Goal: Task Accomplishment & Management: Manage account settings

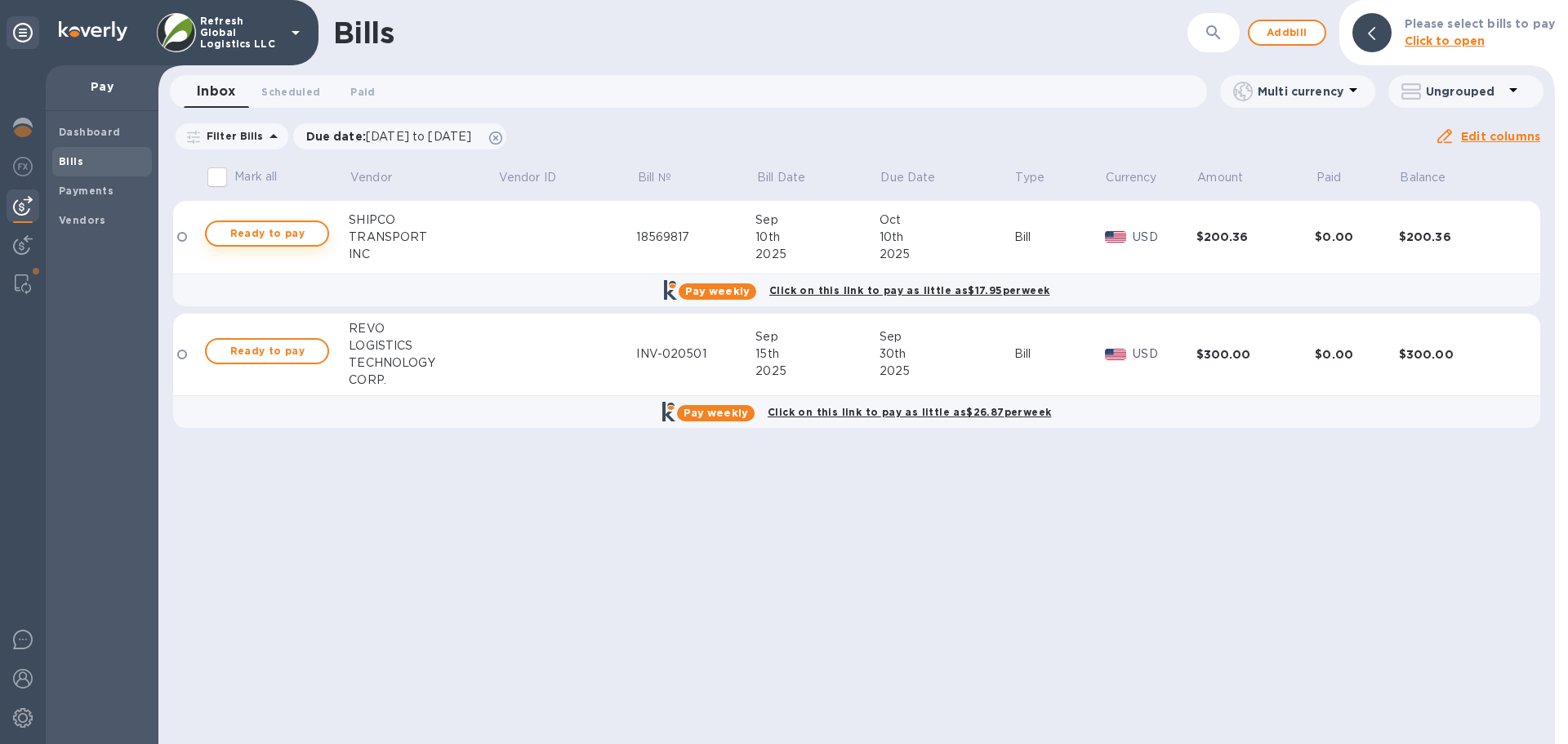
click at [257, 234] on span "Ready to pay" at bounding box center [267, 233] width 95 height 20
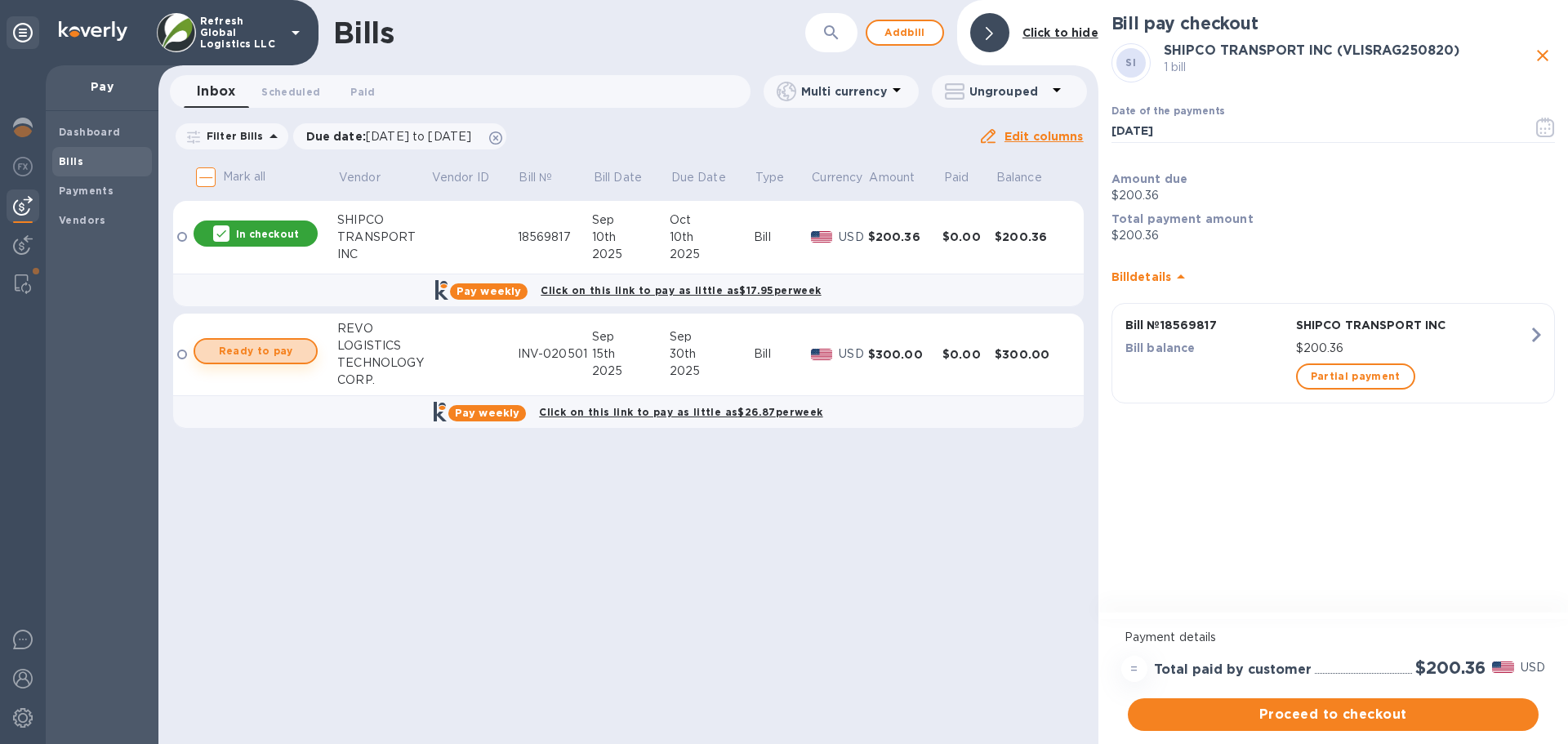
click at [244, 347] on span "Ready to pay" at bounding box center [256, 351] width 95 height 20
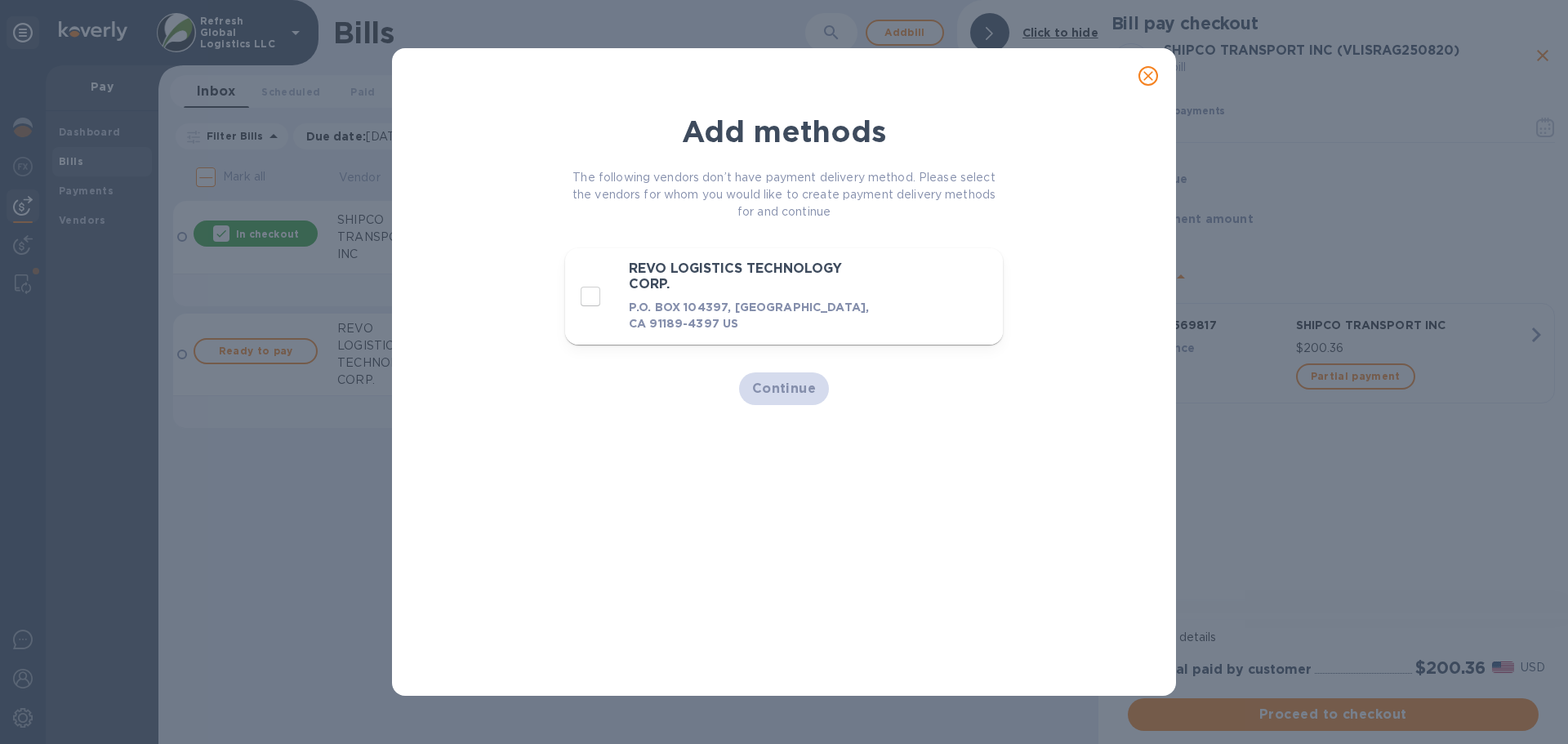
click at [1151, 71] on icon "close" at bounding box center [1147, 75] width 16 height 16
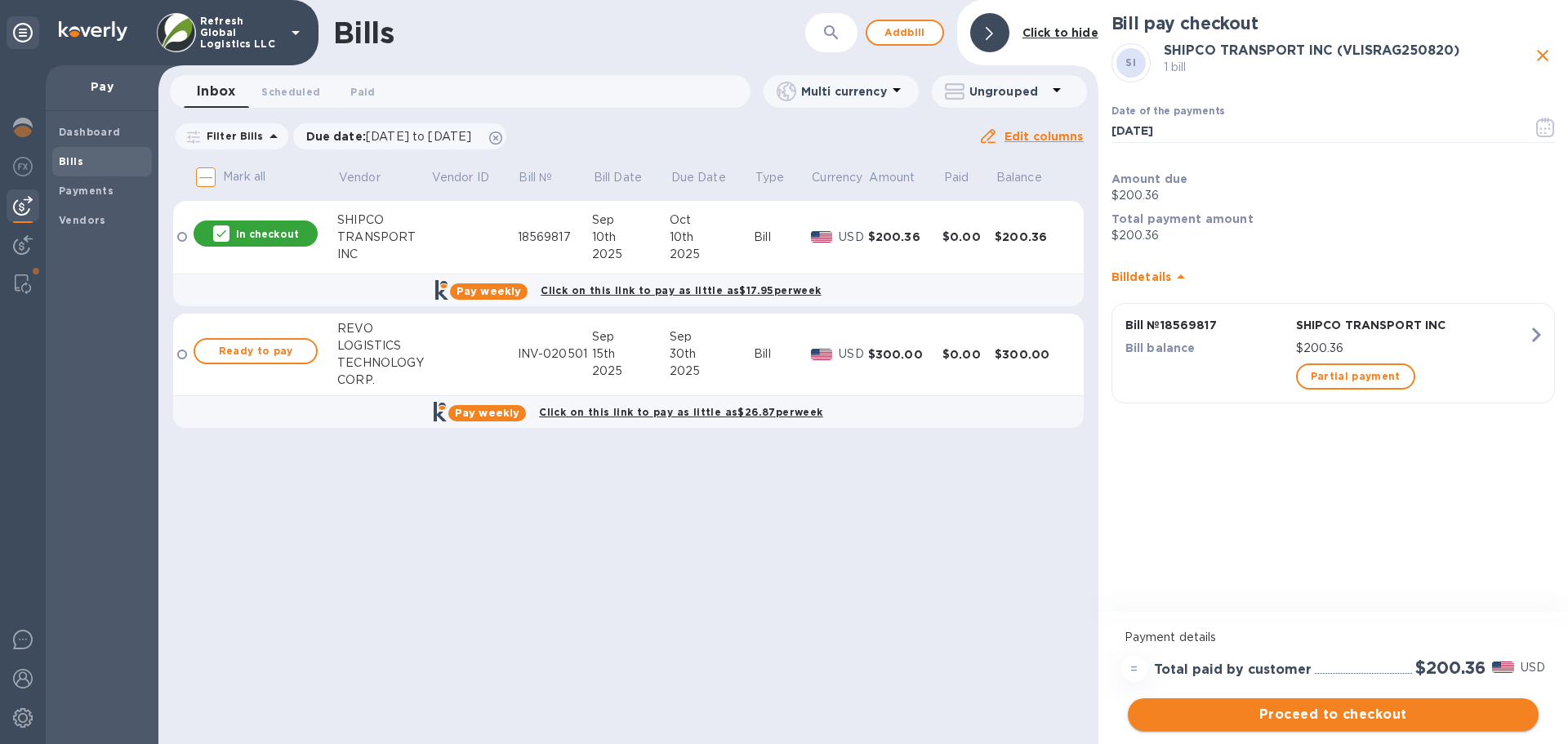
click at [1325, 715] on span "Proceed to checkout" at bounding box center [1333, 714] width 385 height 20
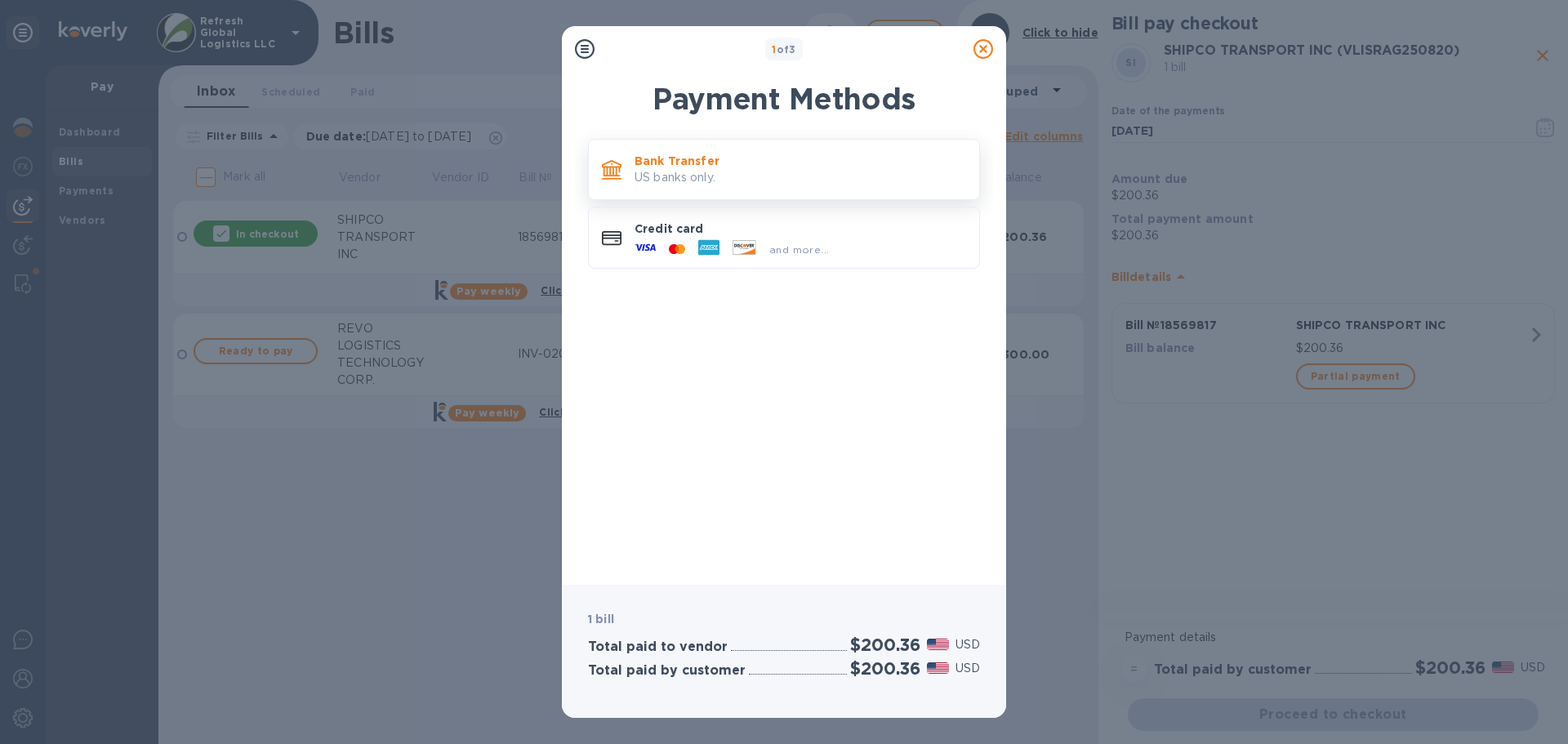
click at [733, 168] on p "Bank Transfer" at bounding box center [800, 160] width 332 height 16
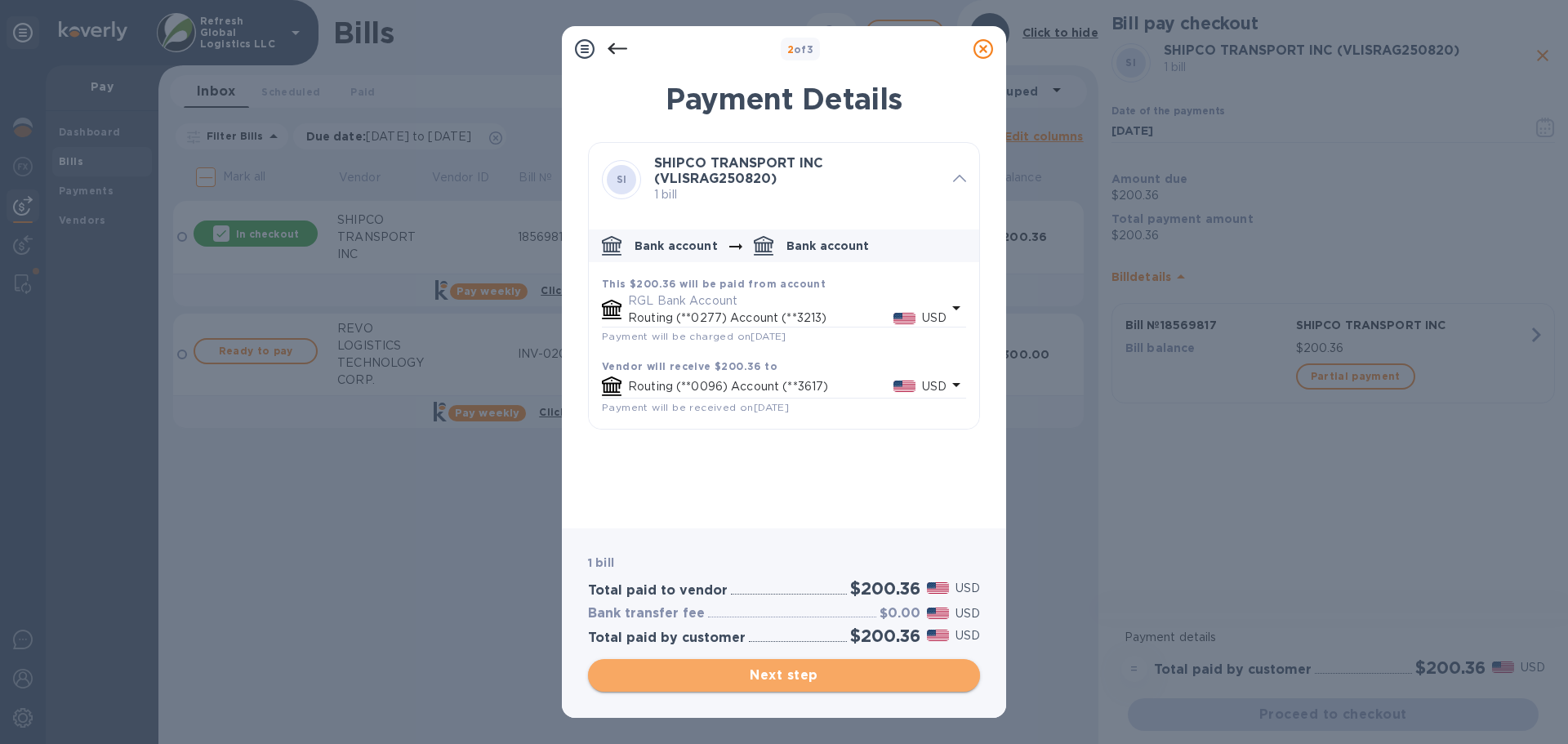
click at [774, 670] on span "Next step" at bounding box center [784, 675] width 366 height 20
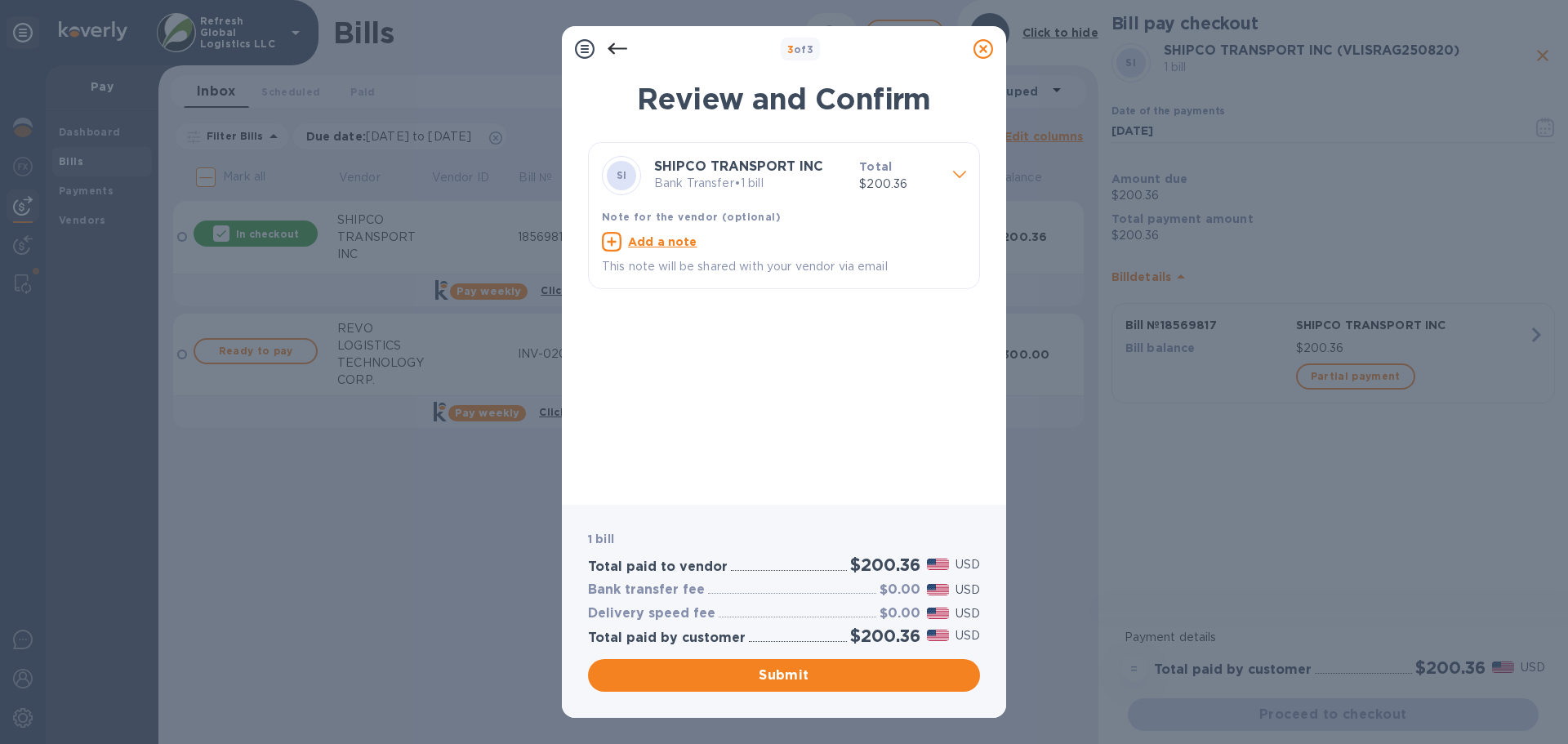
click at [647, 240] on u "Add a note" at bounding box center [662, 242] width 69 height 13
click at [620, 246] on textarea at bounding box center [771, 244] width 338 height 14
click at [645, 240] on textarea at bounding box center [771, 244] width 338 height 14
paste textarea "18569817"
type textarea "Invoice # 18569817"
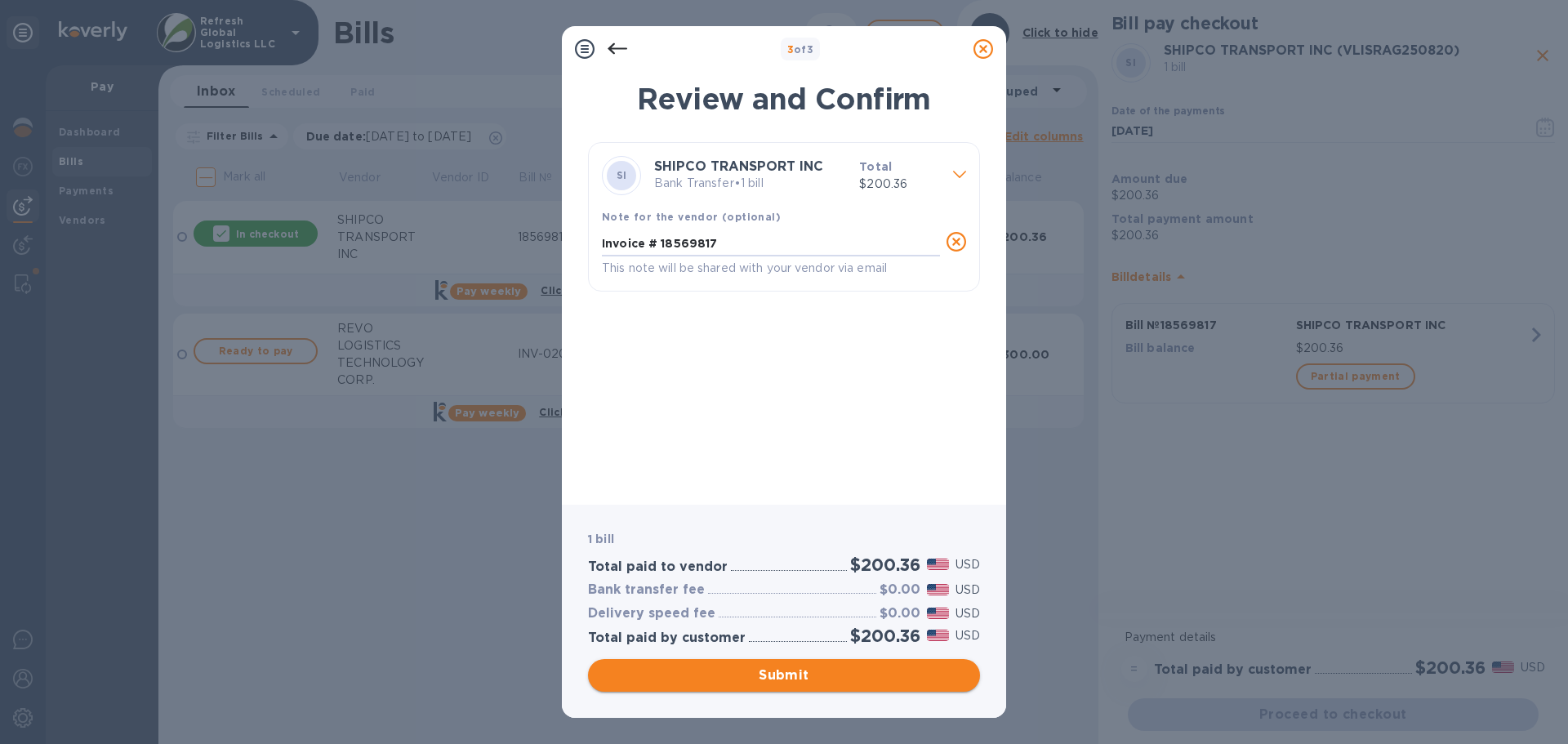
click at [788, 673] on span "Submit" at bounding box center [784, 675] width 366 height 20
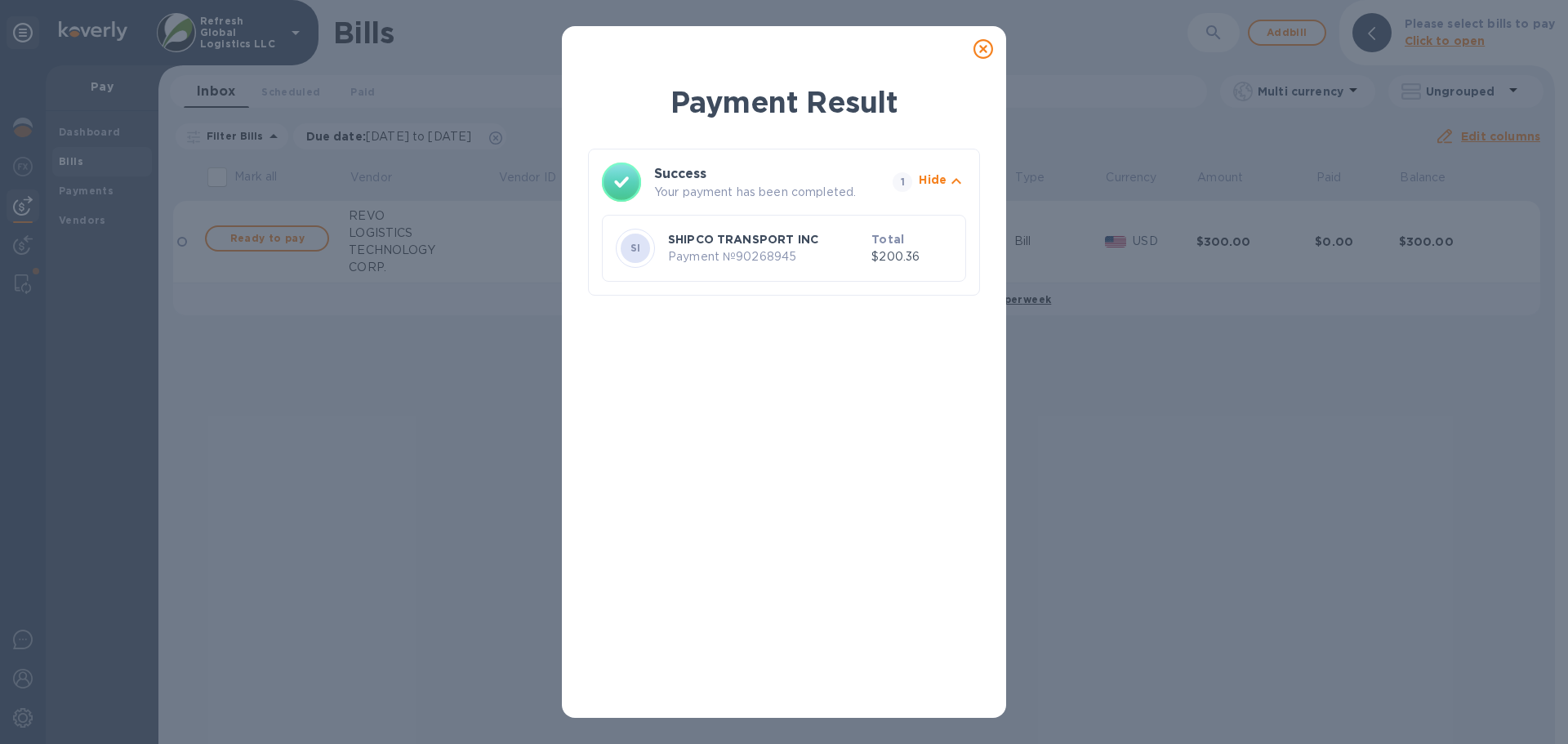
click at [984, 47] on icon at bounding box center [983, 48] width 20 height 20
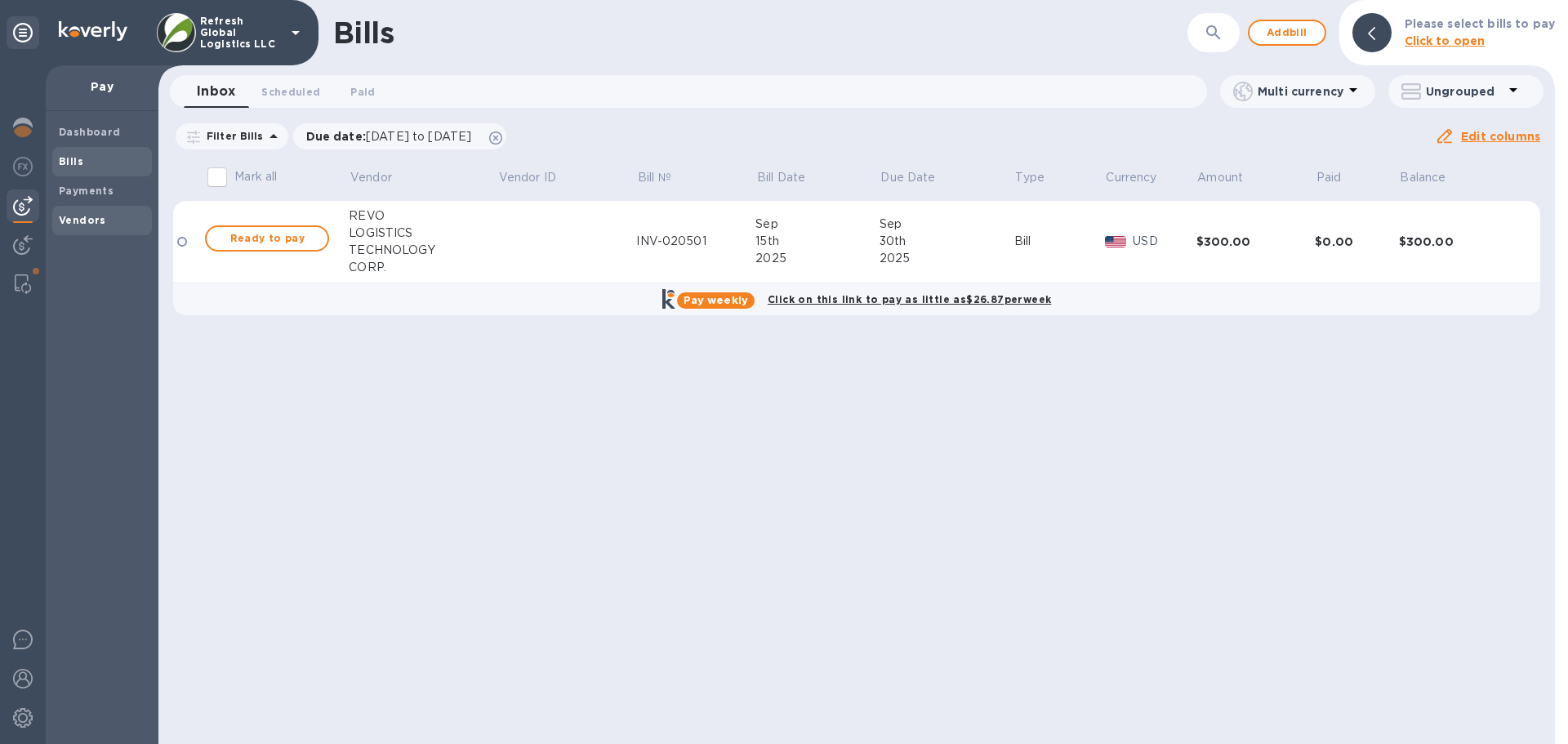
click at [82, 215] on b "Vendors" at bounding box center [82, 220] width 47 height 12
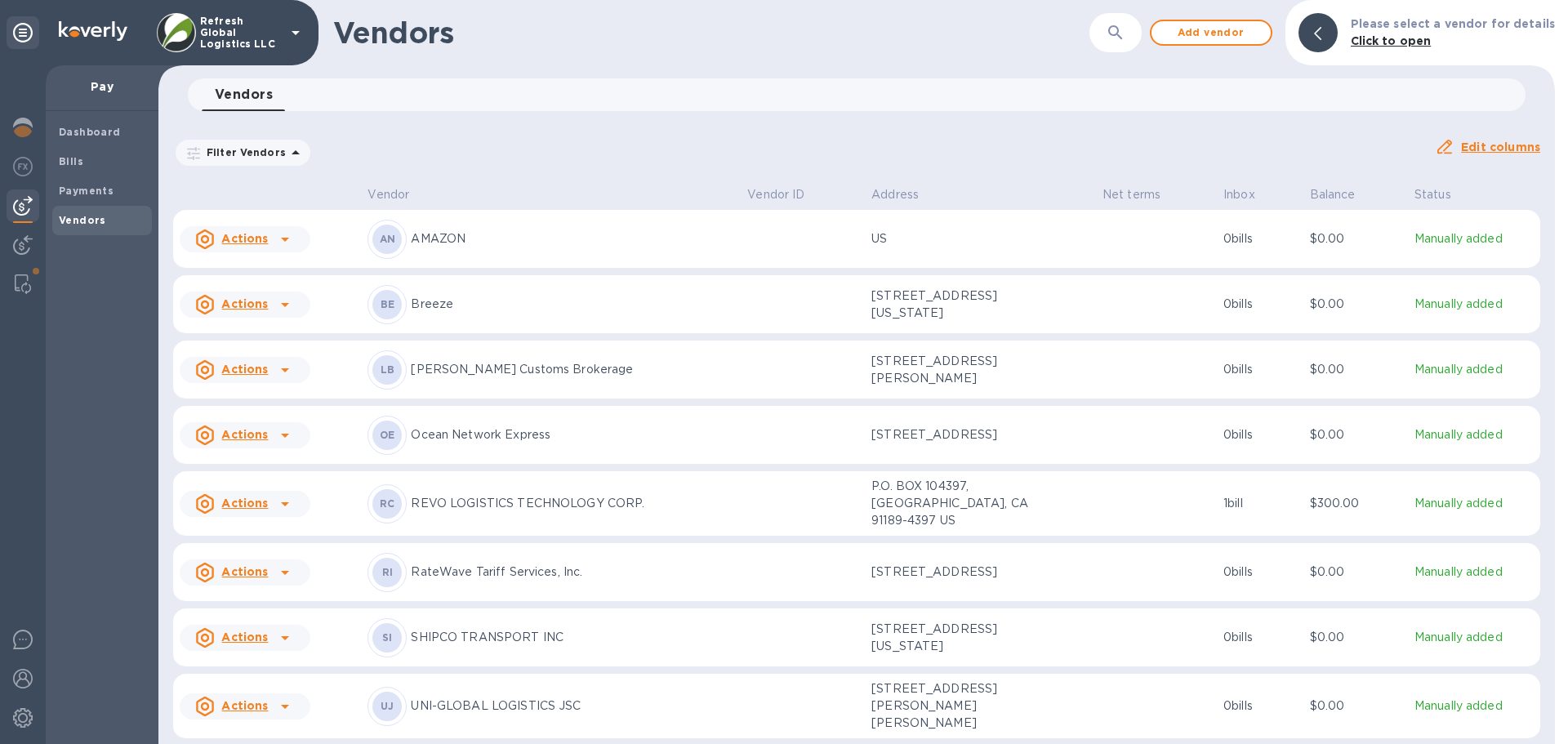
click at [544, 301] on p "Breeze" at bounding box center [572, 304] width 323 height 17
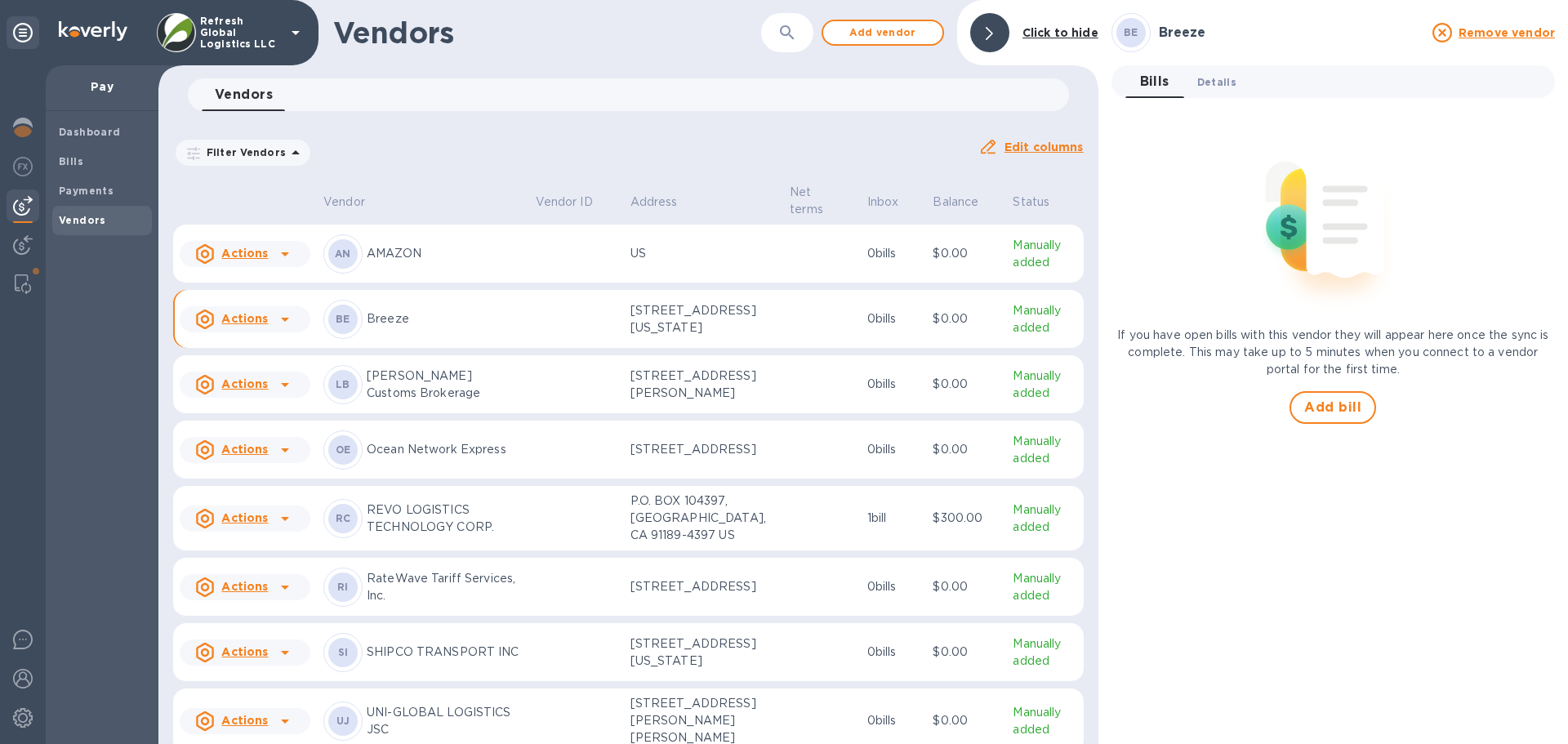
click at [1227, 87] on span "Details 0" at bounding box center [1216, 82] width 39 height 17
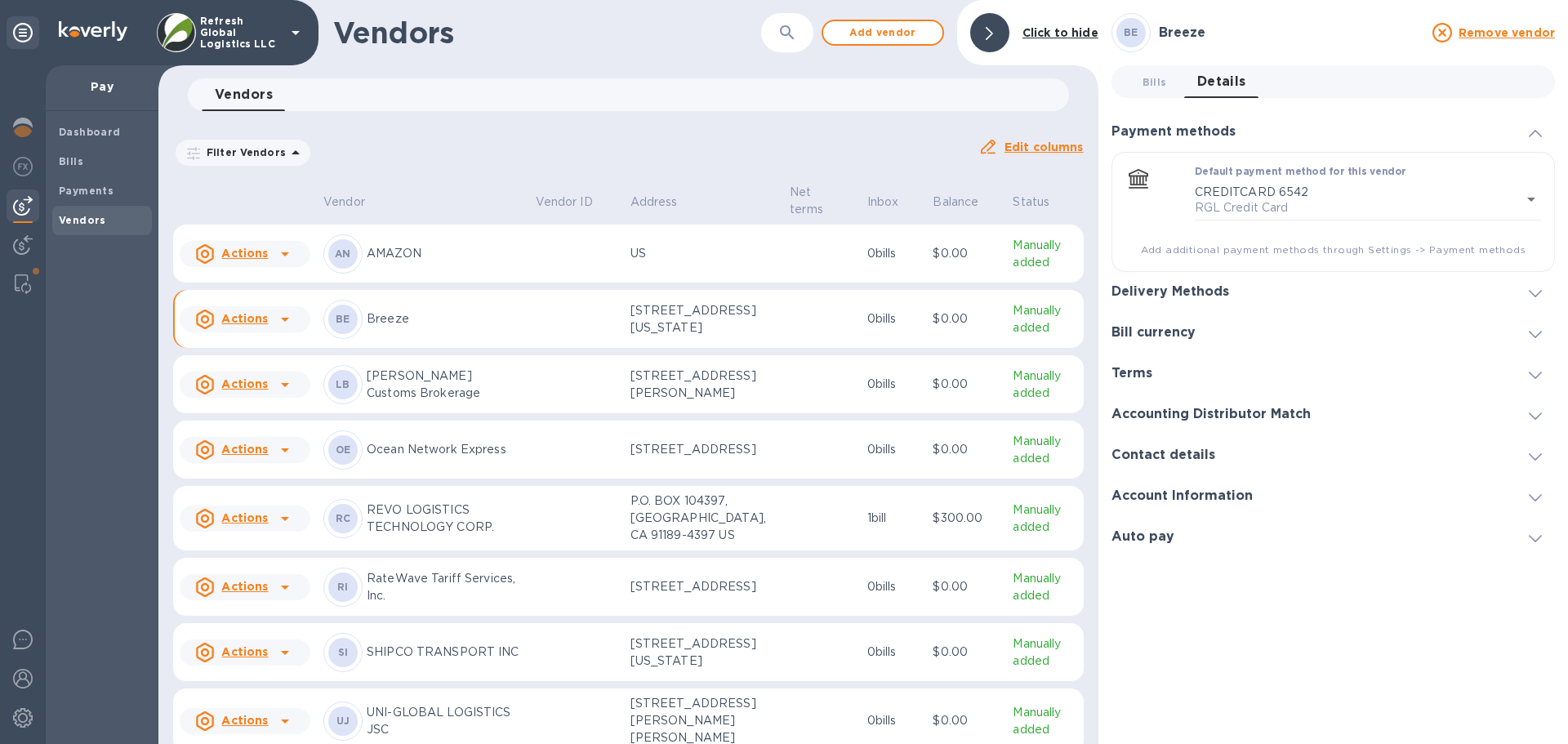
click at [1216, 491] on h3 "Account Information" at bounding box center [1181, 496] width 141 height 15
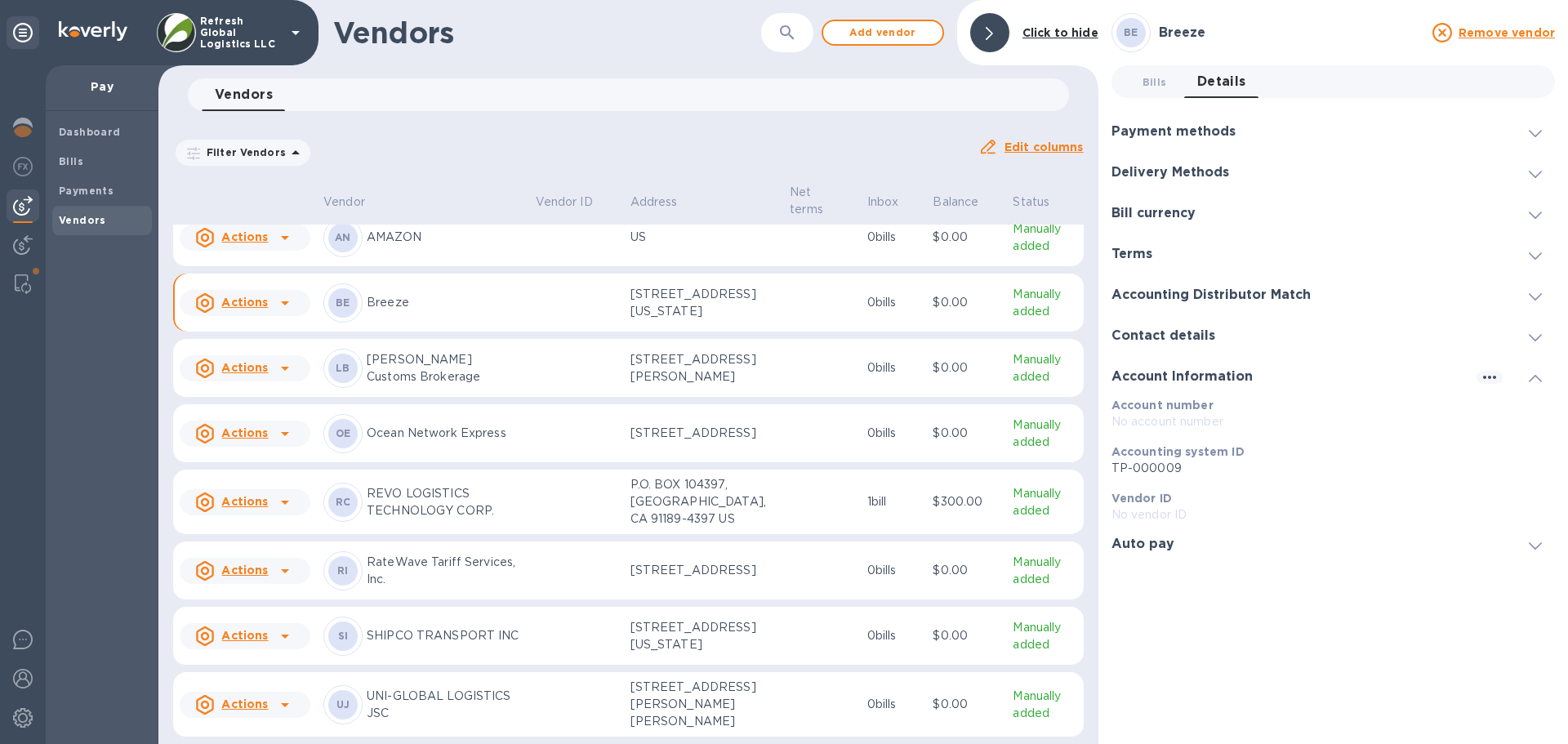
scroll to position [100, 0]
click at [427, 626] on p "SHIPCO TRANSPORT INC" at bounding box center [445, 635] width 155 height 17
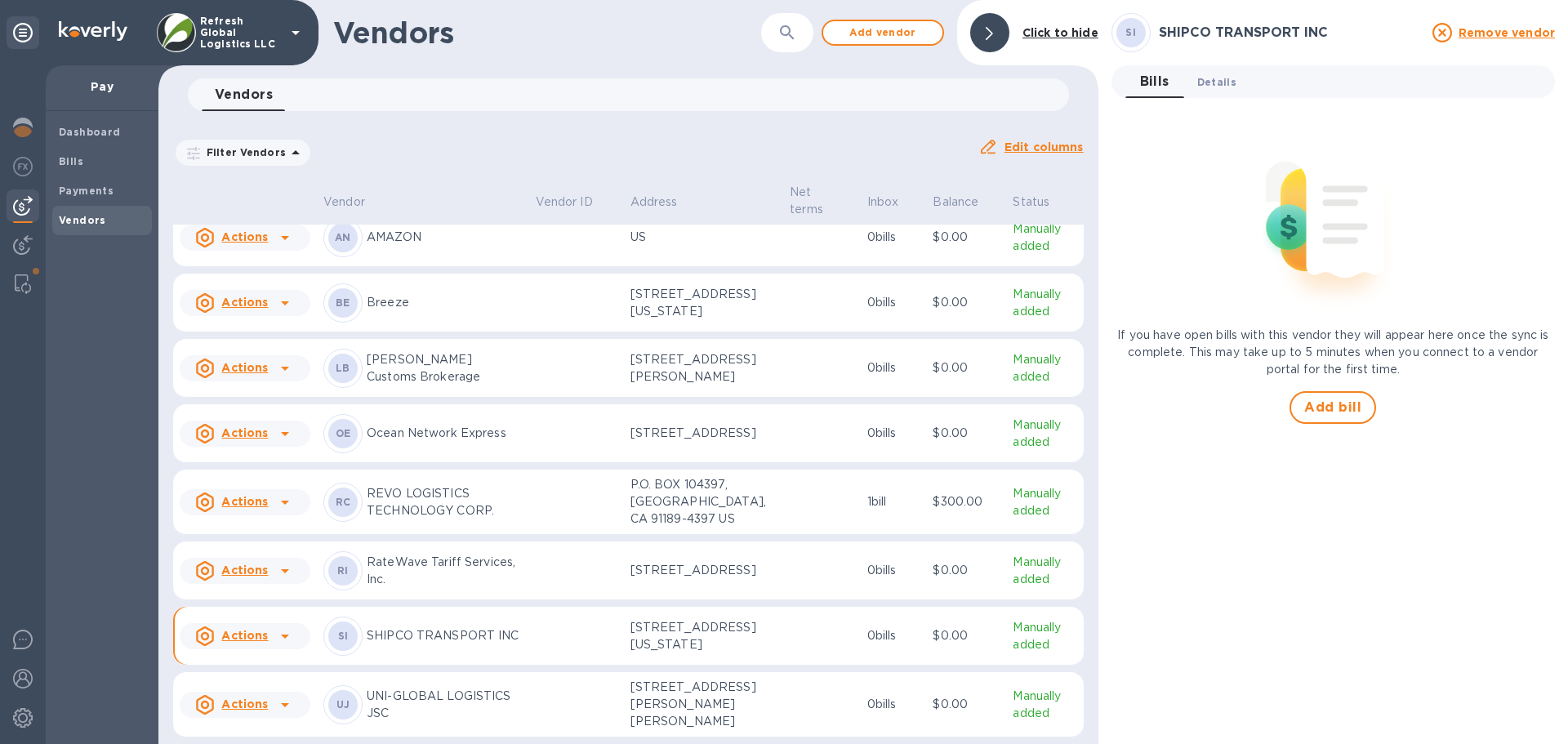
click at [1216, 82] on span "Details 0" at bounding box center [1216, 82] width 39 height 17
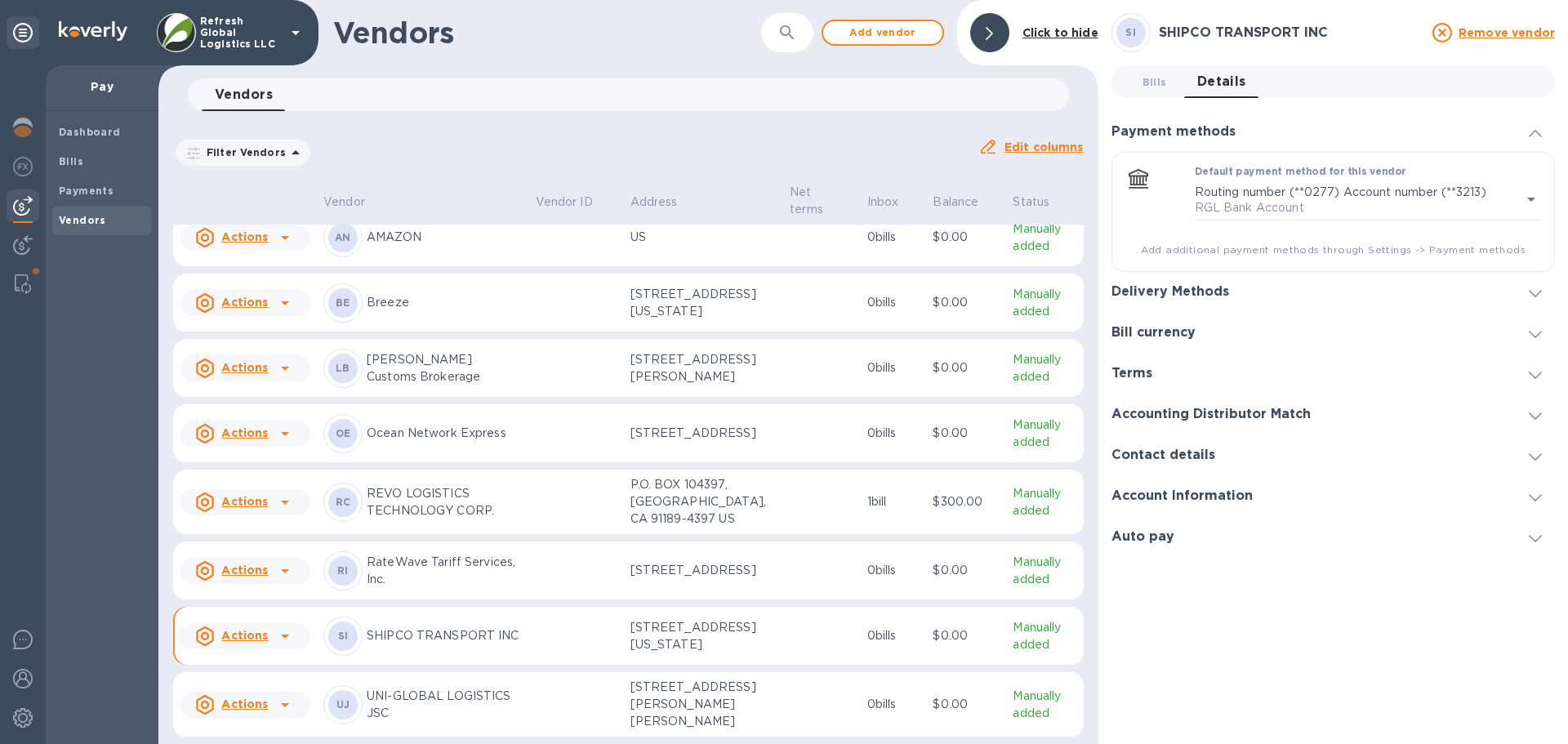
click at [1534, 498] on icon at bounding box center [1535, 498] width 13 height 8
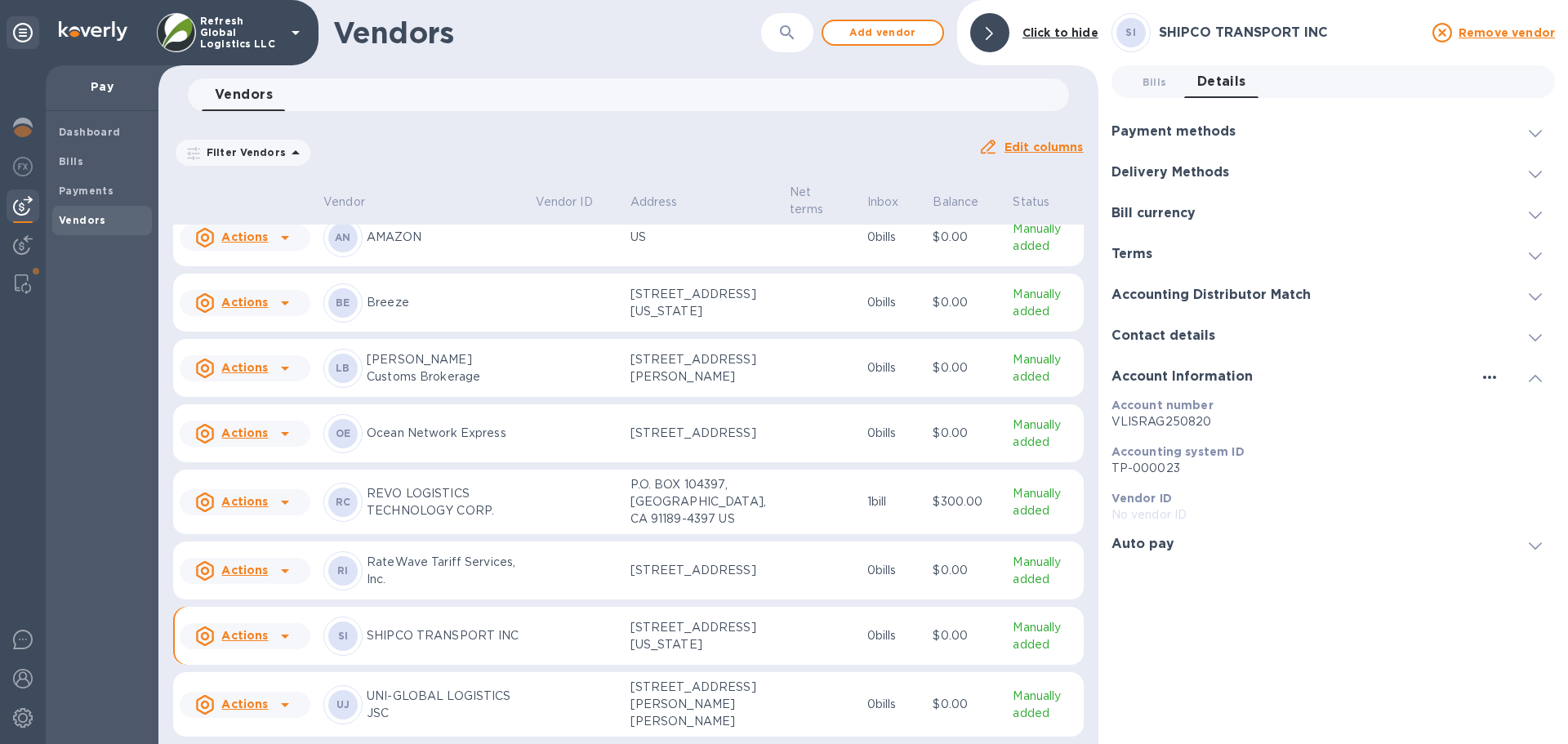
click at [1488, 379] on icon "button" at bounding box center [1489, 376] width 13 height 3
click at [1498, 408] on p "Edit" at bounding box center [1508, 410] width 26 height 16
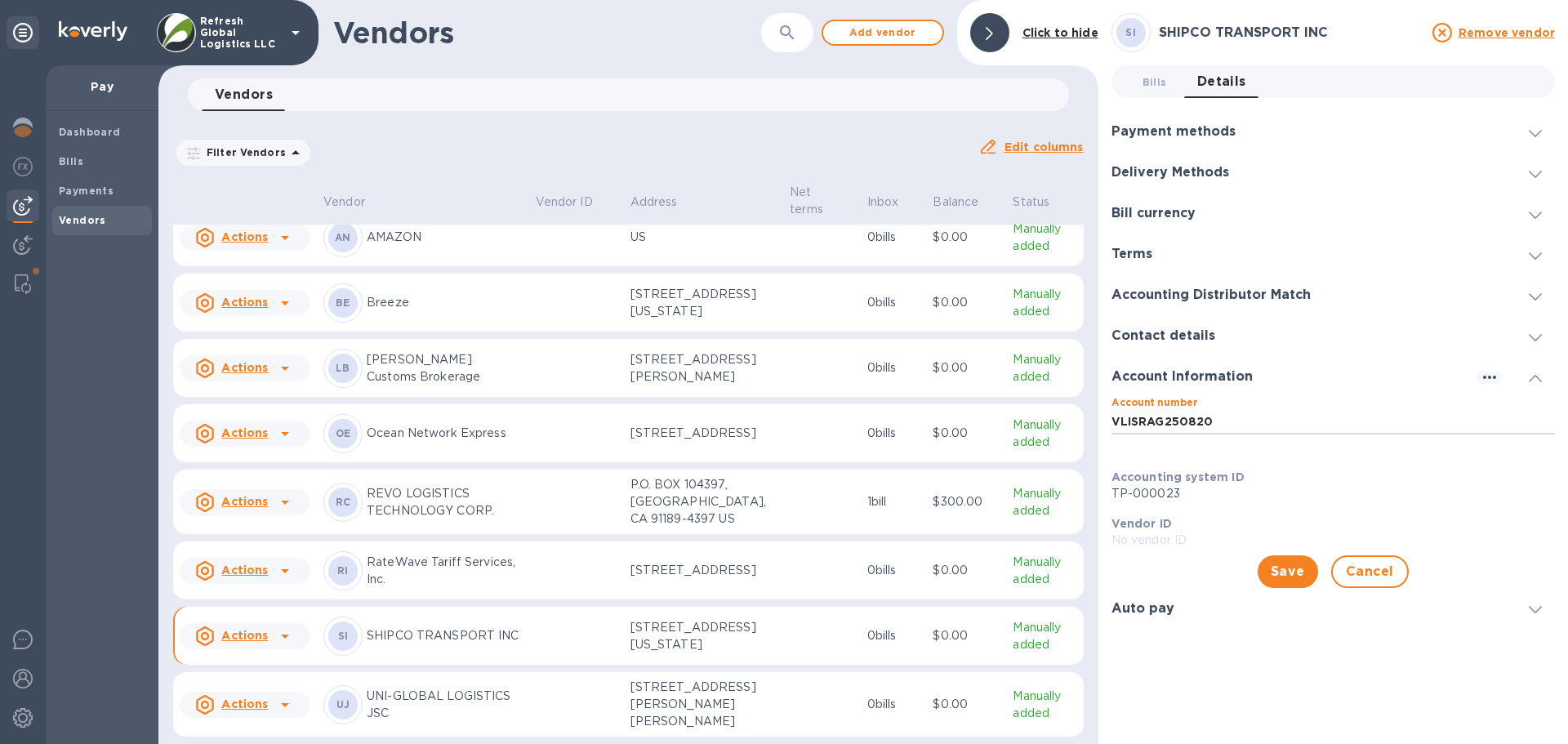
drag, startPoint x: 1233, startPoint y: 421, endPoint x: 1080, endPoint y: 418, distance: 153.0
click at [1080, 418] on div "Vendors ​ Add vendor Click to hide Vendors 0 Filter Vendors Auto pay: All Edit …" at bounding box center [863, 372] width 1410 height 744
paste input "REFWYT"
type input "REFWYT"
click at [1296, 569] on span "Save" at bounding box center [1287, 572] width 34 height 20
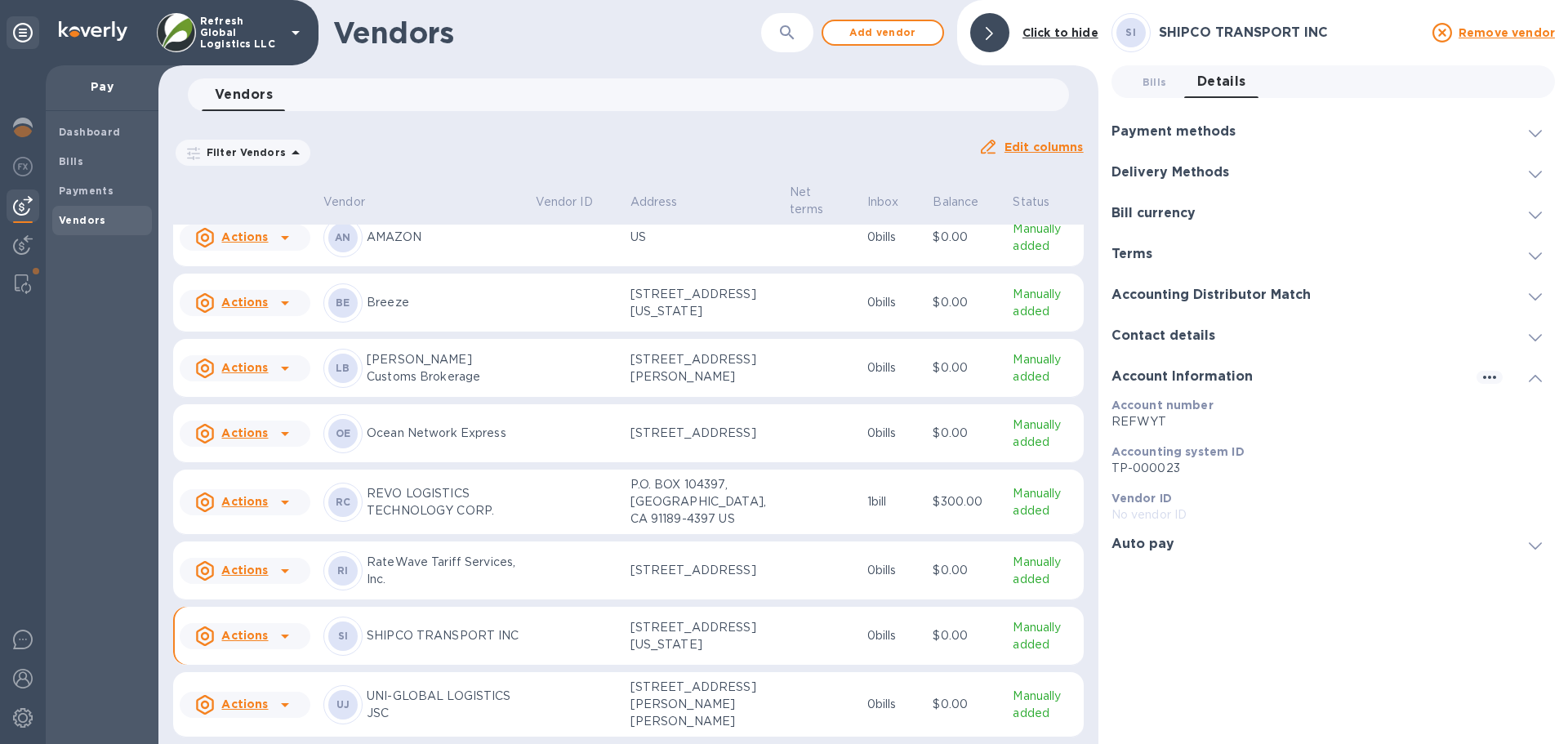
click at [422, 687] on p "UNI-GLOBAL LOGISTICS JSC" at bounding box center [445, 704] width 155 height 34
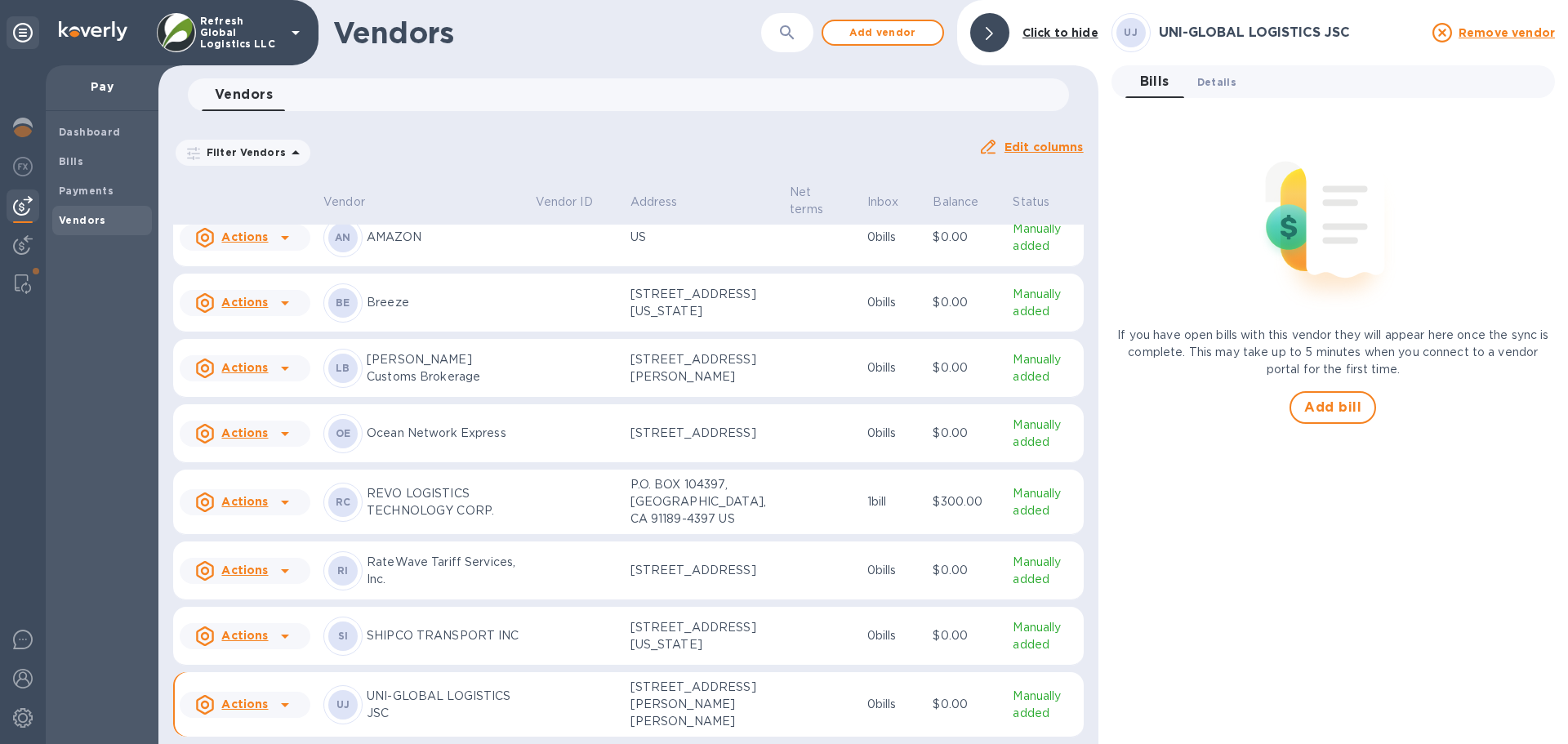
click at [1200, 91] on button "Details 0" at bounding box center [1216, 82] width 65 height 32
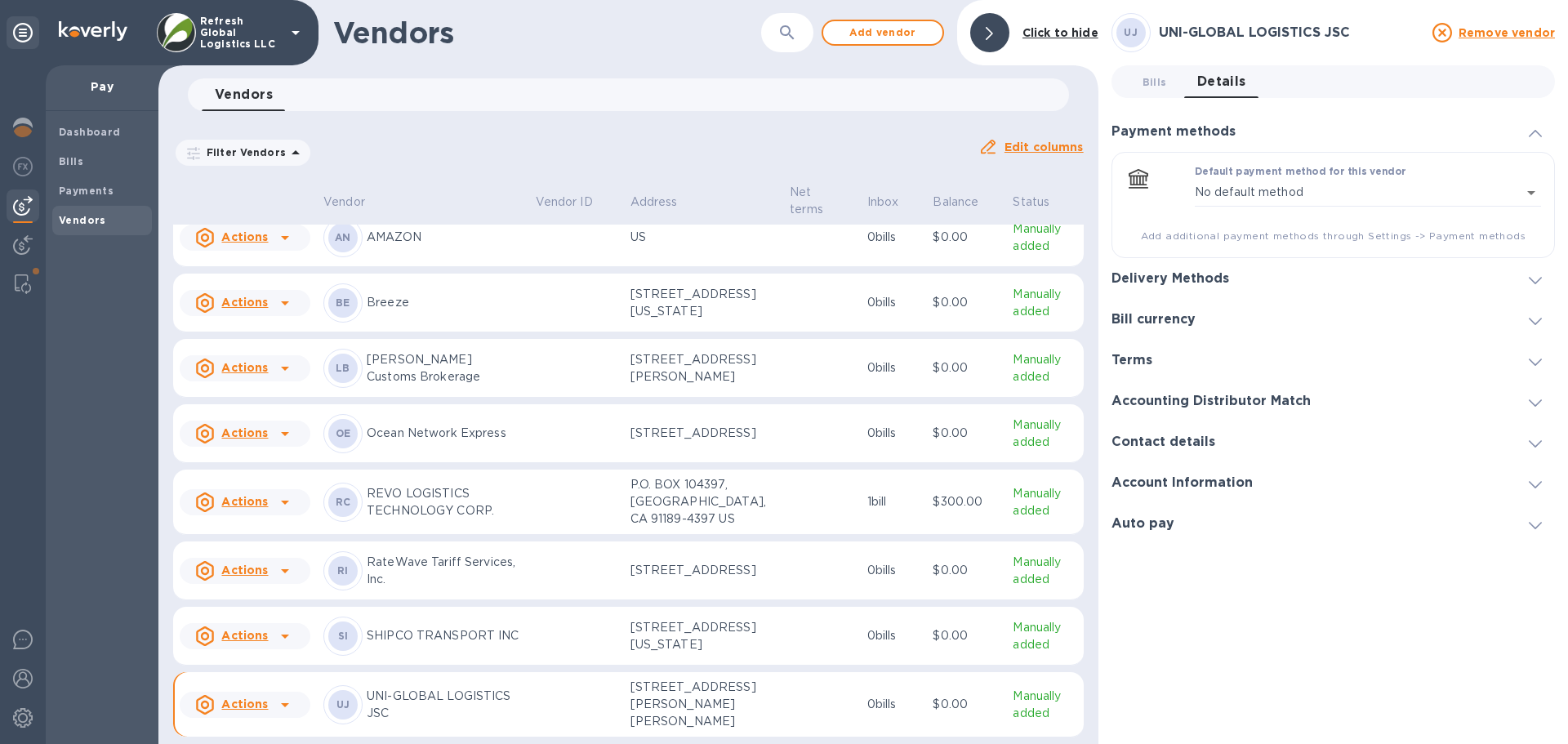
click at [1226, 482] on h3 "Account Information" at bounding box center [1181, 482] width 141 height 15
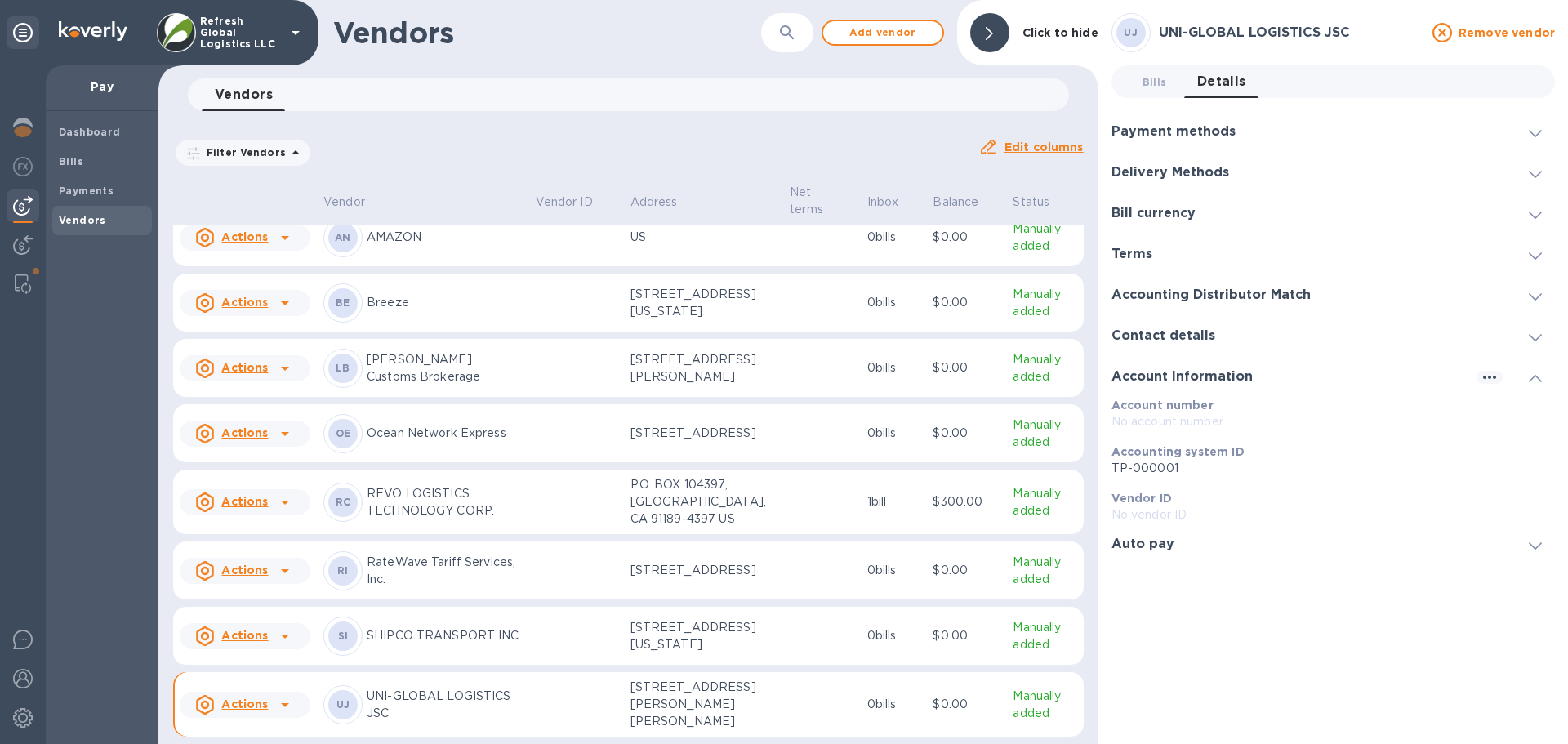
click at [465, 553] on p "RateWave Tariff Services, Inc." at bounding box center [445, 571] width 155 height 34
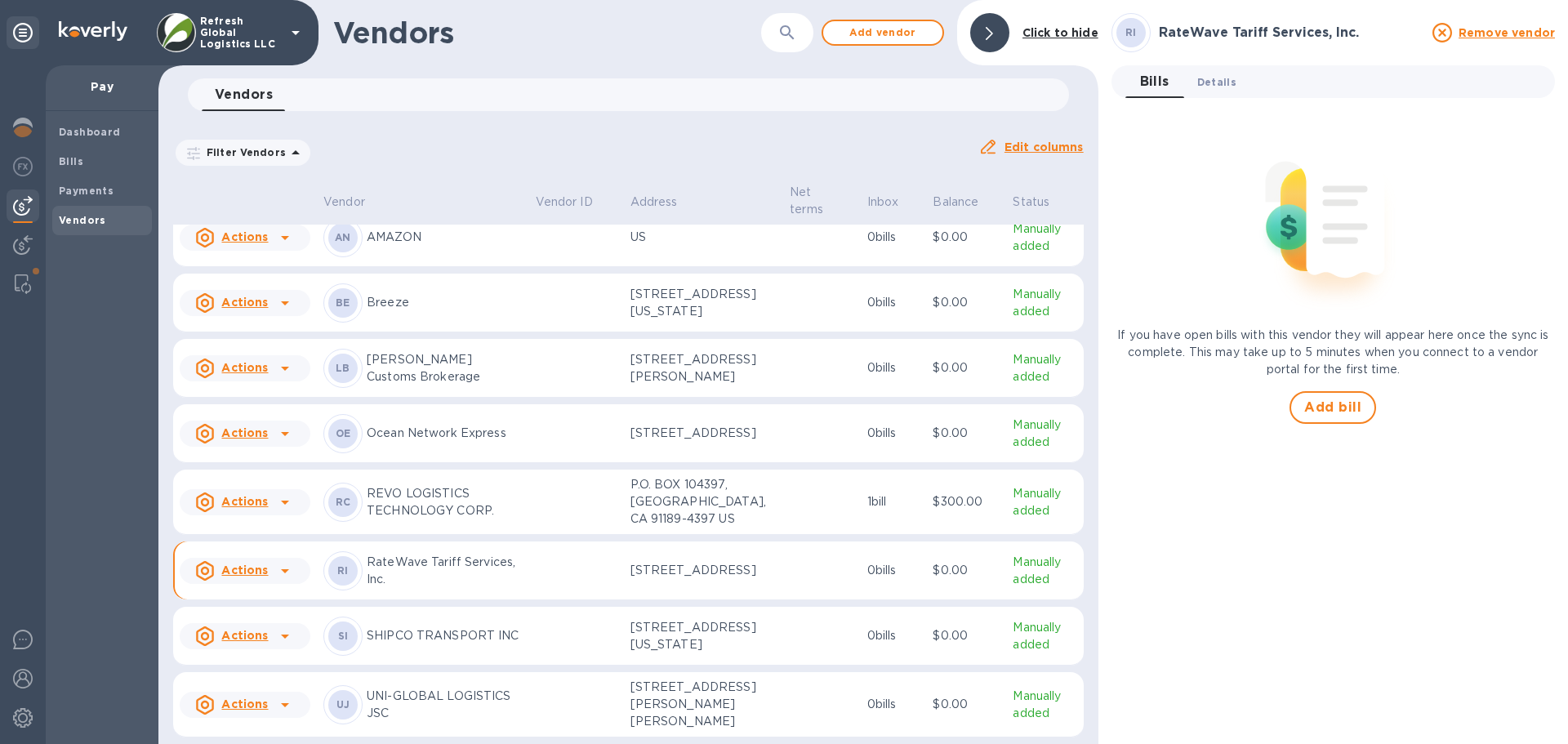
click at [1225, 88] on span "Details 0" at bounding box center [1216, 82] width 39 height 17
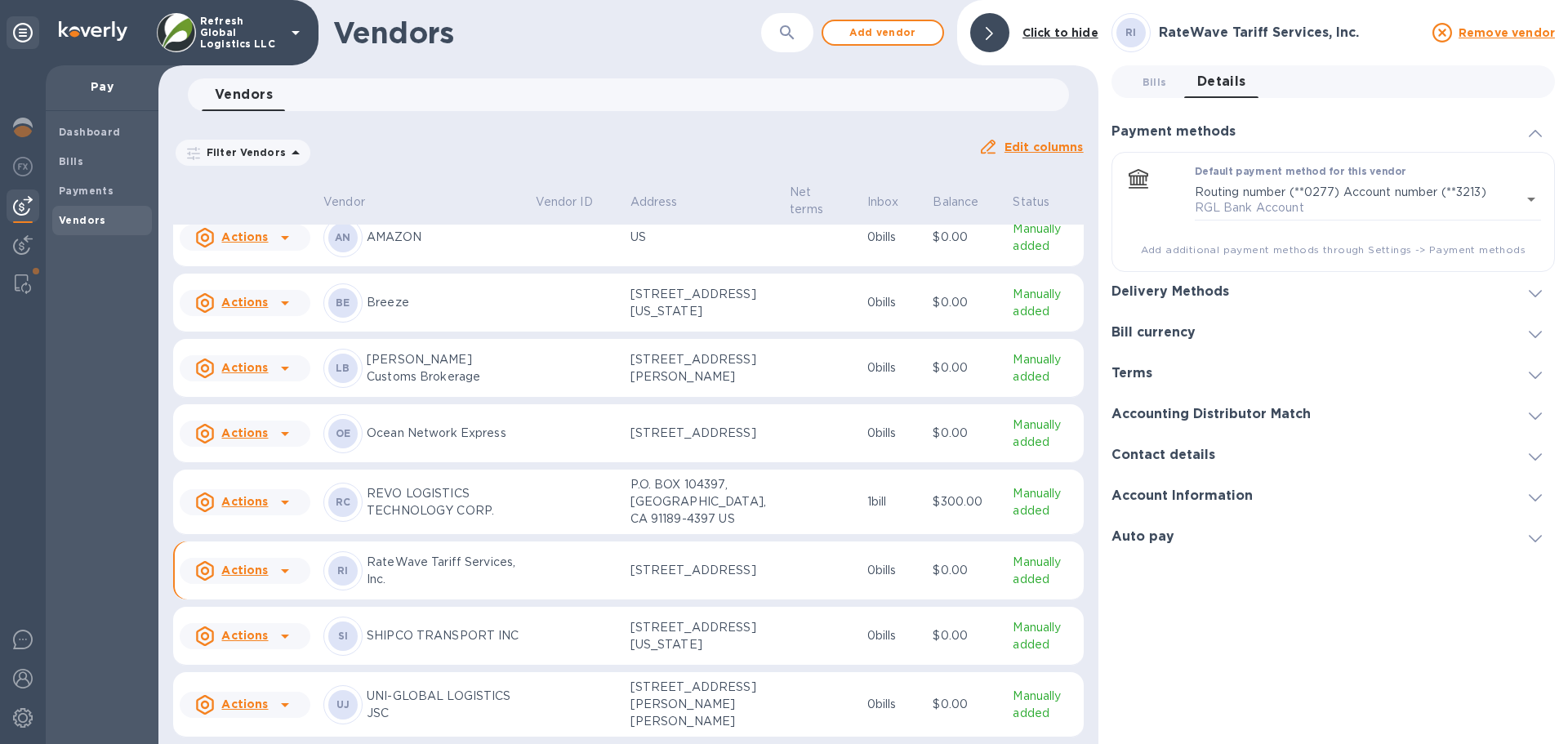
click at [1214, 493] on h3 "Account Information" at bounding box center [1181, 496] width 141 height 15
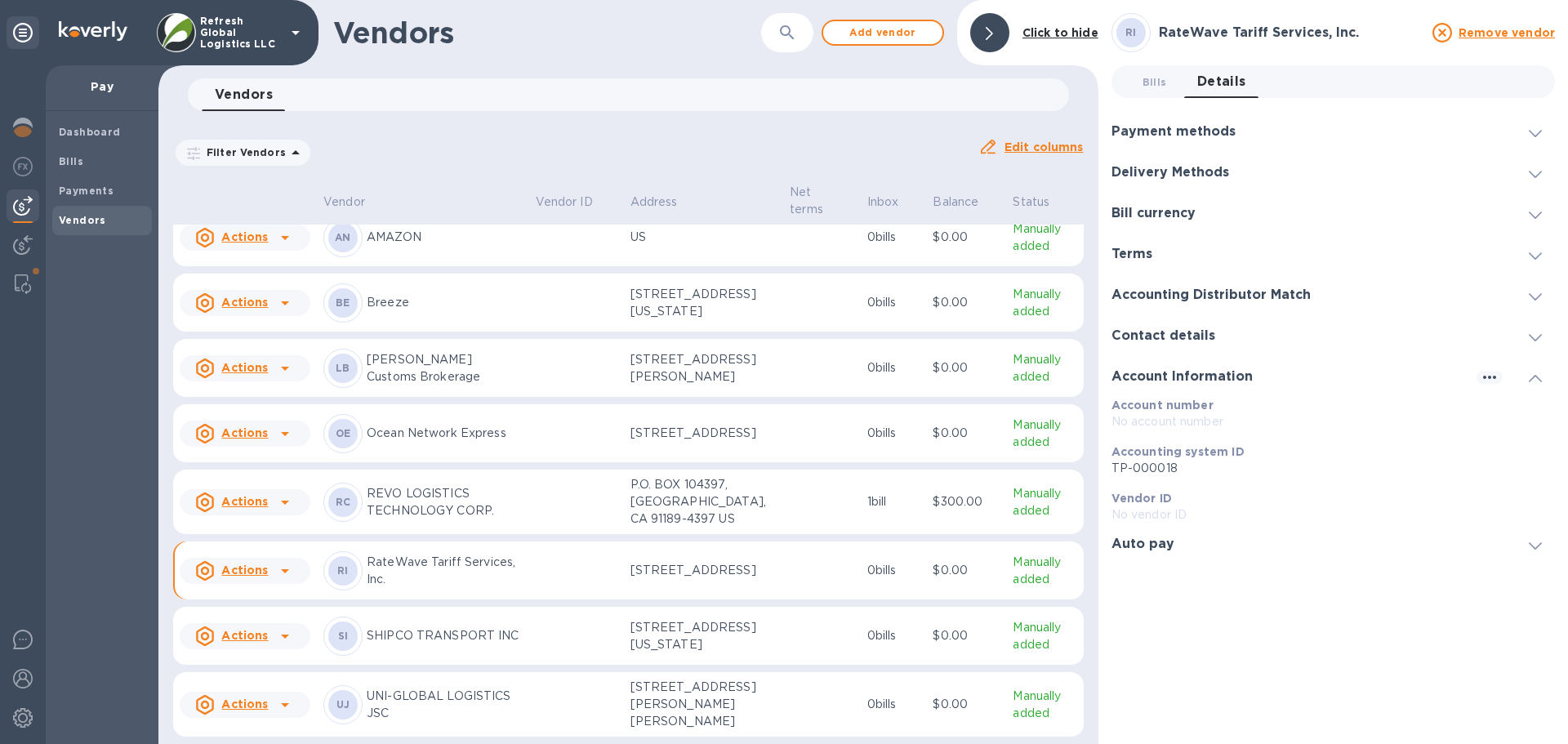
click at [421, 485] on p "REVO LOGISTICS TECHNOLOGY CORP." at bounding box center [445, 502] width 155 height 34
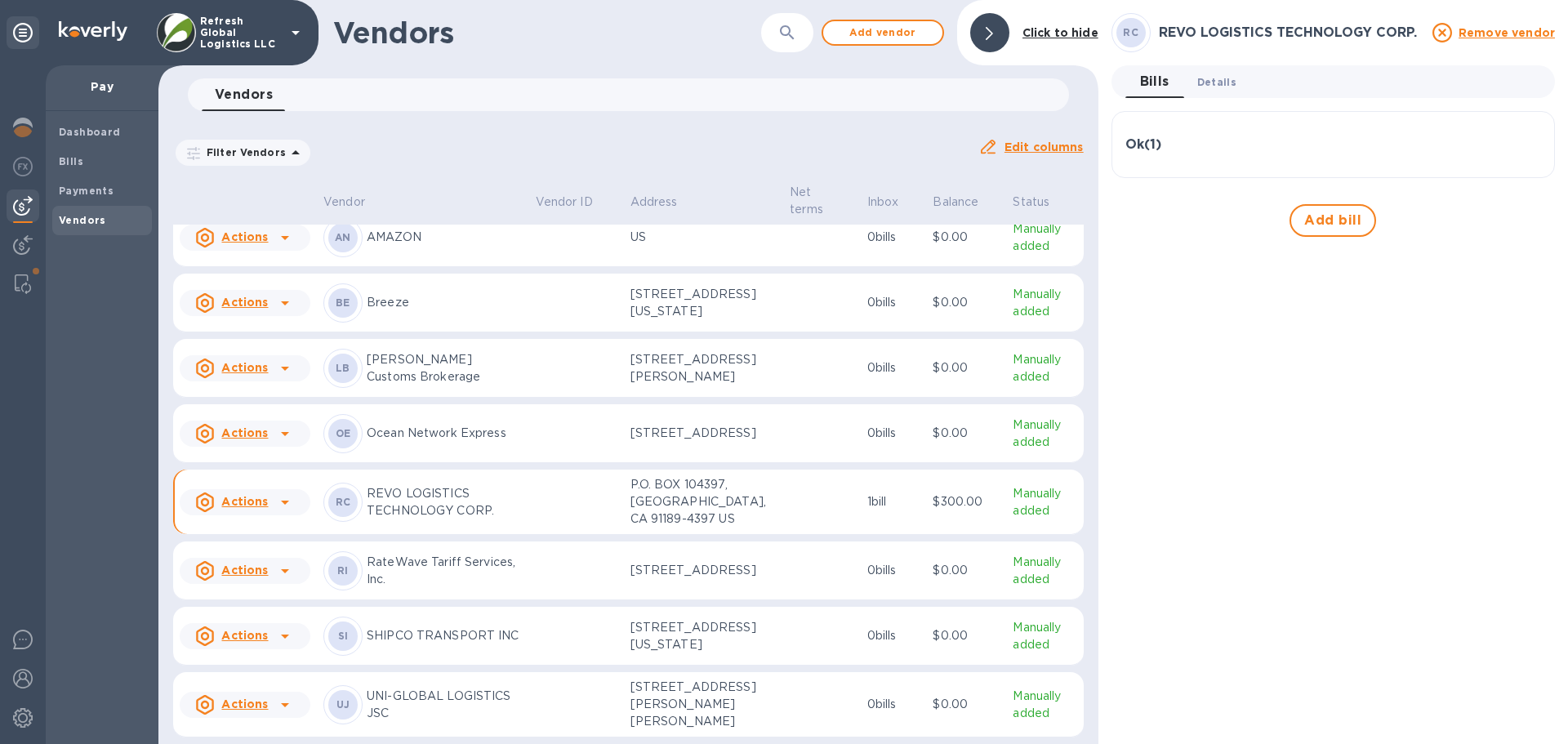
click at [1220, 76] on span "Details 0" at bounding box center [1216, 82] width 39 height 17
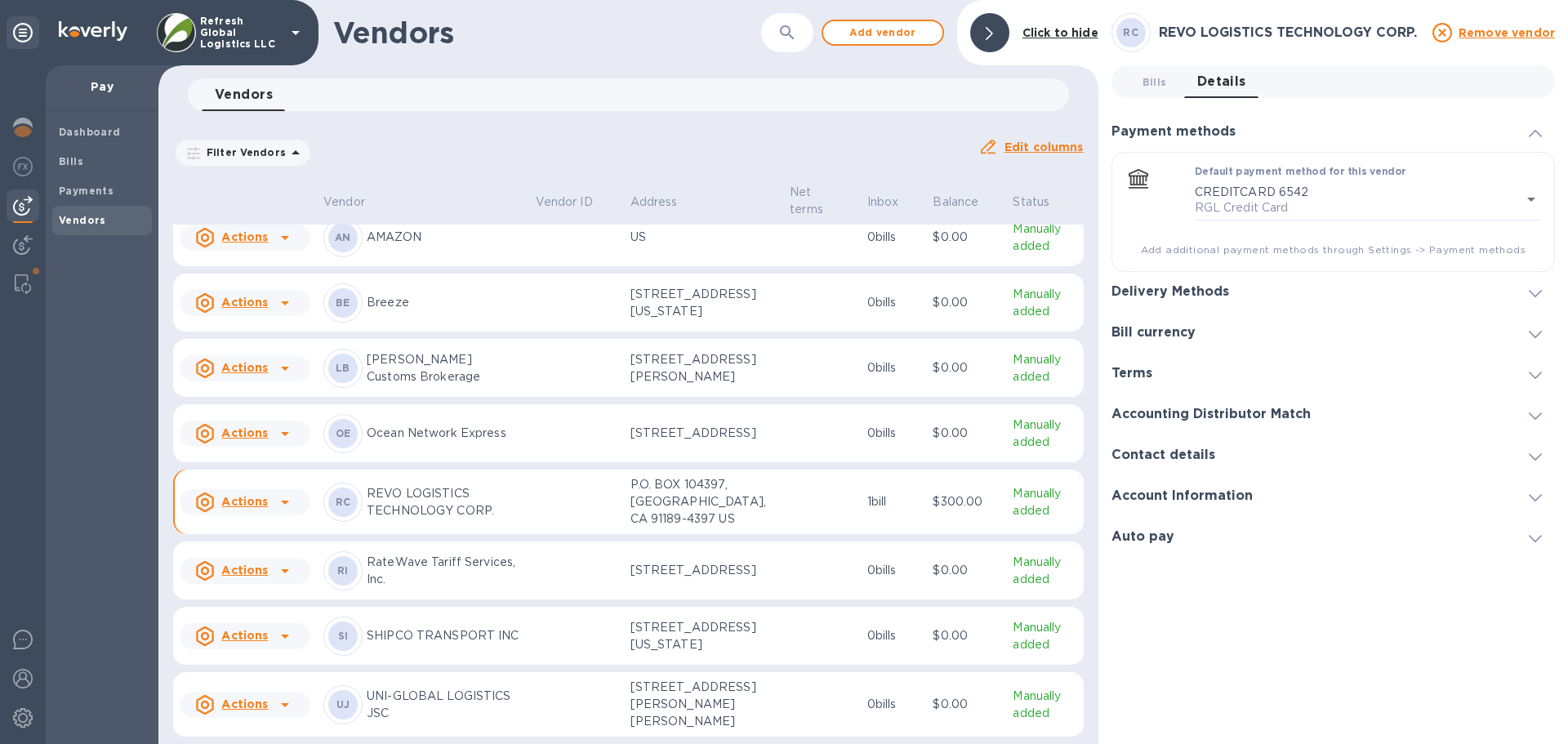
click at [1197, 492] on h3 "Account Information" at bounding box center [1181, 496] width 141 height 15
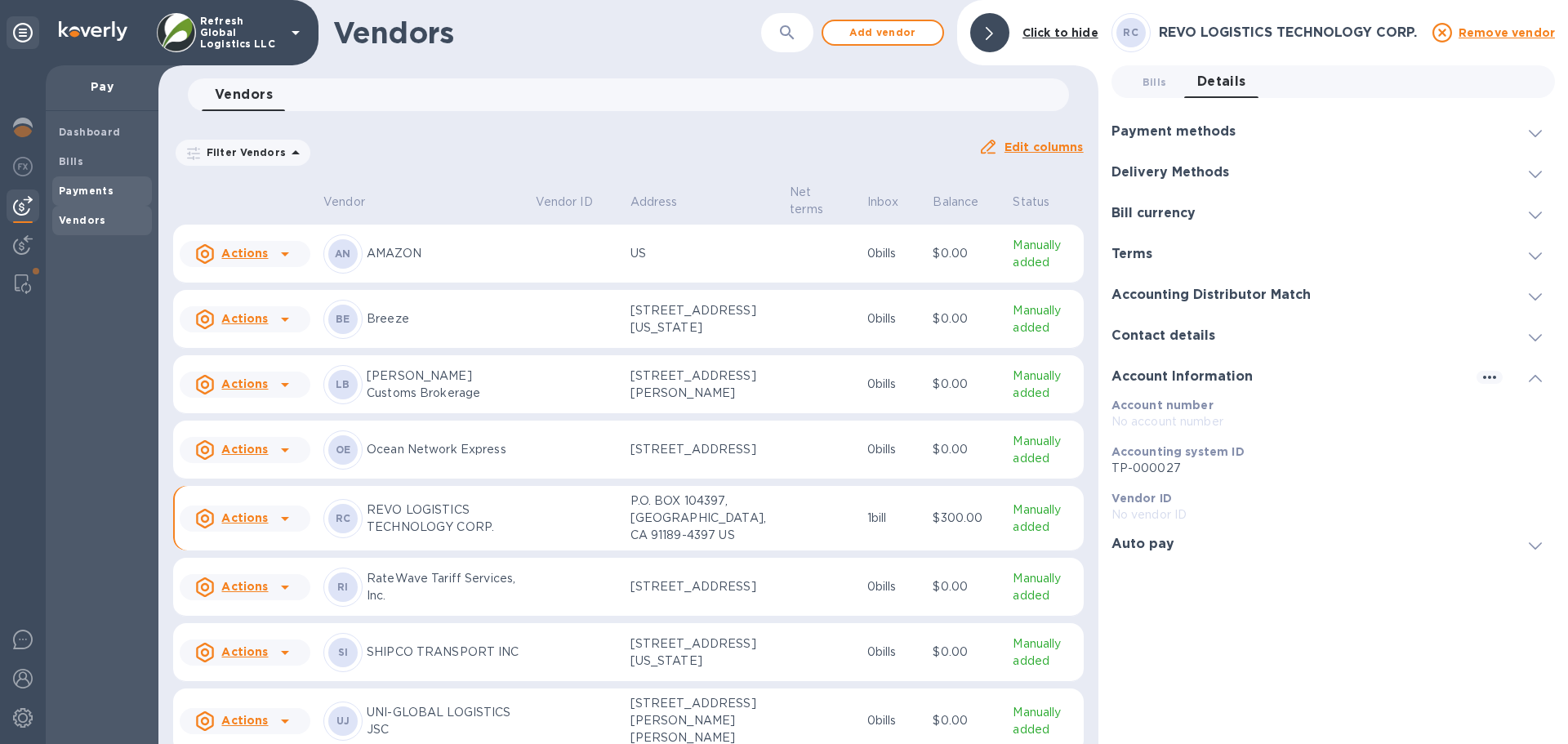
click at [100, 187] on b "Payments" at bounding box center [86, 191] width 55 height 12
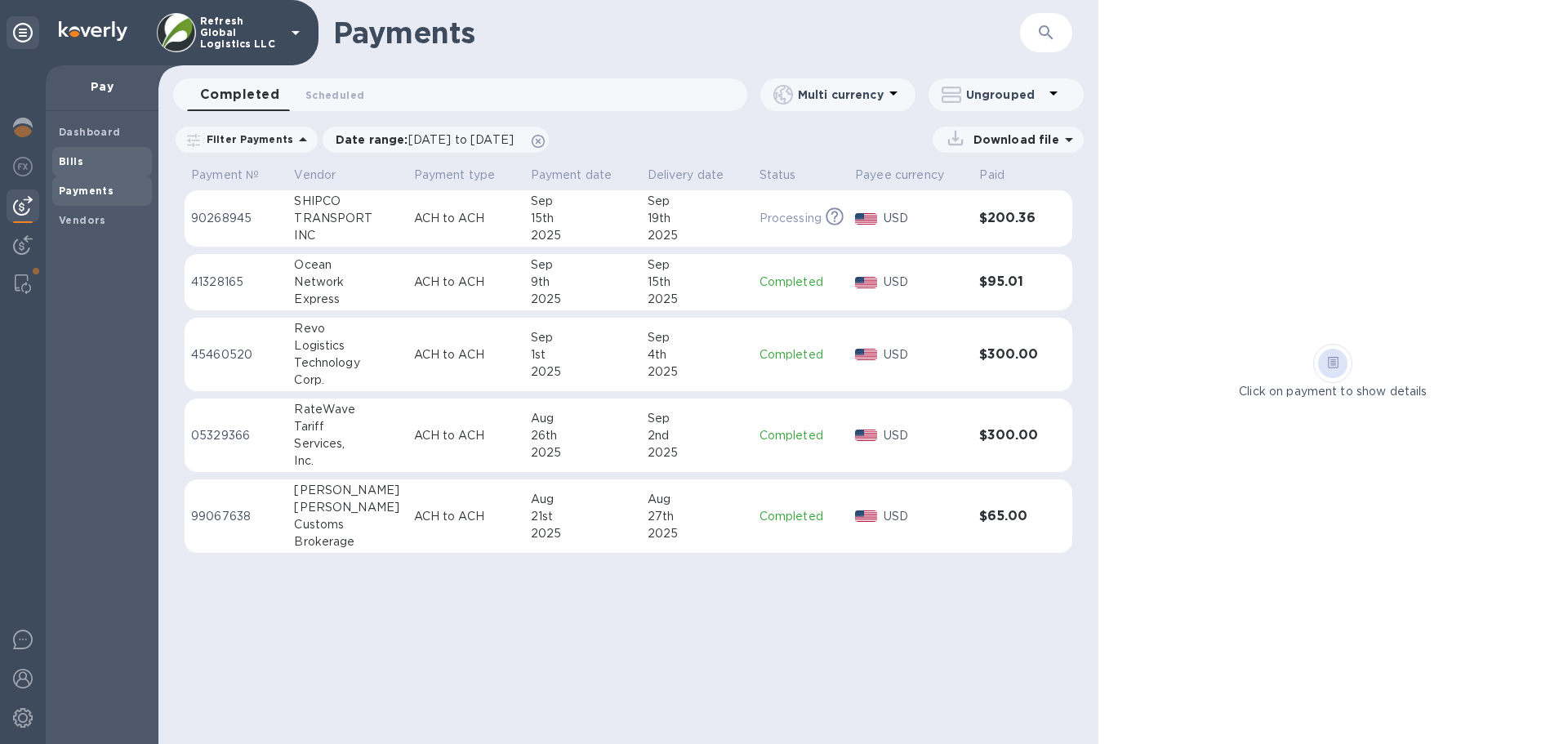
click at [78, 160] on b "Bills" at bounding box center [71, 161] width 25 height 12
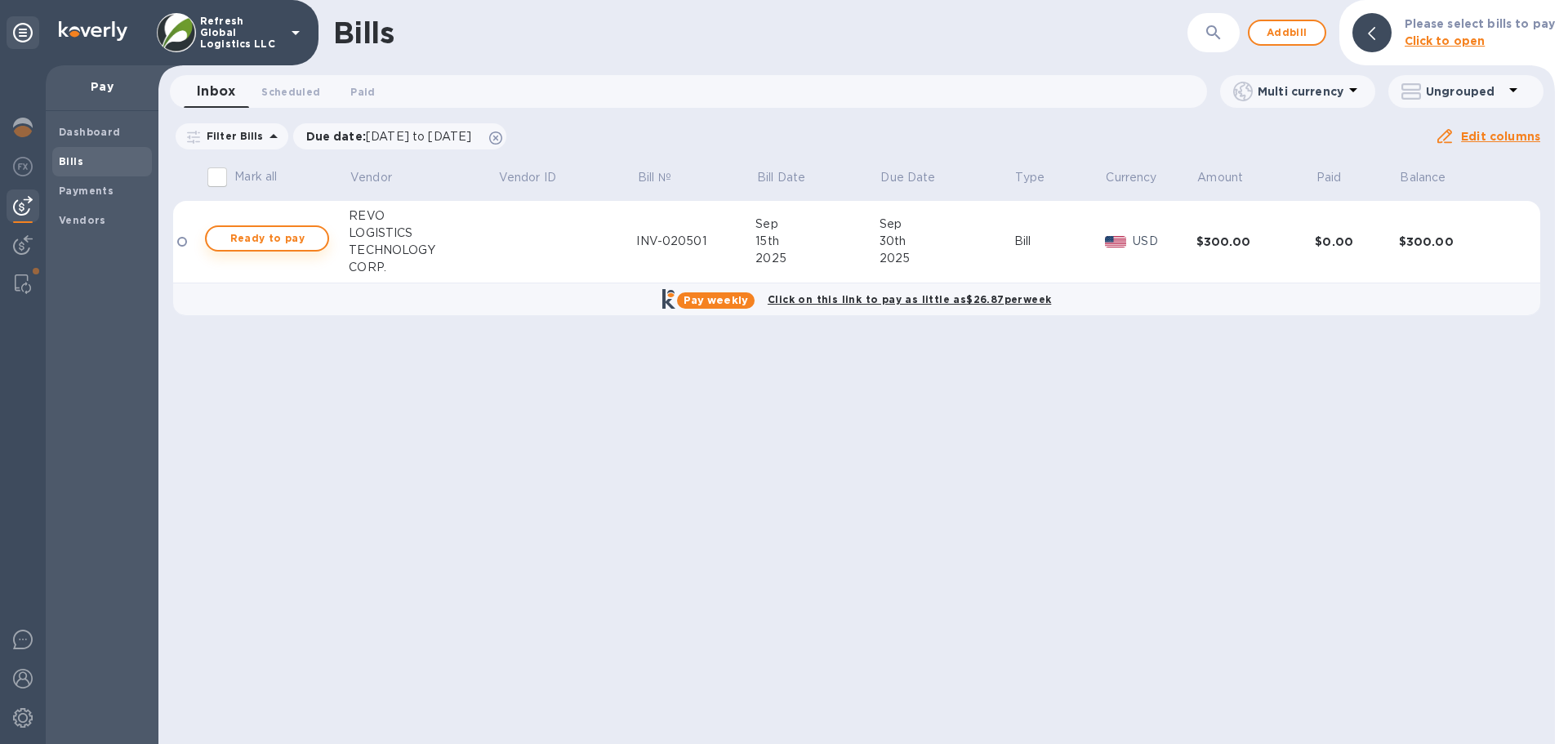
click at [259, 237] on span "Ready to pay" at bounding box center [267, 238] width 95 height 20
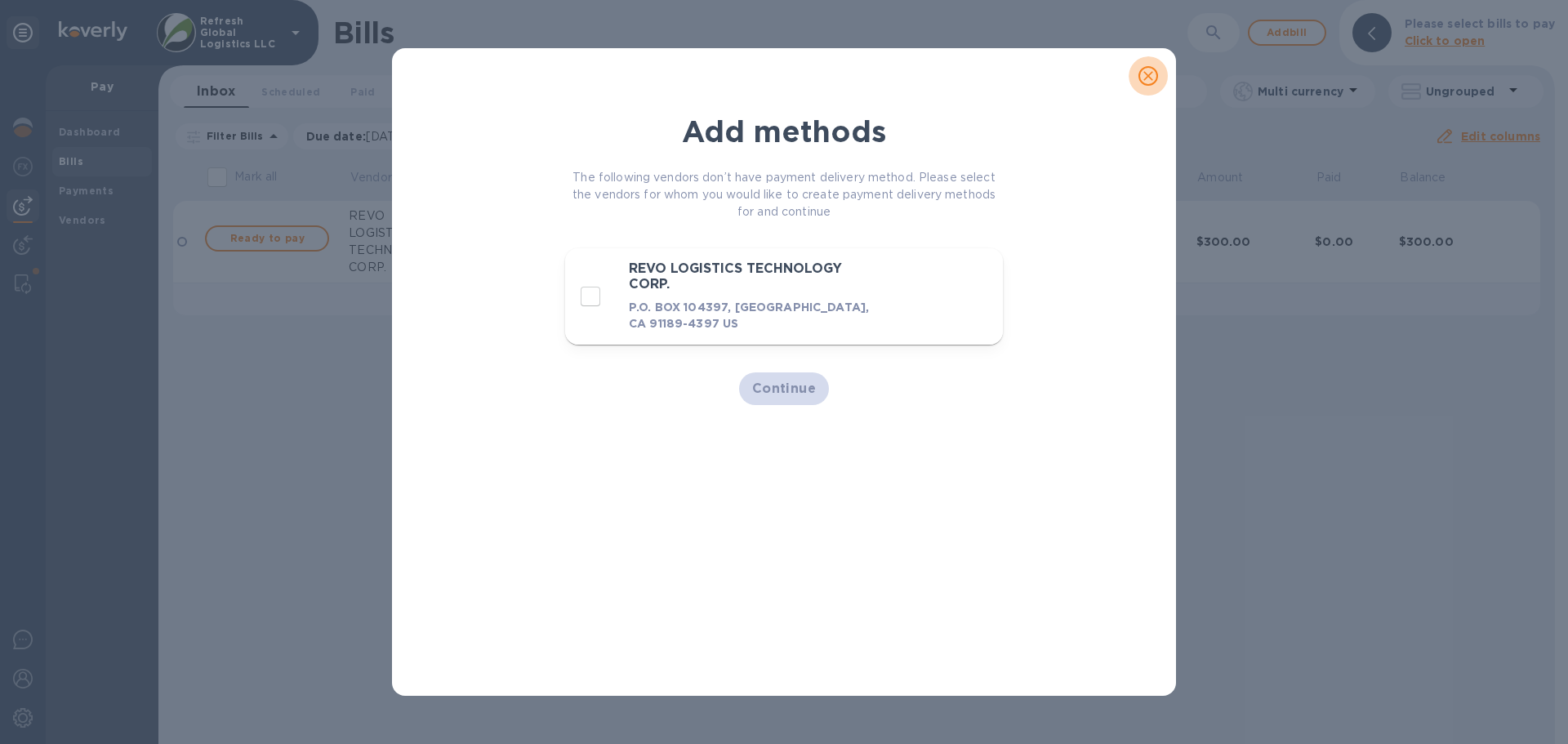
click at [1150, 70] on icon "close" at bounding box center [1147, 75] width 16 height 16
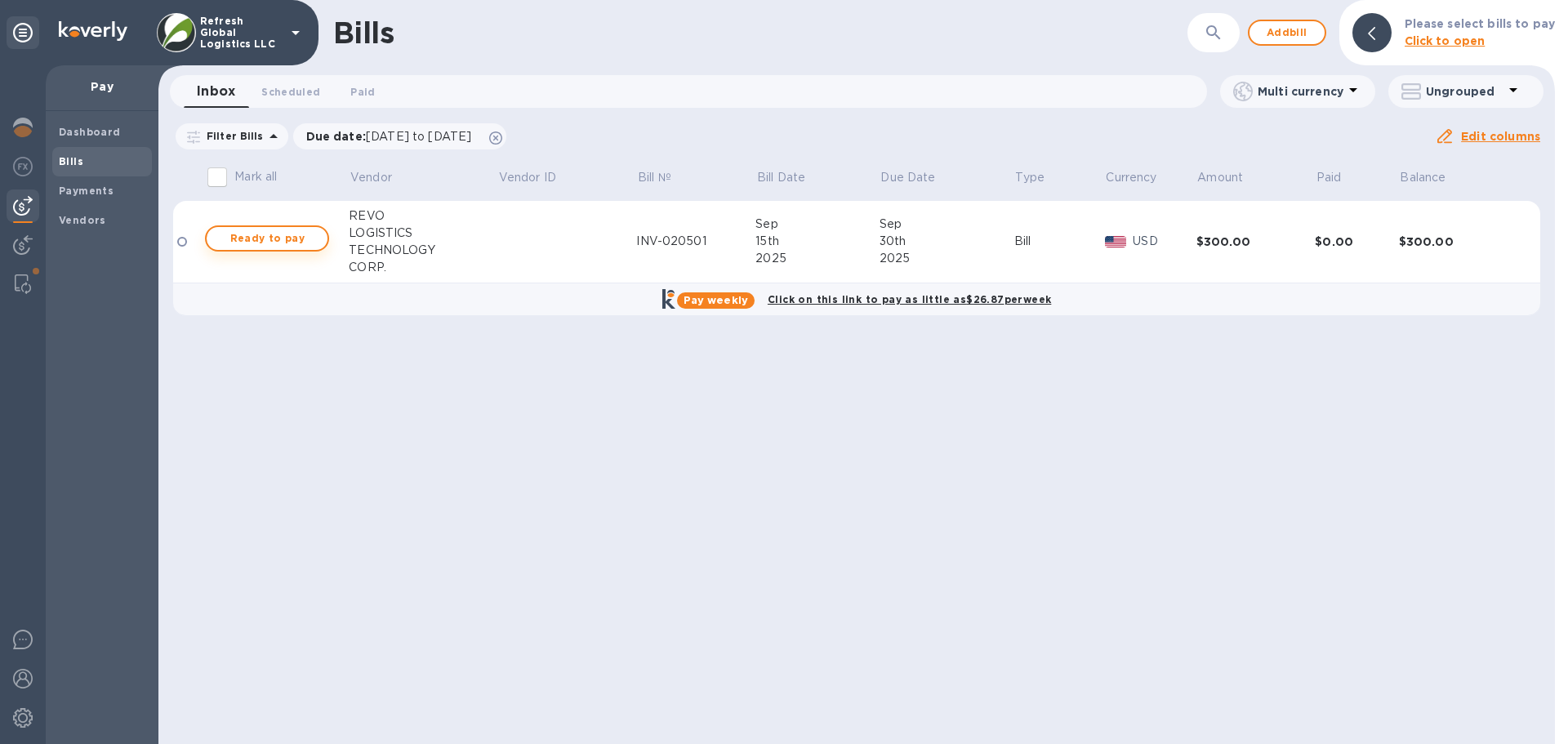
click at [262, 232] on span "Ready to pay" at bounding box center [267, 238] width 95 height 20
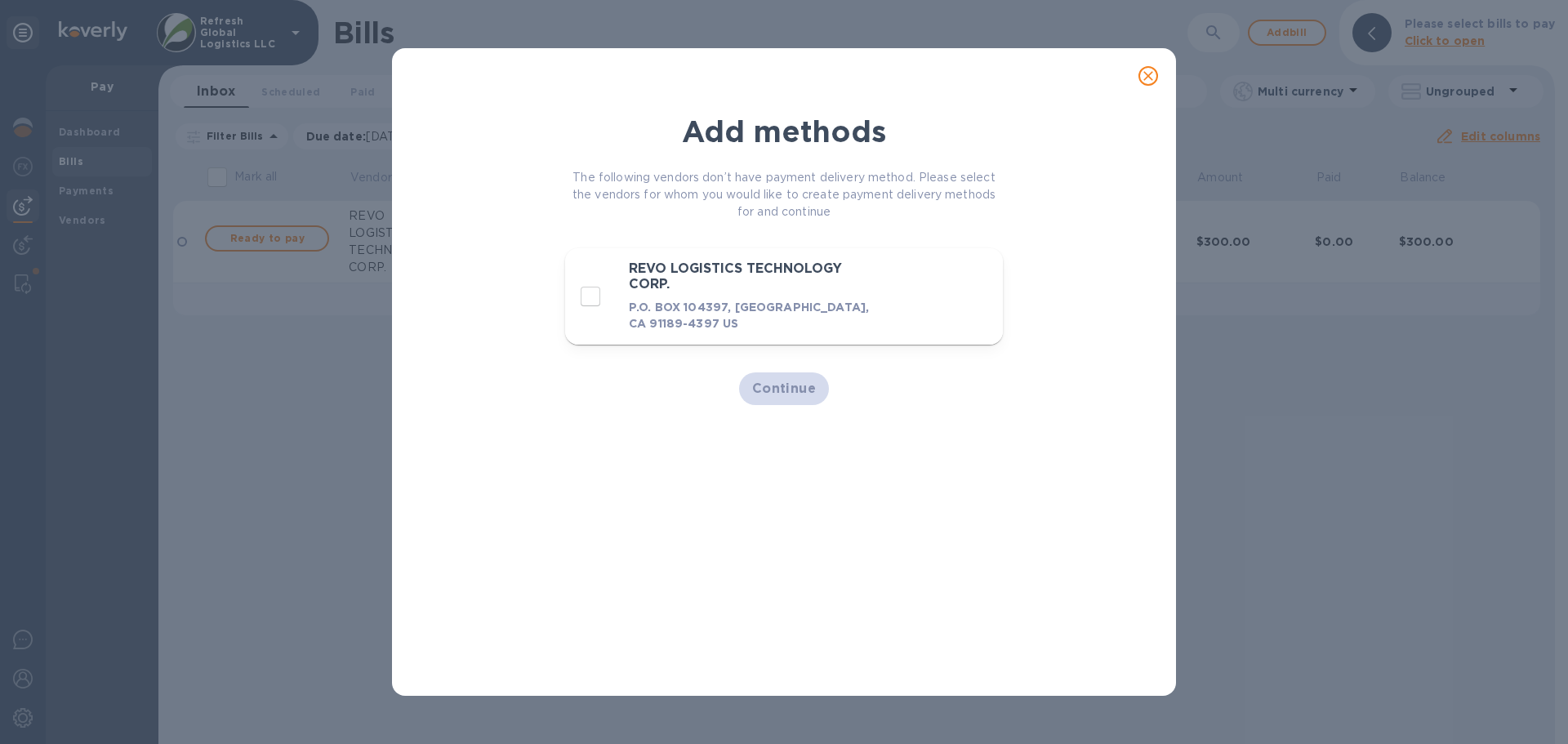
click at [693, 291] on h3 "REVO LOGISTICS TECHNOLOGY CORP." at bounding box center [757, 277] width 256 height 30
click at [594, 291] on input "decorative checkbox" at bounding box center [591, 297] width 34 height 34
checkbox input "false"
click at [1147, 73] on icon "close" at bounding box center [1147, 75] width 16 height 16
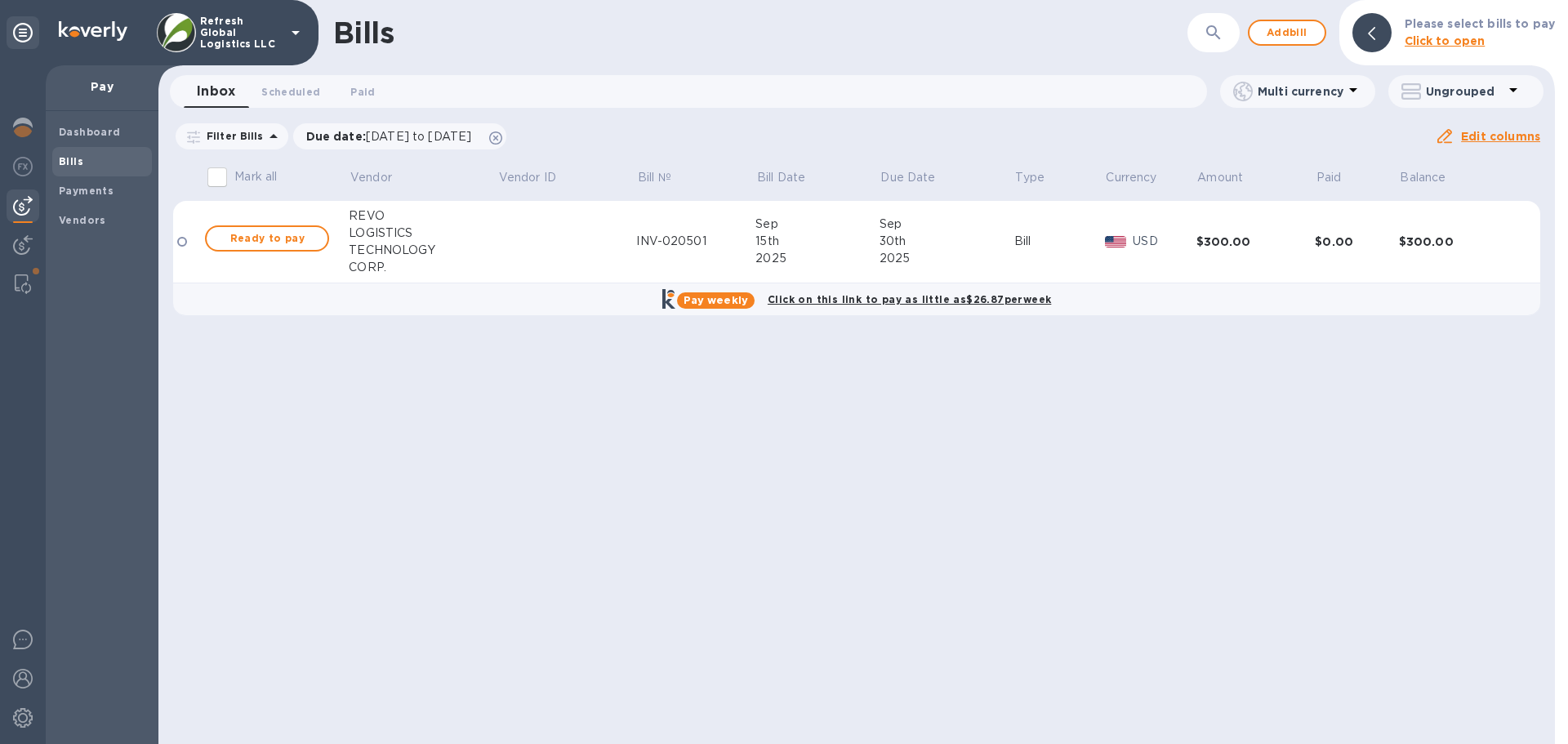
click at [372, 227] on div "LOGISTICS" at bounding box center [423, 233] width 149 height 17
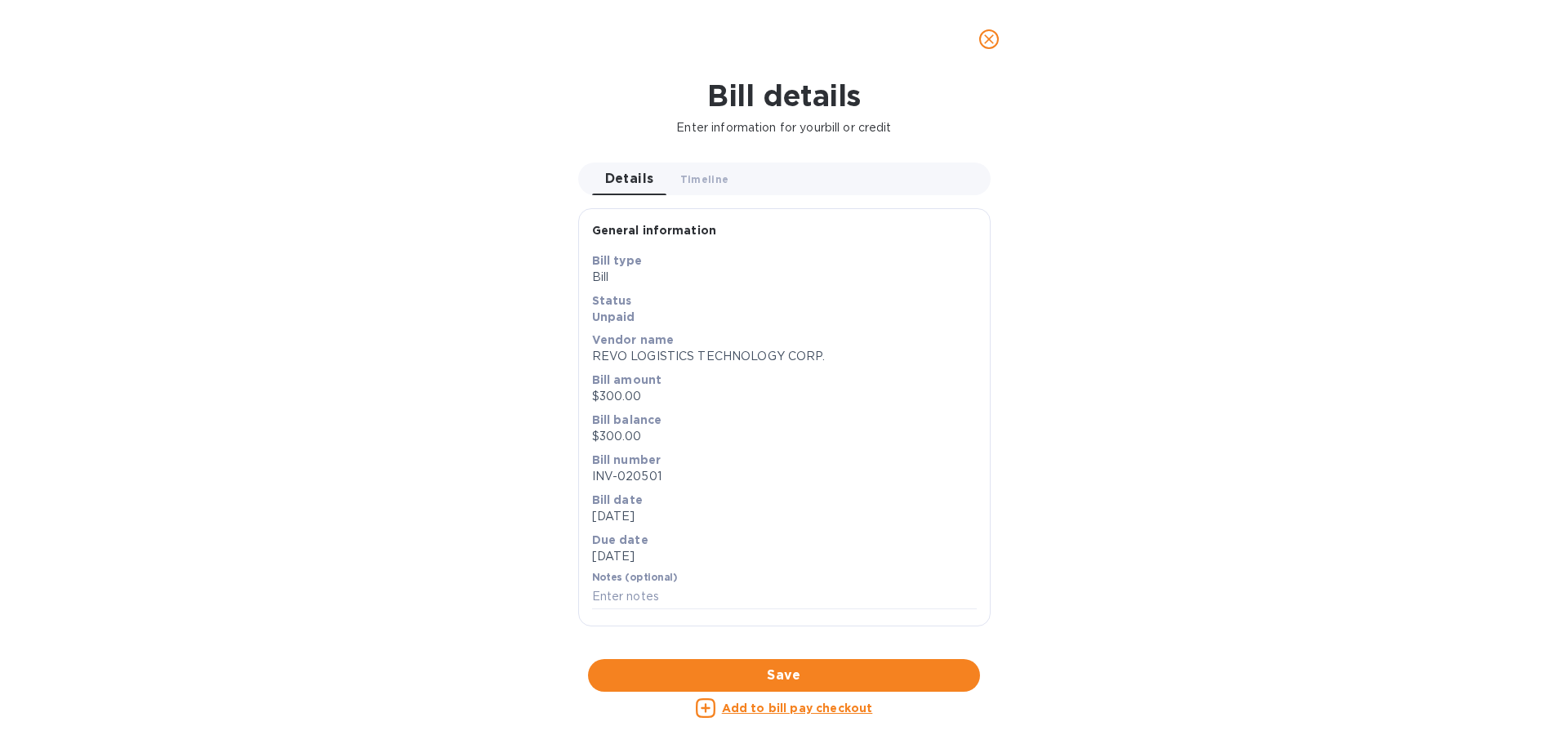
click at [635, 347] on p "Vendor name" at bounding box center [784, 339] width 385 height 16
click at [980, 34] on icon "close" at bounding box center [988, 39] width 16 height 16
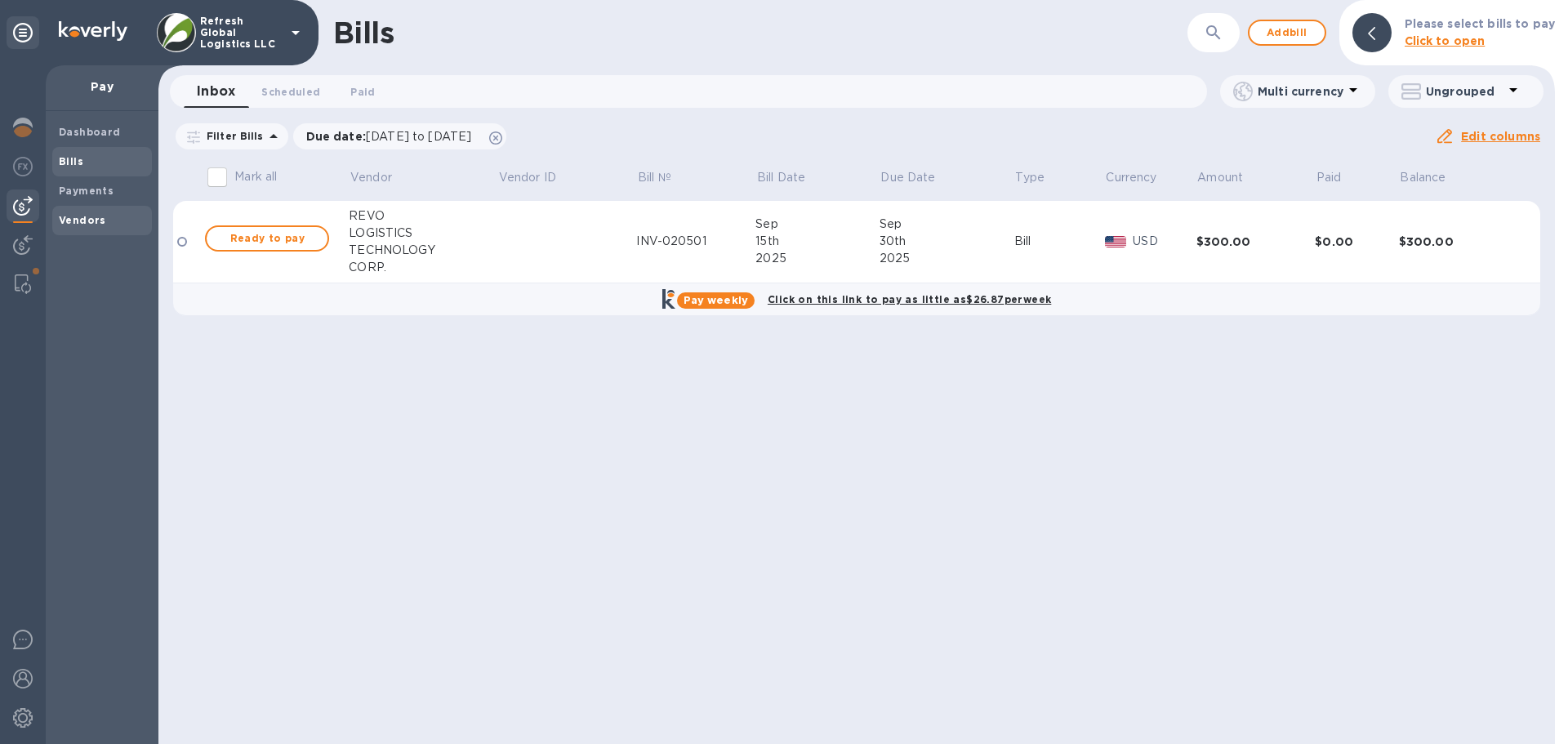
click at [85, 210] on div "Vendors" at bounding box center [101, 220] width 100 height 29
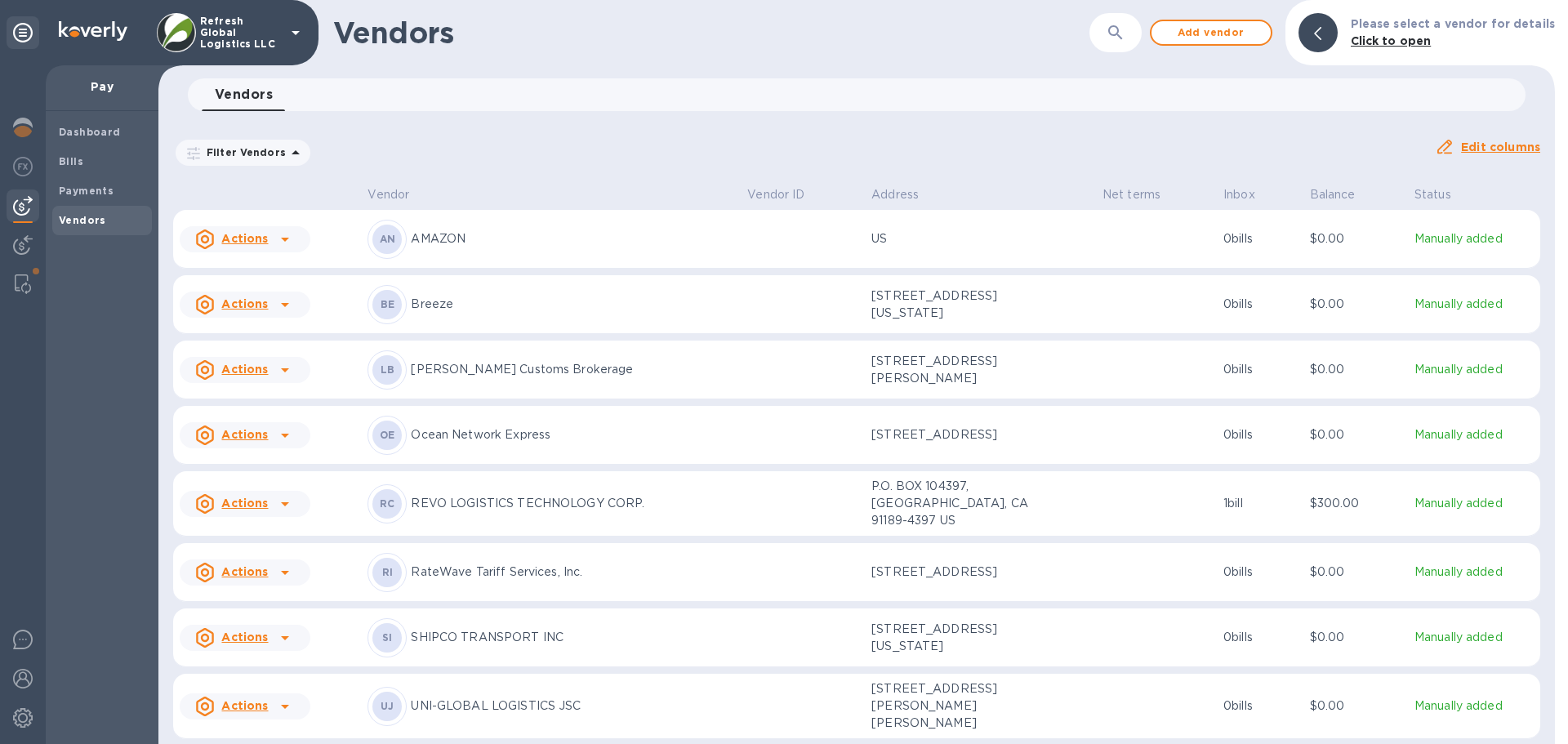
click at [483, 502] on p "REVO LOGISTICS TECHNOLOGY CORP." at bounding box center [572, 503] width 323 height 17
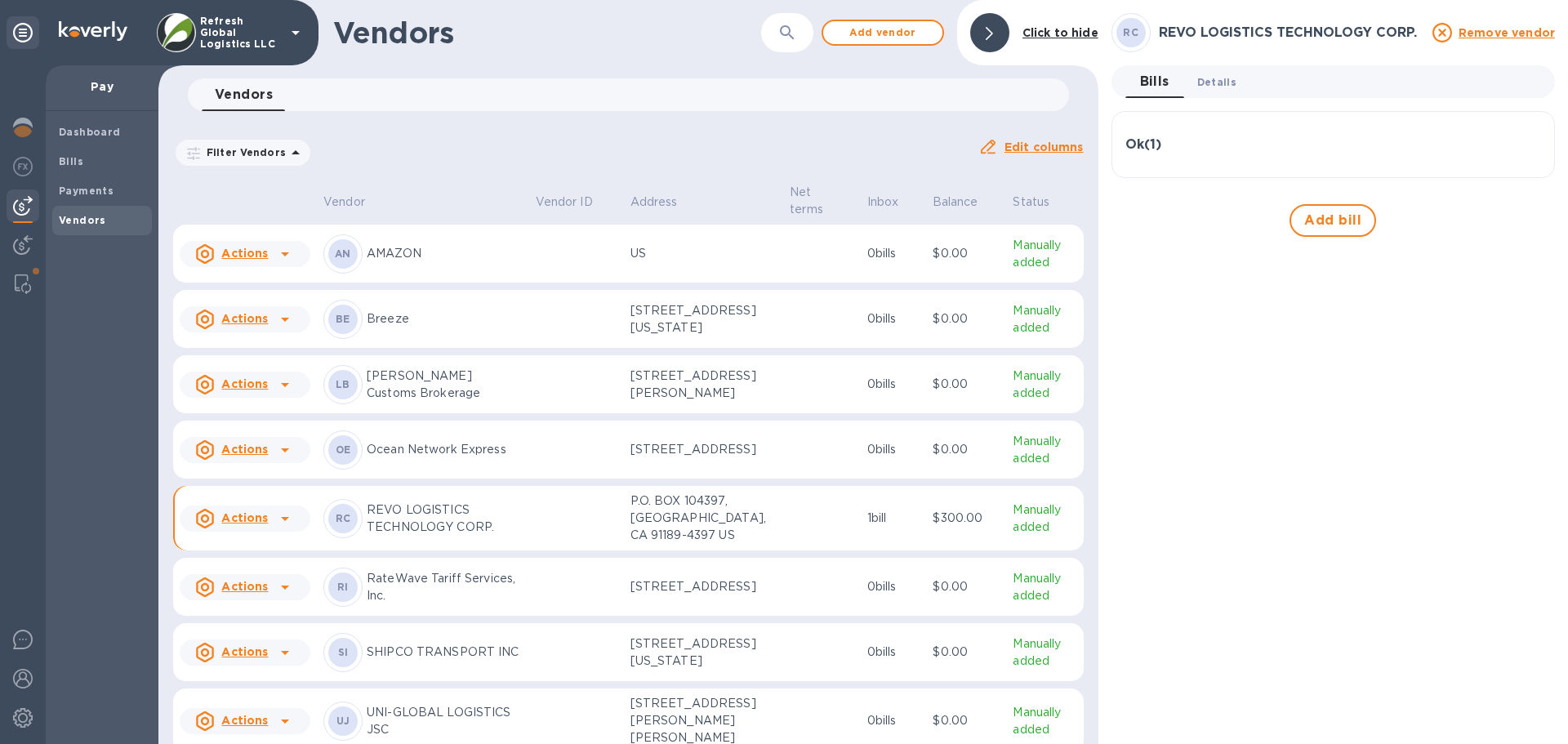
click at [1210, 81] on span "Details 0" at bounding box center [1216, 82] width 39 height 17
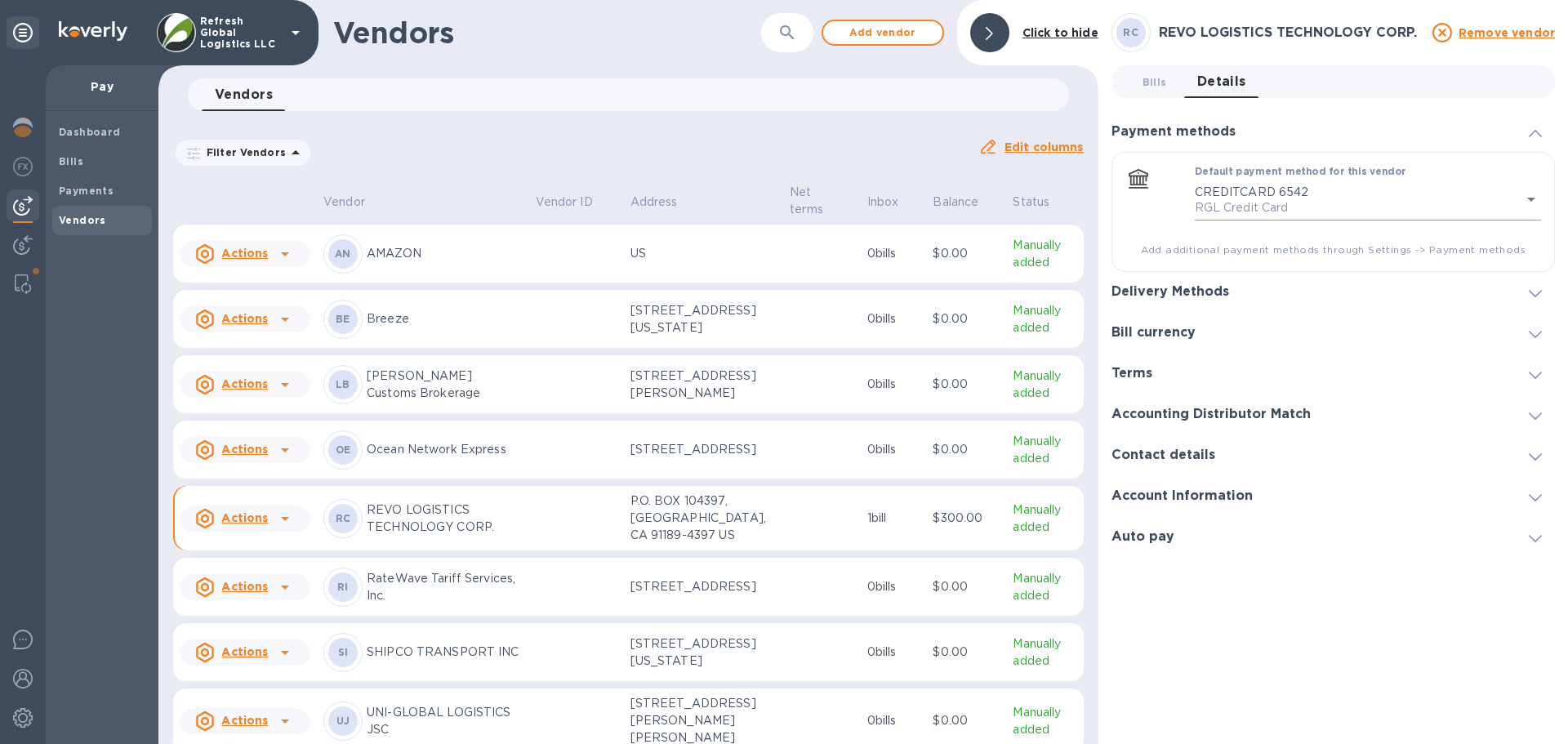
click at [1245, 204] on body "Refresh Global Logistics LLC Pay Dashboard Bills Payments Vendors Vendors ​ Add…" at bounding box center [784, 372] width 1568 height 744
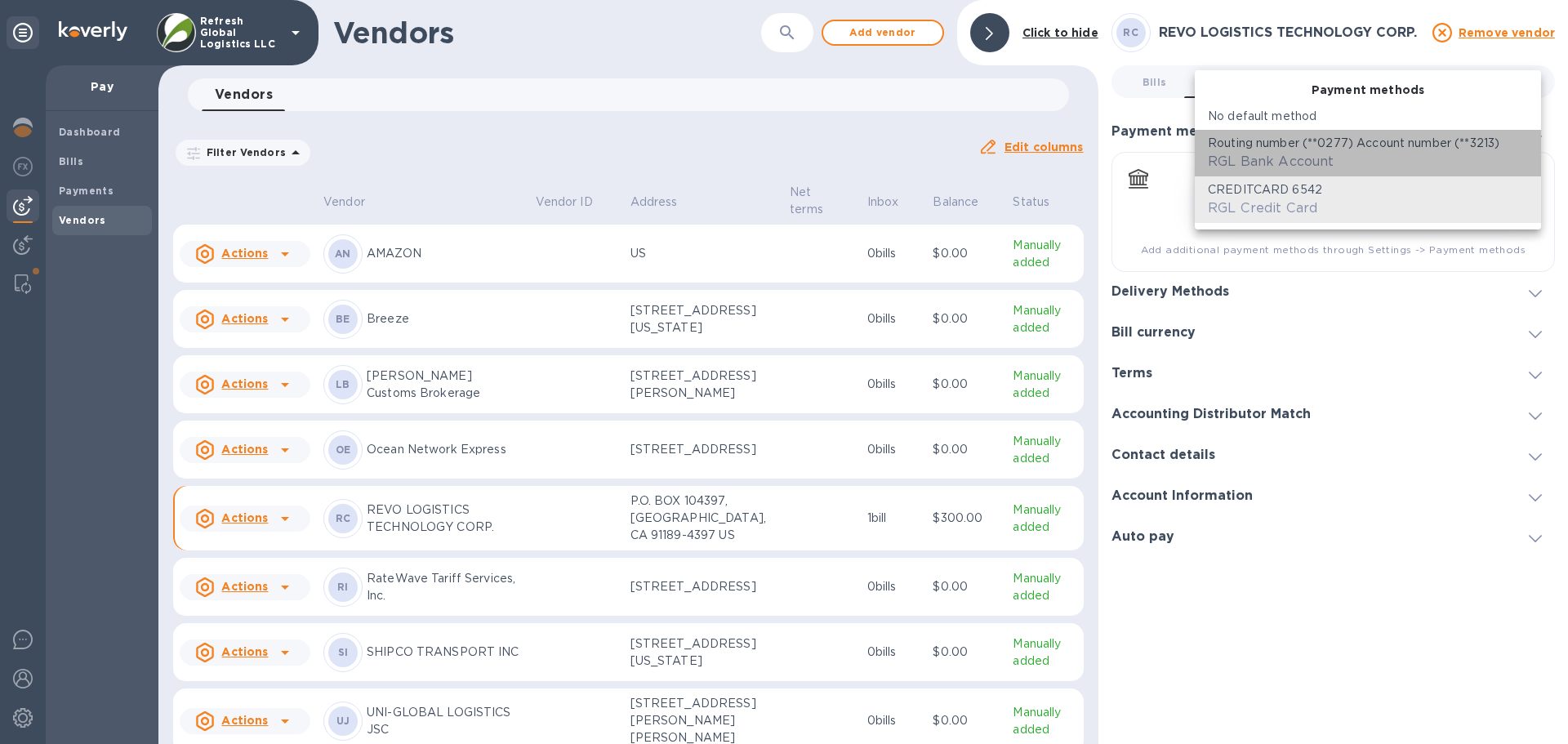
click at [1255, 152] on div "RGL Bank Account" at bounding box center [1270, 161] width 126 height 20
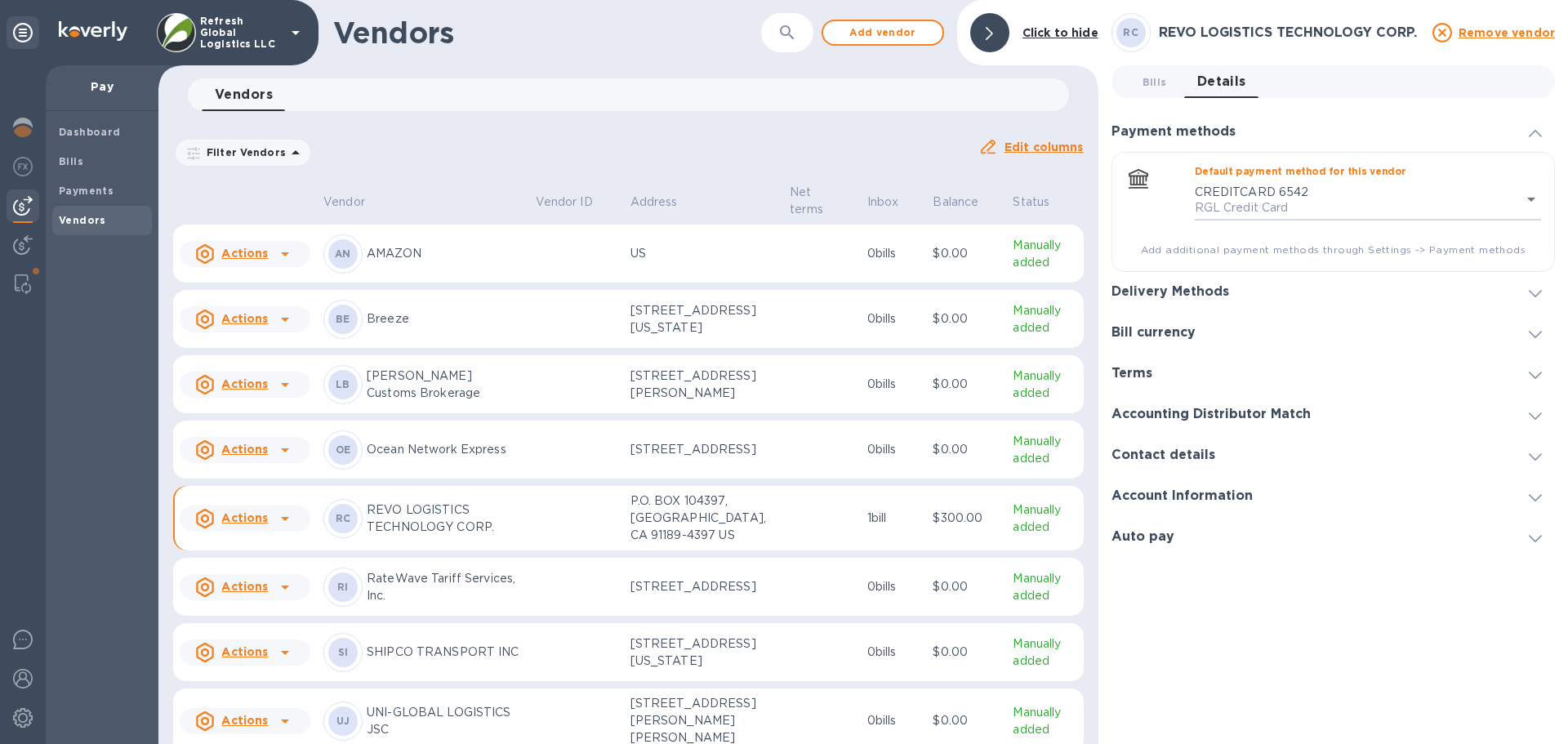
type input "1117811750264379991198815467900016"
click at [1159, 291] on h3 "Delivery Methods" at bounding box center [1170, 292] width 118 height 15
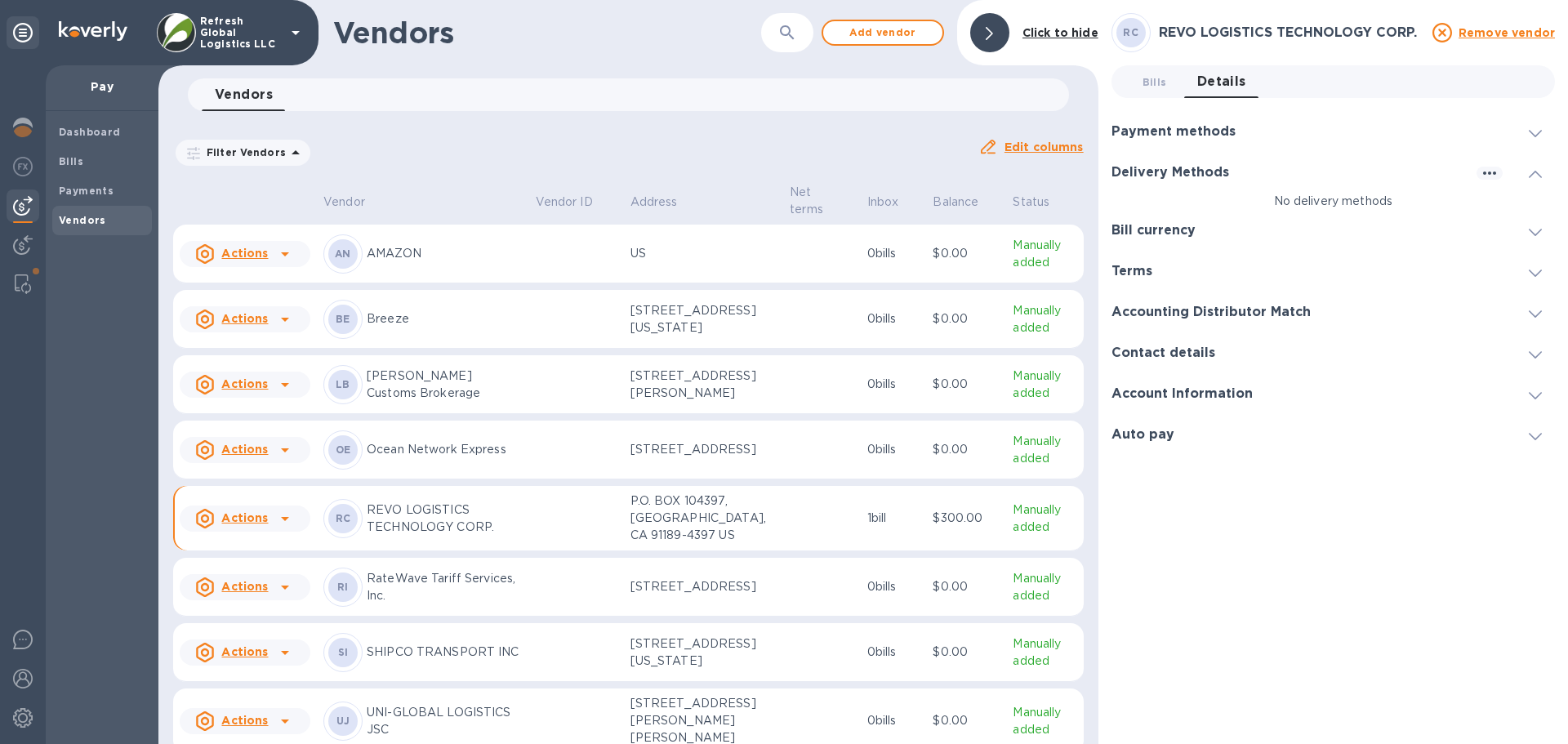
click at [1183, 236] on h3 "Bill currency" at bounding box center [1153, 230] width 84 height 15
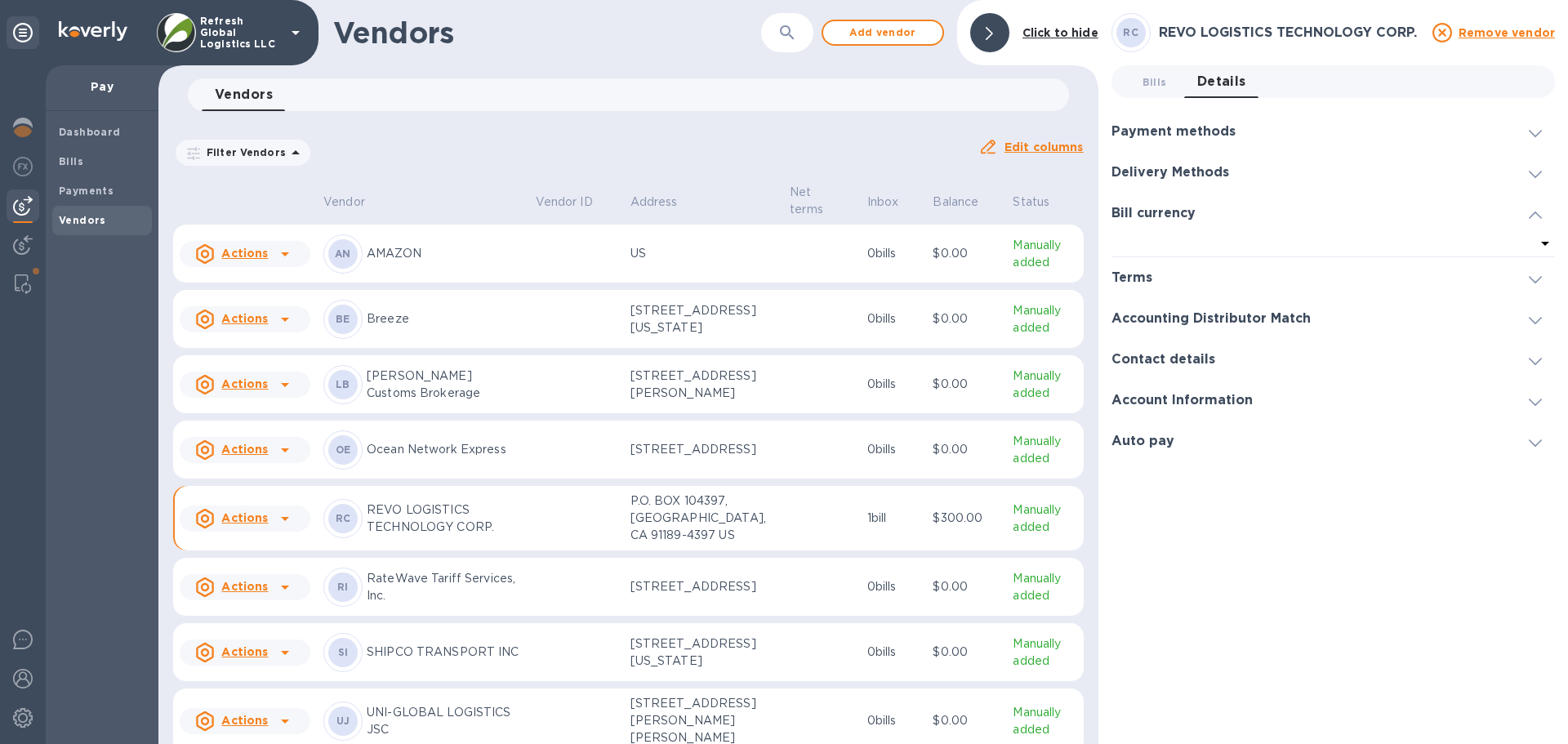
click at [1157, 242] on div at bounding box center [1322, 245] width 424 height 23
click at [1305, 216] on div "Bill currency" at bounding box center [1333, 212] width 444 height 41
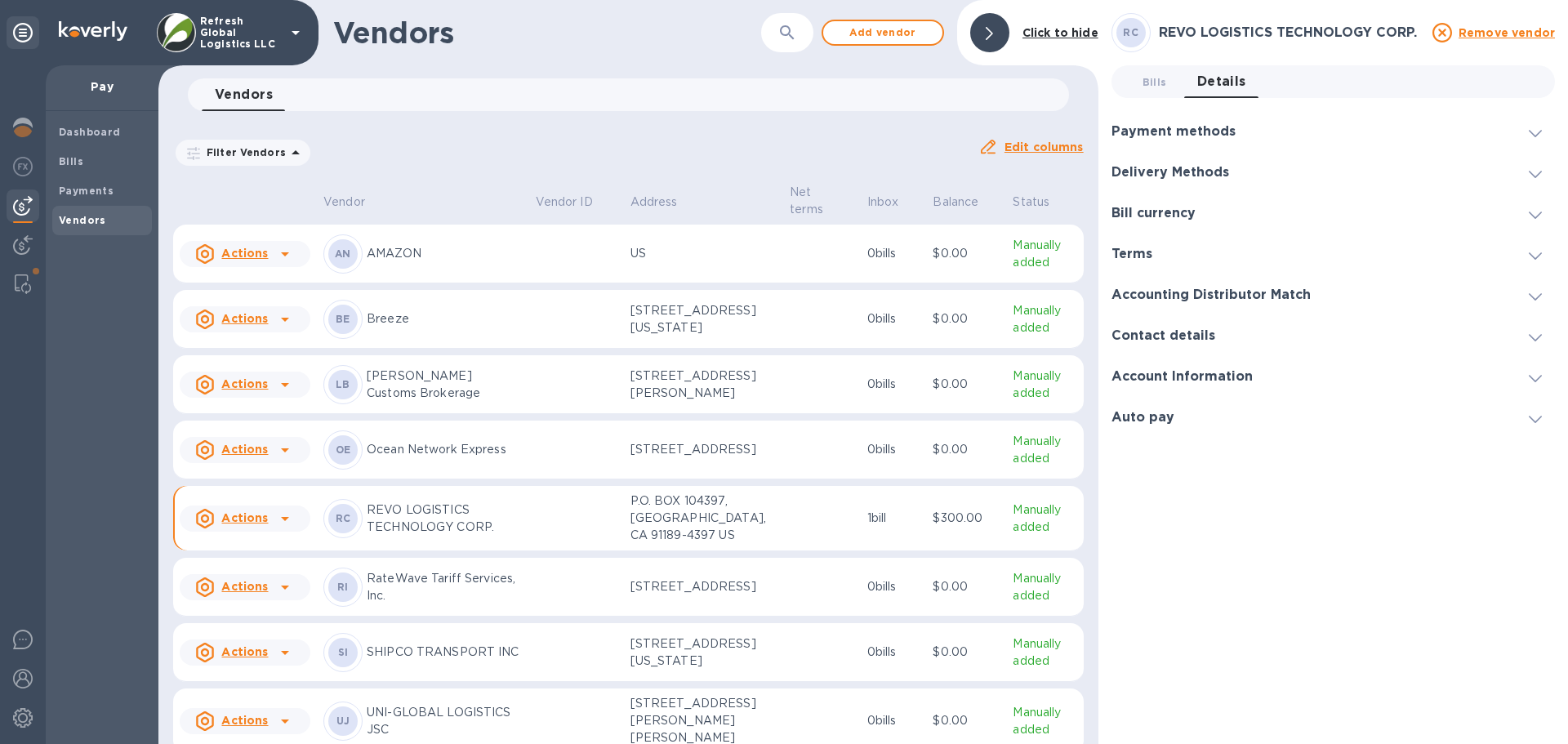
click at [1133, 259] on h3 "Terms" at bounding box center [1131, 254] width 41 height 15
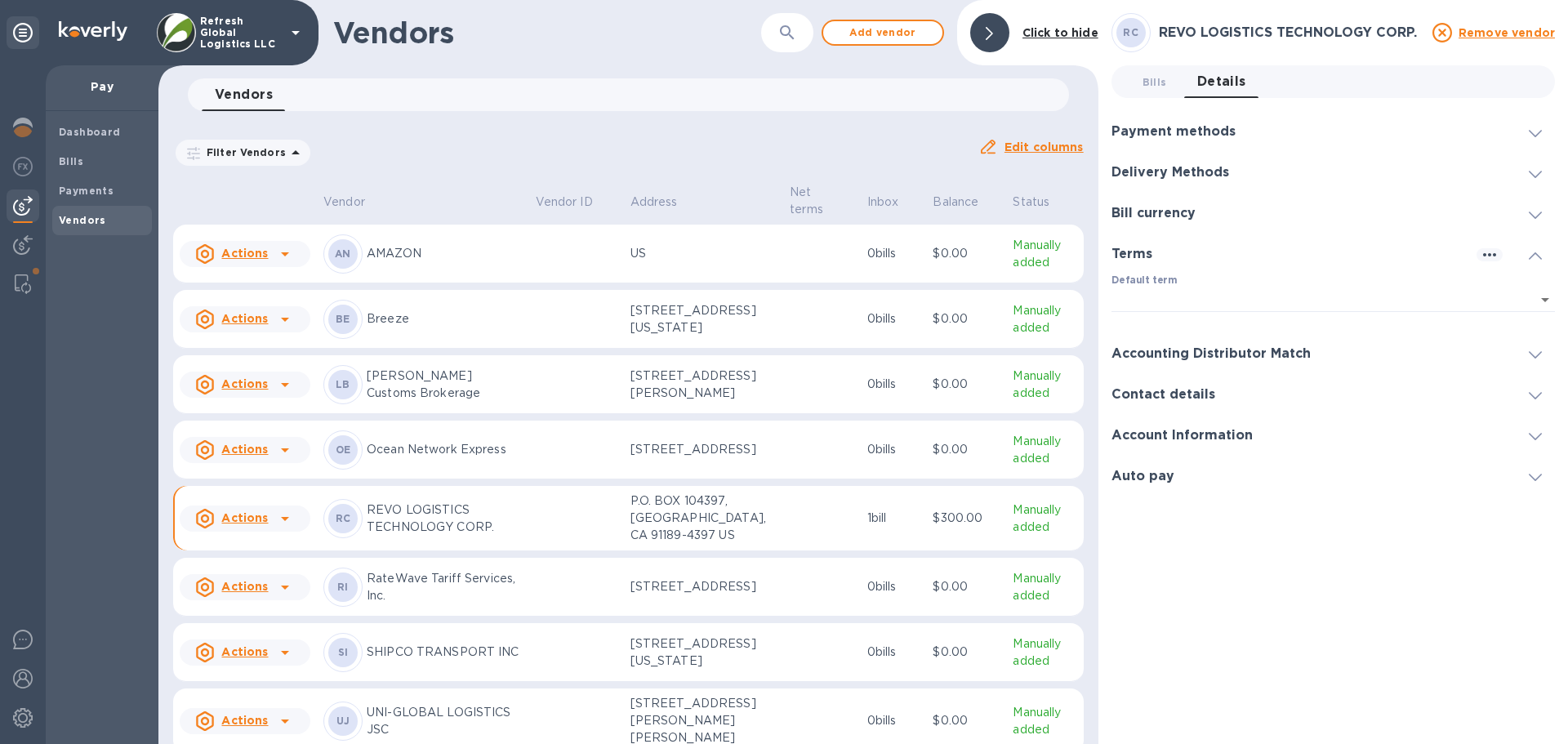
click at [1149, 285] on label "Default term" at bounding box center [1144, 281] width 66 height 9
click at [1205, 282] on div "Default term ​ ​" at bounding box center [1333, 303] width 444 height 59
click at [1224, 306] on body "Refresh Global Logistics LLC Pay Dashboard Bills Payments Vendors Vendors ​ Add…" at bounding box center [784, 372] width 1568 height 744
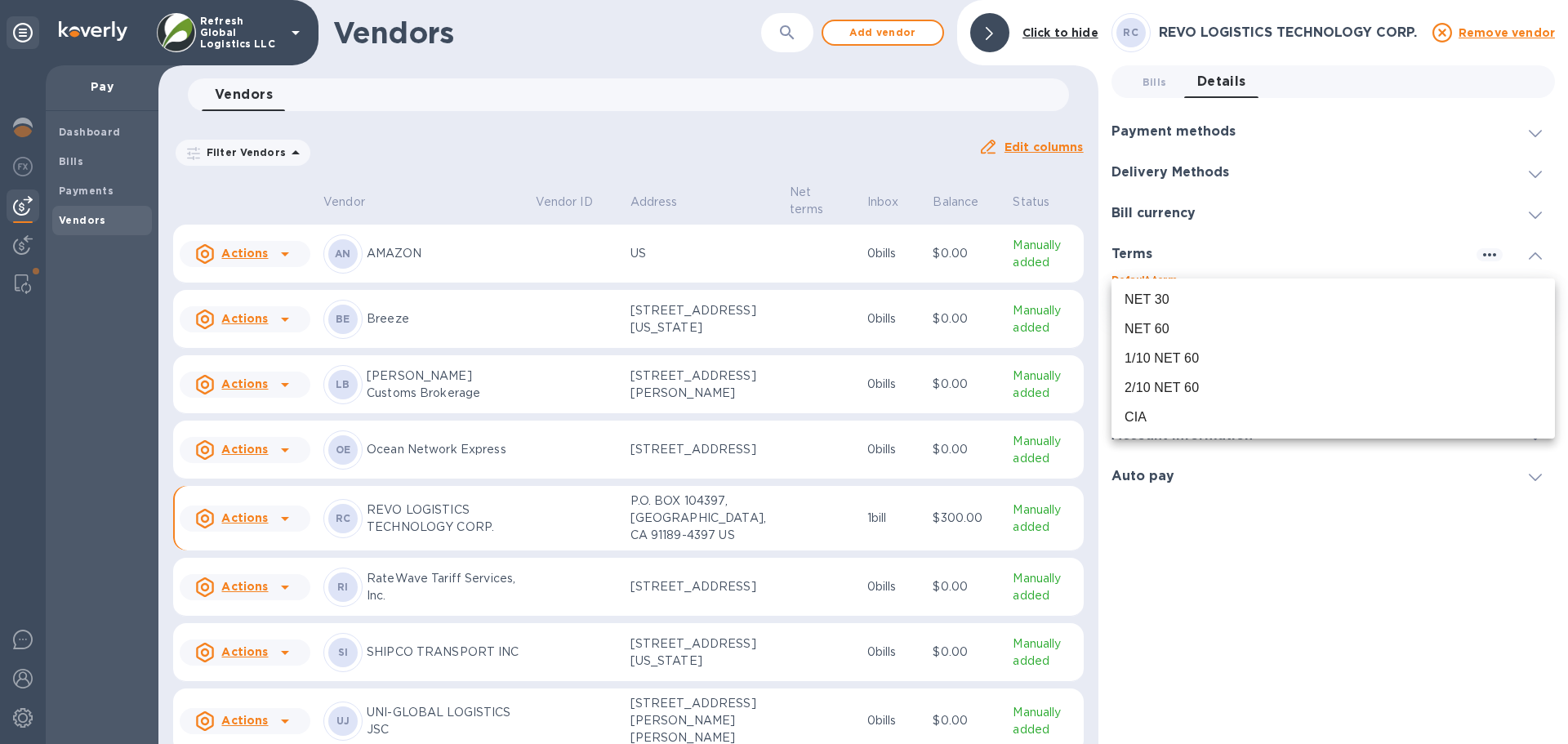
click at [1157, 417] on div "CIA" at bounding box center [1333, 417] width 417 height 20
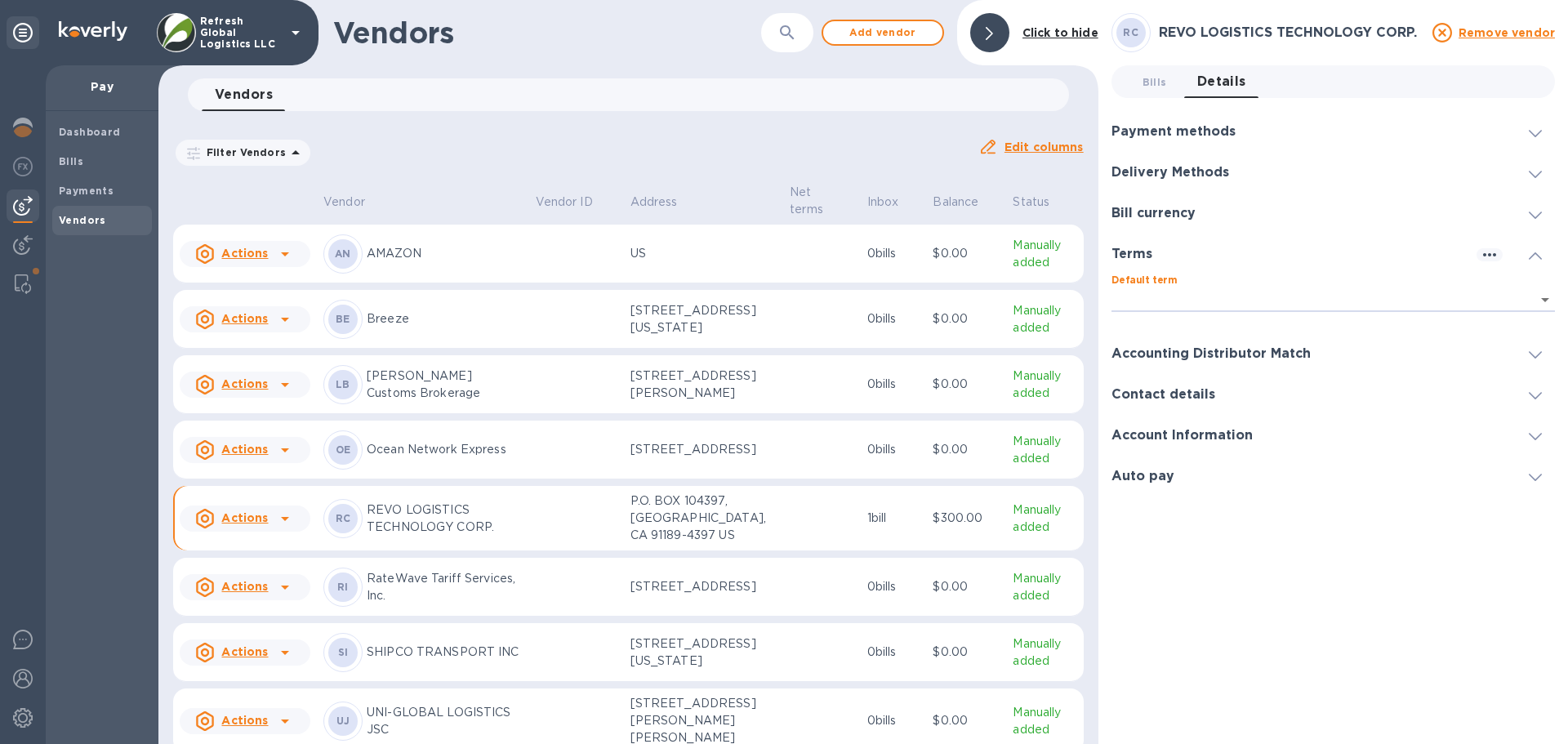
type input "08ec7bd8-0c16-45c7-be5f-d7745074df06"
click at [1176, 390] on h3 "Contact details" at bounding box center [1162, 394] width 103 height 15
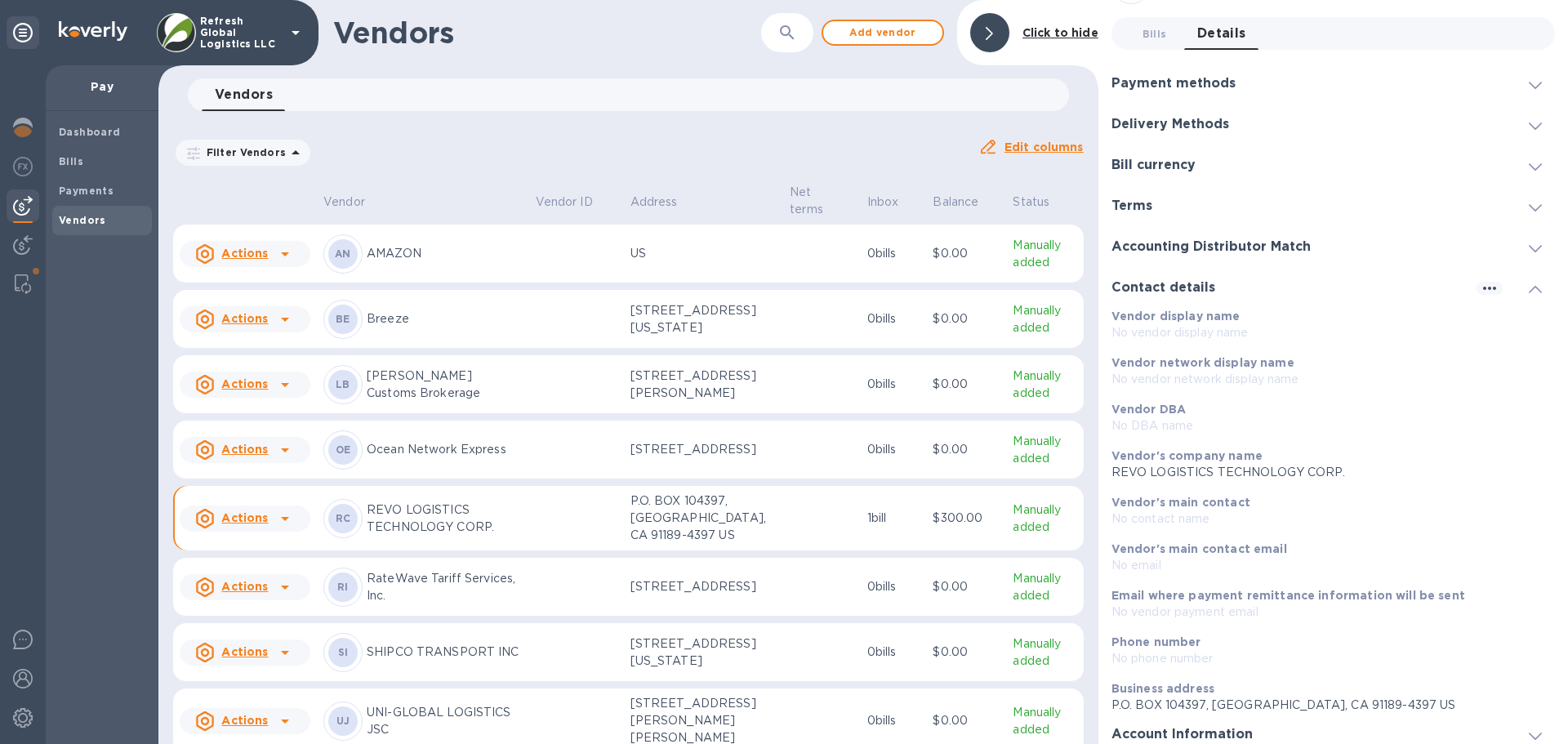
scroll to position [82, 0]
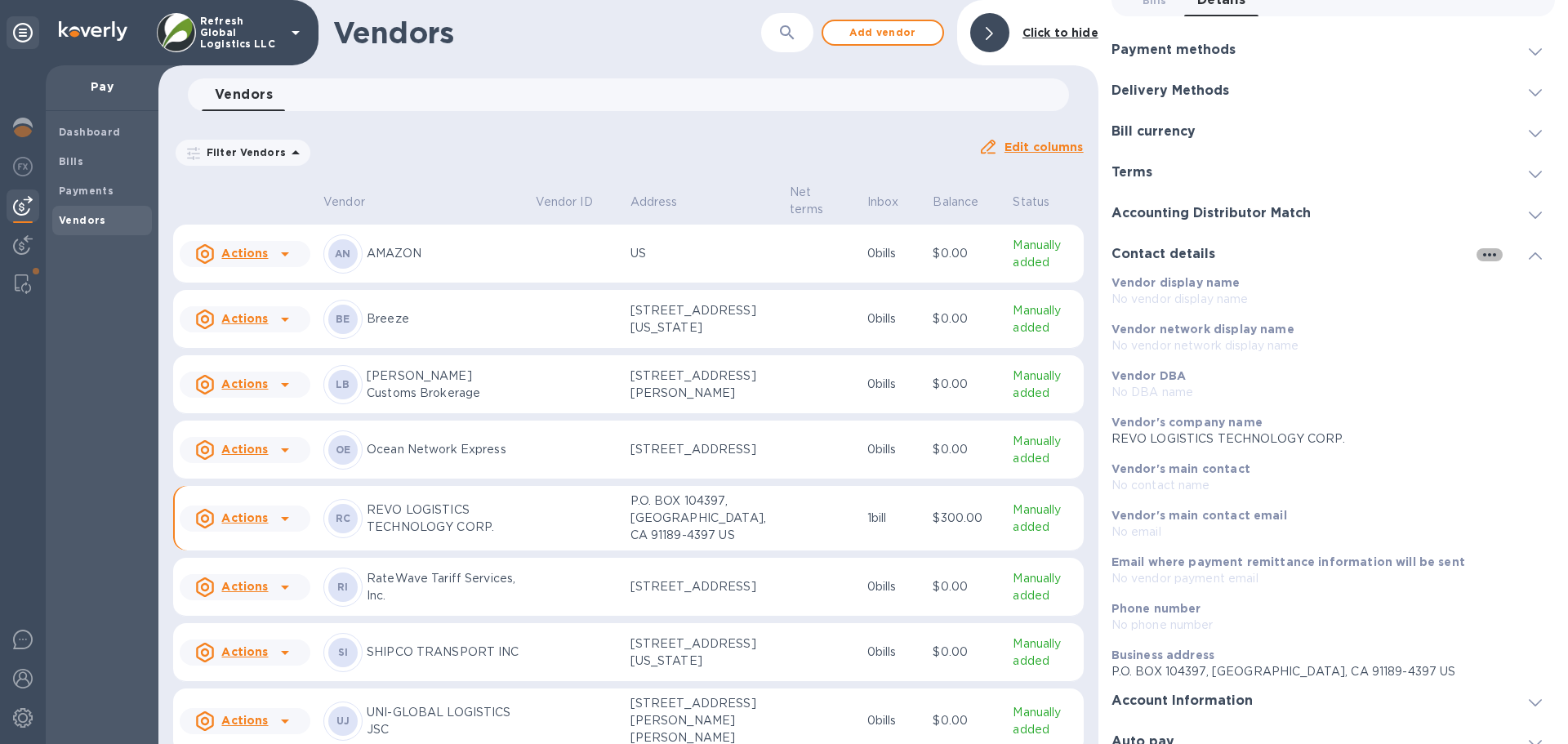
click at [1480, 252] on icon "button" at bounding box center [1489, 254] width 20 height 20
click at [1498, 286] on p "Edit" at bounding box center [1502, 287] width 26 height 16
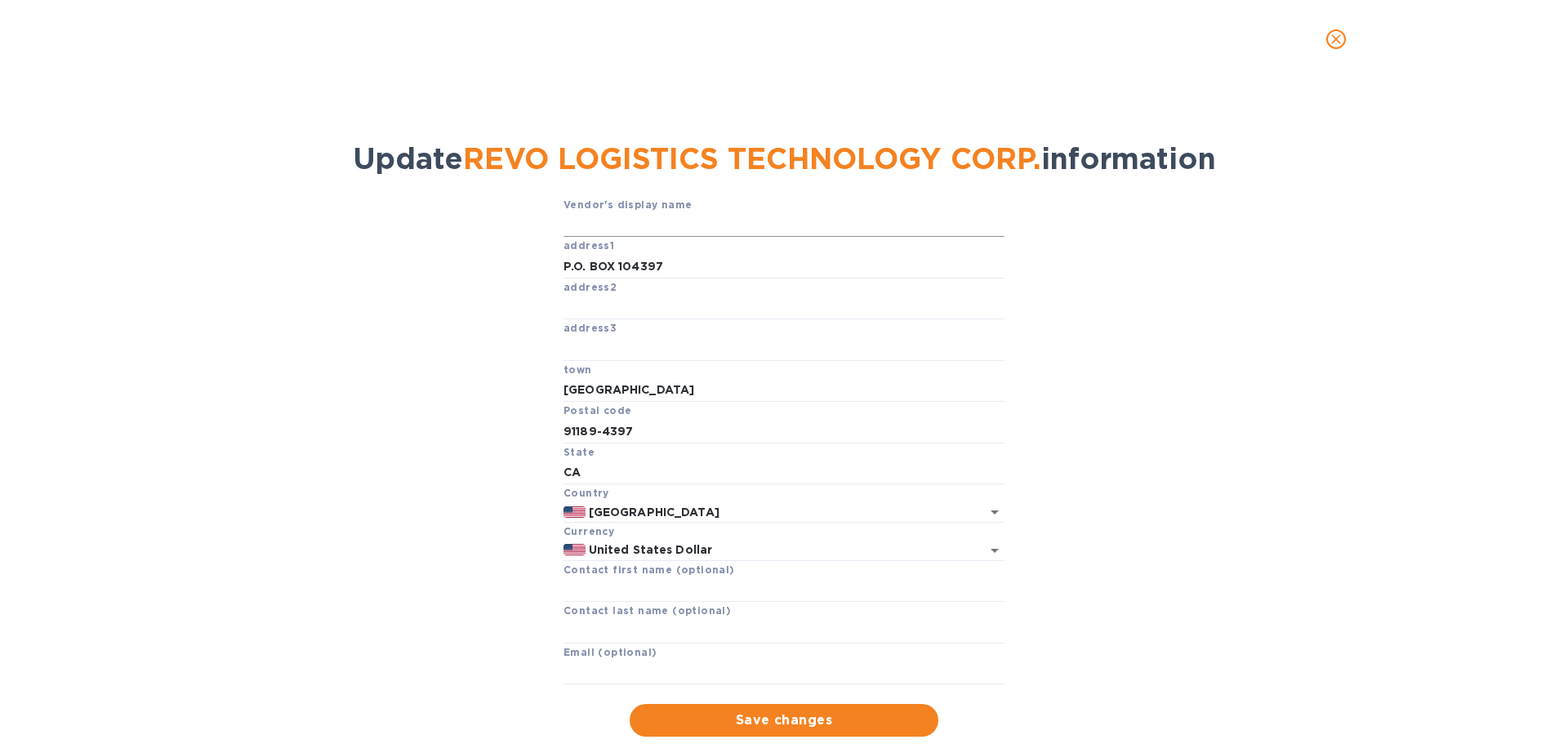
click at [577, 227] on input "text" at bounding box center [783, 226] width 441 height 25
type input "R"
type input "REVO LOGISTICS TECHNOLOGY CORP."
type input "[STREET_ADDRESS]"
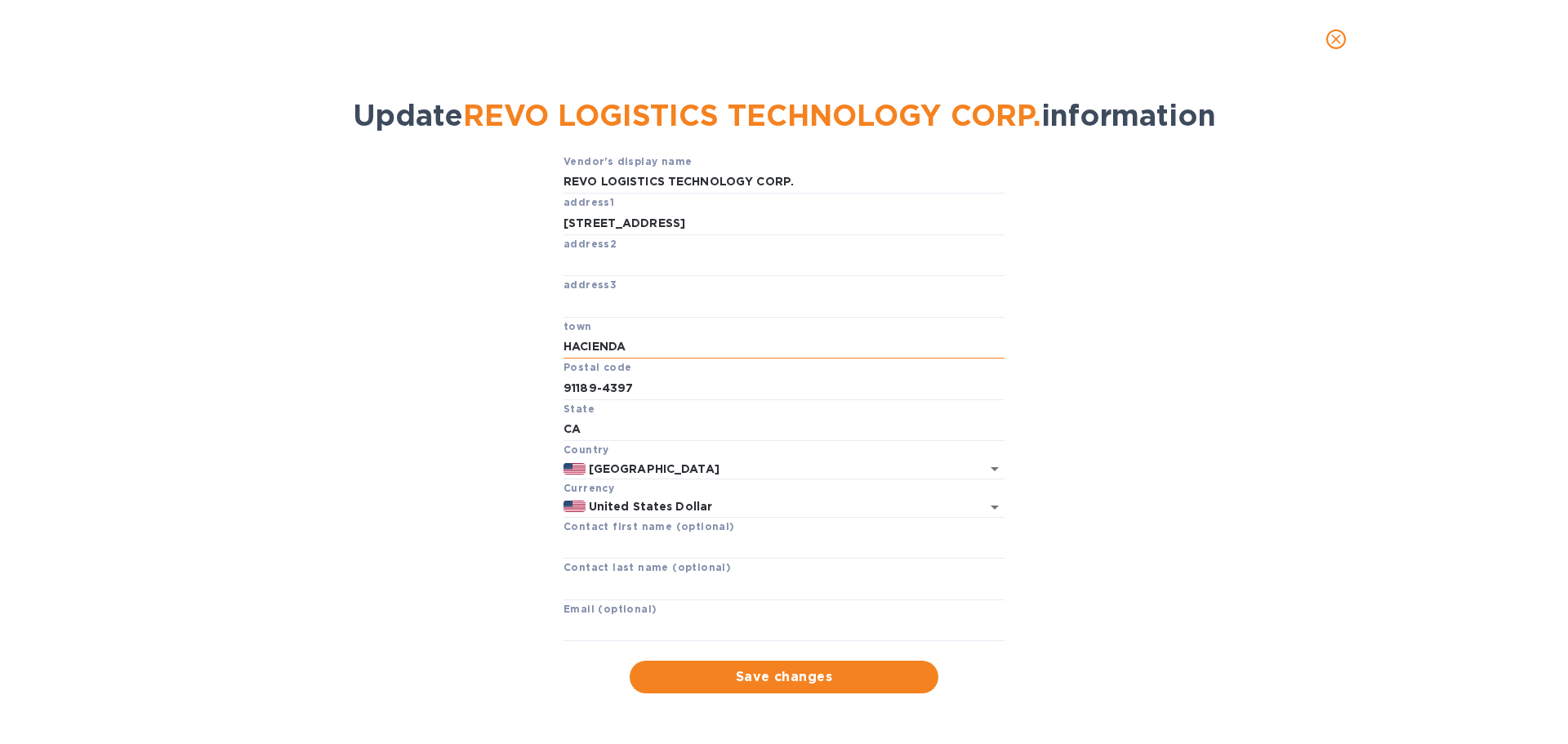
click at [690, 338] on input "HACIENDA" at bounding box center [783, 347] width 441 height 25
type input "[GEOGRAPHIC_DATA]"
type input "91745"
click at [625, 546] on input "text" at bounding box center [783, 546] width 441 height 25
type input "ACCOUNTING"
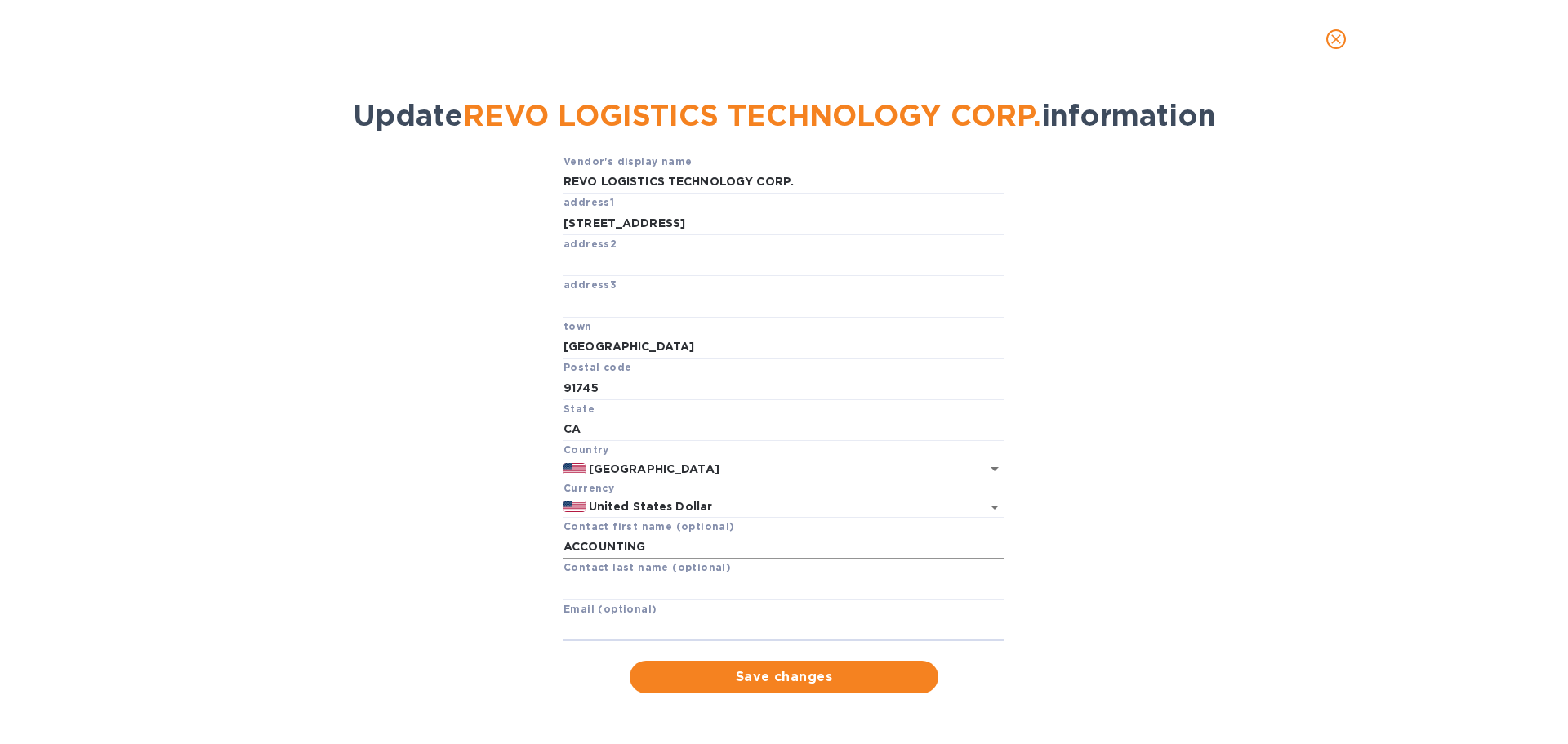
paste input "[EMAIL_ADDRESS][DOMAIN_NAME]"
type input "[EMAIL_ADDRESS][DOMAIN_NAME]"
click at [774, 678] on span "Save changes" at bounding box center [784, 677] width 283 height 20
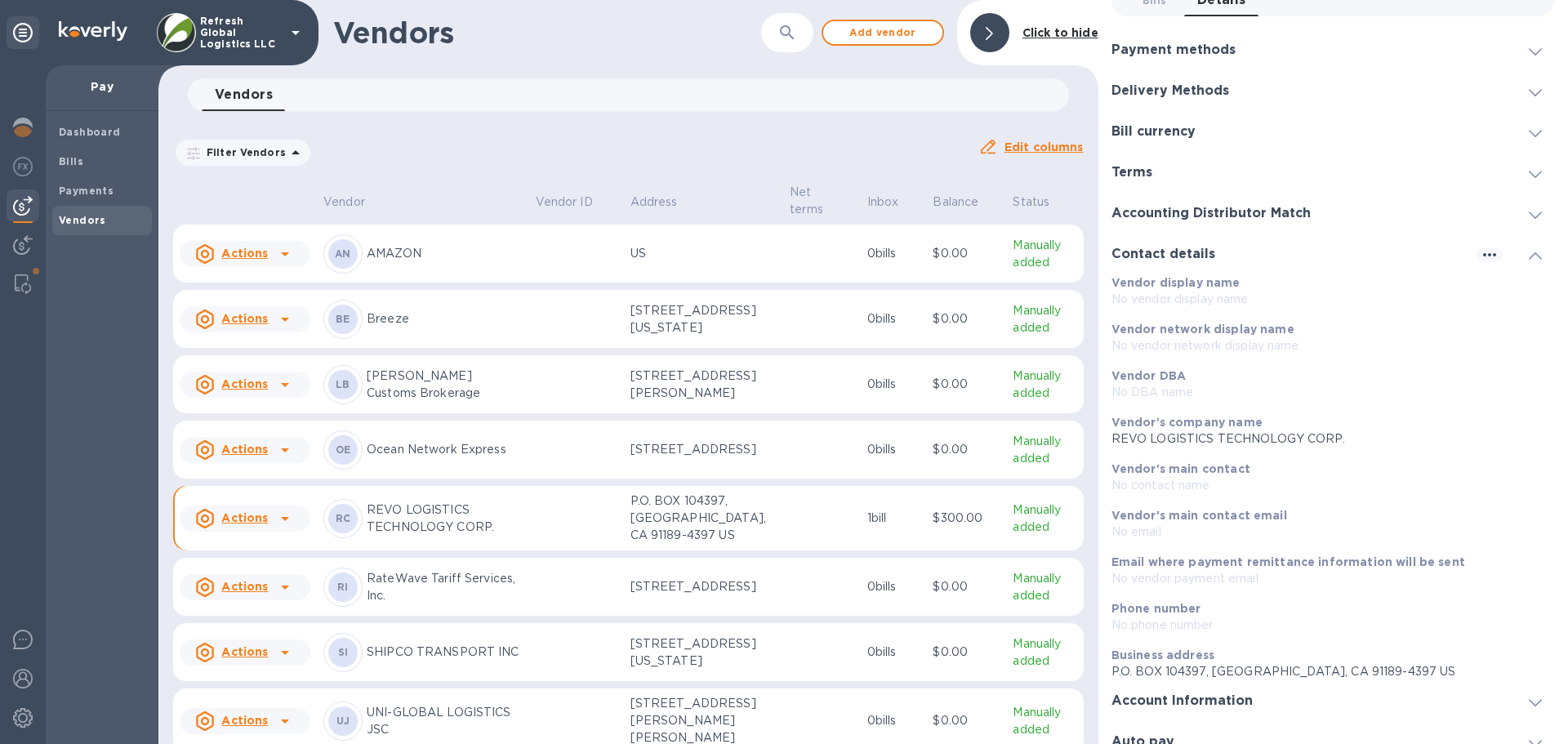
scroll to position [9, 0]
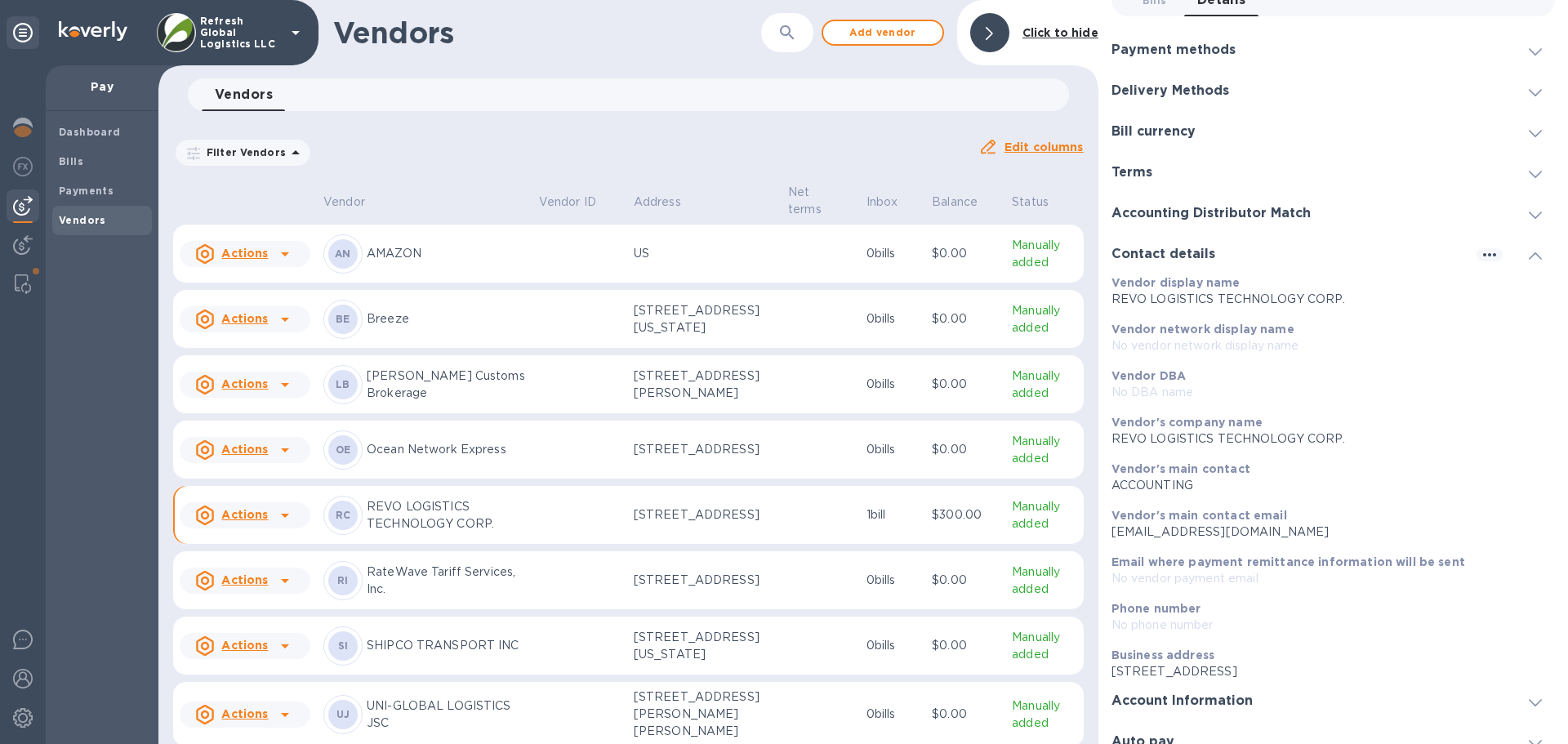
click at [1533, 254] on icon at bounding box center [1535, 256] width 13 height 8
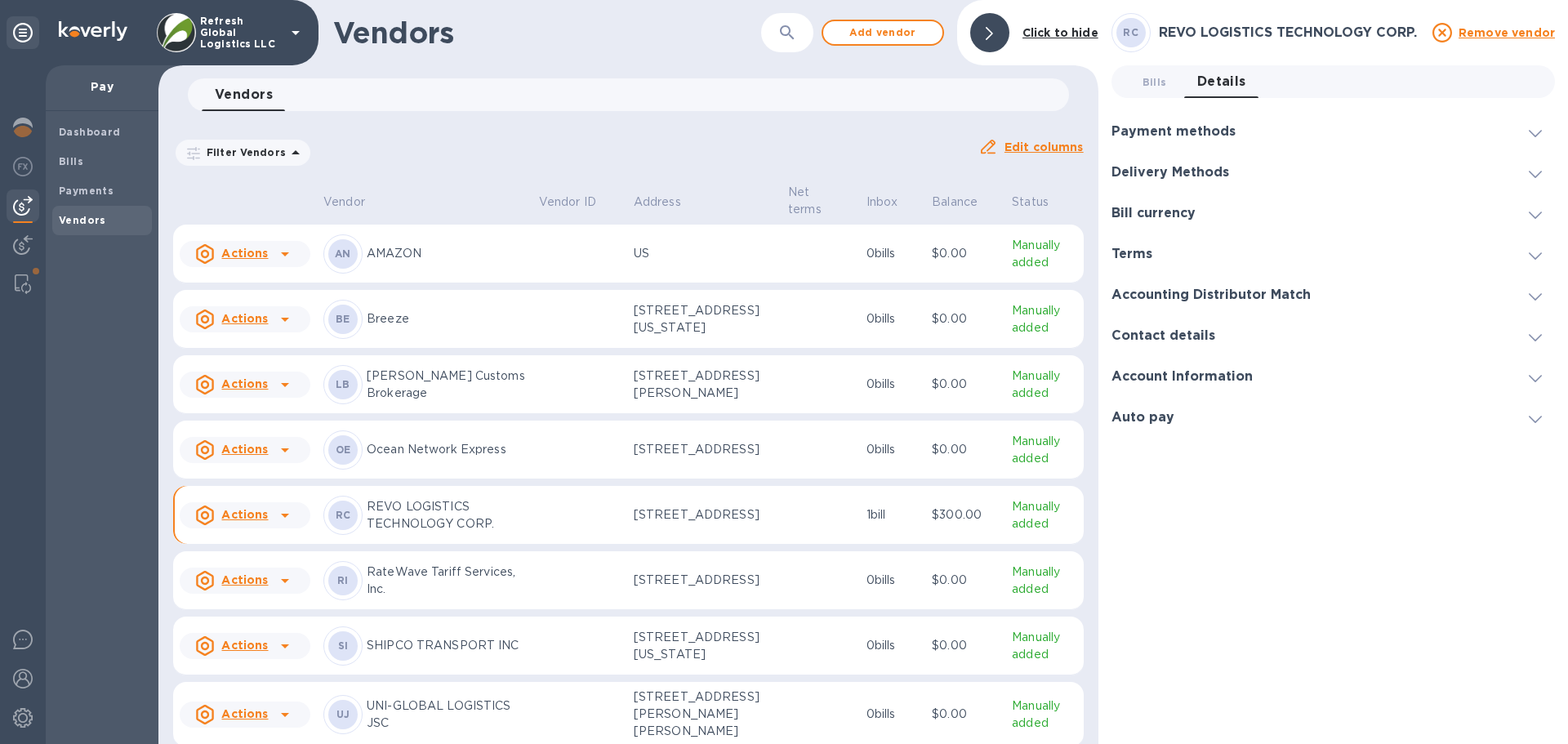
click at [1538, 377] on icon at bounding box center [1535, 378] width 13 height 8
click at [1537, 376] on icon at bounding box center [1535, 378] width 13 height 8
click at [1534, 415] on icon at bounding box center [1535, 419] width 13 height 8
click at [1539, 419] on icon at bounding box center [1535, 419] width 13 height 8
click at [1143, 78] on span "Bills 0" at bounding box center [1155, 82] width 25 height 17
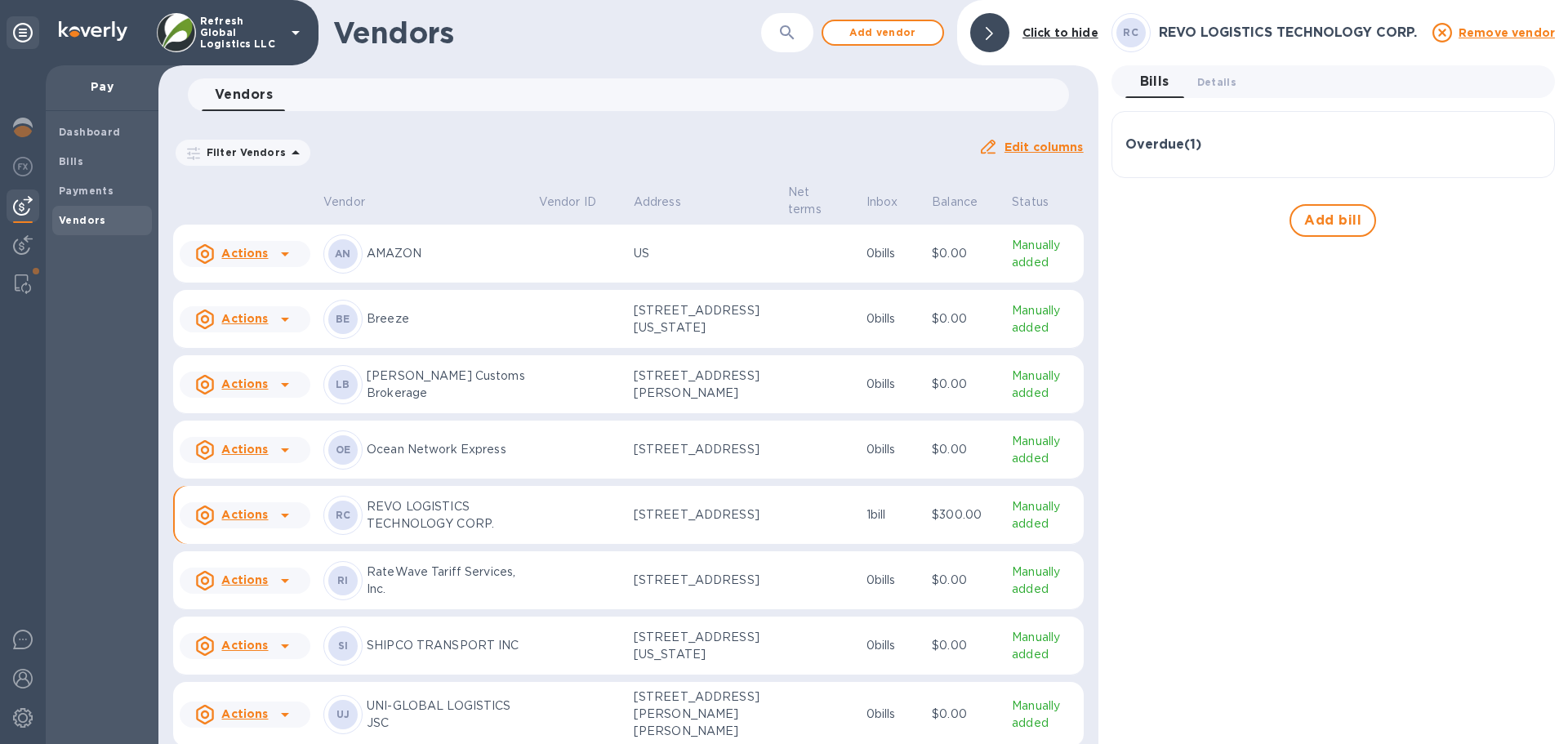
click at [1143, 162] on div "Overdue ( 1 )" at bounding box center [1333, 144] width 415 height 39
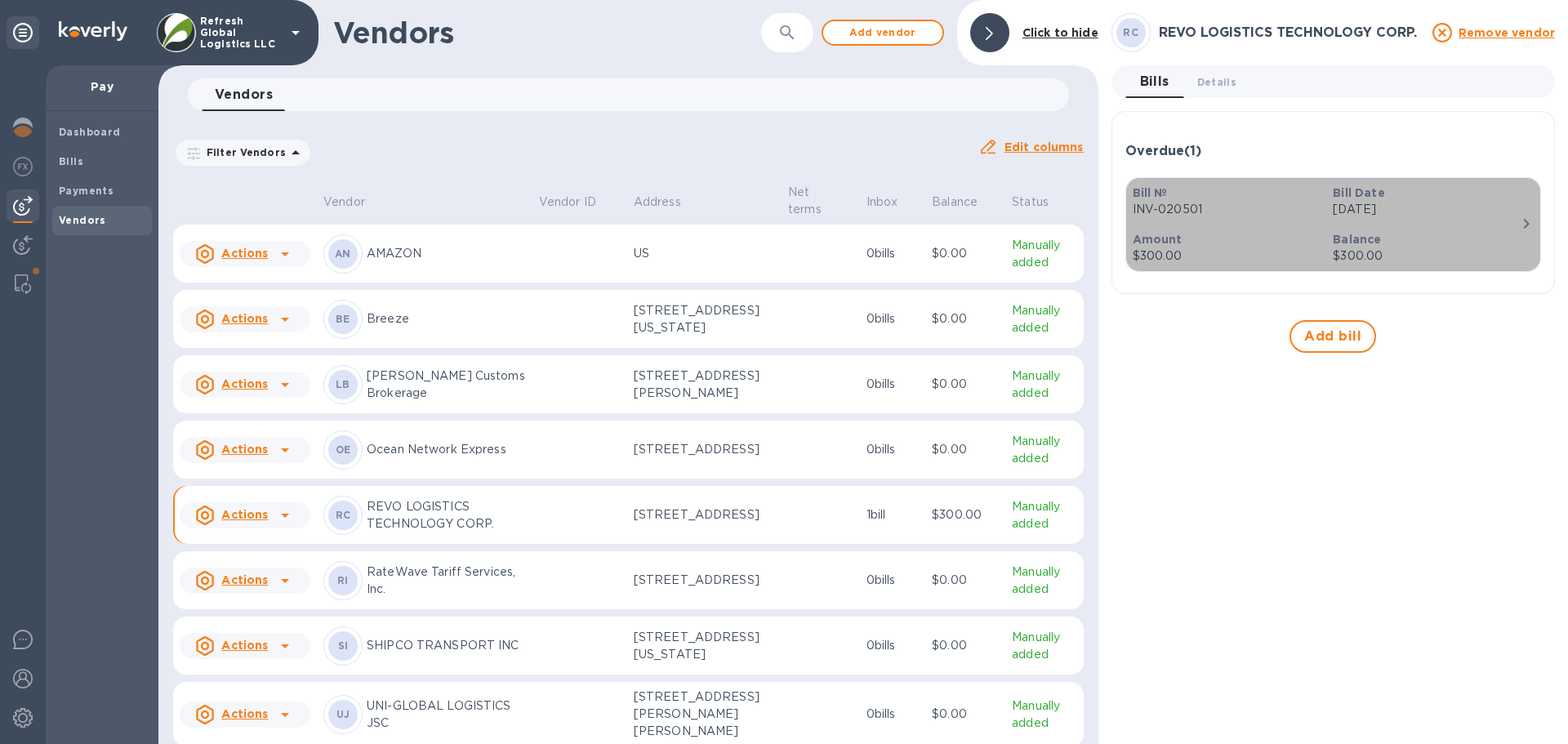
click at [1230, 222] on div "Bill № INV-020501" at bounding box center [1227, 201] width 201 height 46
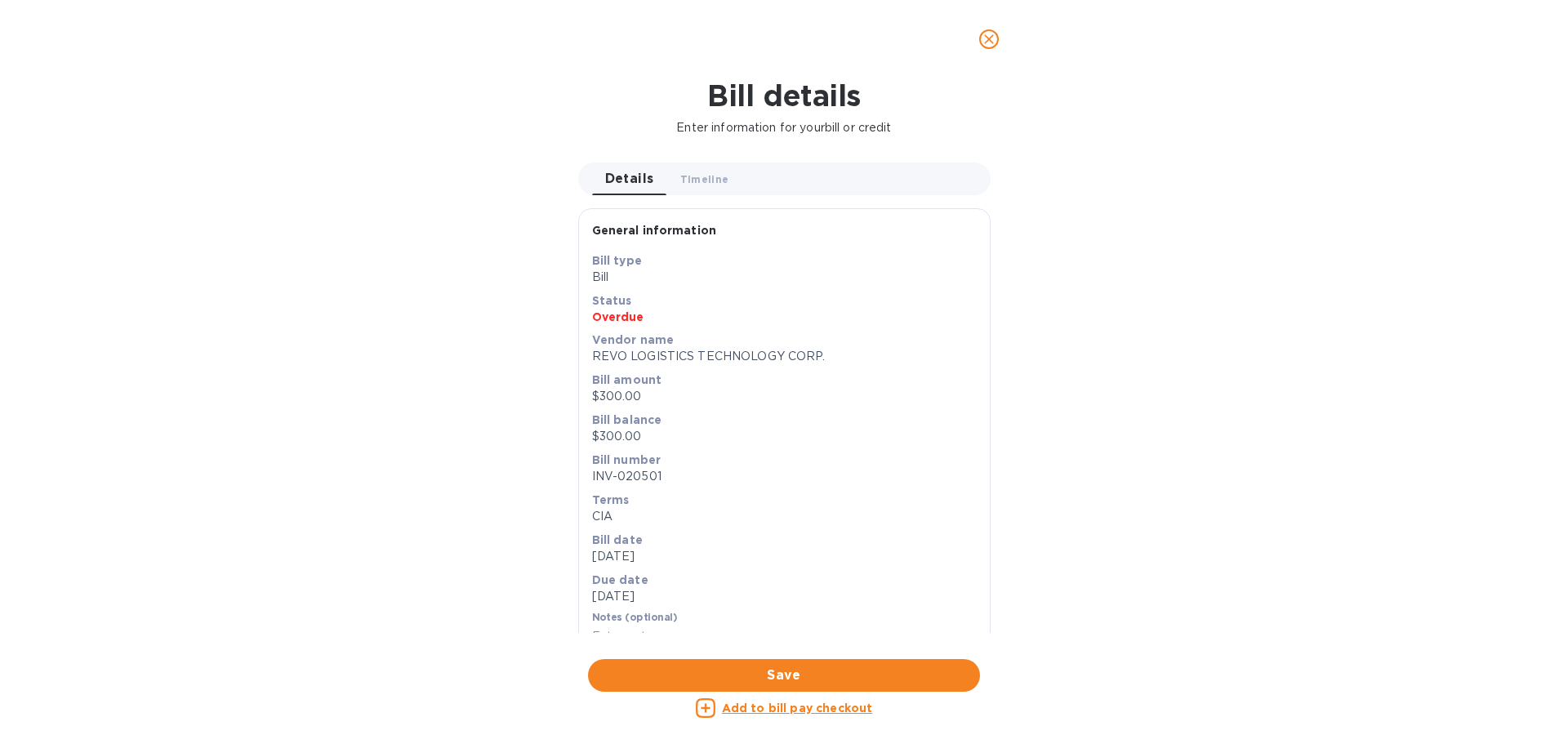
click at [774, 706] on u "Add to bill pay checkout" at bounding box center [796, 708] width 151 height 13
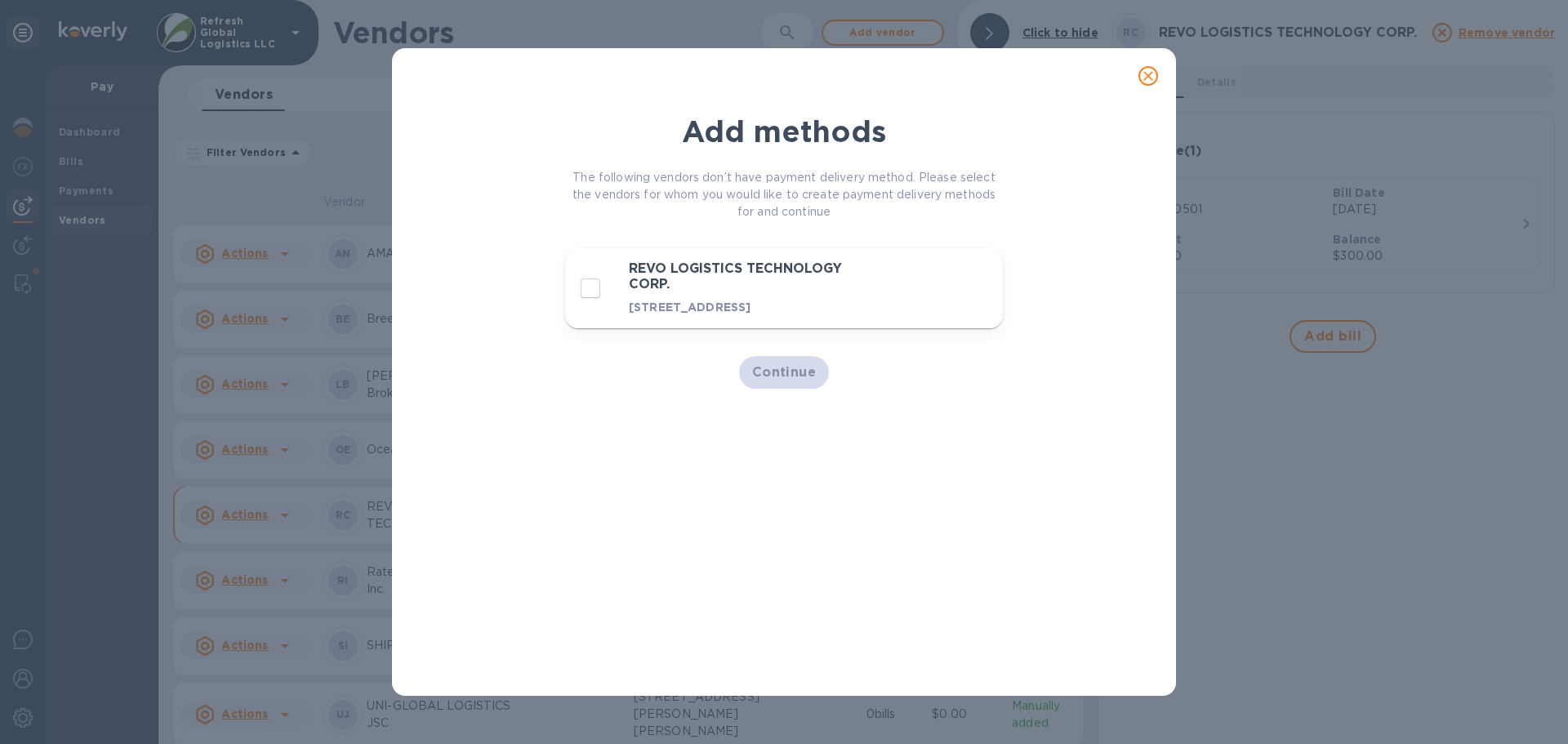
click at [701, 308] on p "[STREET_ADDRESS]" at bounding box center [757, 306] width 256 height 16
checkbox input "true"
click at [765, 382] on span "Continue" at bounding box center [784, 372] width 64 height 20
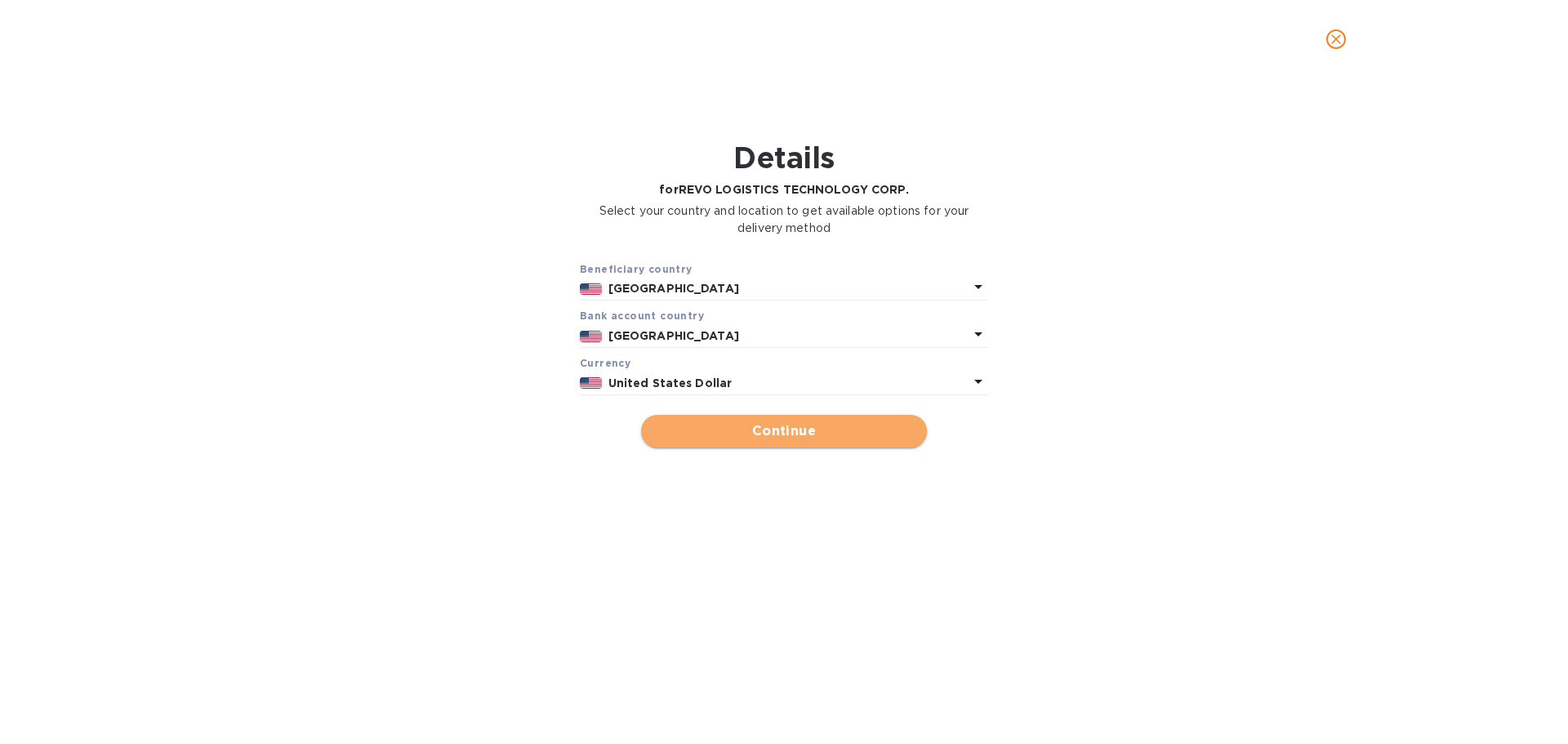
click at [773, 426] on span "Continue" at bounding box center [784, 430] width 260 height 20
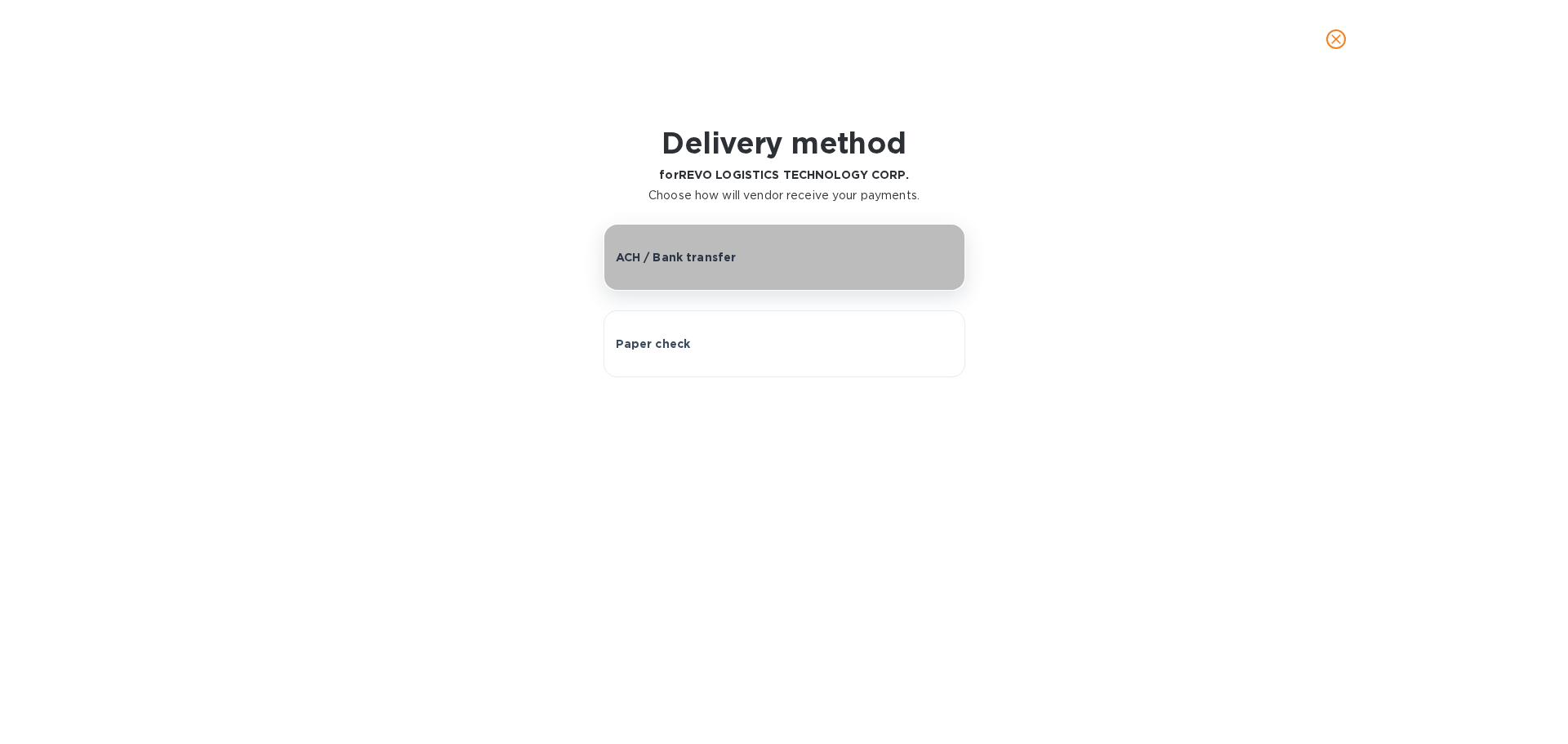
click at [718, 256] on p "ACH / Bank transfer" at bounding box center [675, 257] width 120 height 16
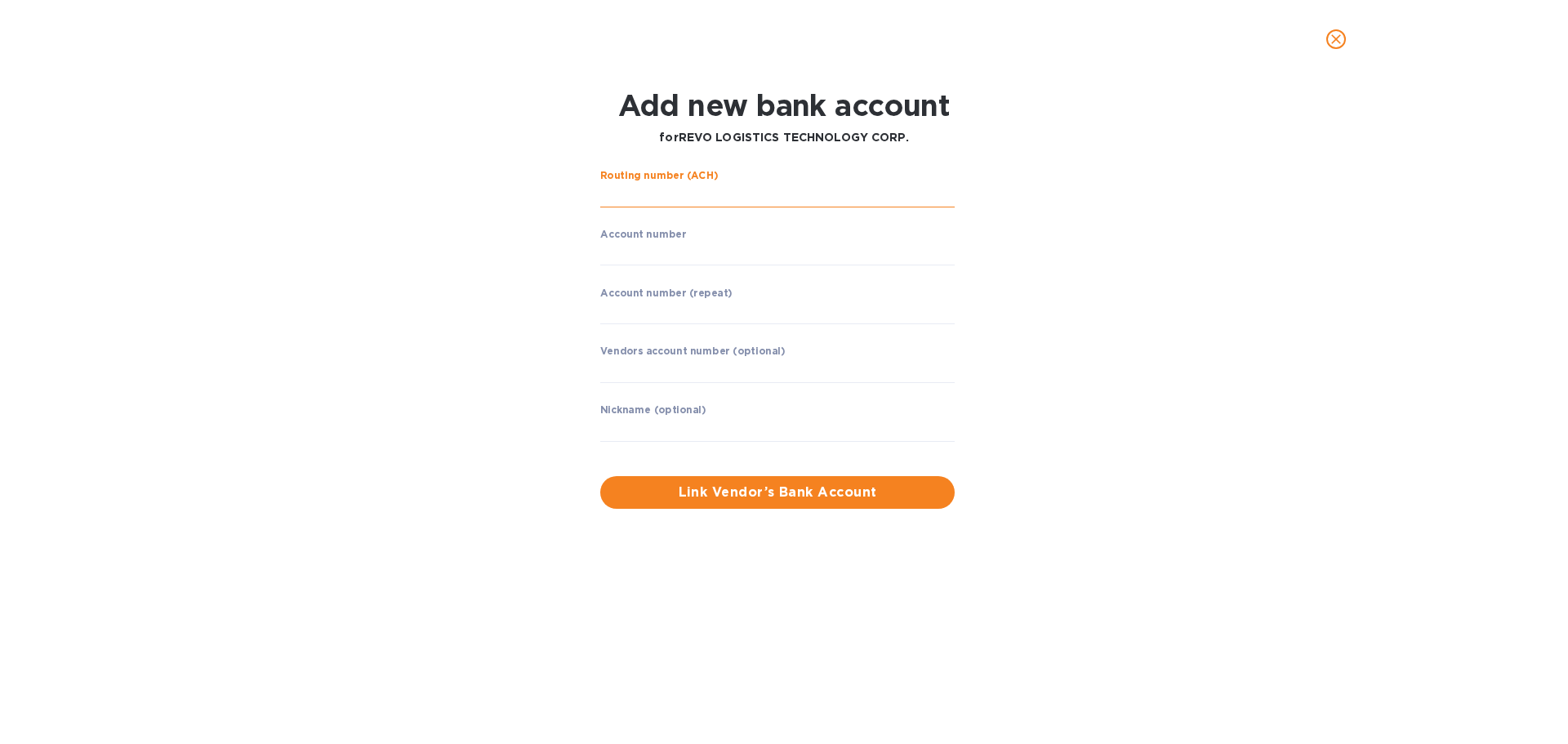
click at [703, 201] on input "string" at bounding box center [777, 195] width 355 height 25
click at [617, 203] on input "string" at bounding box center [777, 195] width 355 height 25
type input "322271627"
click at [629, 250] on input "string" at bounding box center [777, 253] width 355 height 25
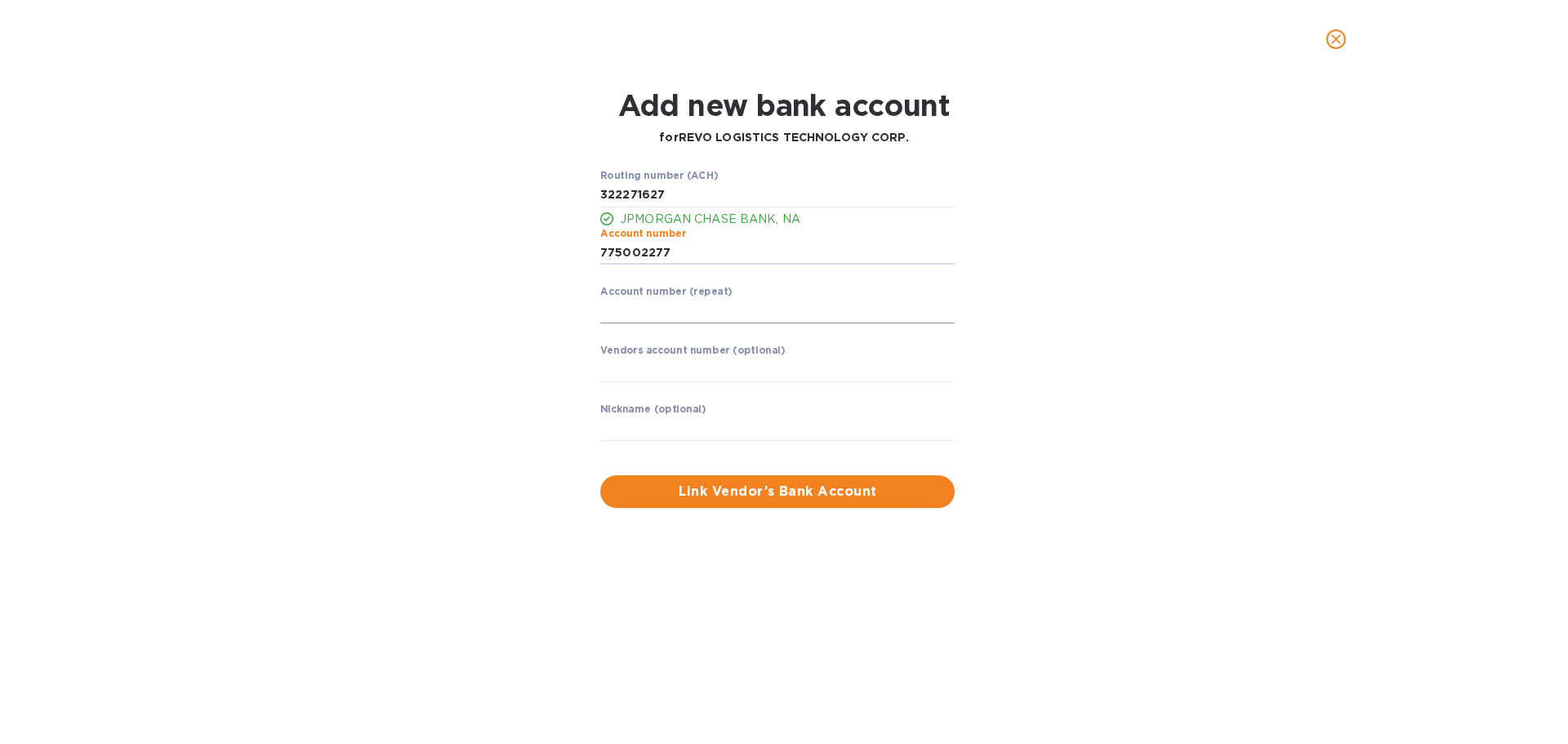
type input "775002277"
click at [632, 311] on input "string" at bounding box center [777, 311] width 355 height 25
type input "775002277"
click at [632, 371] on input "text" at bounding box center [777, 370] width 355 height 25
click at [776, 491] on span "Link Vendor’s Bank Account" at bounding box center [777, 491] width 328 height 20
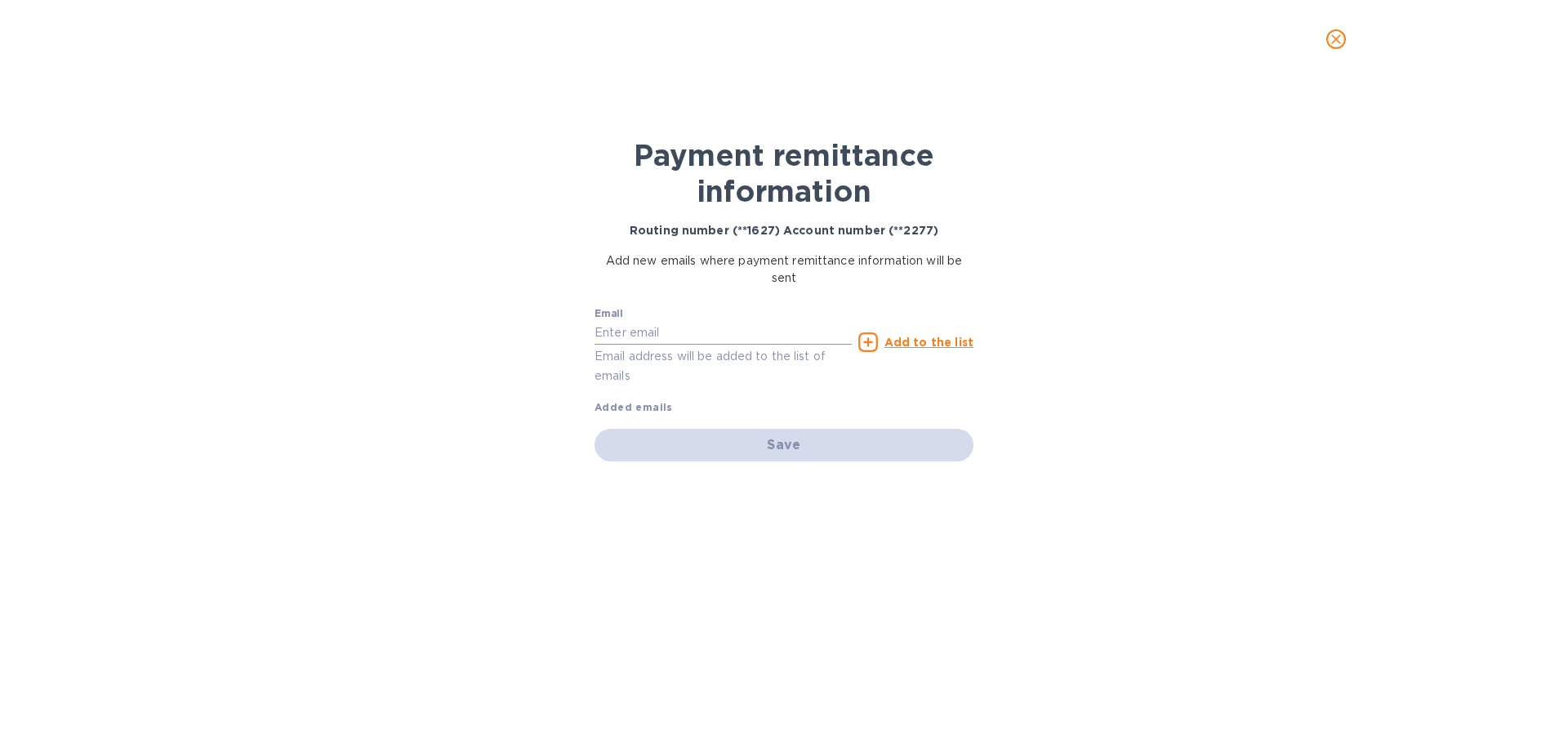
click at [640, 328] on input "text" at bounding box center [722, 333] width 257 height 25
paste input "[EMAIL_ADDRESS][DOMAIN_NAME]"
type input "[EMAIL_ADDRESS][DOMAIN_NAME]"
click at [922, 337] on u "Add to the list" at bounding box center [929, 342] width 89 height 13
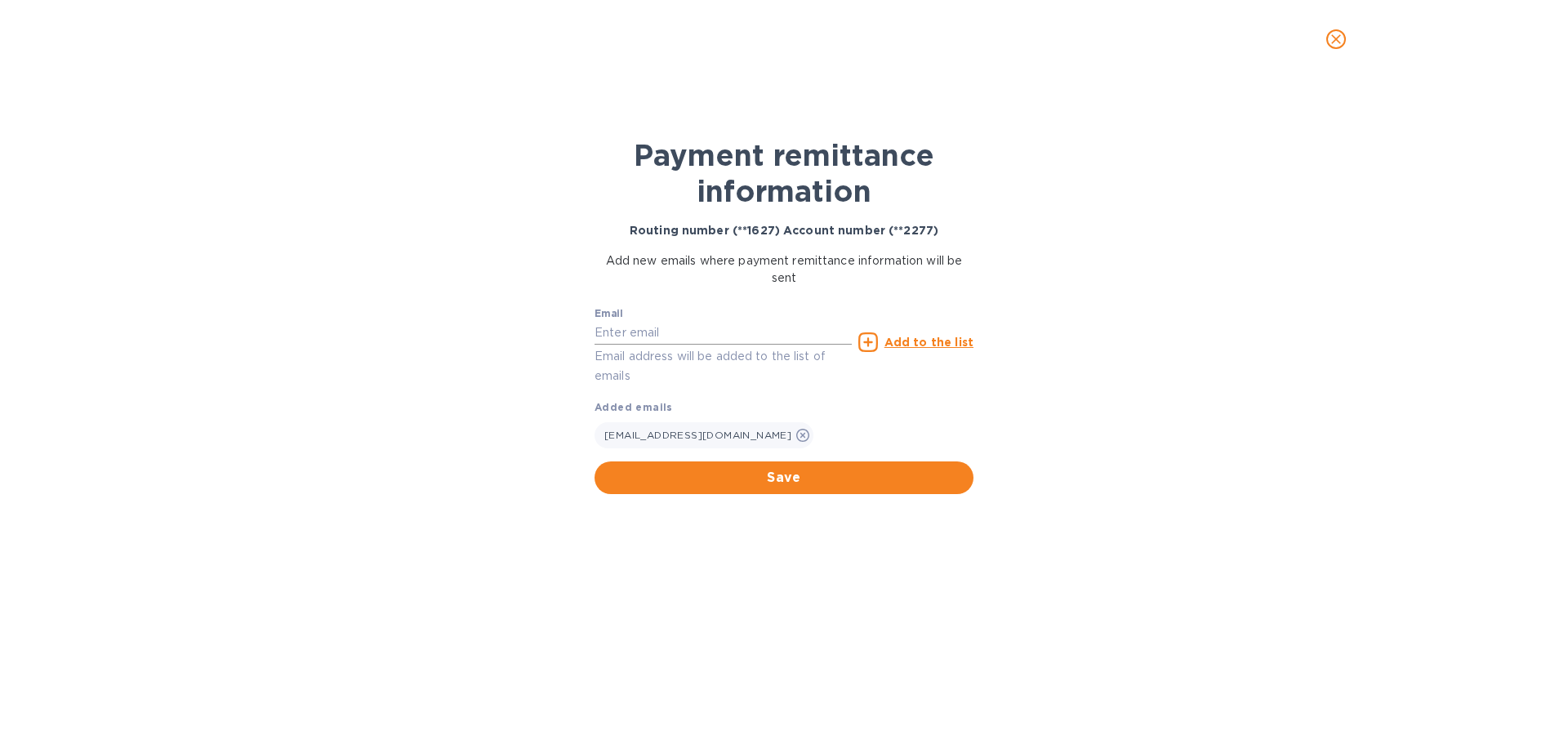
click at [620, 333] on input "text" at bounding box center [722, 333] width 257 height 25
drag, startPoint x: 715, startPoint y: 334, endPoint x: 539, endPoint y: 340, distance: 176.1
click at [539, 340] on div "Payment remittance information Routing number (**1627) Account number (**2277) …" at bounding box center [784, 411] width 1568 height 665
type input "[EMAIL_ADDRESS][DOMAIN_NAME]"
click at [933, 339] on u "Add to the list" at bounding box center [929, 342] width 89 height 13
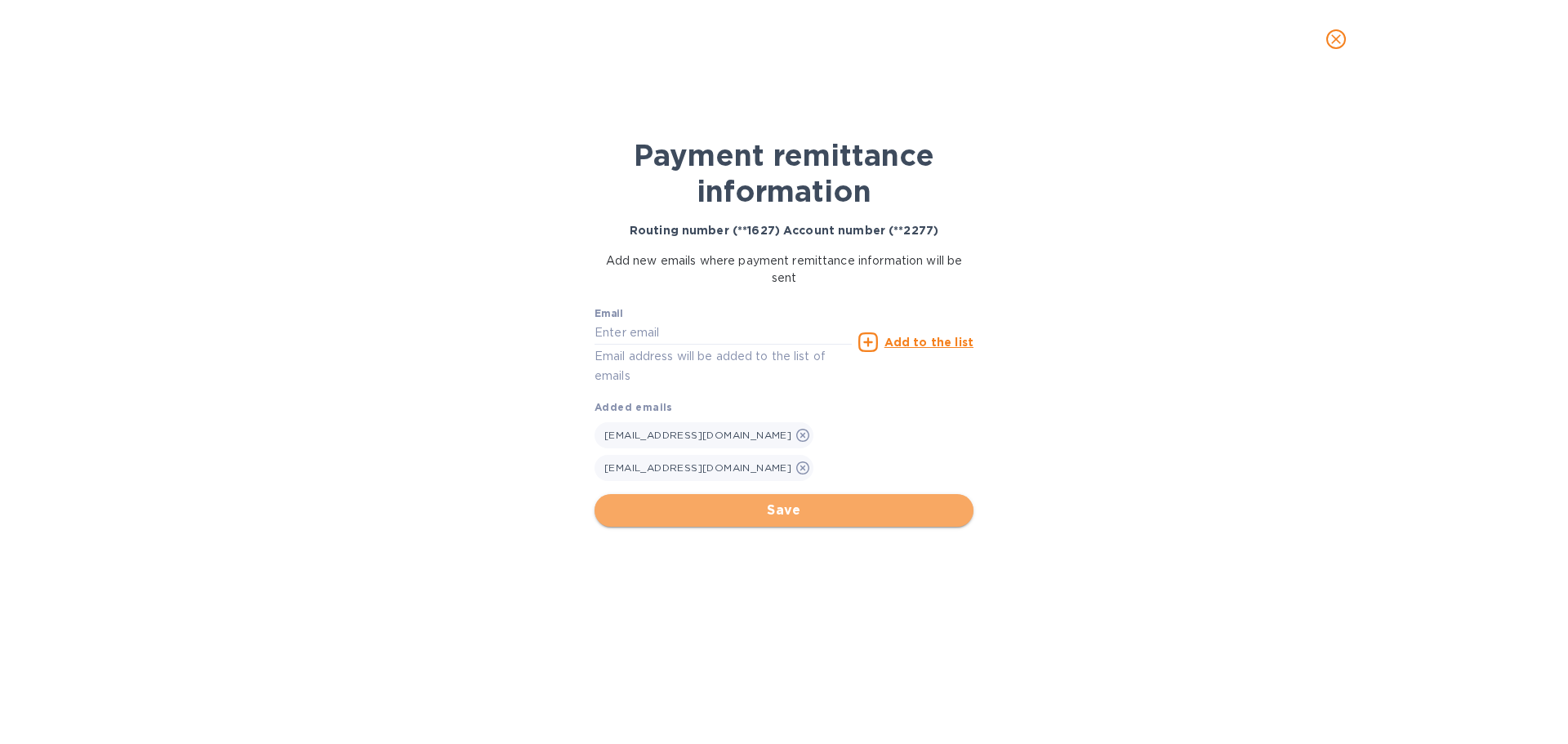
click at [782, 500] on span "Save" at bounding box center [784, 510] width 353 height 20
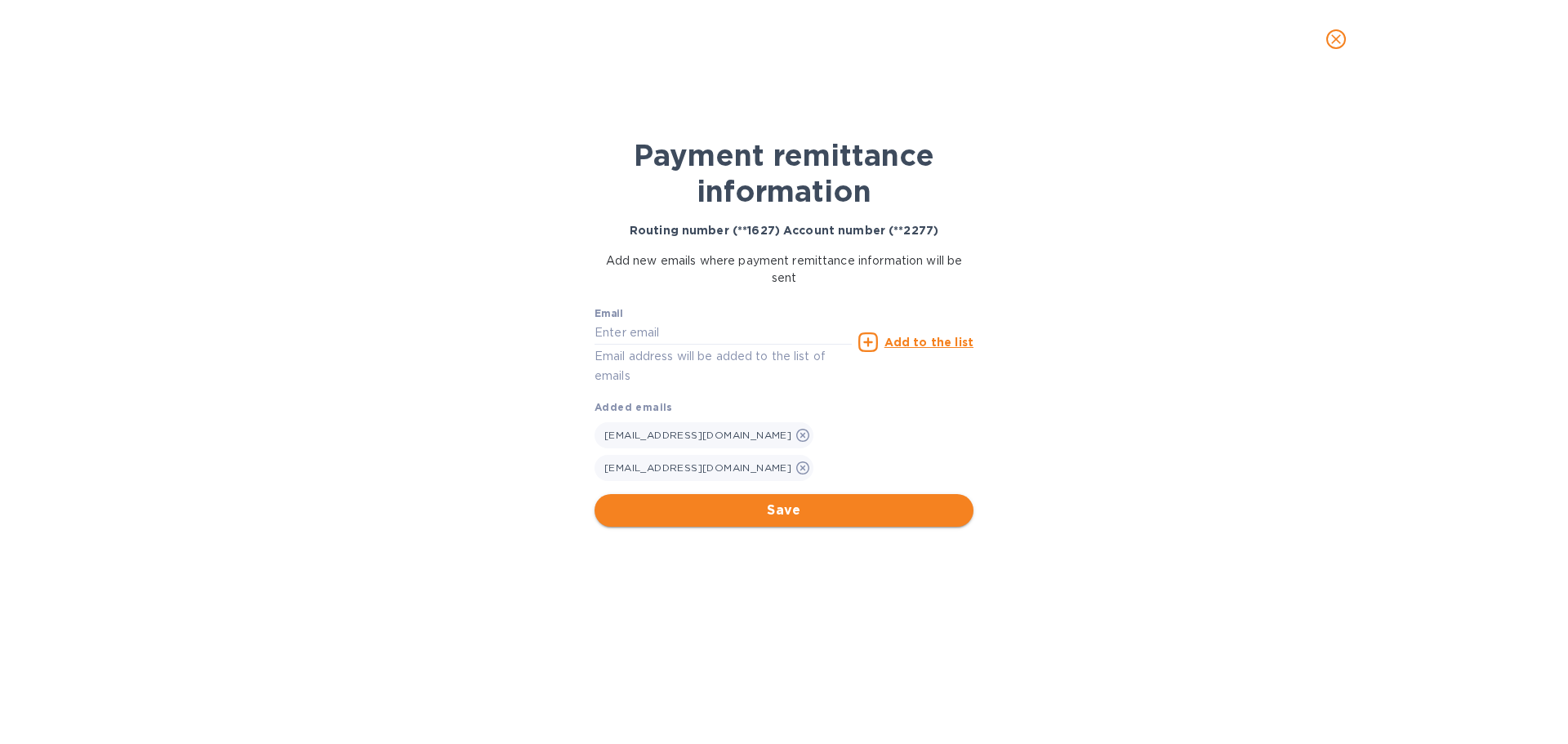
click at [727, 500] on span "Save" at bounding box center [784, 510] width 353 height 20
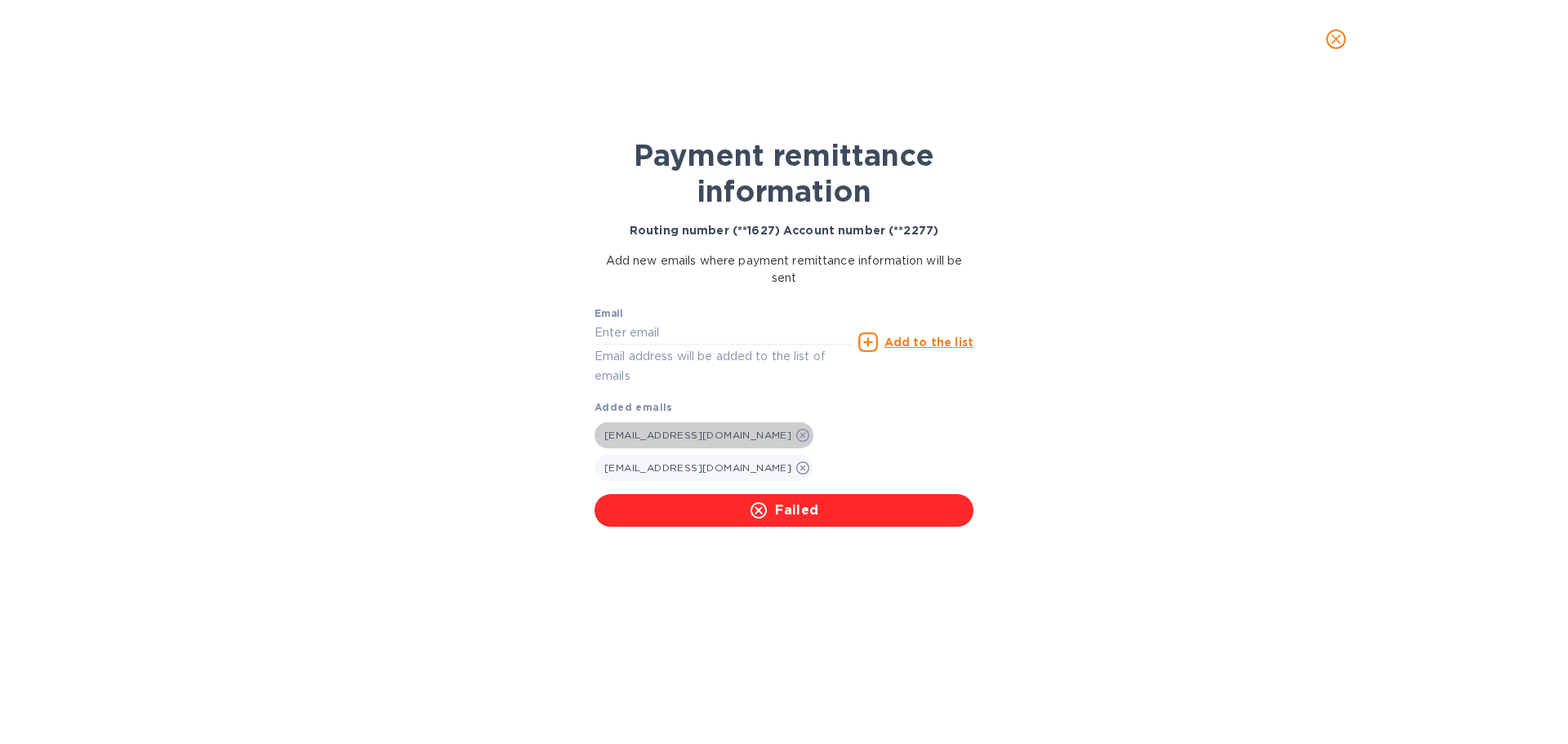
click at [796, 435] on icon at bounding box center [803, 435] width 13 height 13
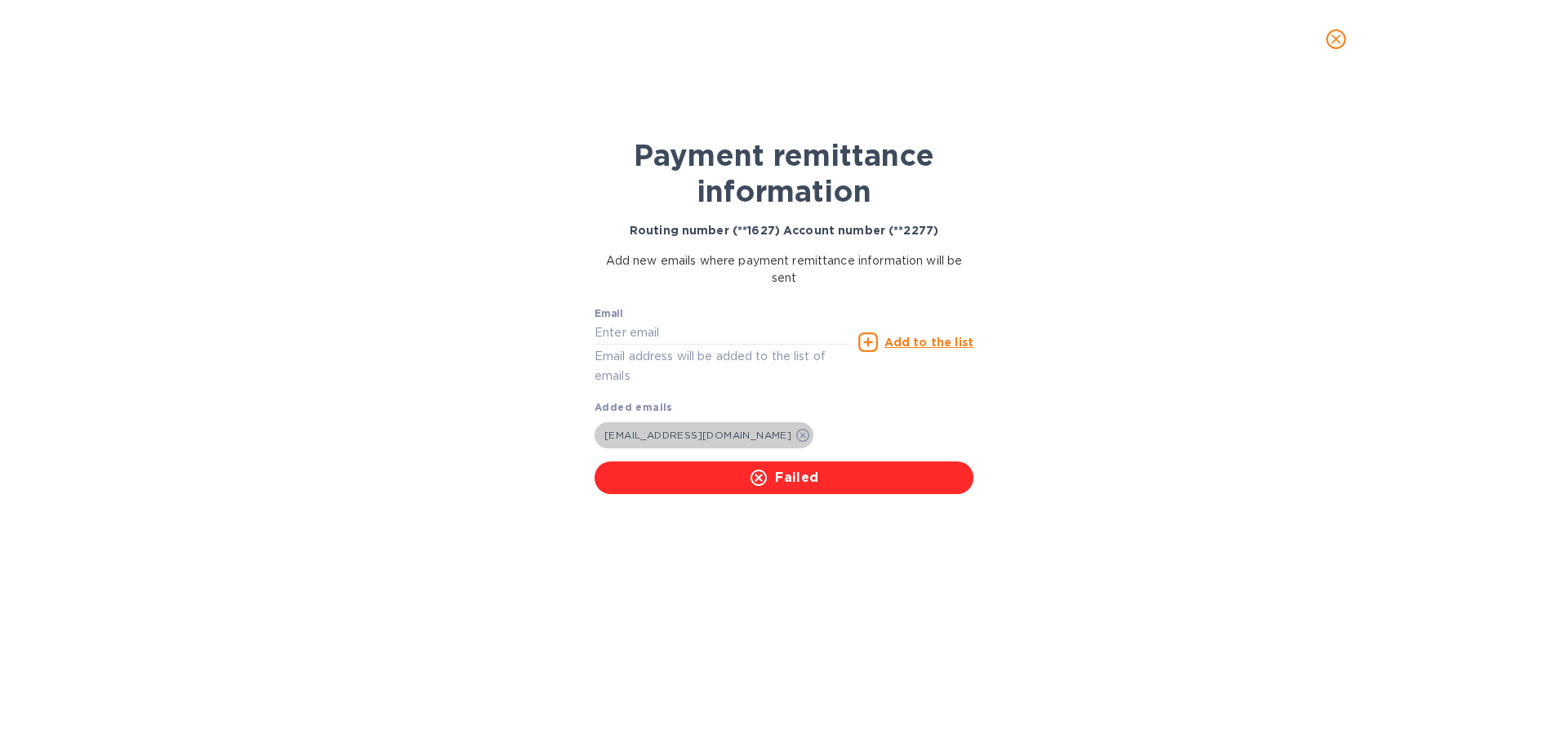
click at [796, 434] on icon at bounding box center [803, 435] width 13 height 13
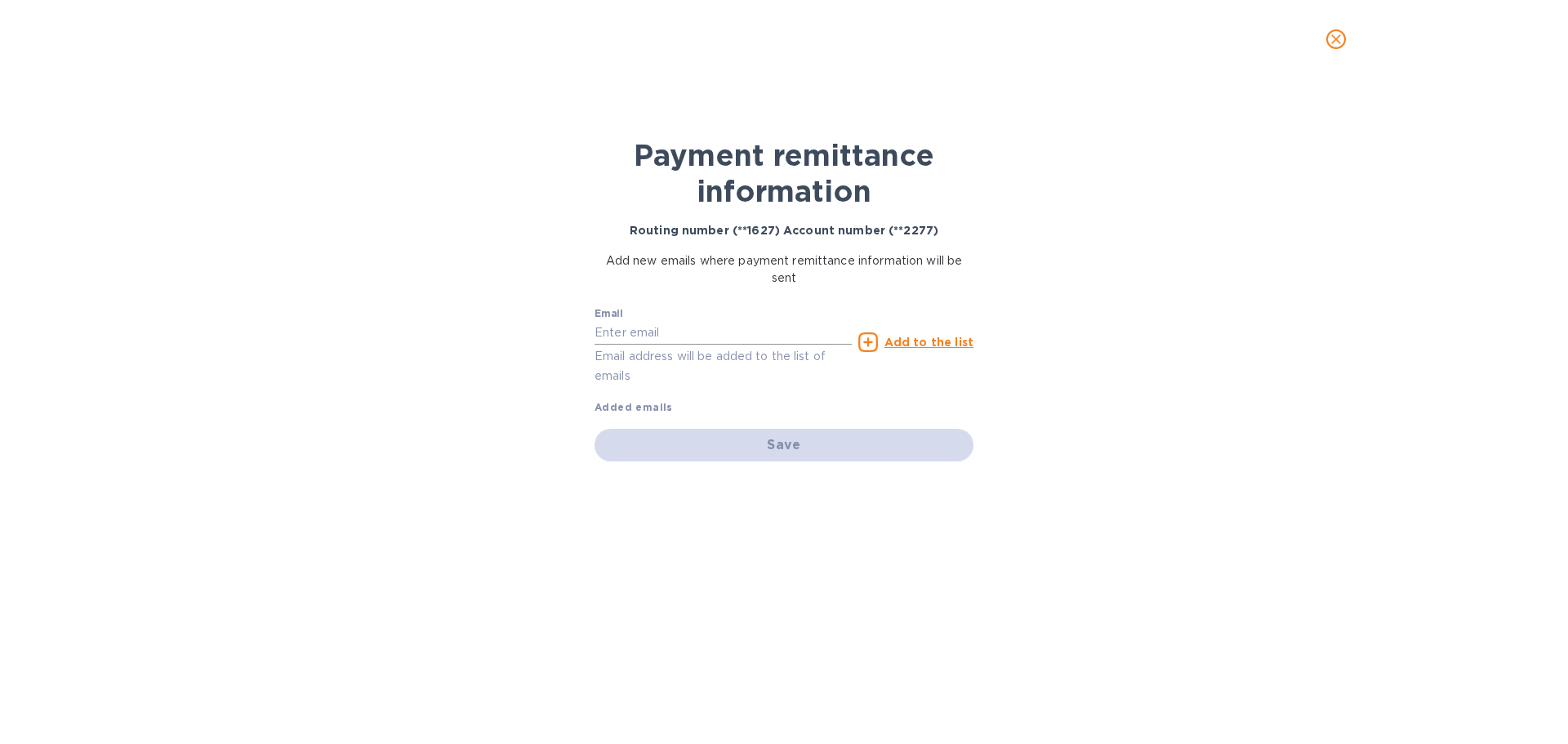
click at [631, 329] on input "text" at bounding box center [722, 333] width 257 height 25
click at [642, 331] on input "text" at bounding box center [722, 333] width 257 height 25
paste input "[EMAIL_ADDRESS][DOMAIN_NAME]"
type input "[EMAIL_ADDRESS][DOMAIN_NAME]"
click at [708, 453] on div "Save" at bounding box center [784, 445] width 379 height 32
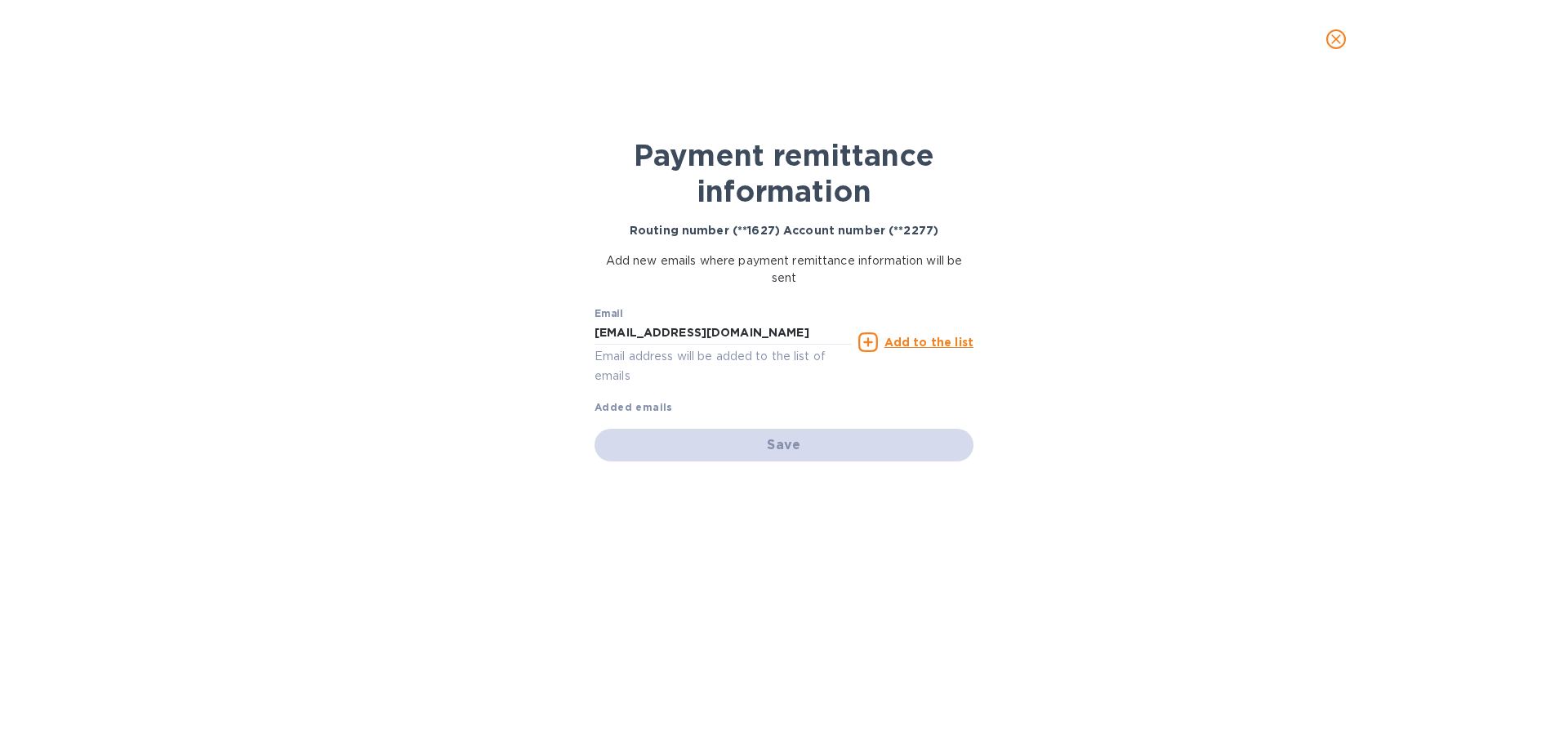
click at [928, 337] on u "Add to the list" at bounding box center [929, 342] width 89 height 13
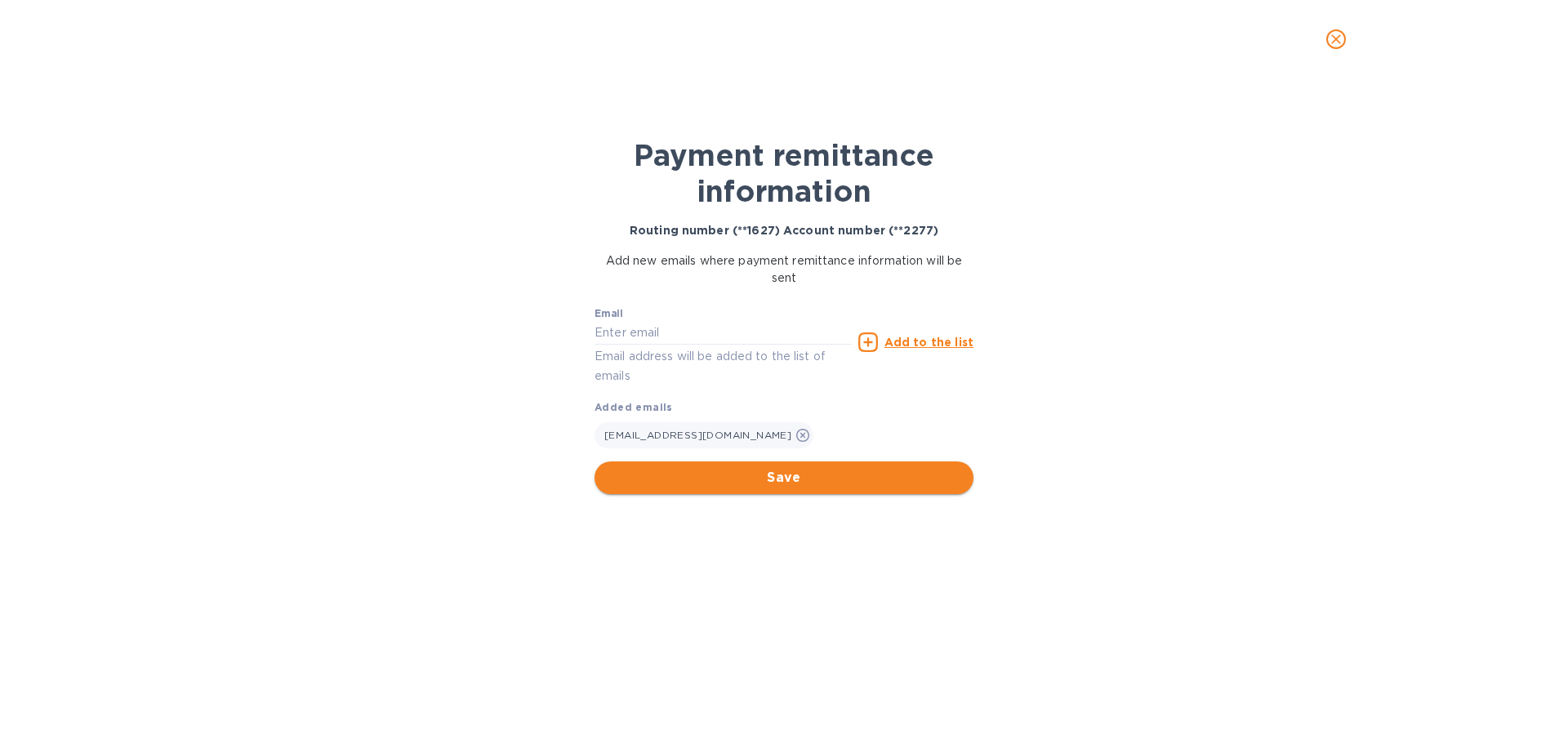
click at [755, 476] on span "Save" at bounding box center [784, 477] width 353 height 20
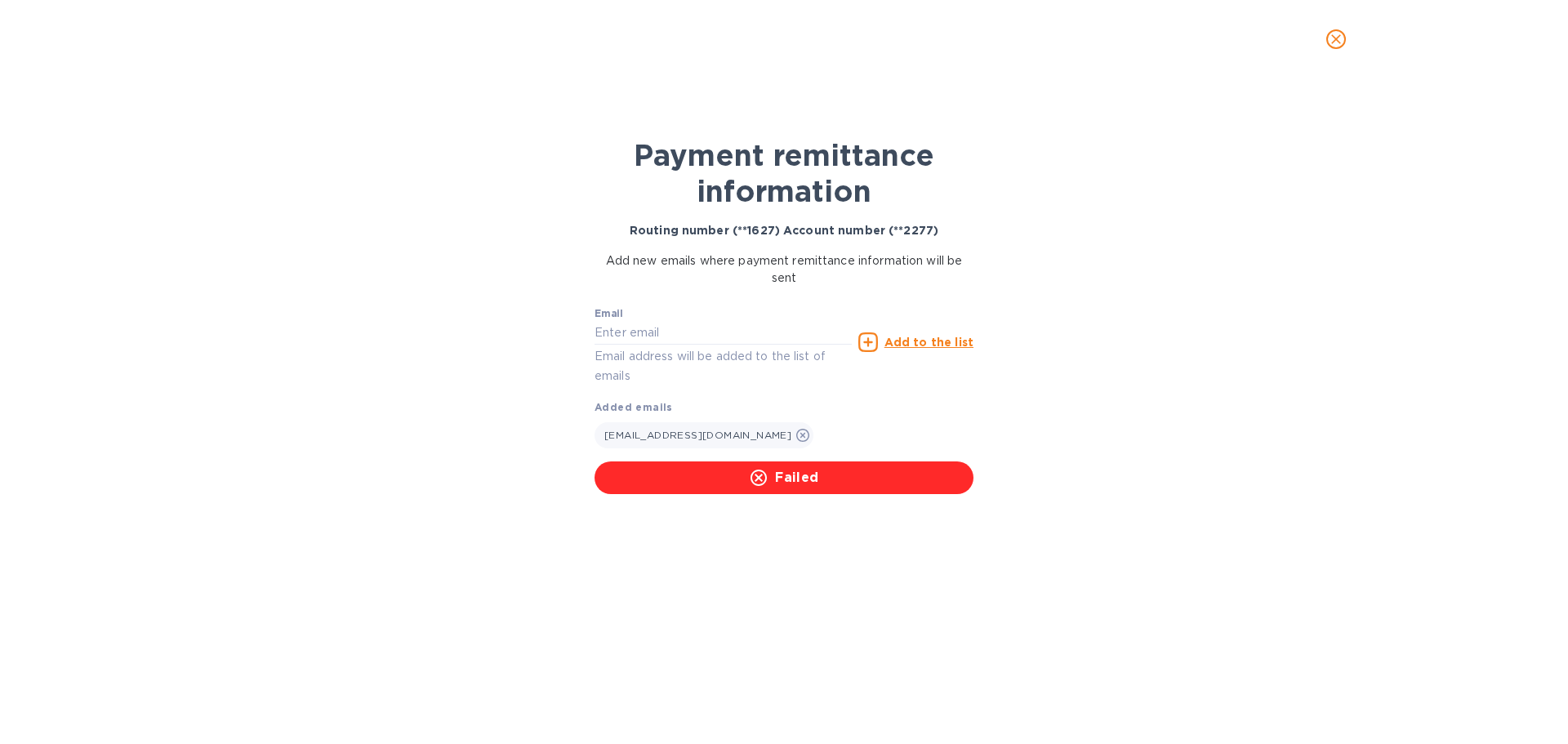
click at [1333, 34] on icon "close" at bounding box center [1335, 39] width 16 height 16
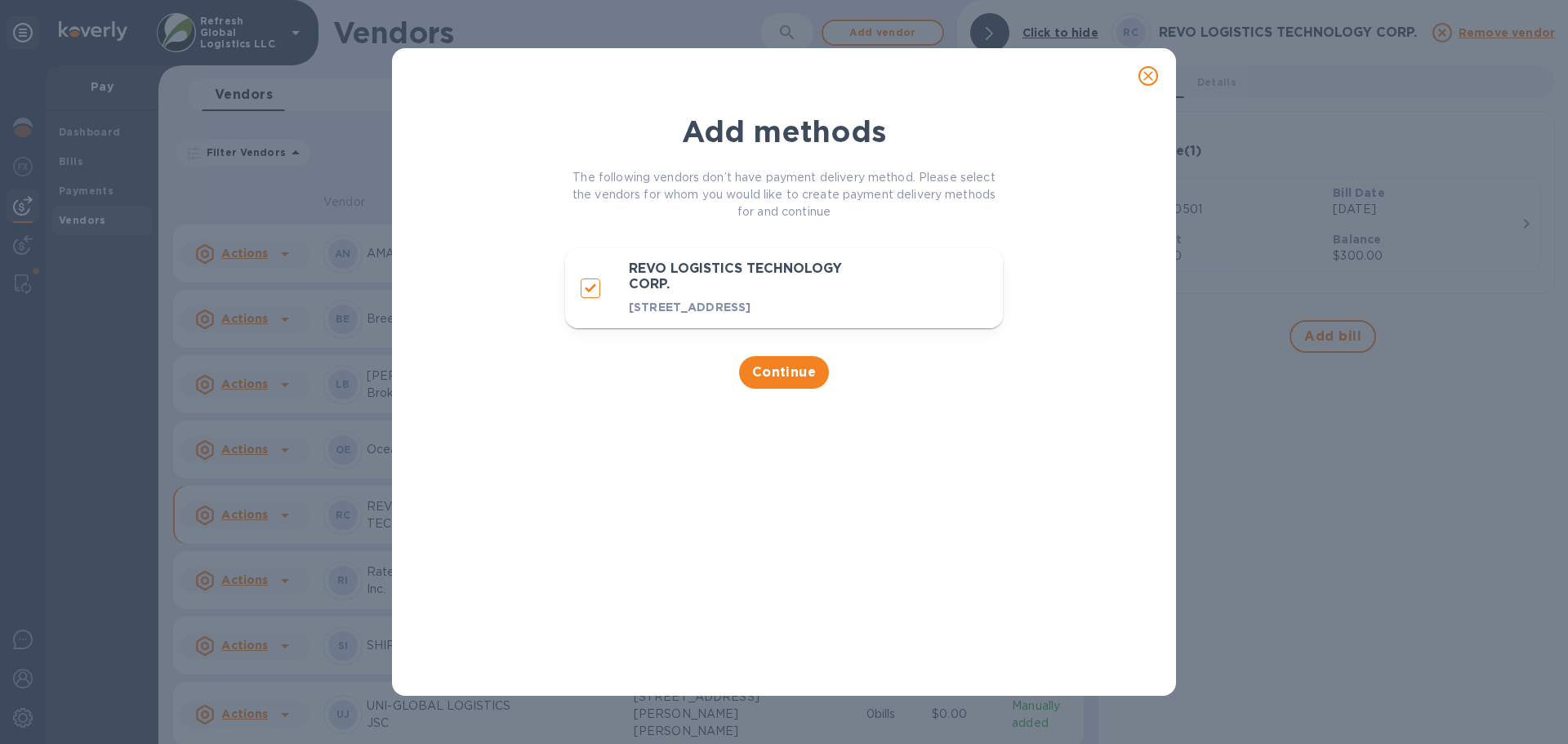
click at [1152, 71] on icon "close" at bounding box center [1147, 75] width 16 height 16
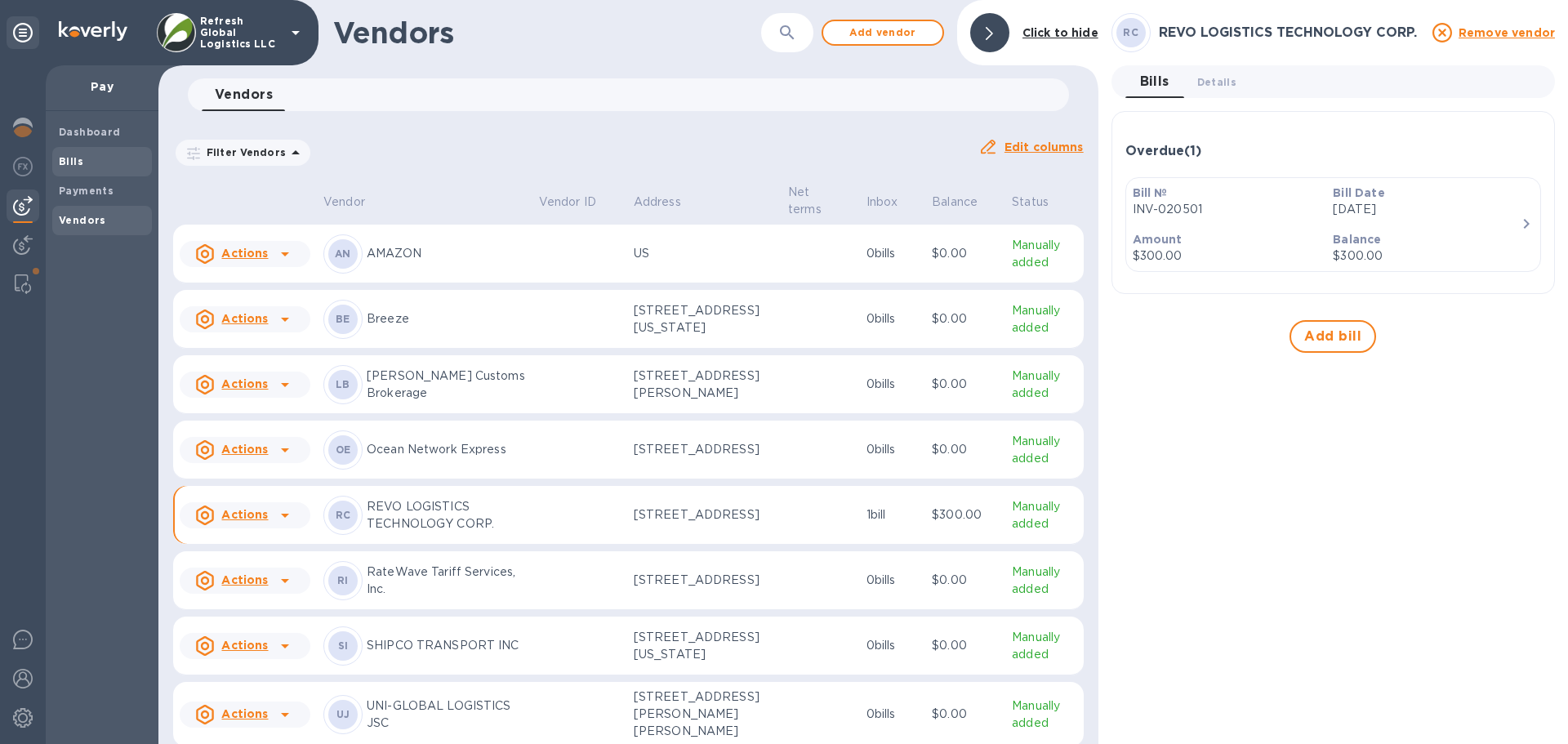
click at [75, 164] on b "Bills" at bounding box center [71, 161] width 25 height 12
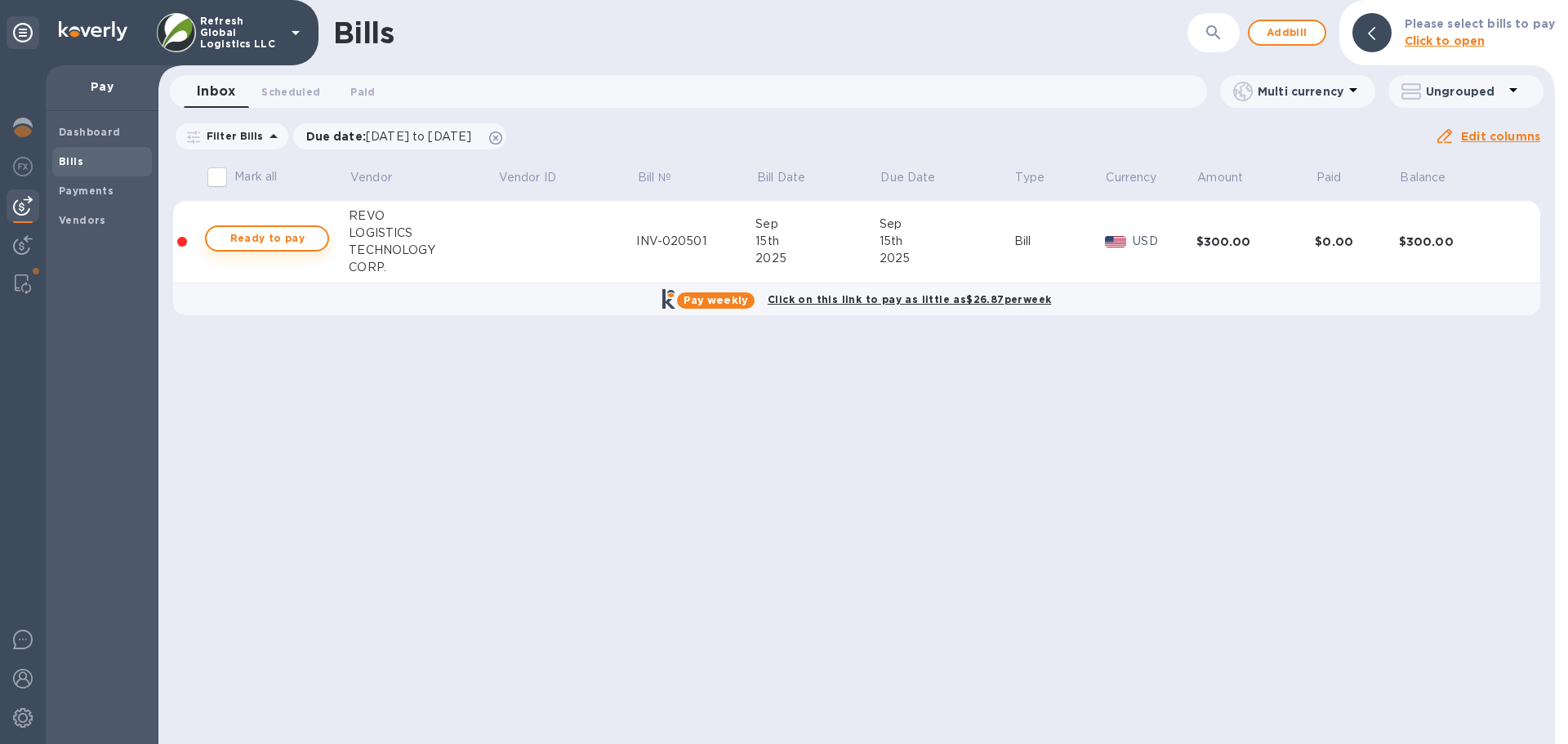
click at [276, 241] on span "Ready to pay" at bounding box center [267, 238] width 95 height 20
checkbox input "true"
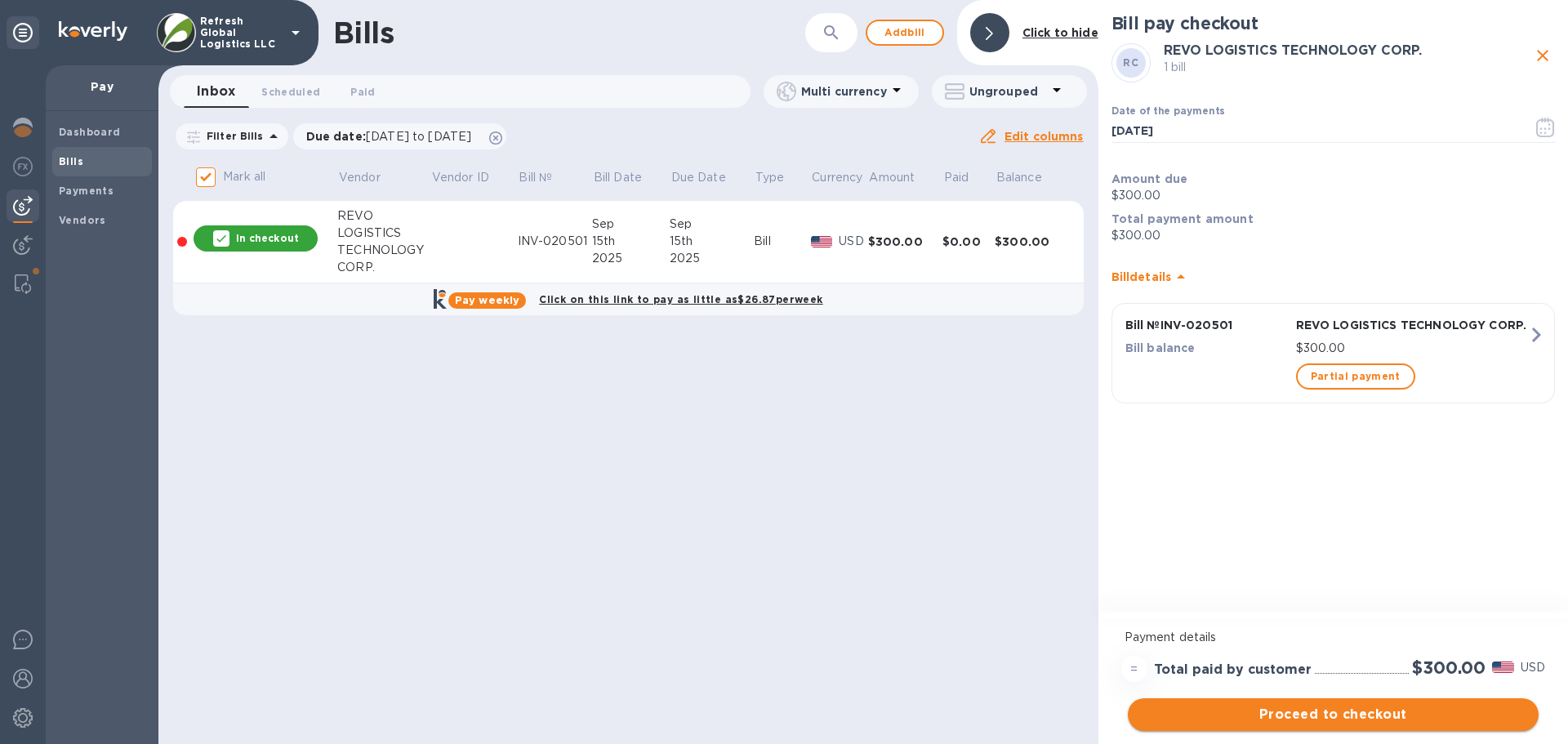
click at [1331, 713] on span "Proceed to checkout" at bounding box center [1333, 714] width 385 height 20
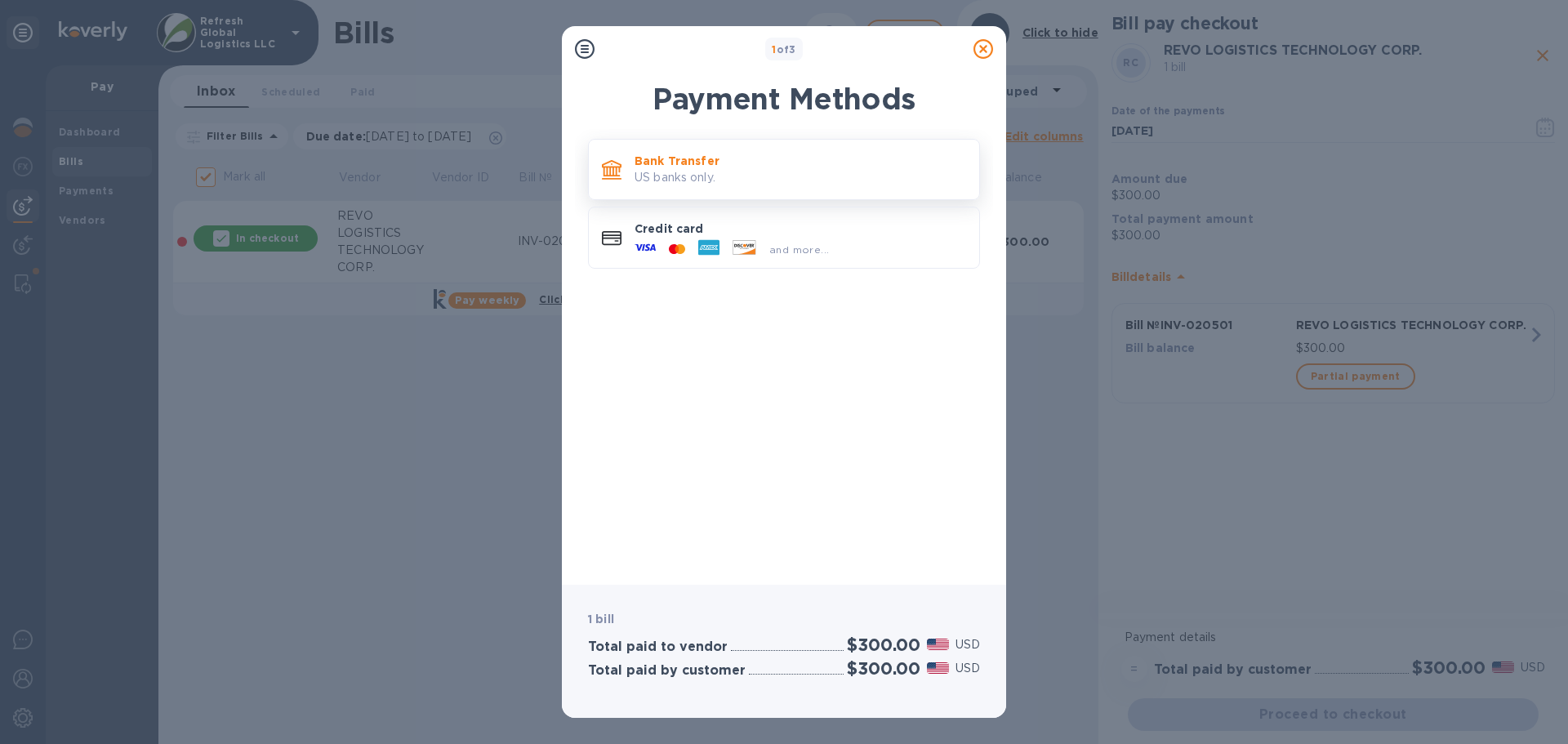
click at [710, 168] on p "Bank Transfer" at bounding box center [800, 160] width 332 height 16
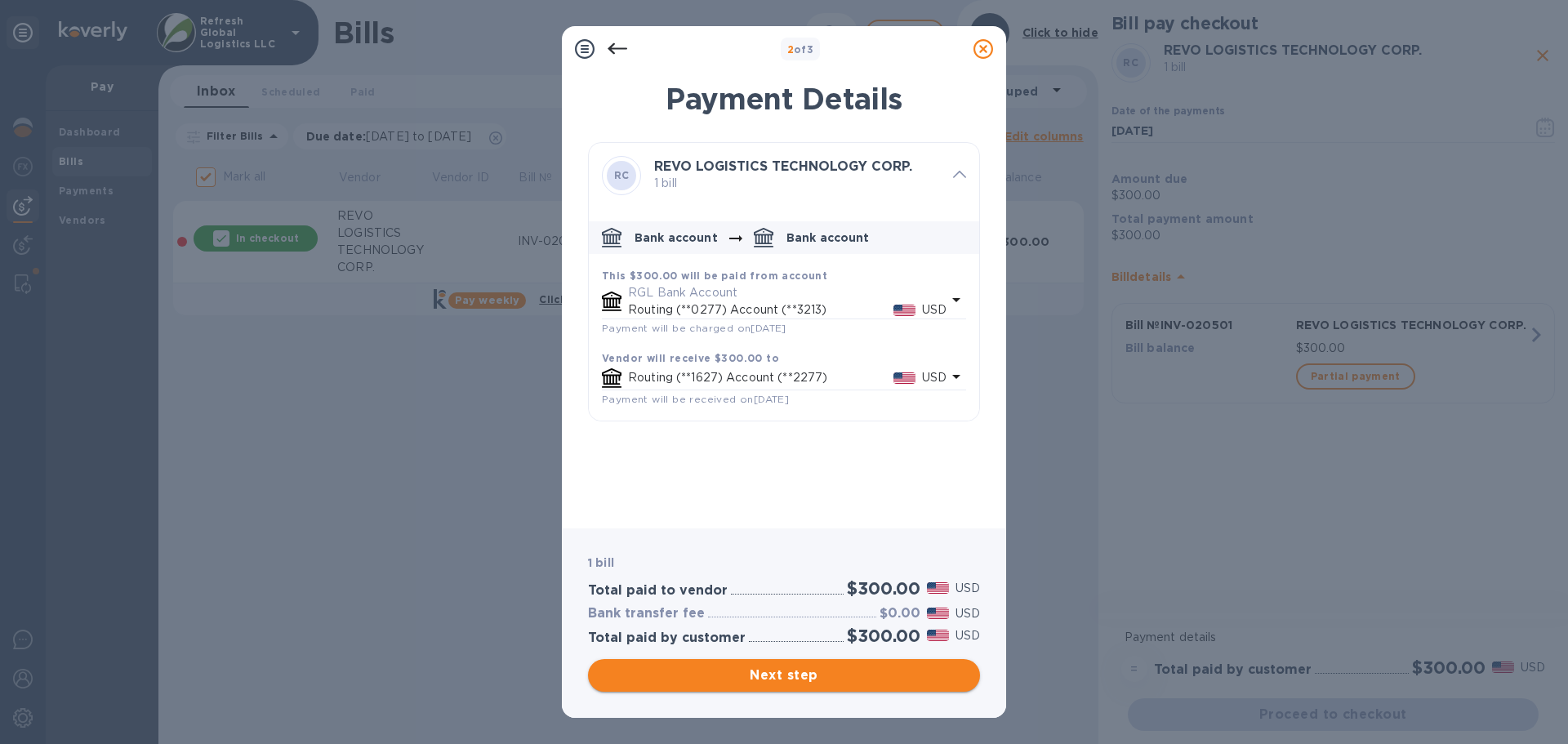
click at [779, 680] on span "Next step" at bounding box center [784, 675] width 366 height 20
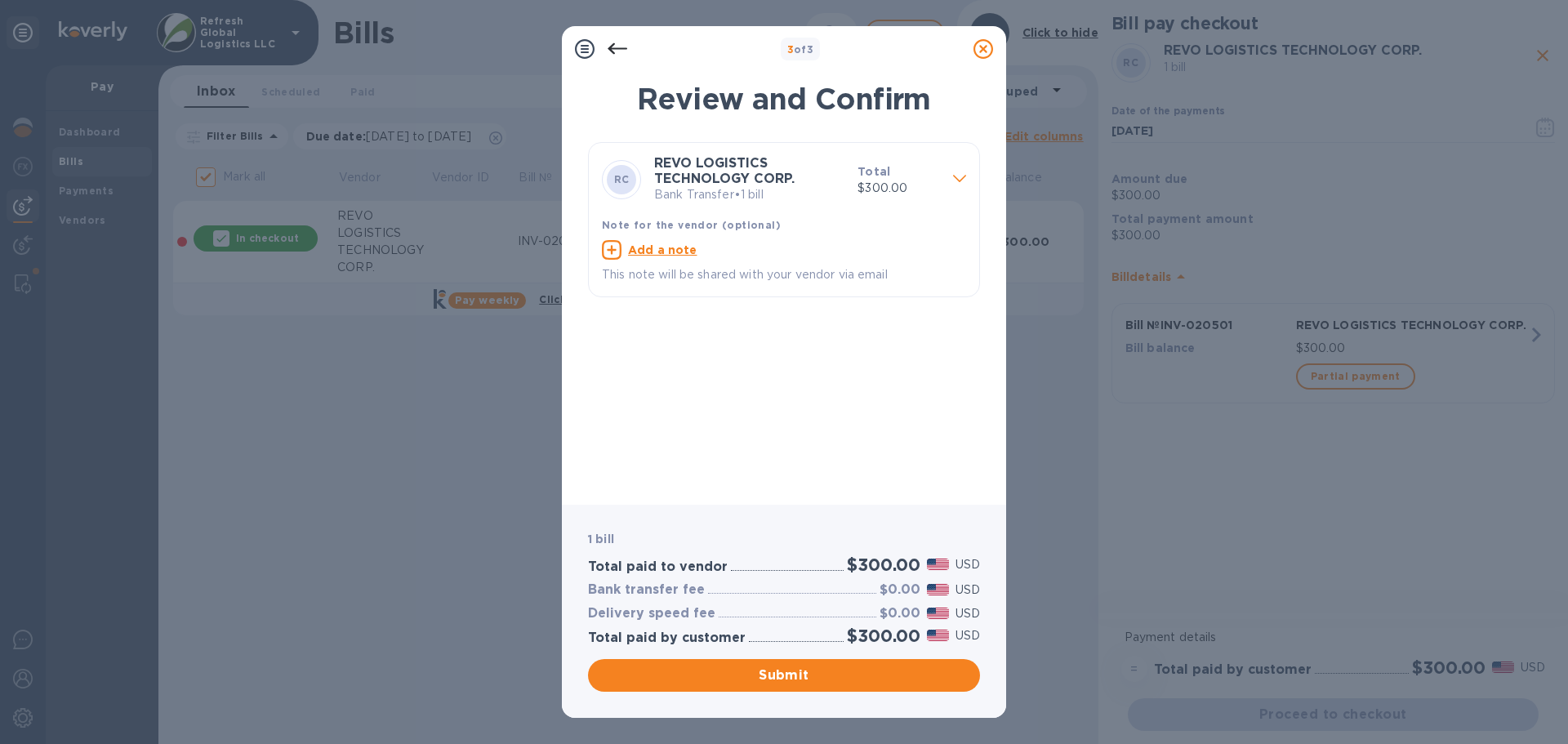
click at [655, 250] on u "Add a note" at bounding box center [662, 250] width 69 height 13
click at [985, 51] on icon at bounding box center [983, 48] width 20 height 20
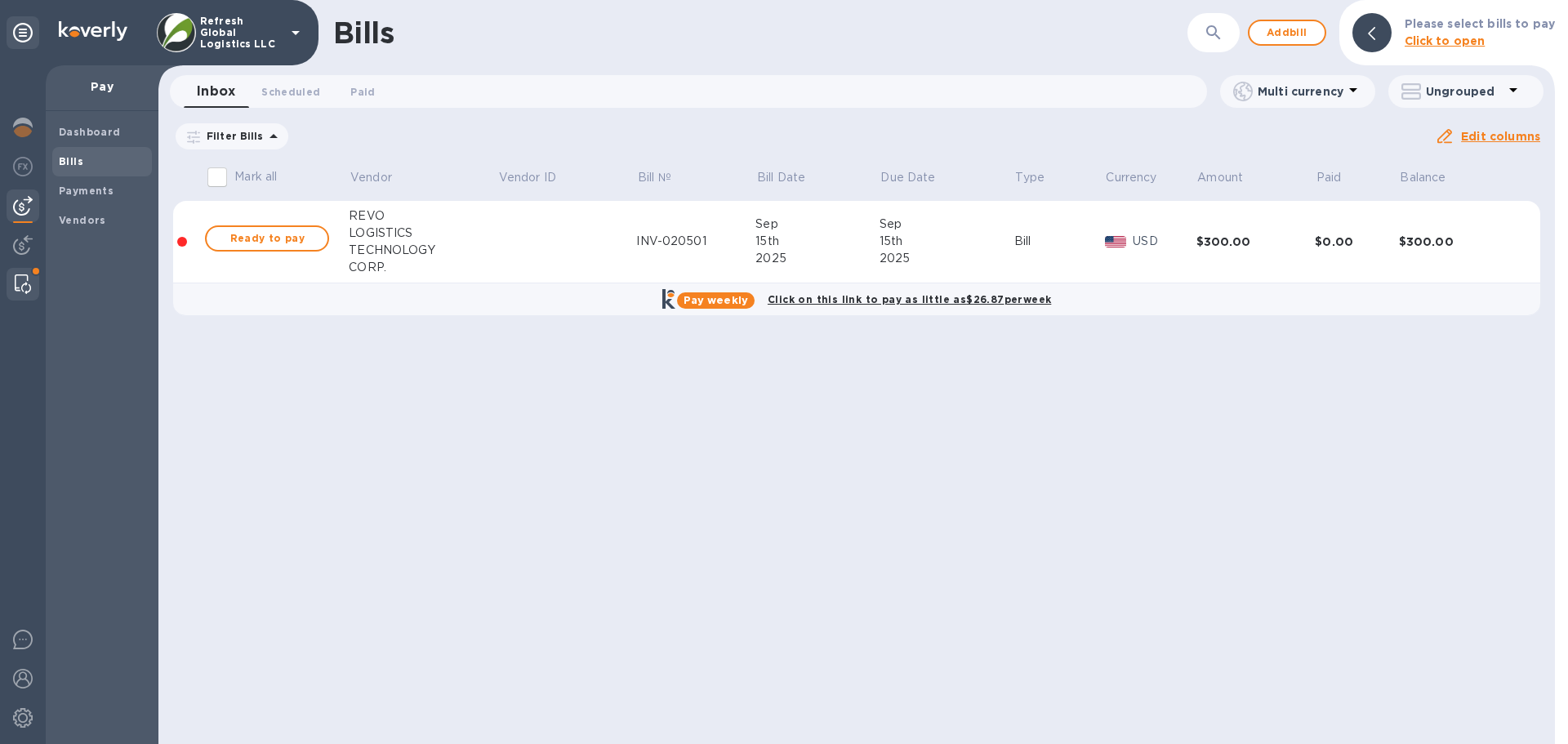
click at [23, 288] on img at bounding box center [23, 283] width 16 height 20
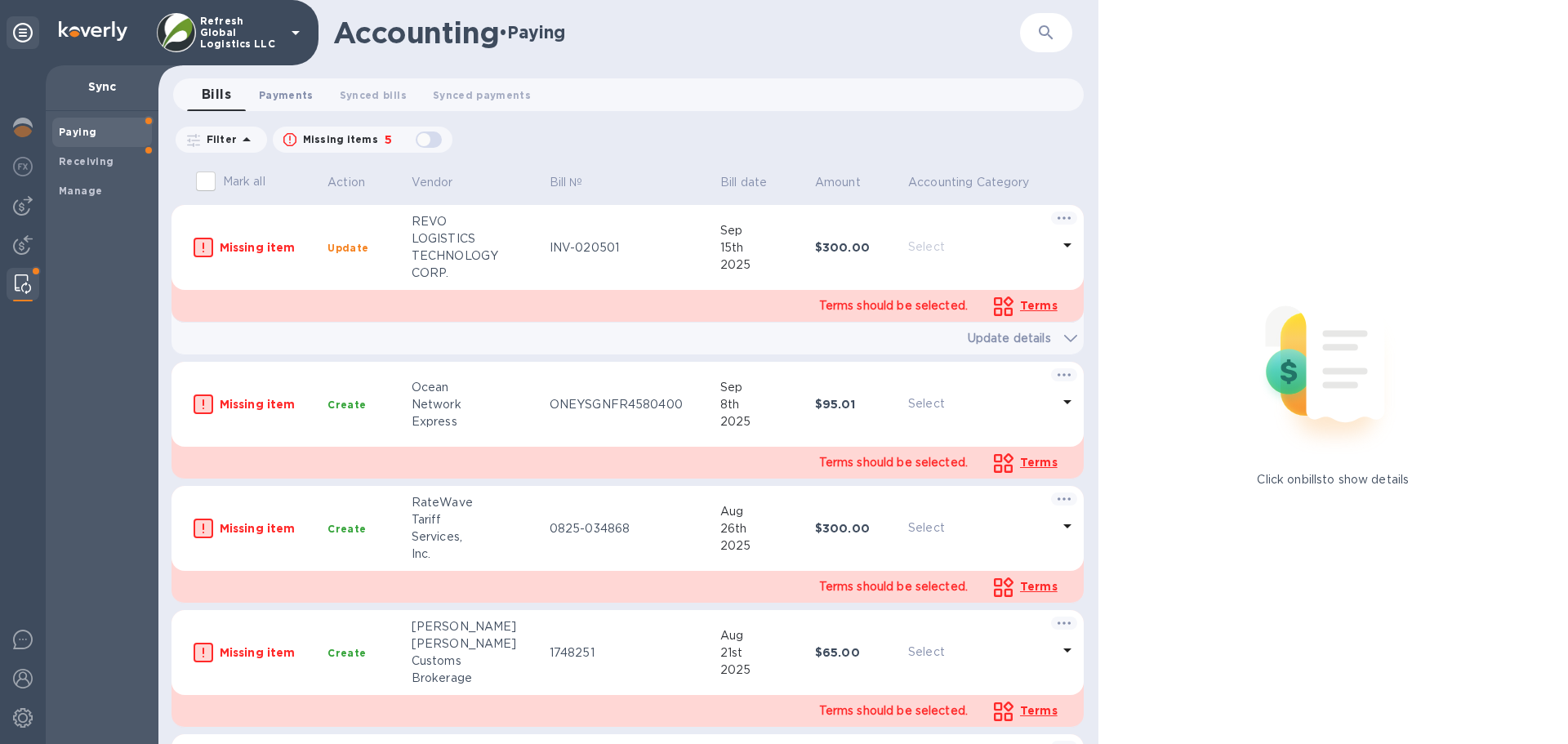
click at [291, 93] on span "Payments 0" at bounding box center [286, 95] width 55 height 17
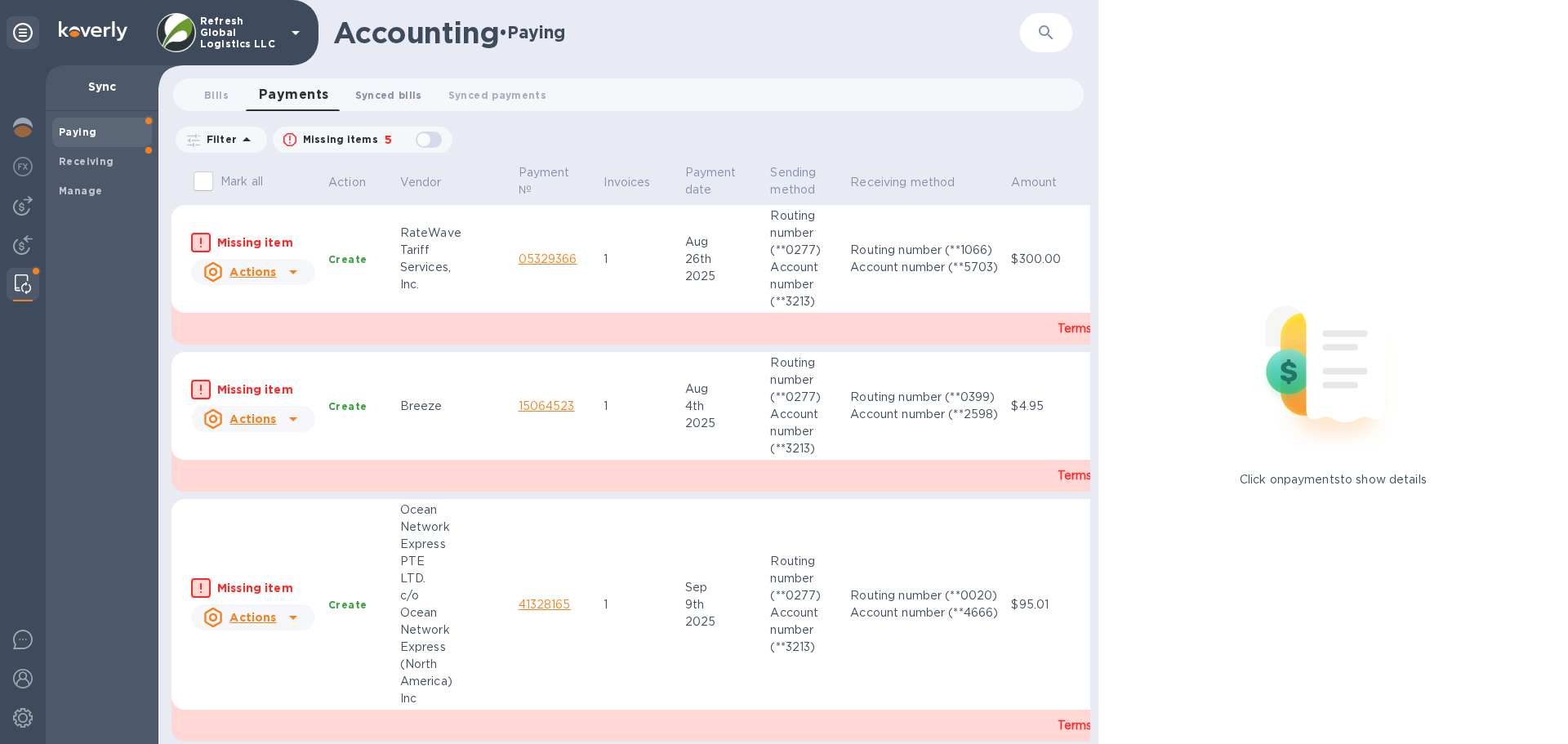
click at [379, 97] on span "Synced bills 0" at bounding box center [389, 95] width 67 height 17
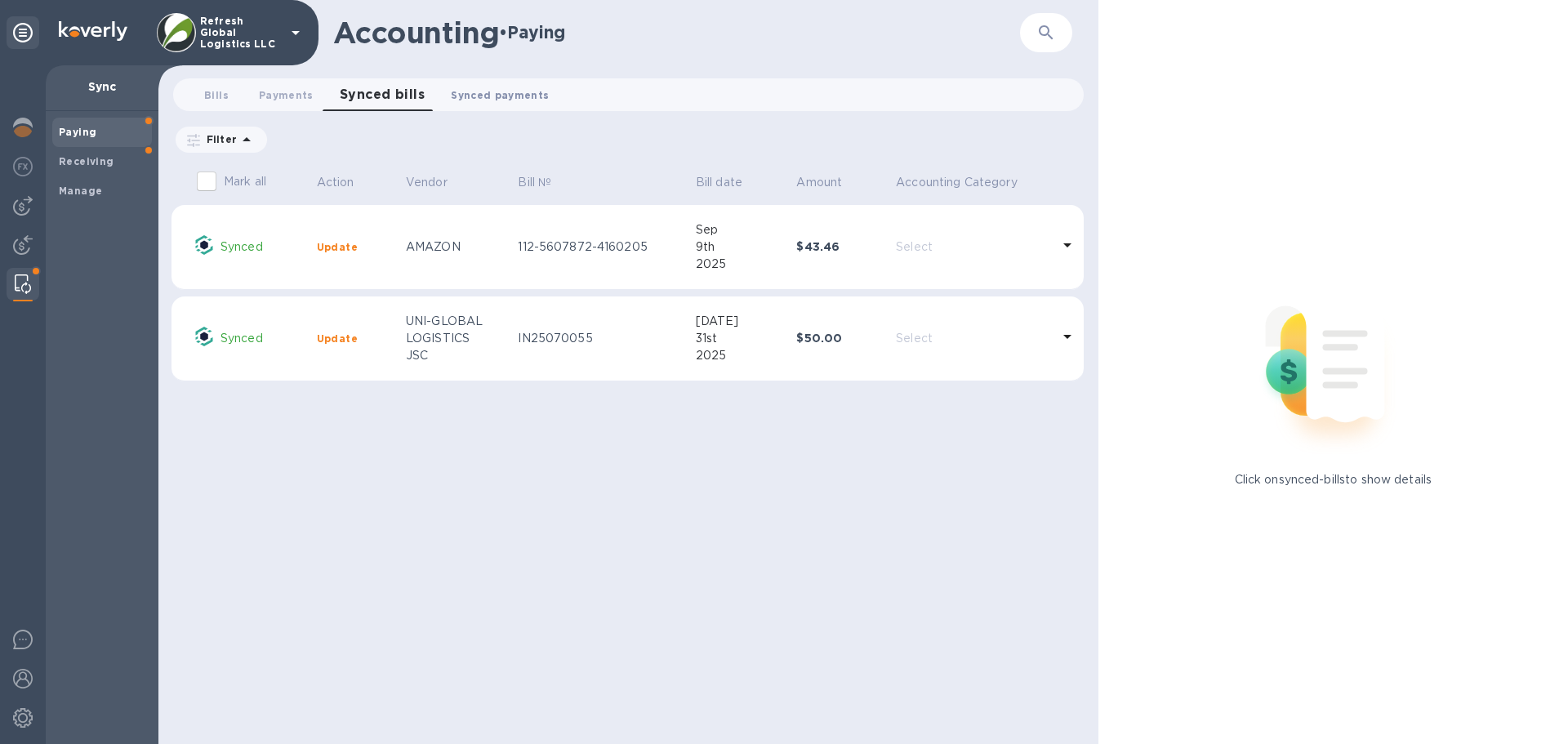
click at [503, 91] on span "Synced payments 0" at bounding box center [499, 95] width 98 height 17
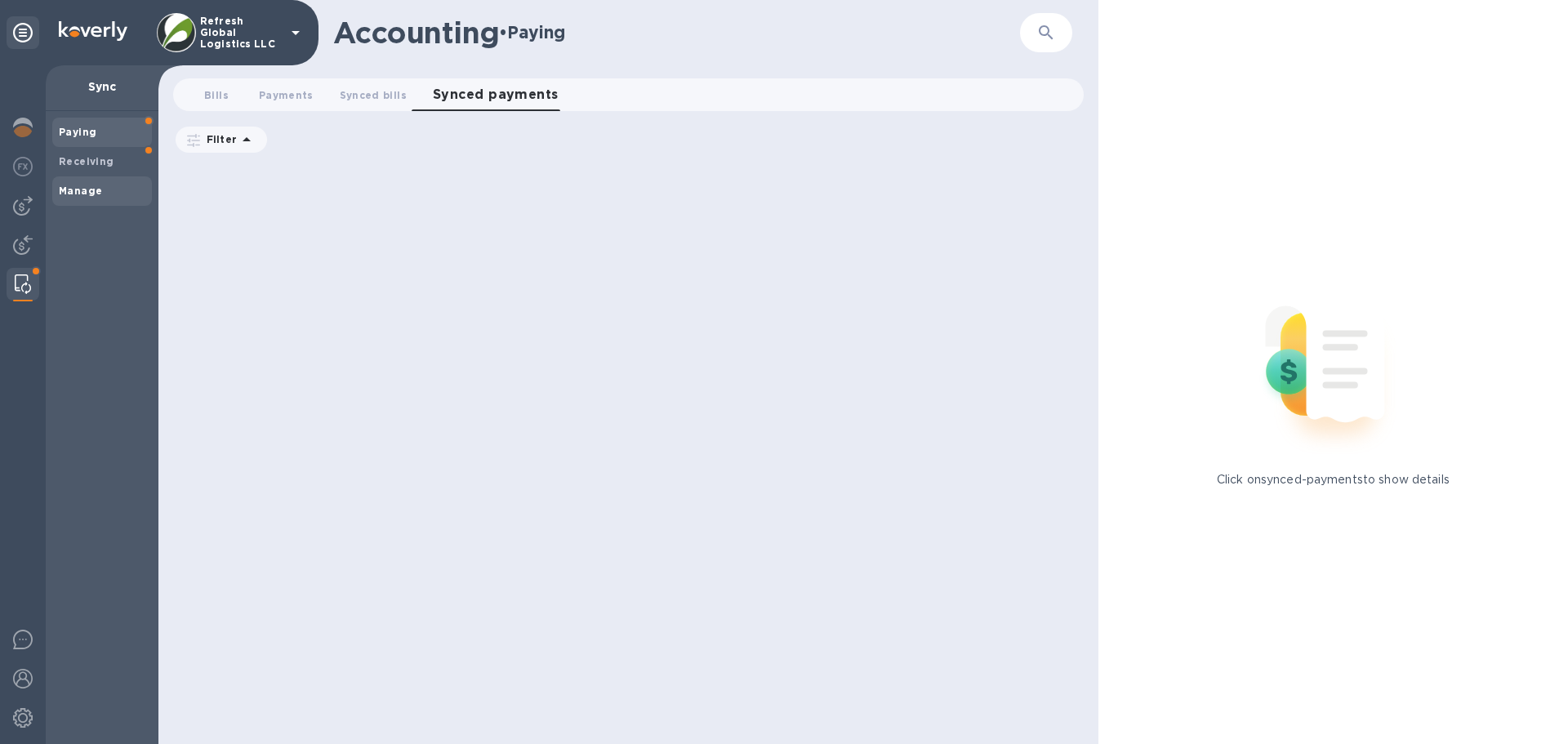
click at [94, 193] on b "Manage" at bounding box center [81, 191] width 44 height 12
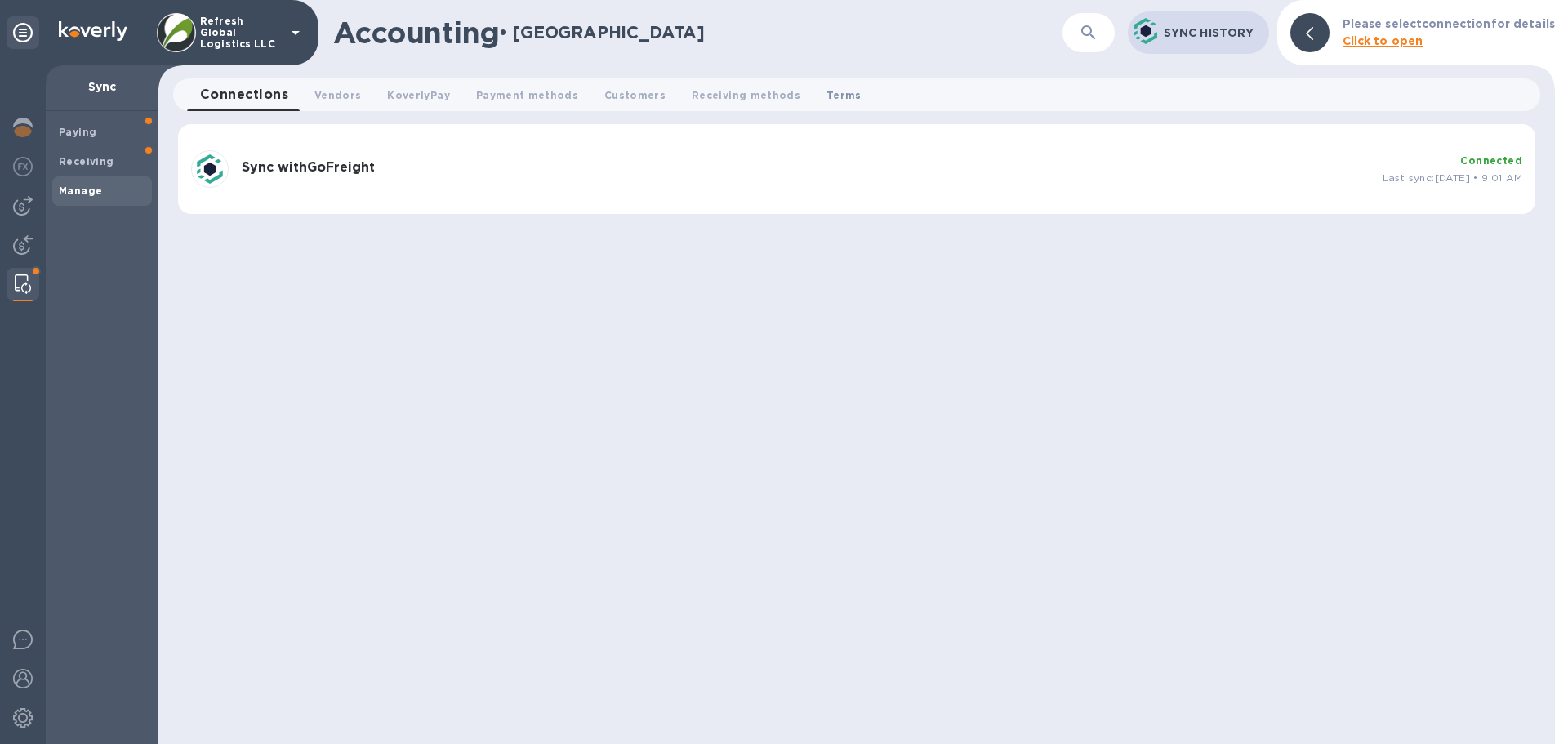
click at [827, 91] on span "Terms 0" at bounding box center [844, 95] width 35 height 17
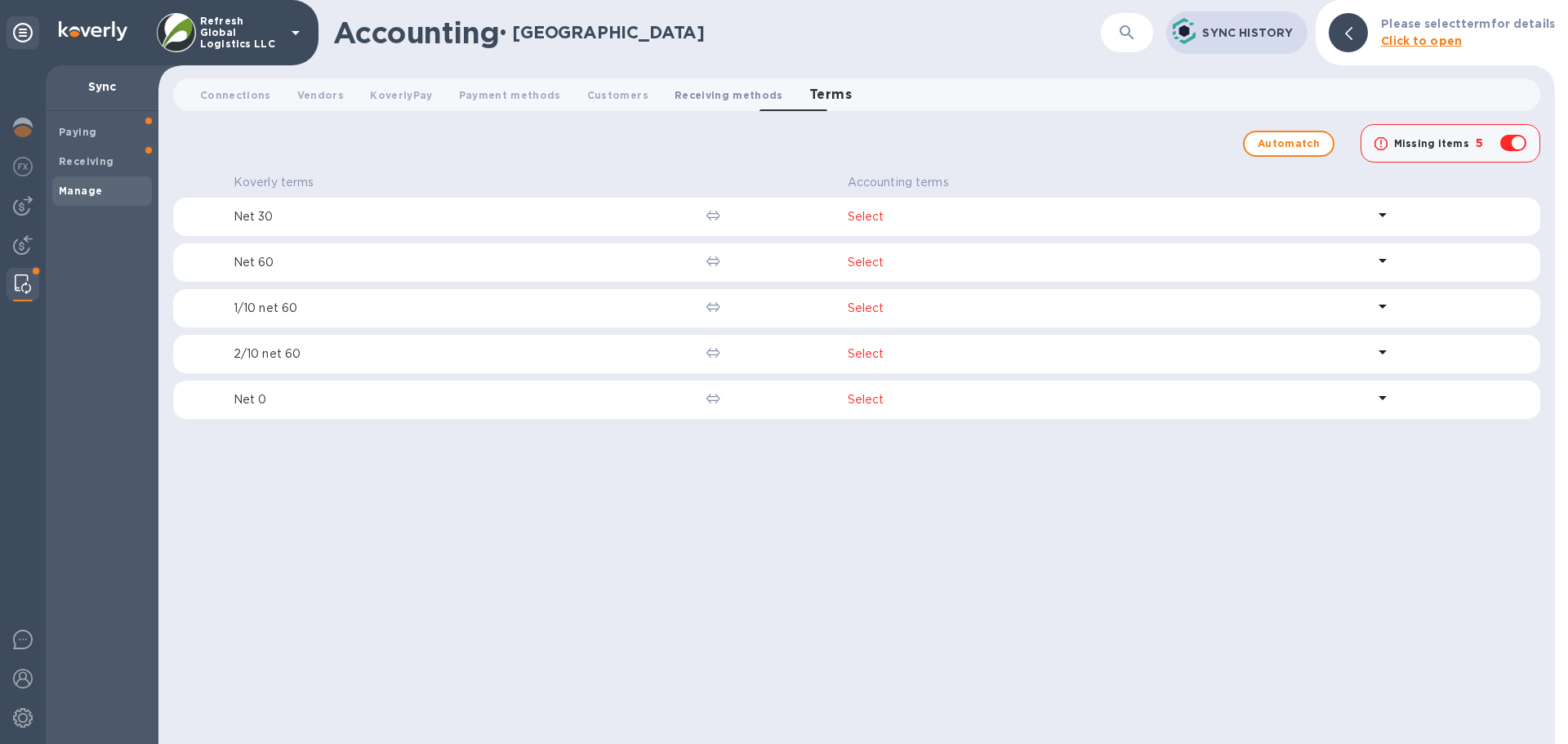
click at [712, 98] on span "Receiving methods 0" at bounding box center [728, 95] width 109 height 17
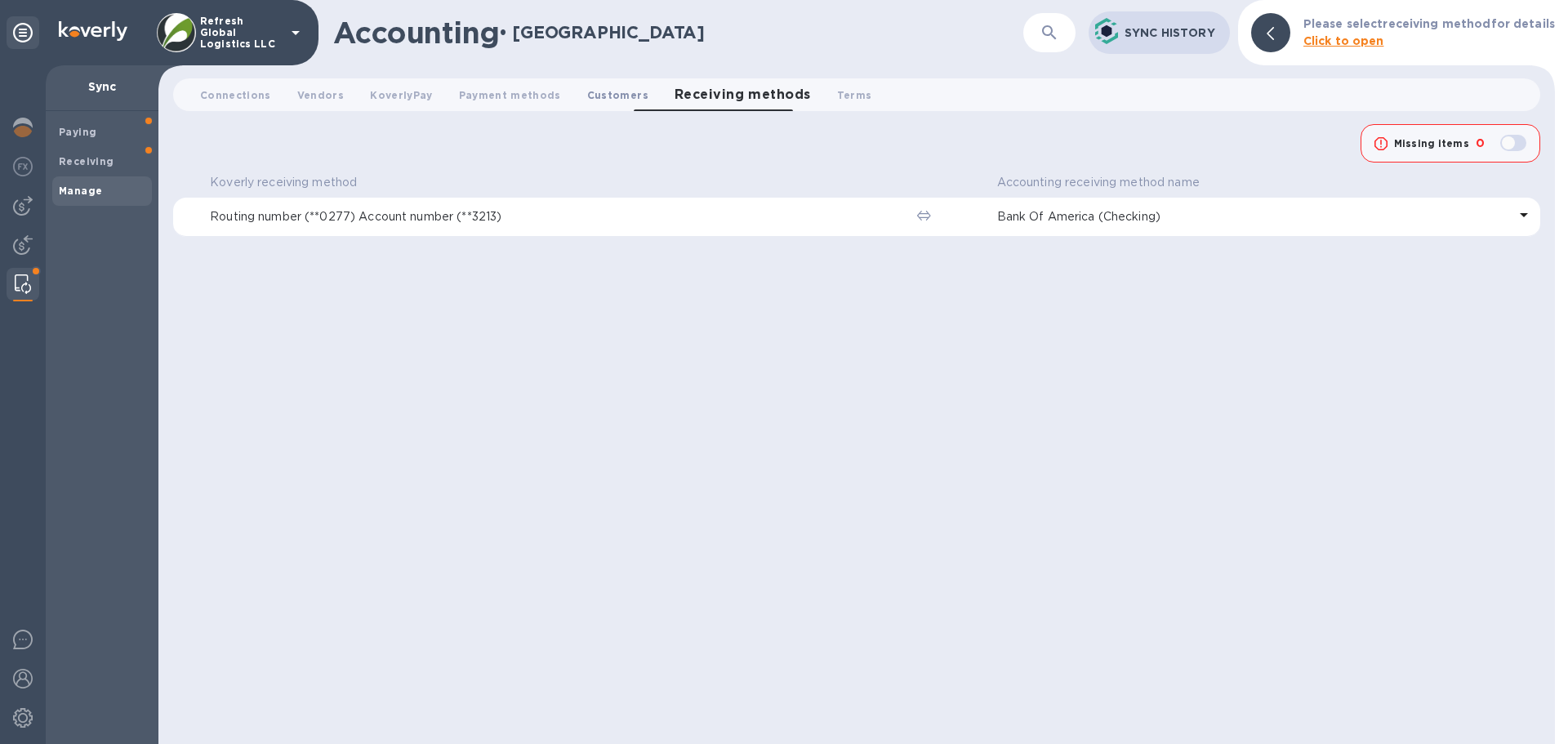
click at [591, 92] on span "Customers 0" at bounding box center [617, 95] width 62 height 17
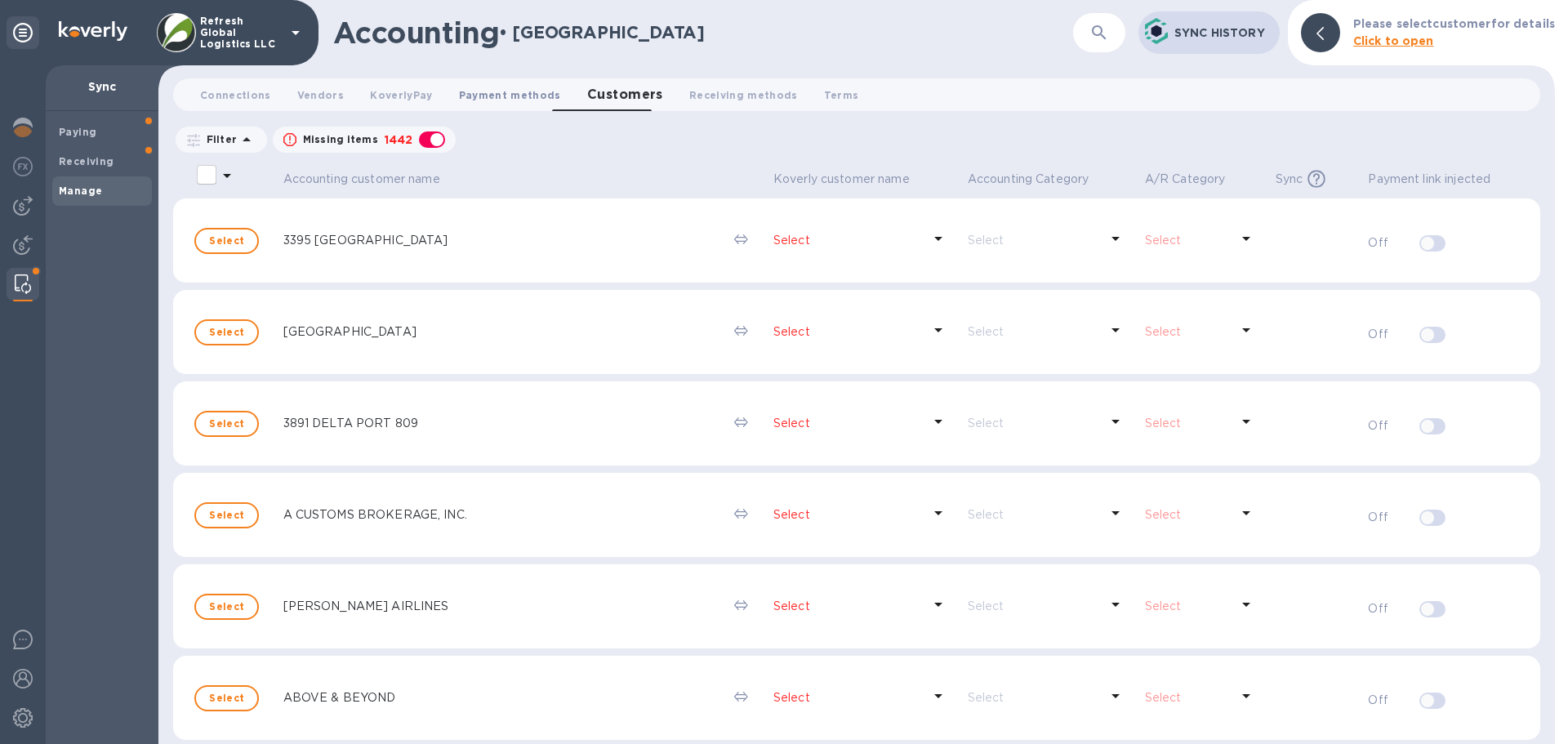
click at [503, 95] on span "Payment methods 0" at bounding box center [510, 95] width 102 height 17
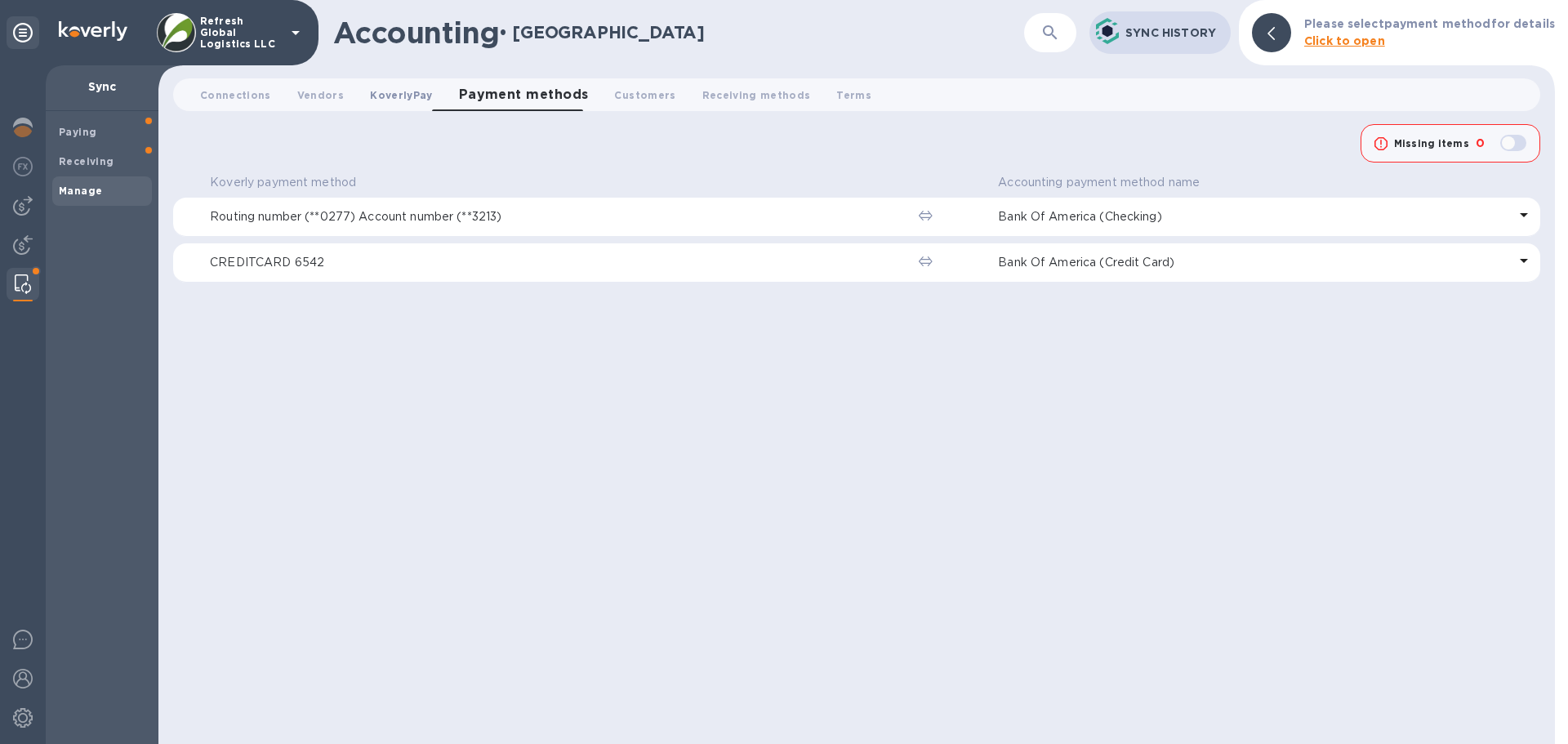
click at [388, 92] on span "KoverlyPay 0" at bounding box center [400, 95] width 62 height 17
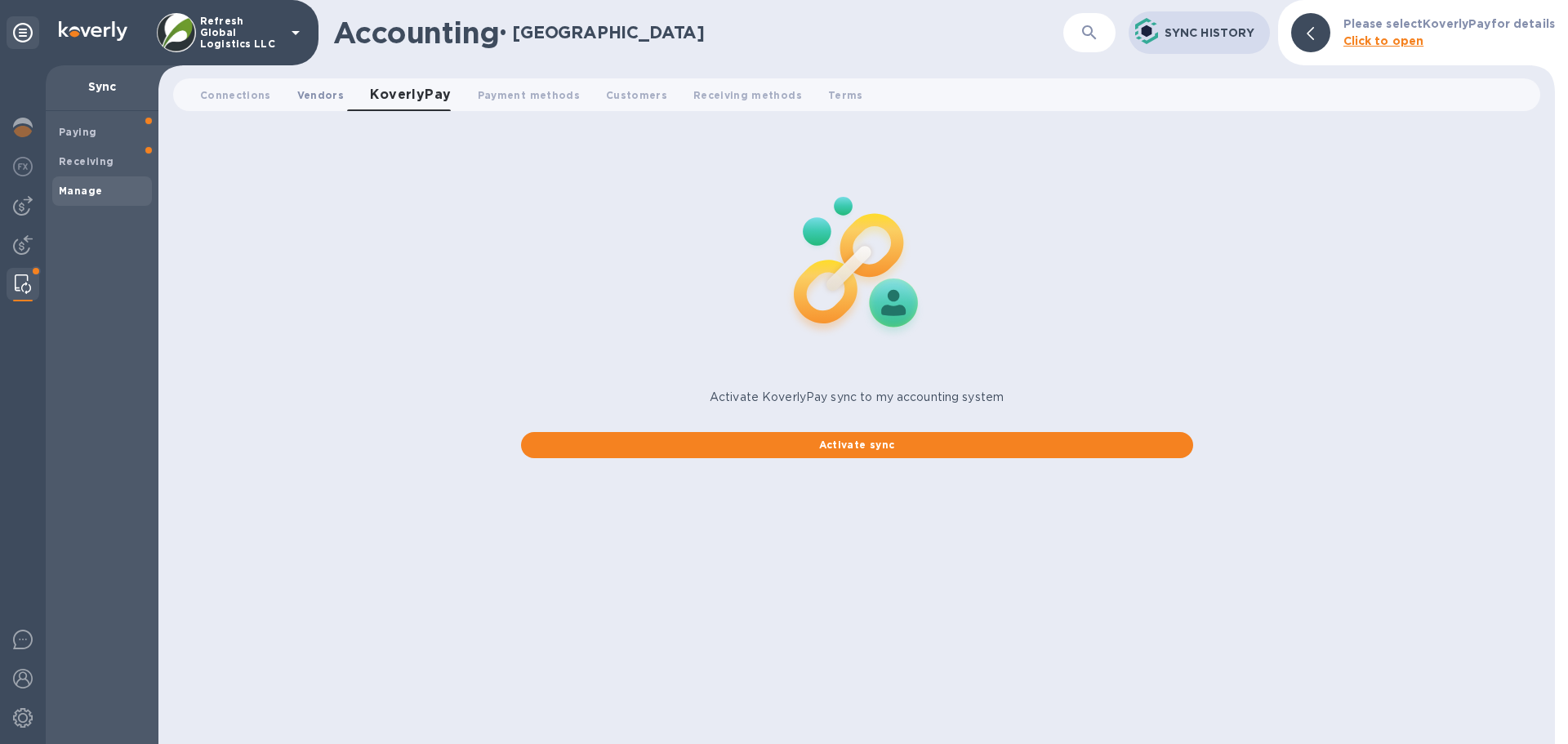
click at [310, 93] on span "Vendors 0" at bounding box center [319, 95] width 46 height 17
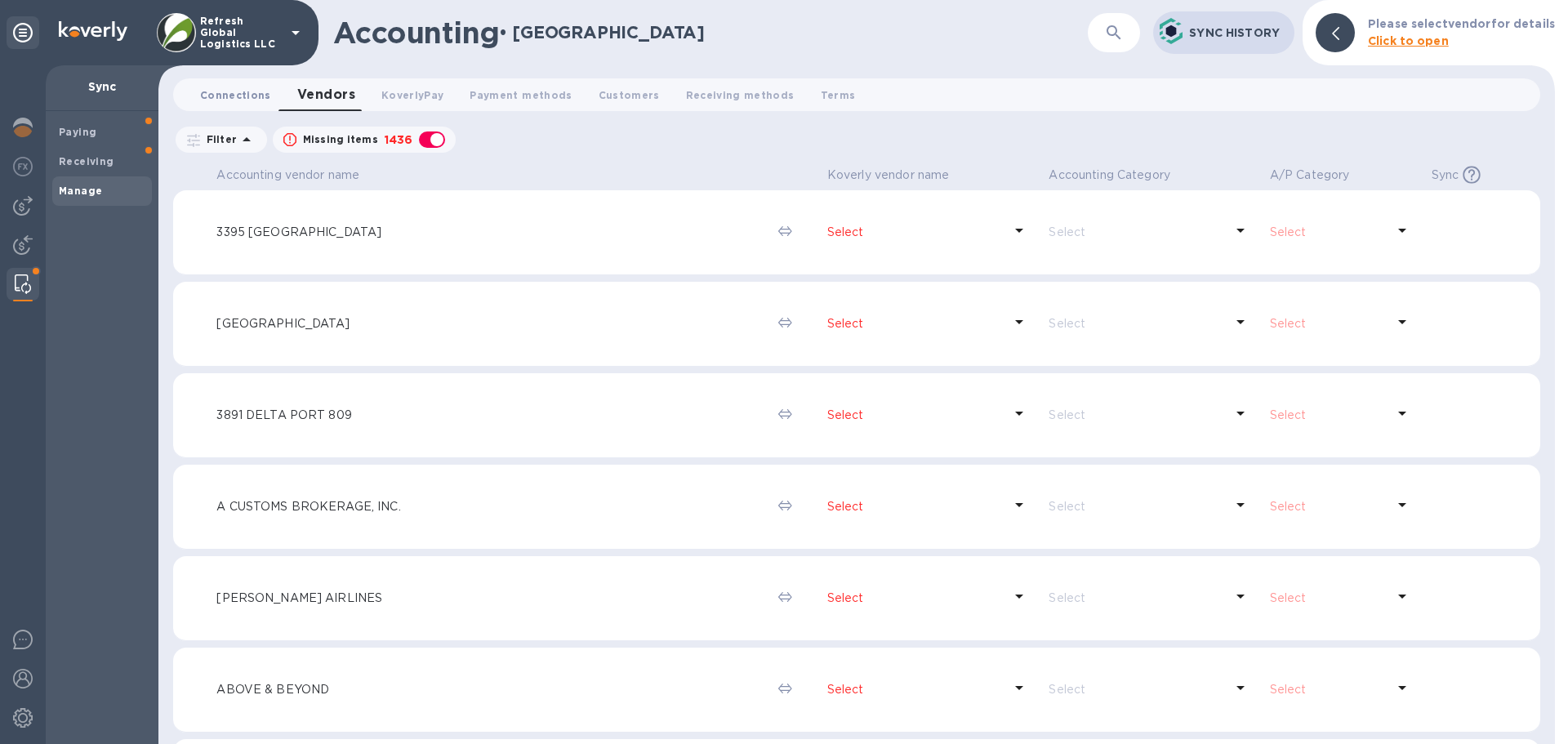
click at [228, 97] on span "Connections 0" at bounding box center [235, 95] width 71 height 17
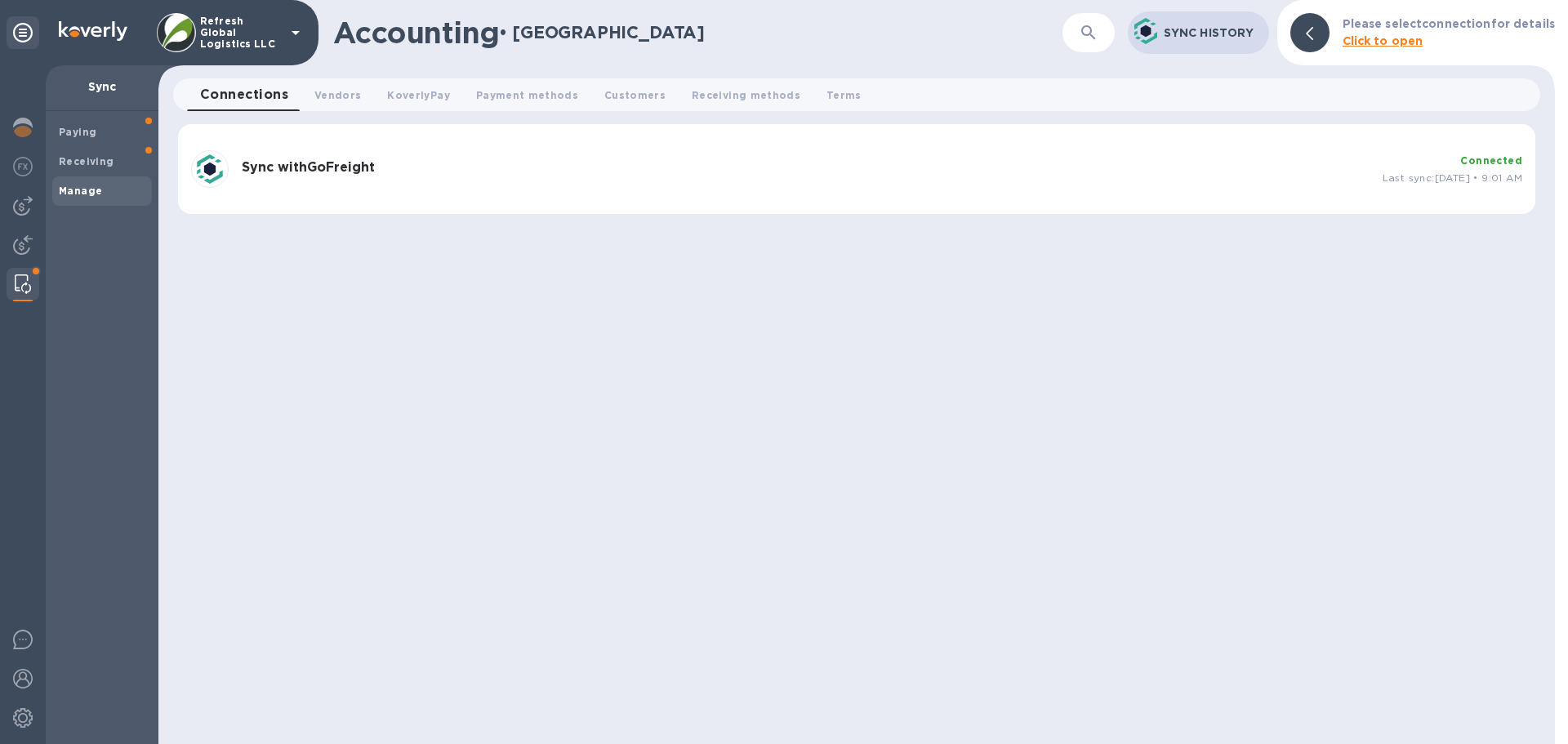
click at [474, 173] on h3 "Sync with GoFreight" at bounding box center [805, 168] width 1127 height 15
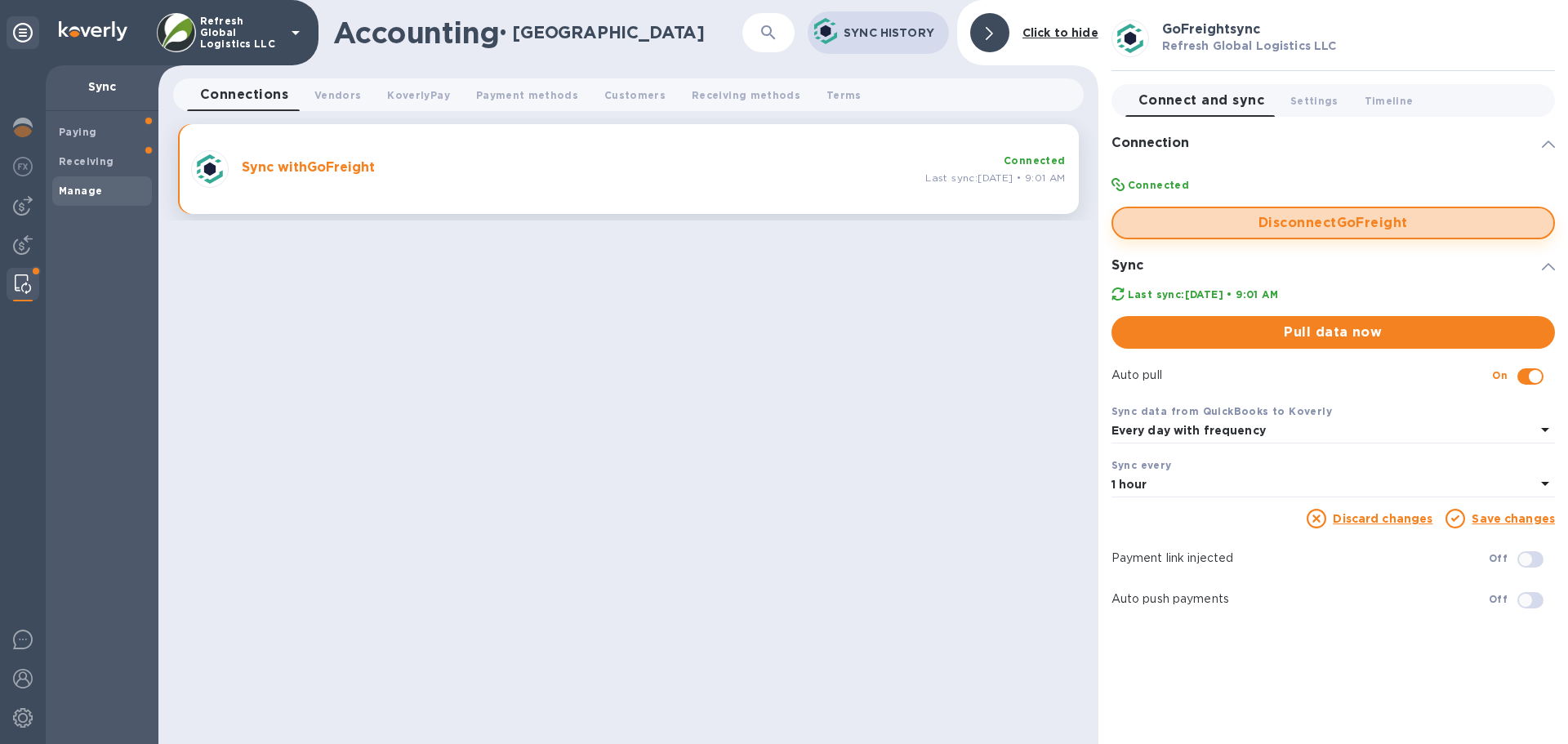
click at [1299, 225] on span "Disconnect GoFreight" at bounding box center [1333, 223] width 414 height 20
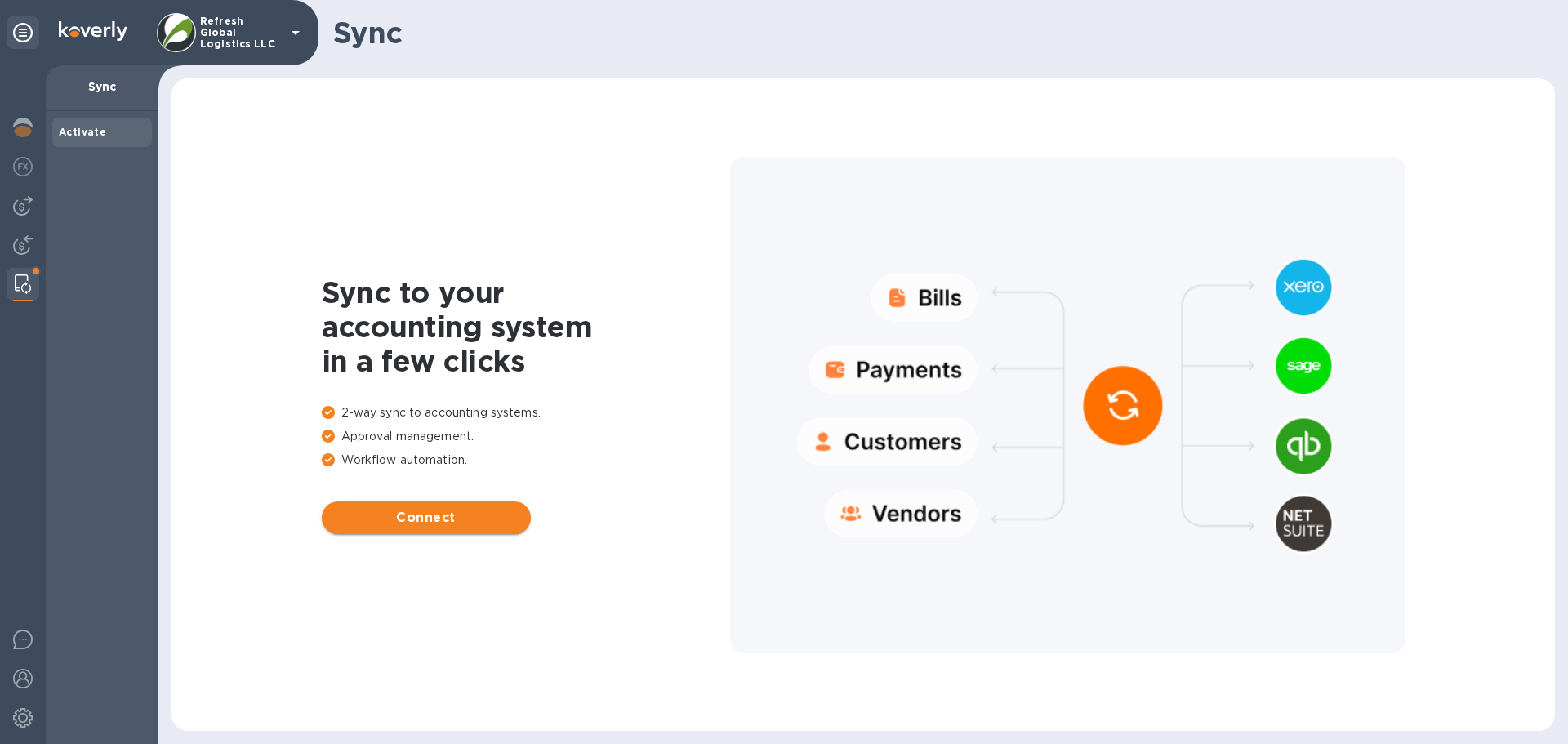
click at [403, 519] on span "Connect" at bounding box center [426, 517] width 183 height 20
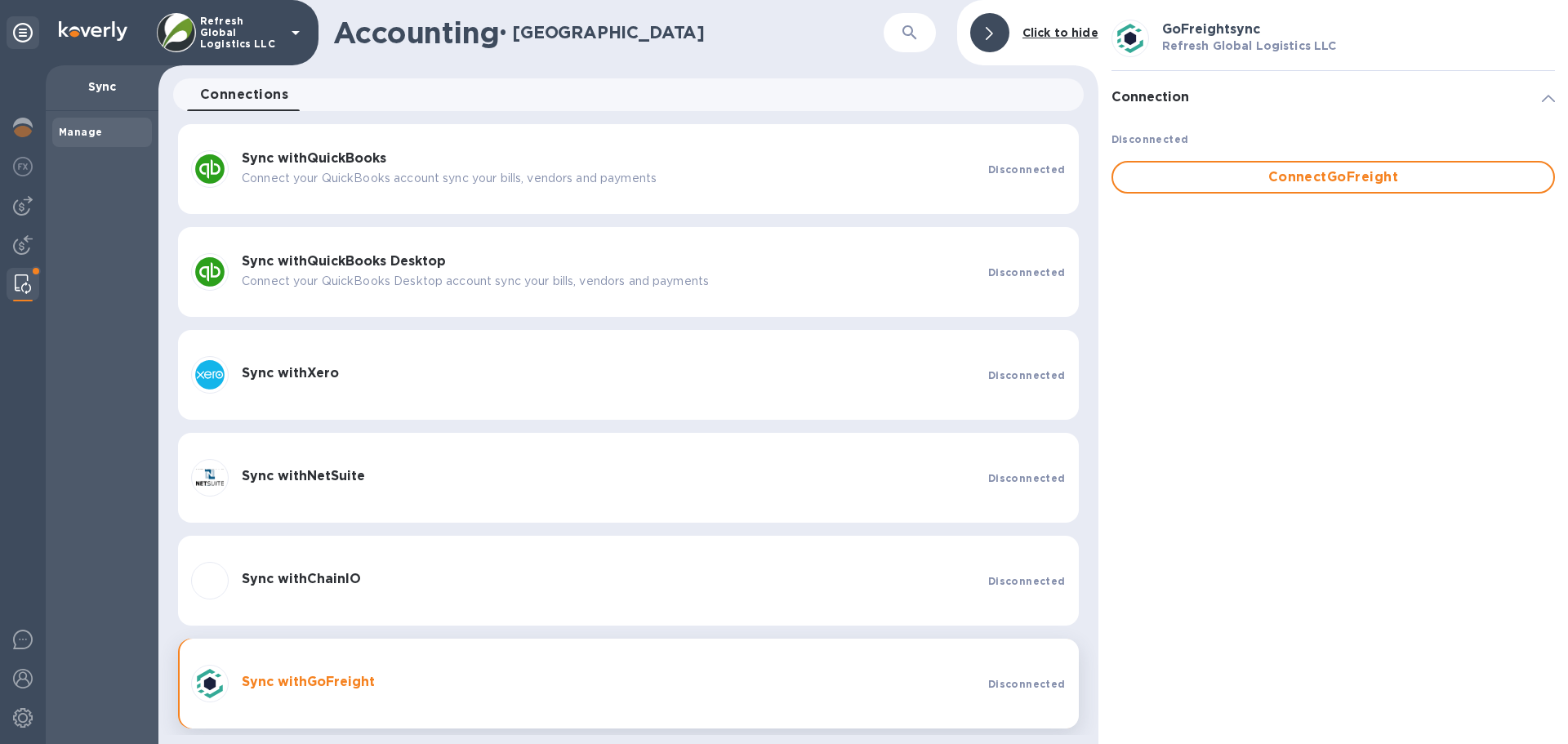
click at [340, 680] on b "Sync with GoFreight" at bounding box center [308, 681] width 133 height 15
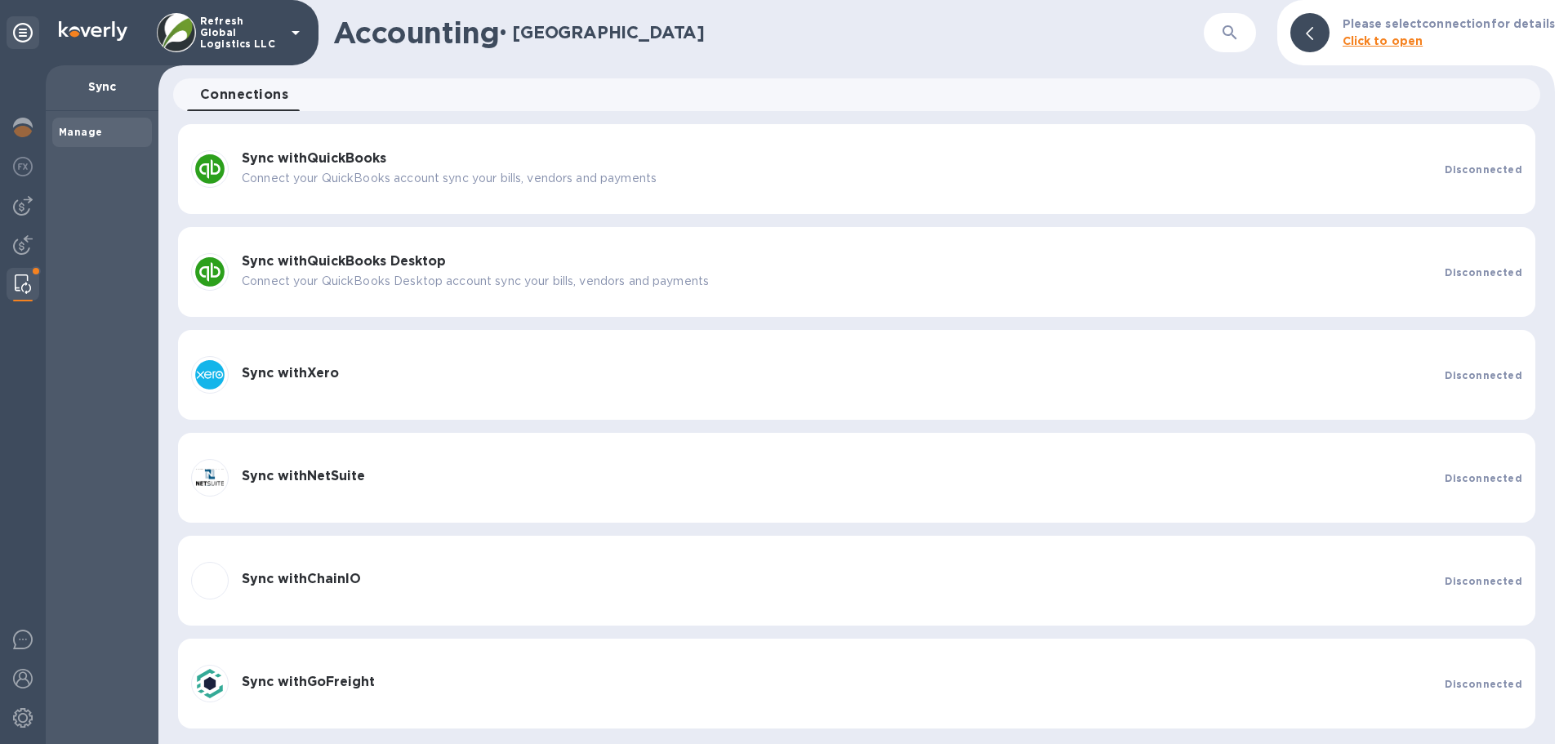
click at [340, 680] on b "Sync with GoFreight" at bounding box center [308, 681] width 133 height 15
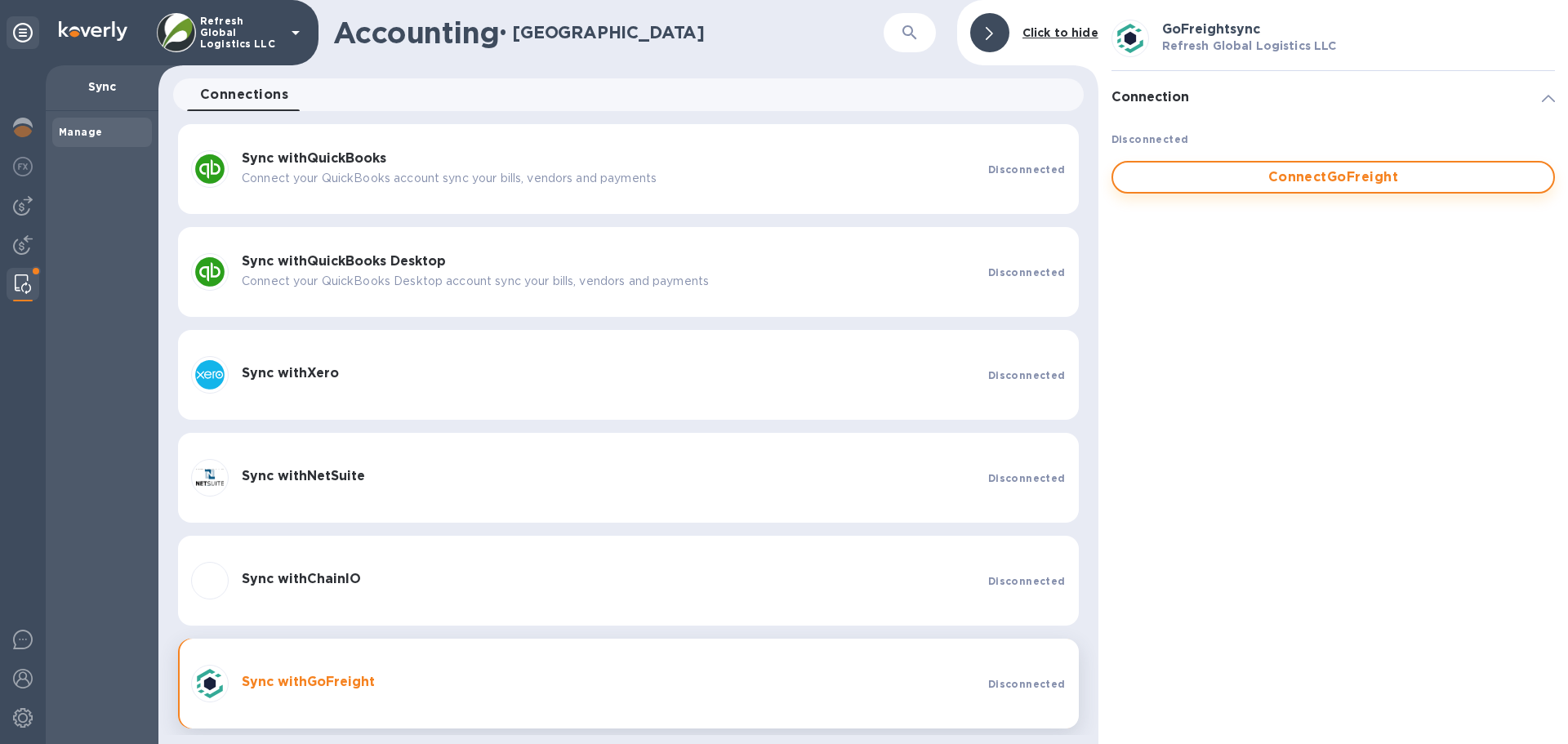
click at [1294, 186] on span "Connect GoFreight" at bounding box center [1333, 177] width 414 height 20
click at [22, 212] on img at bounding box center [23, 206] width 20 height 20
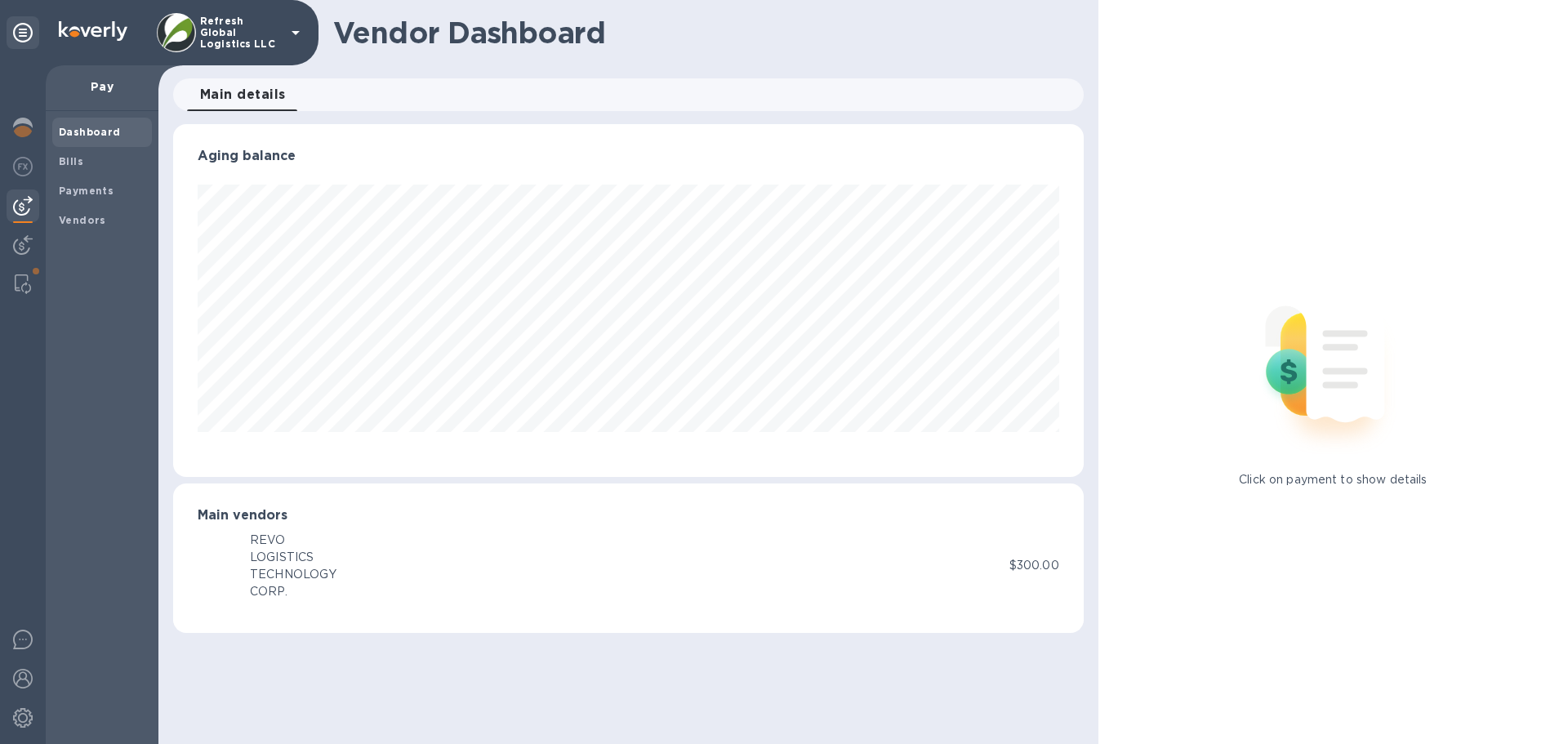
scroll to position [353, 909]
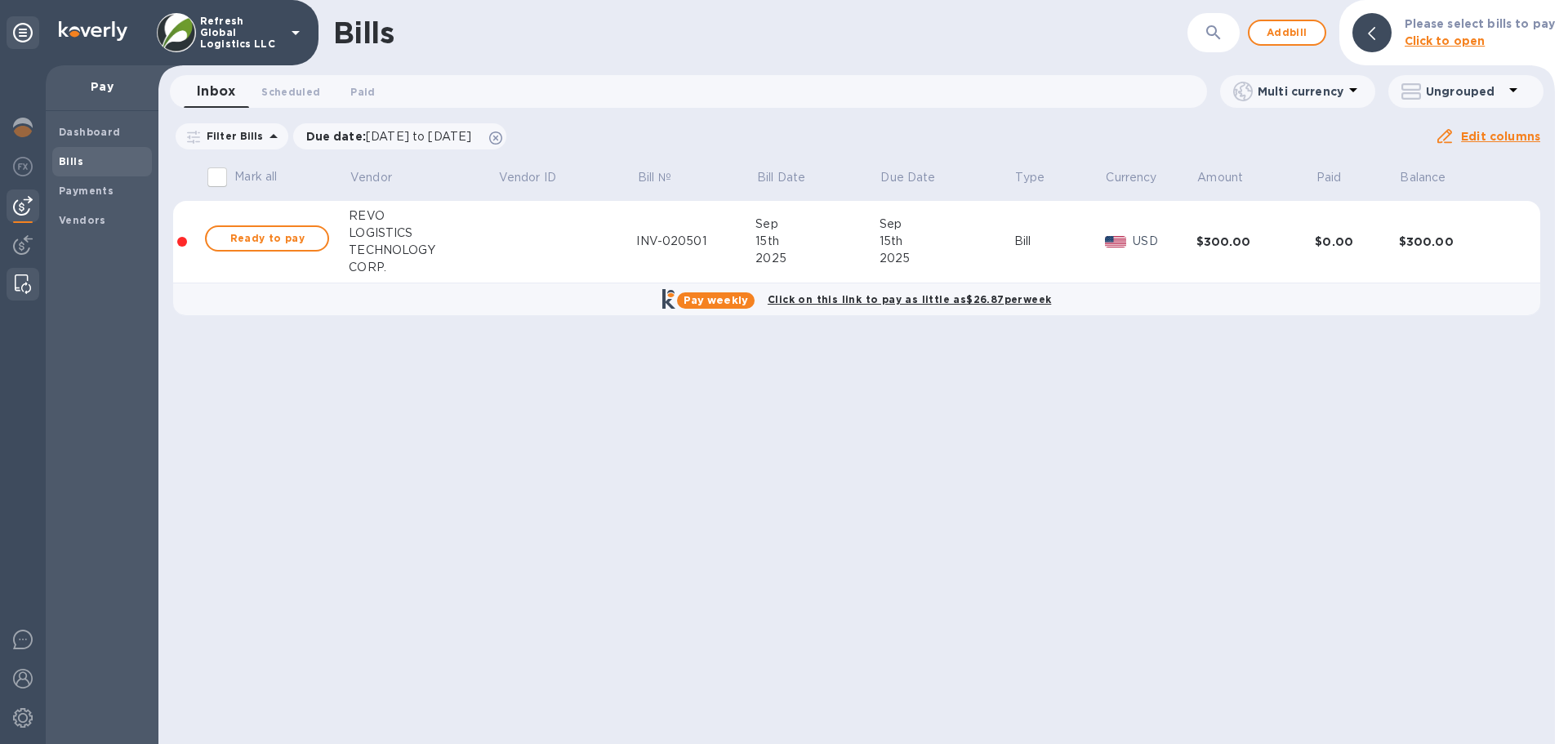
click at [28, 284] on img at bounding box center [23, 283] width 16 height 20
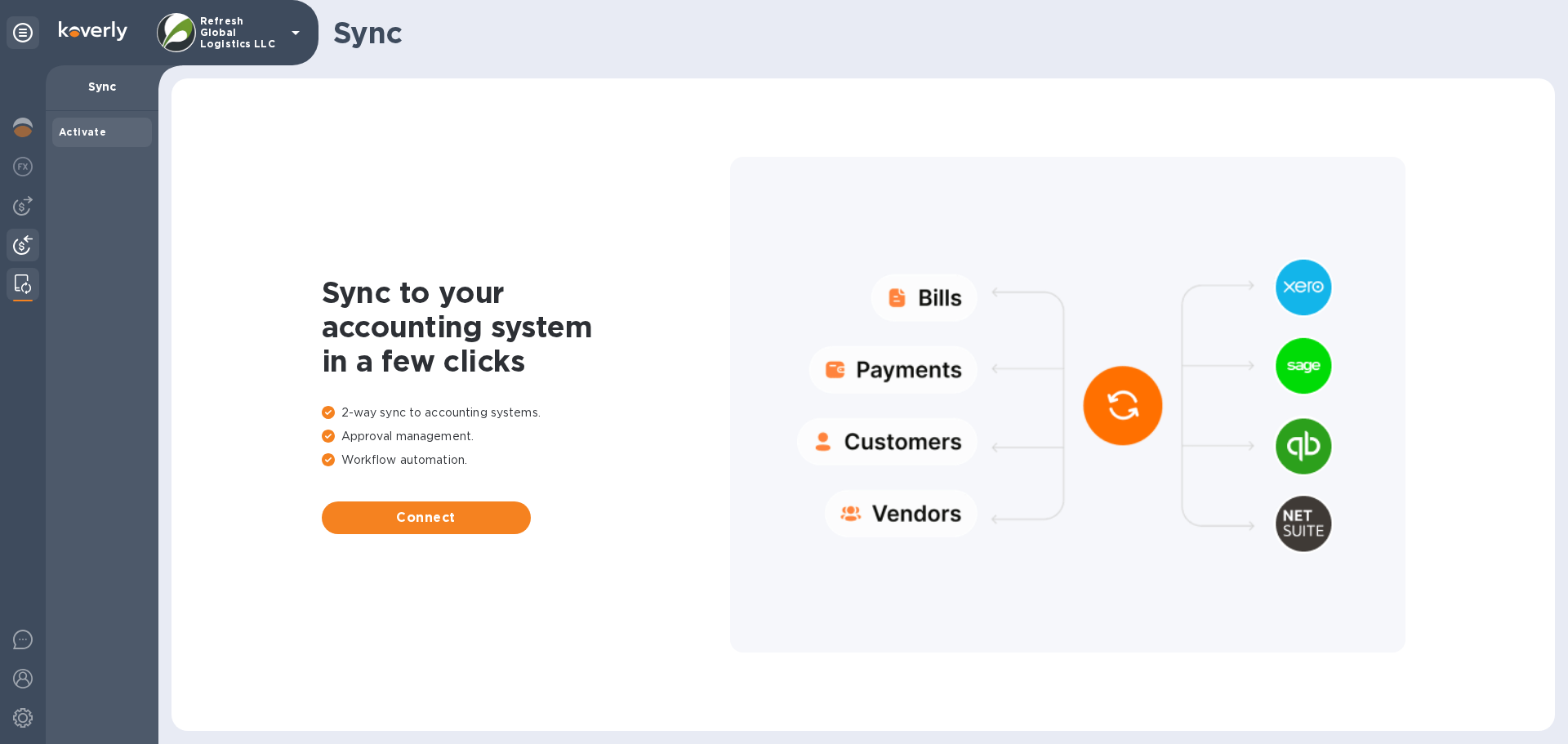
click at [24, 248] on img at bounding box center [23, 245] width 20 height 20
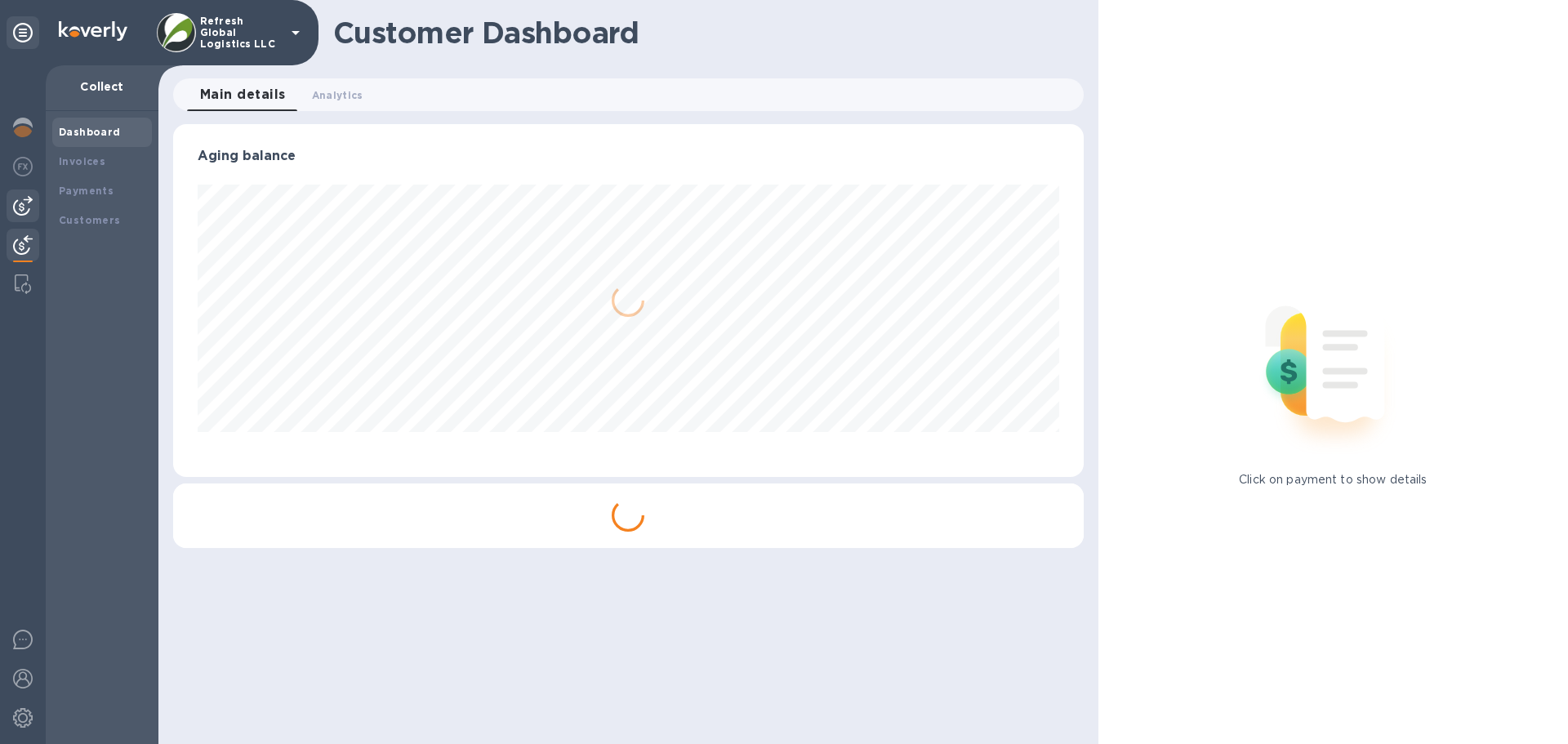
scroll to position [353, 909]
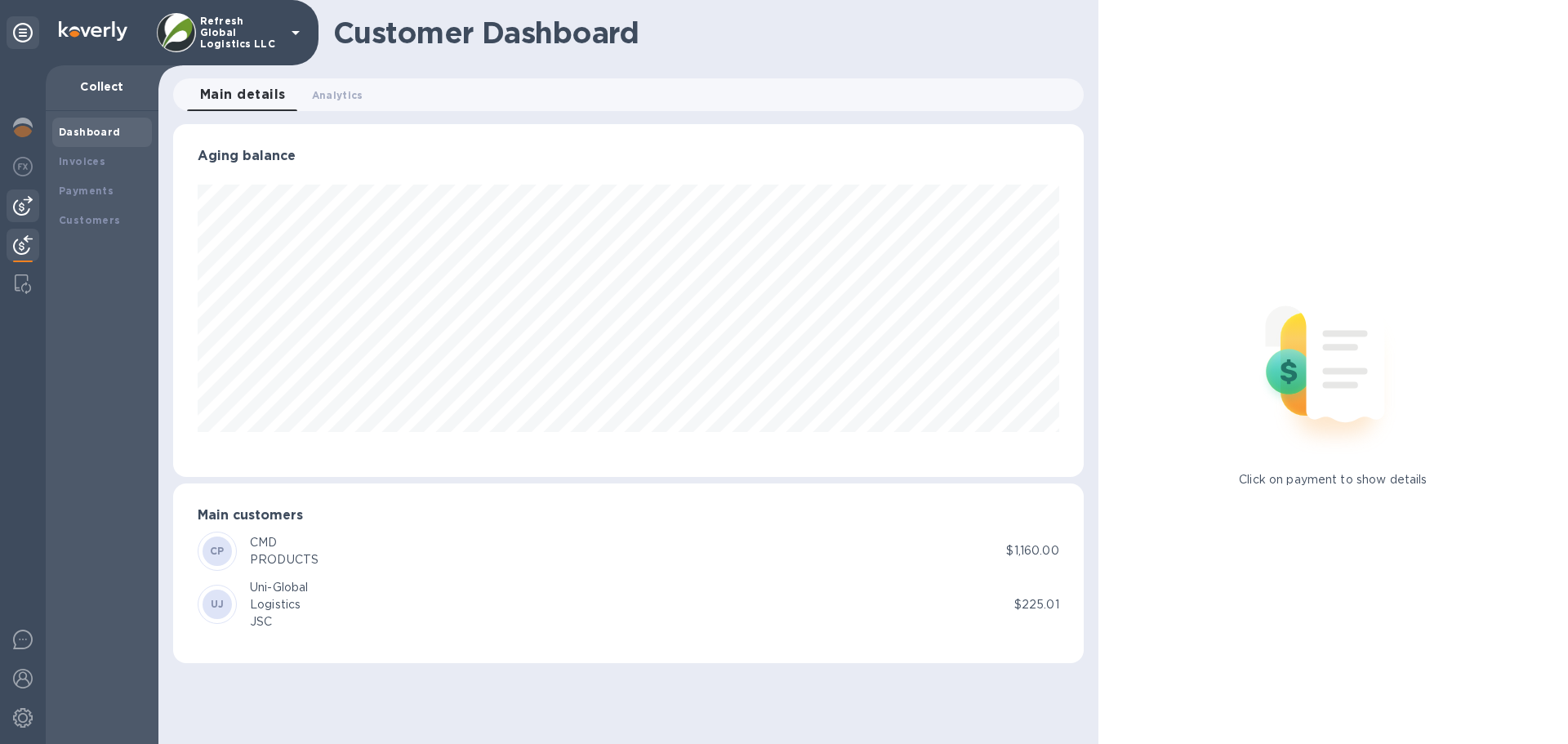
click at [20, 205] on img at bounding box center [23, 206] width 20 height 20
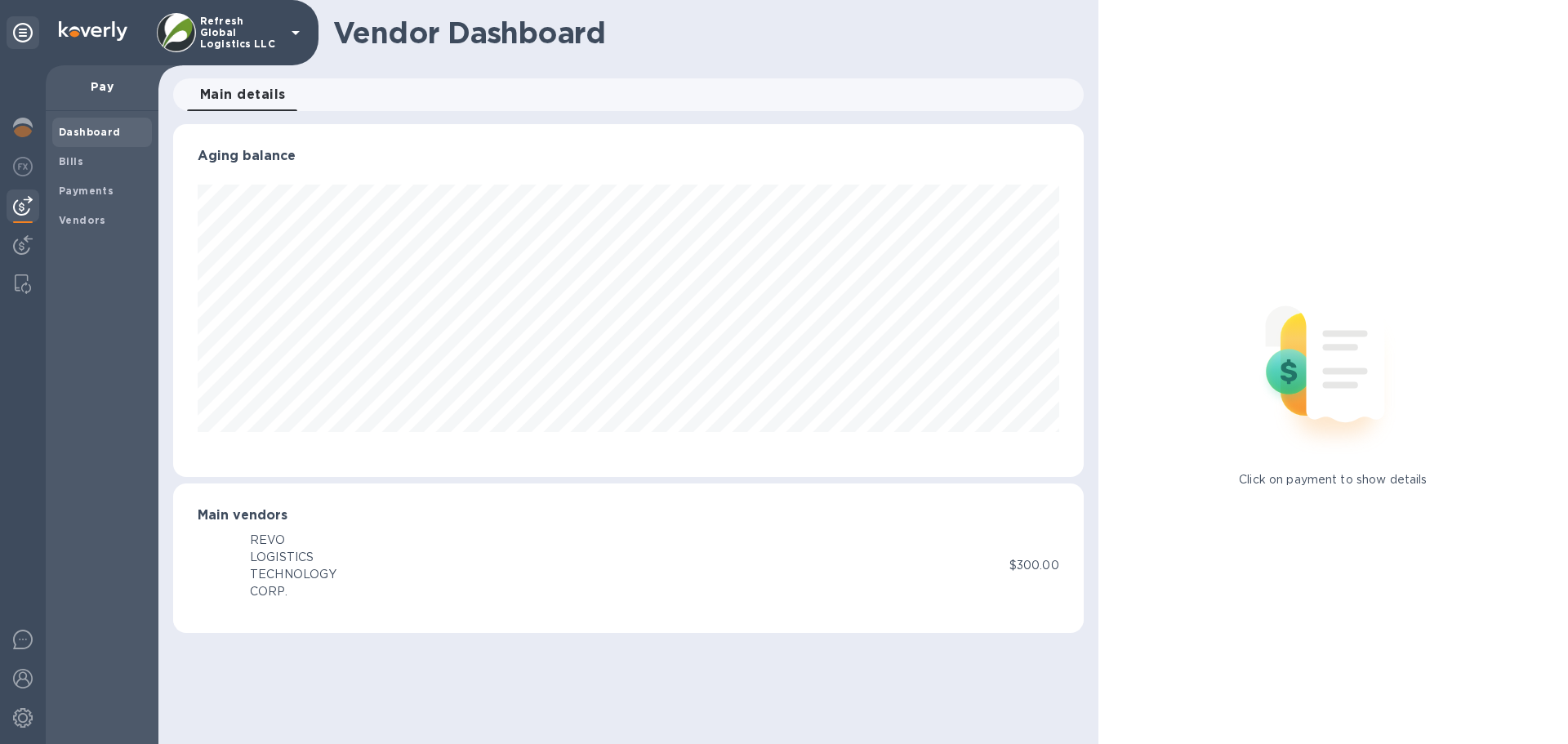
scroll to position [353, 909]
click at [74, 157] on b "Bills" at bounding box center [71, 161] width 25 height 12
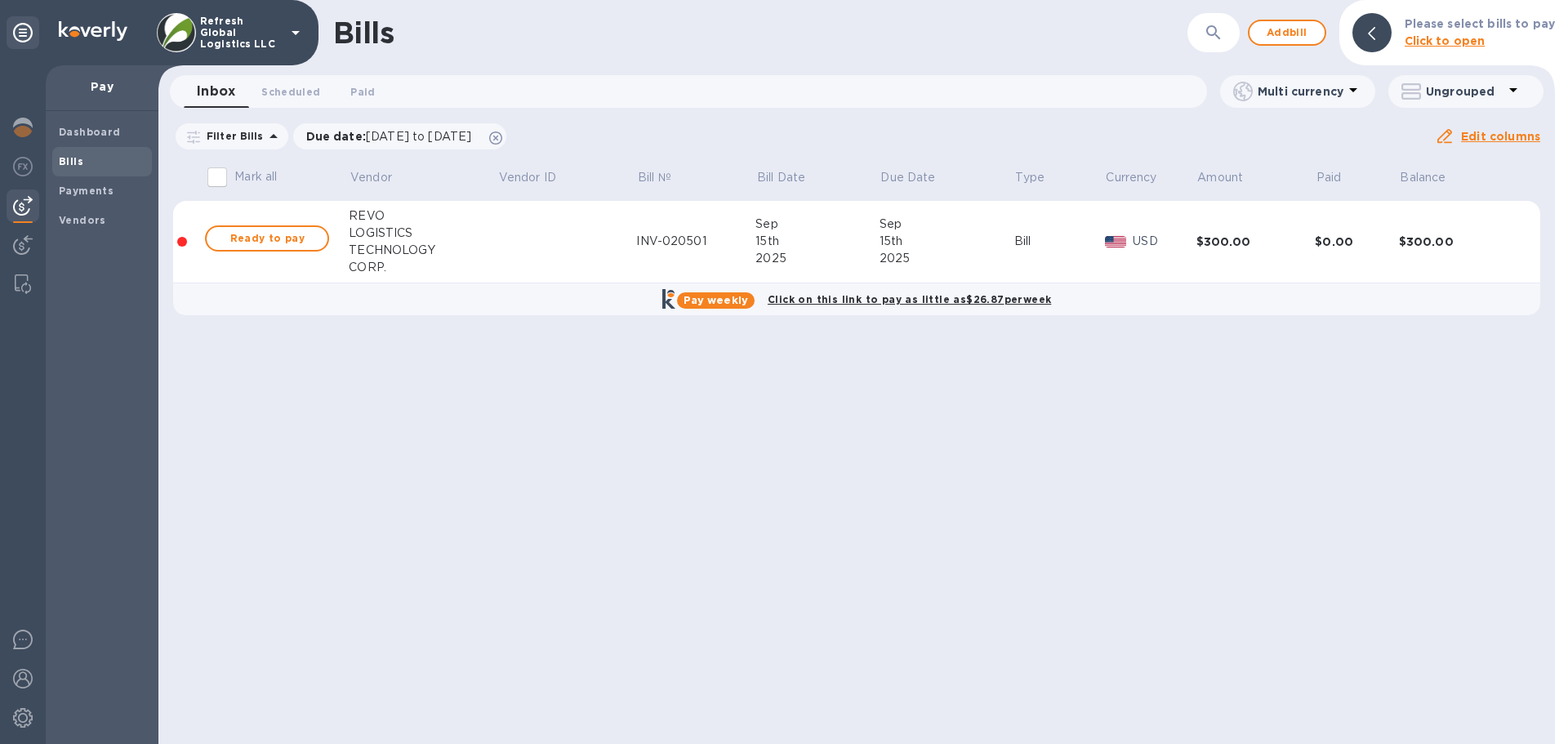
click at [636, 241] on div "INV-020501" at bounding box center [696, 241] width 119 height 17
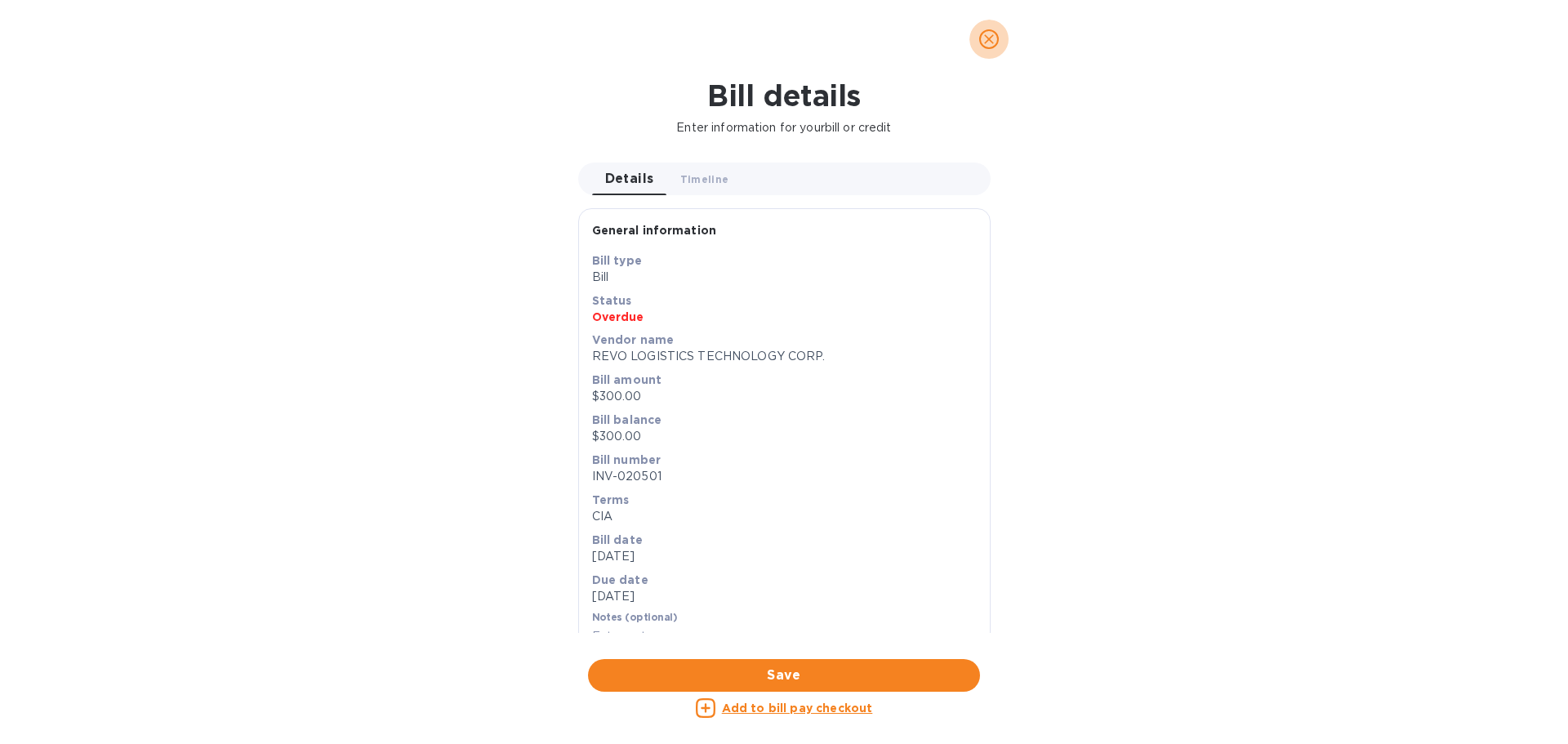
click at [985, 36] on icon "close" at bounding box center [989, 39] width 9 height 9
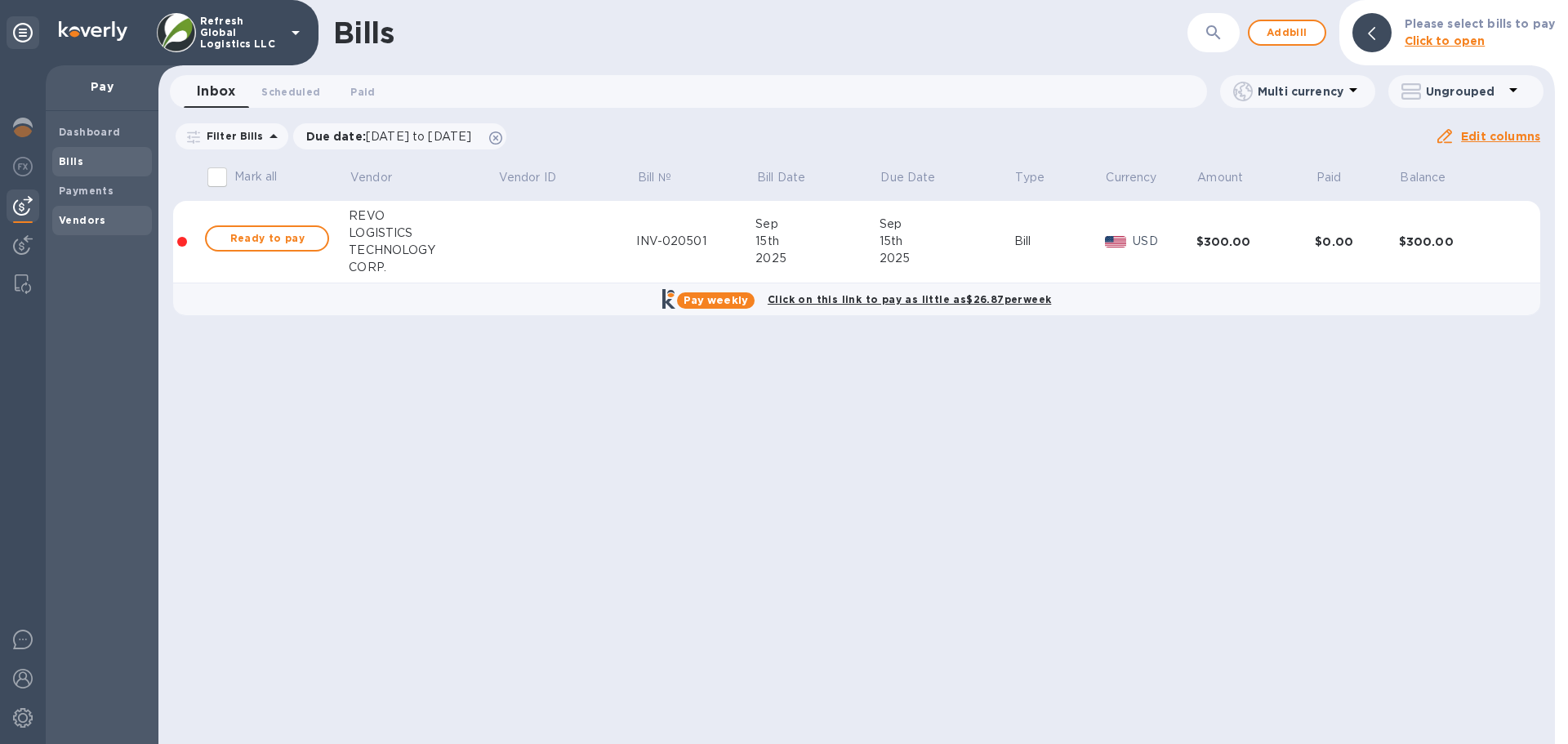
click at [80, 215] on b "Vendors" at bounding box center [82, 220] width 47 height 12
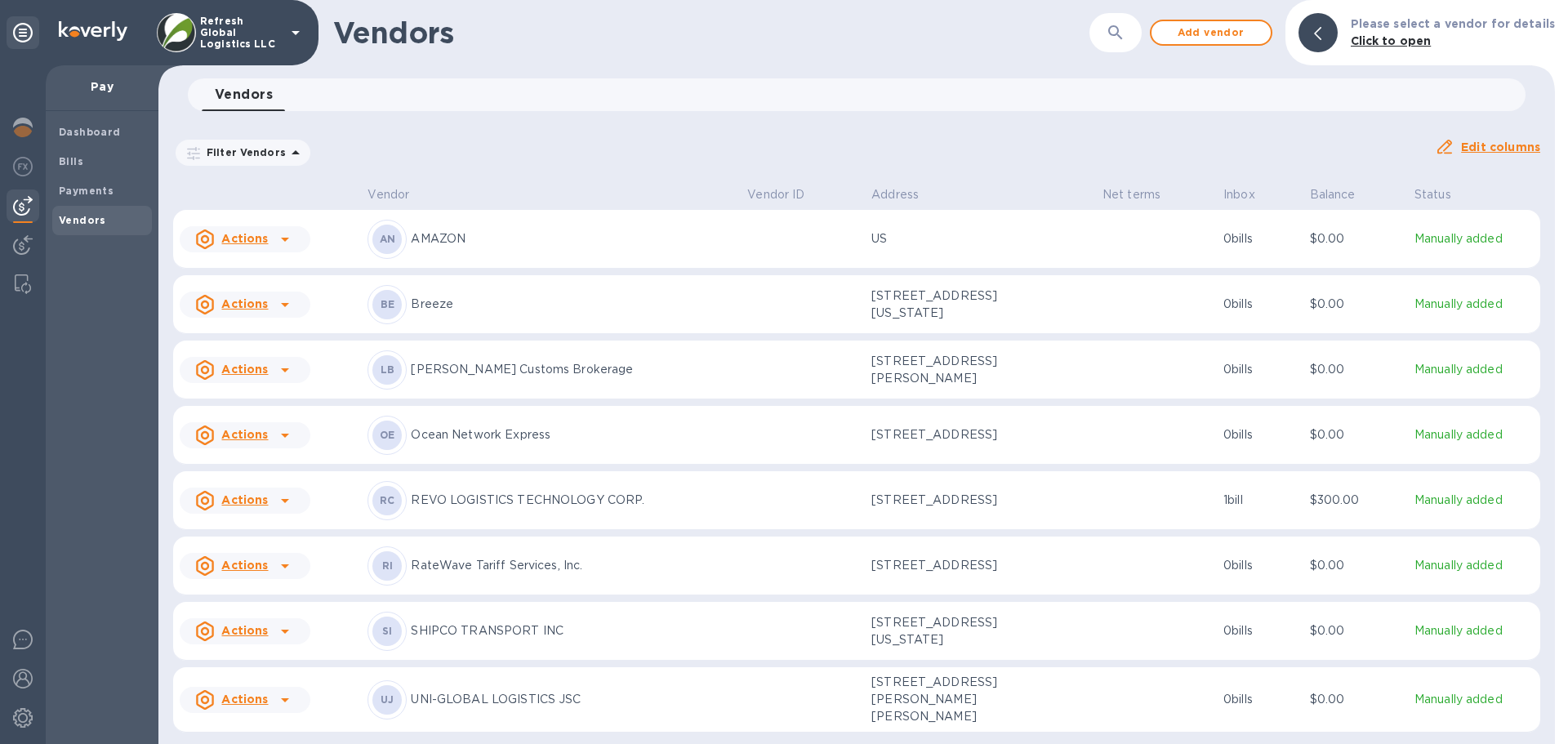
click at [472, 507] on p "REVO LOGISTICS TECHNOLOGY CORP." at bounding box center [572, 499] width 323 height 17
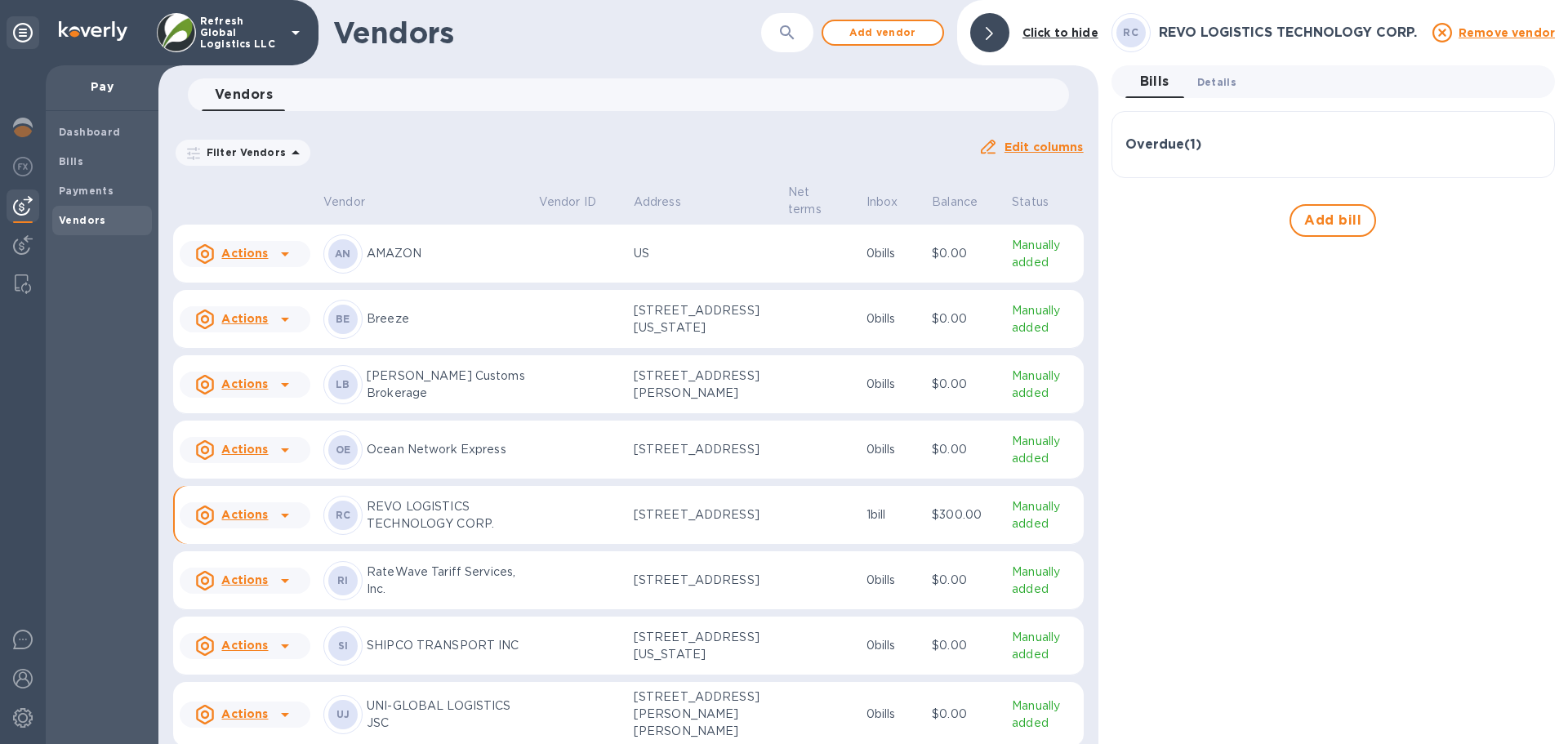
click at [1219, 82] on span "Details 0" at bounding box center [1216, 82] width 39 height 17
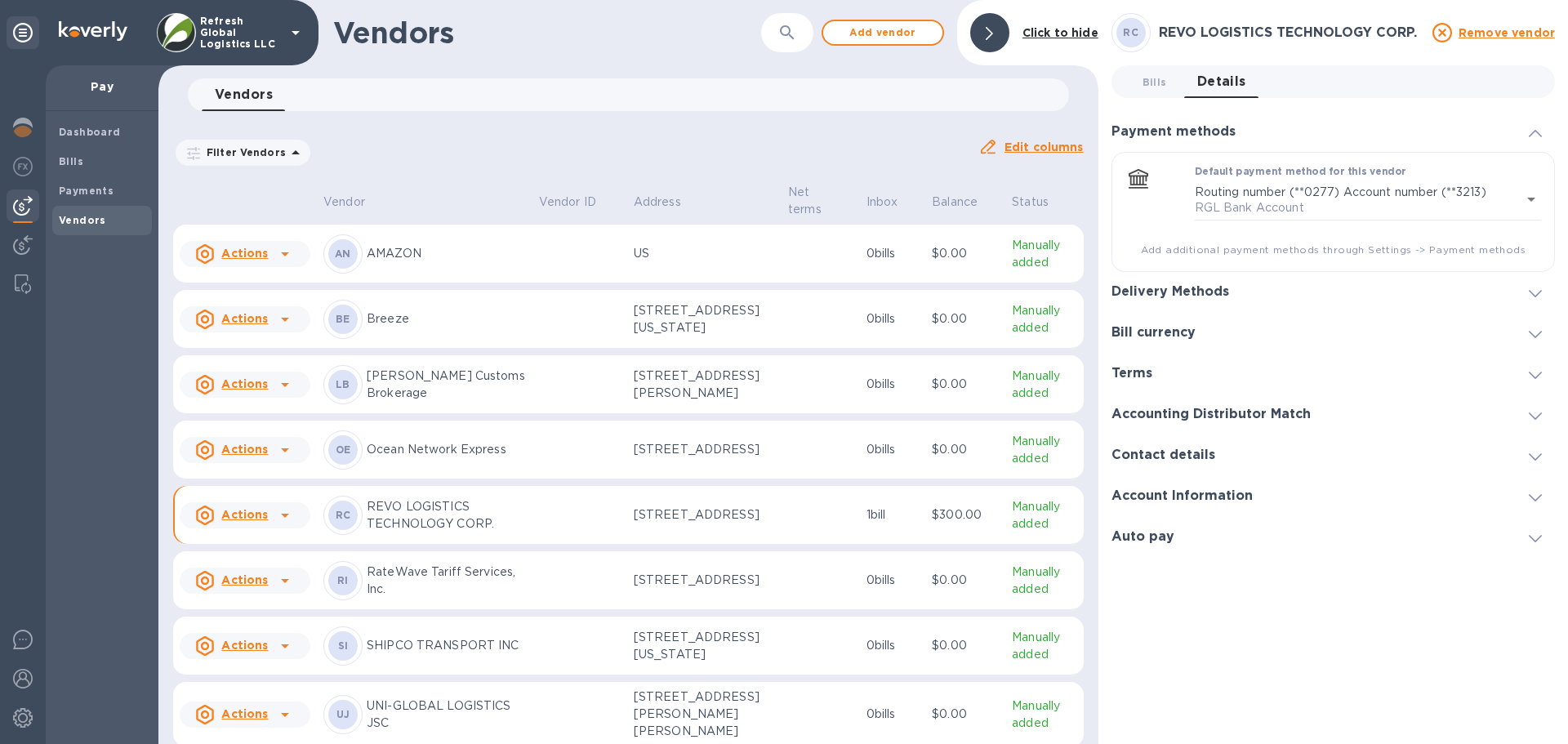
click at [1170, 368] on div "Terms" at bounding box center [1333, 373] width 444 height 41
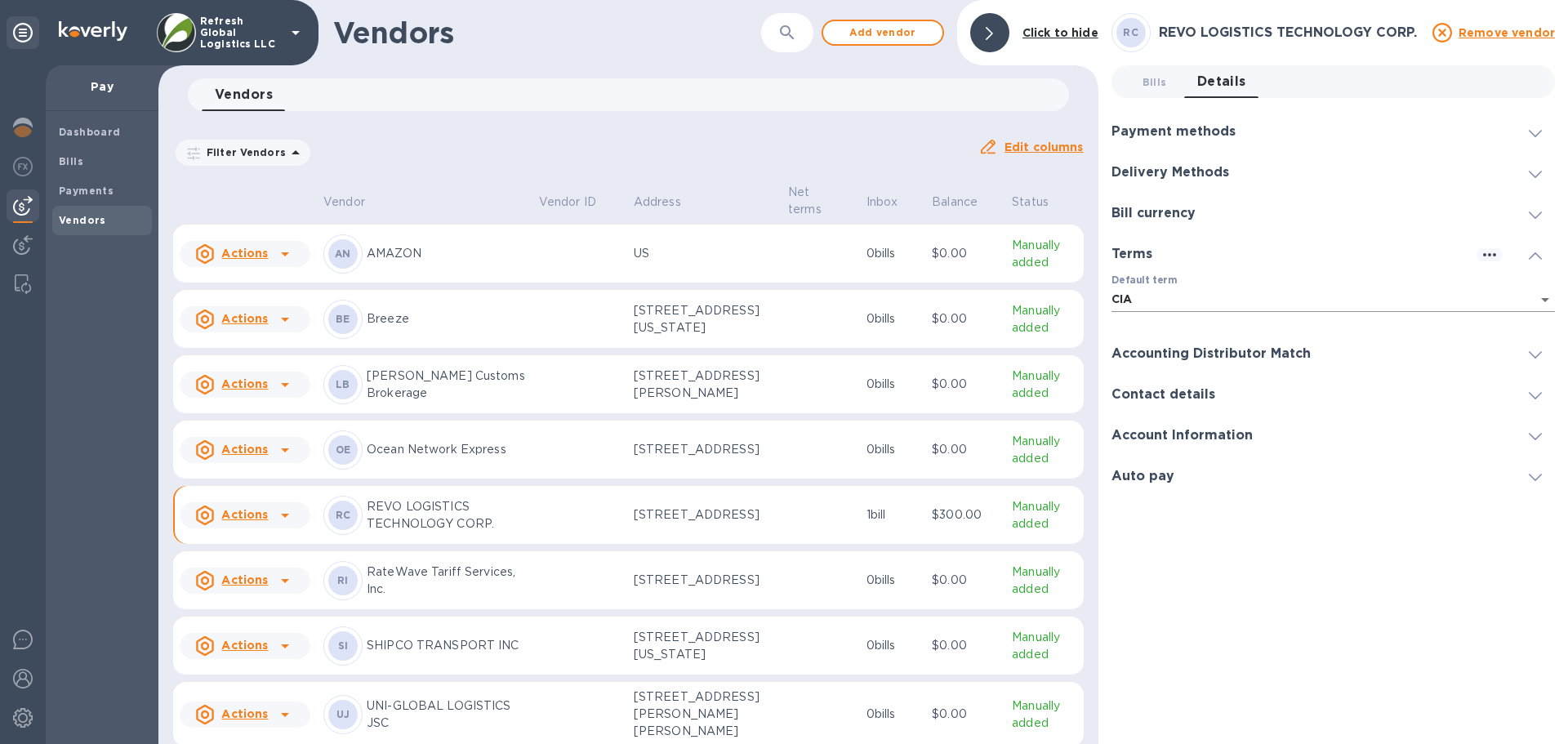
click at [1549, 297] on body "Refresh Global Logistics LLC Pay Dashboard Bills Payments Vendors Vendors ​ Add…" at bounding box center [784, 372] width 1568 height 744
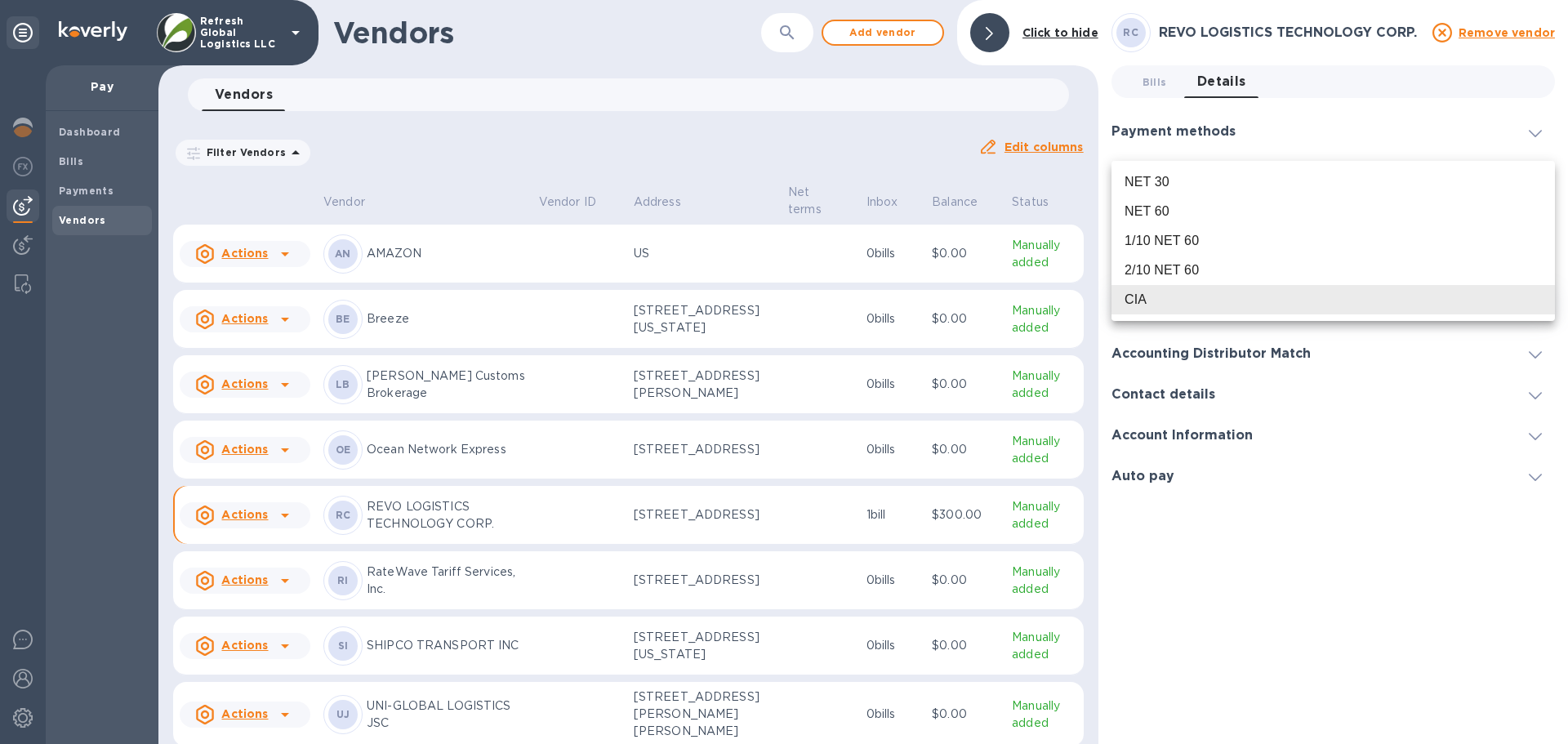
click at [1158, 181] on div "NET 30" at bounding box center [1146, 182] width 45 height 20
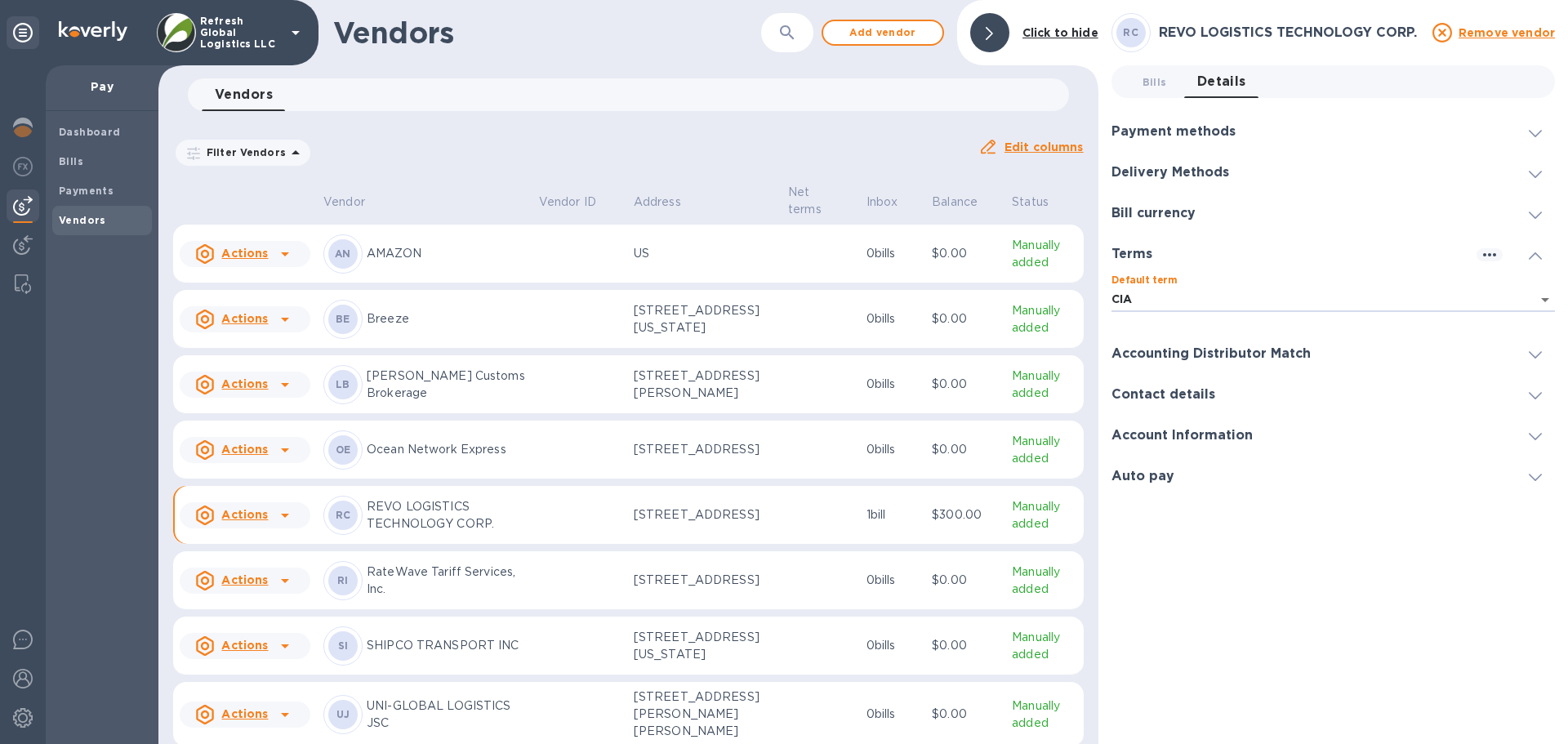
type input "d7d97ade-9def-4edf-b58c-73247063c987"
click at [520, 141] on div "Filter Vendors Auto pay: All" at bounding box center [569, 153] width 792 height 31
click at [1149, 80] on span "Bills 0" at bounding box center [1155, 82] width 25 height 17
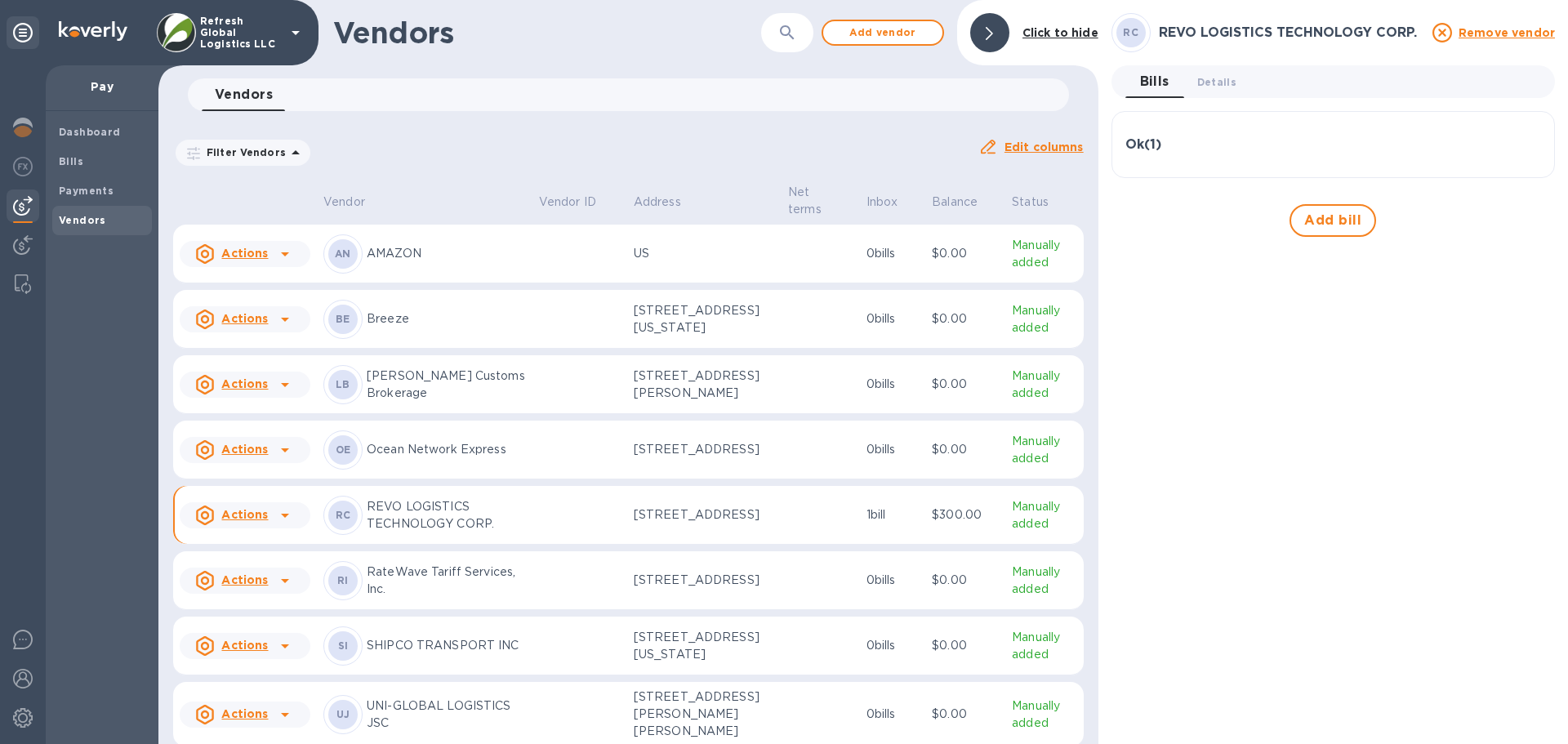
click at [1149, 142] on h3 "Ok ( 1 )" at bounding box center [1143, 145] width 36 height 15
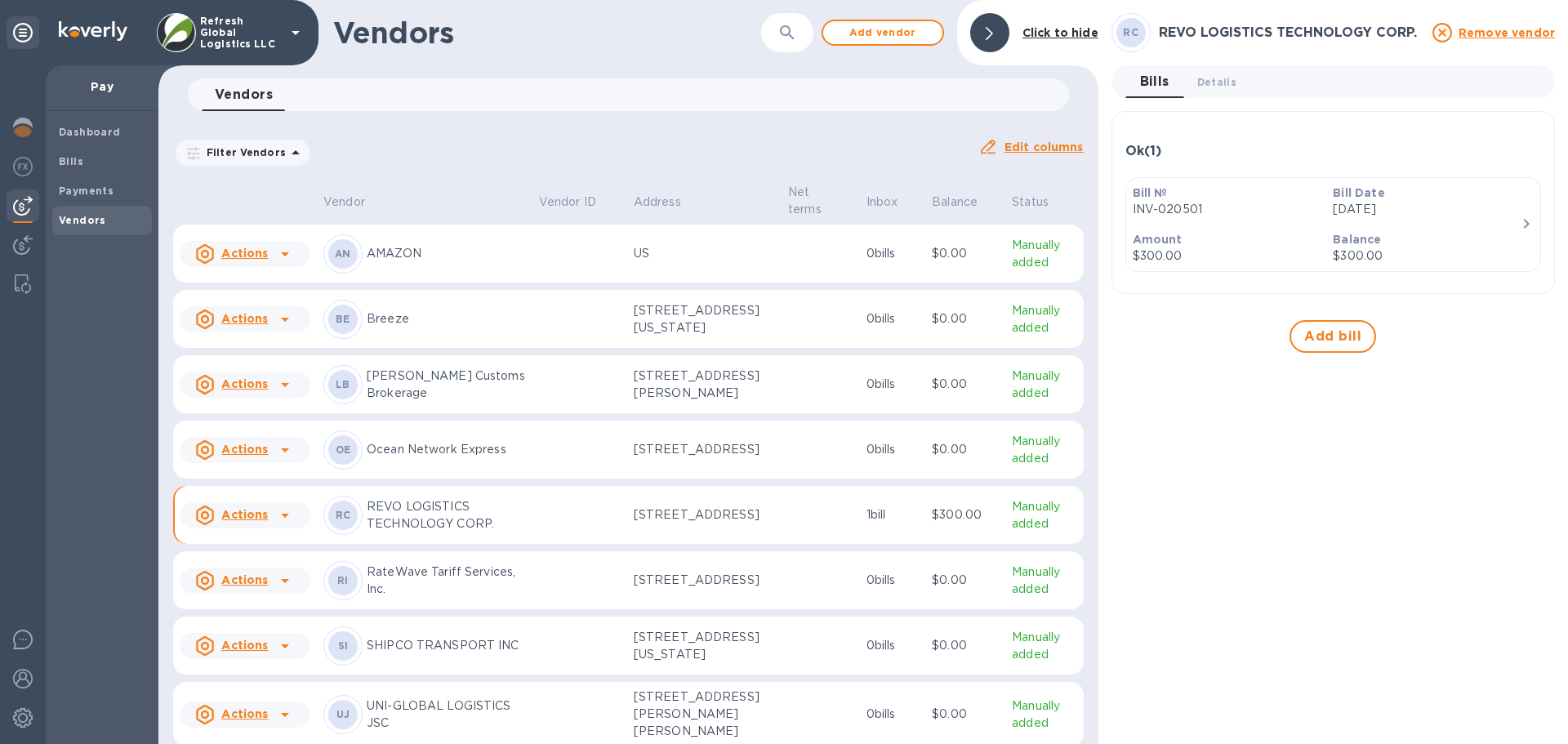
click at [1186, 204] on p "INV-020501" at bounding box center [1227, 209] width 188 height 17
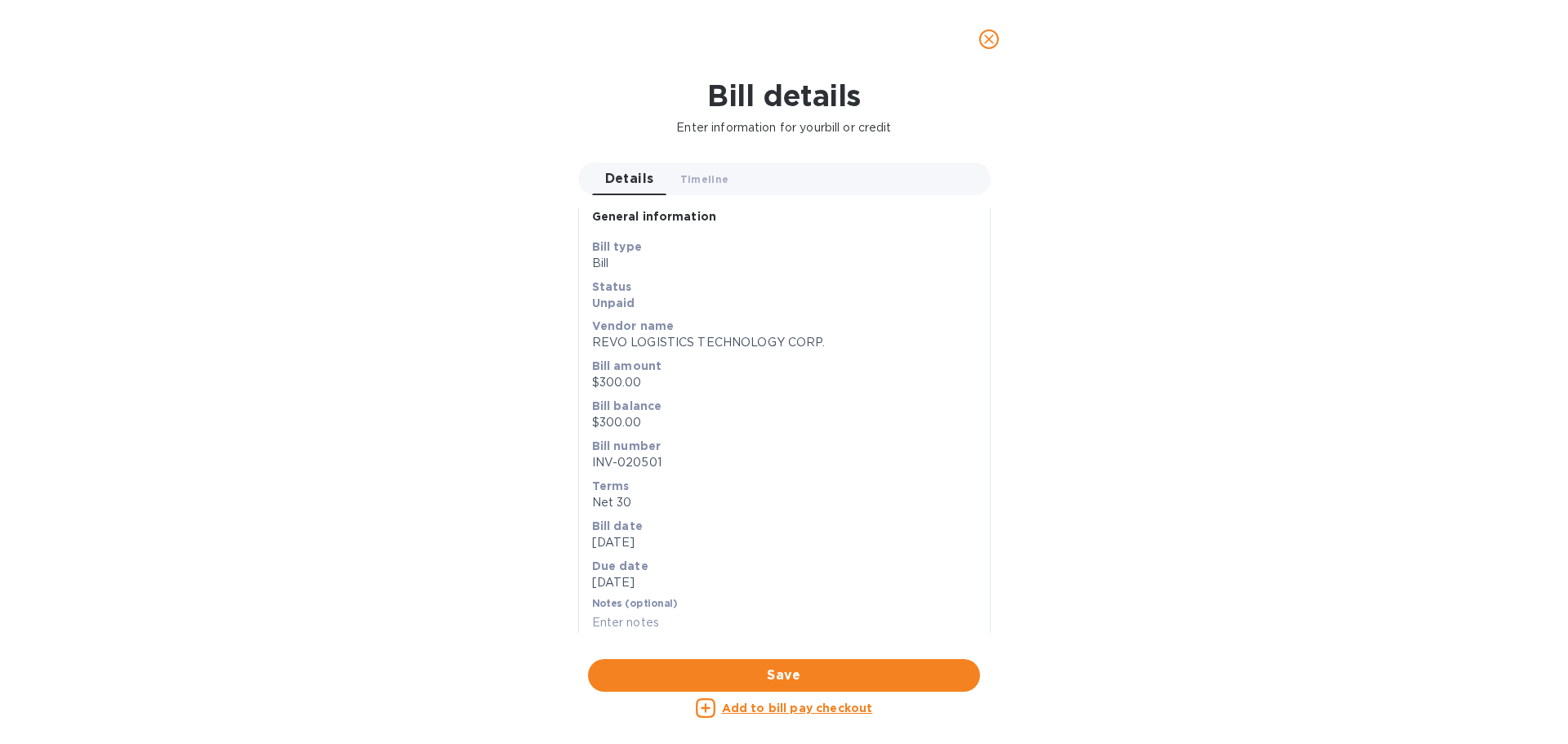
scroll to position [21, 0]
click at [991, 47] on span "close" at bounding box center [989, 39] width 20 height 20
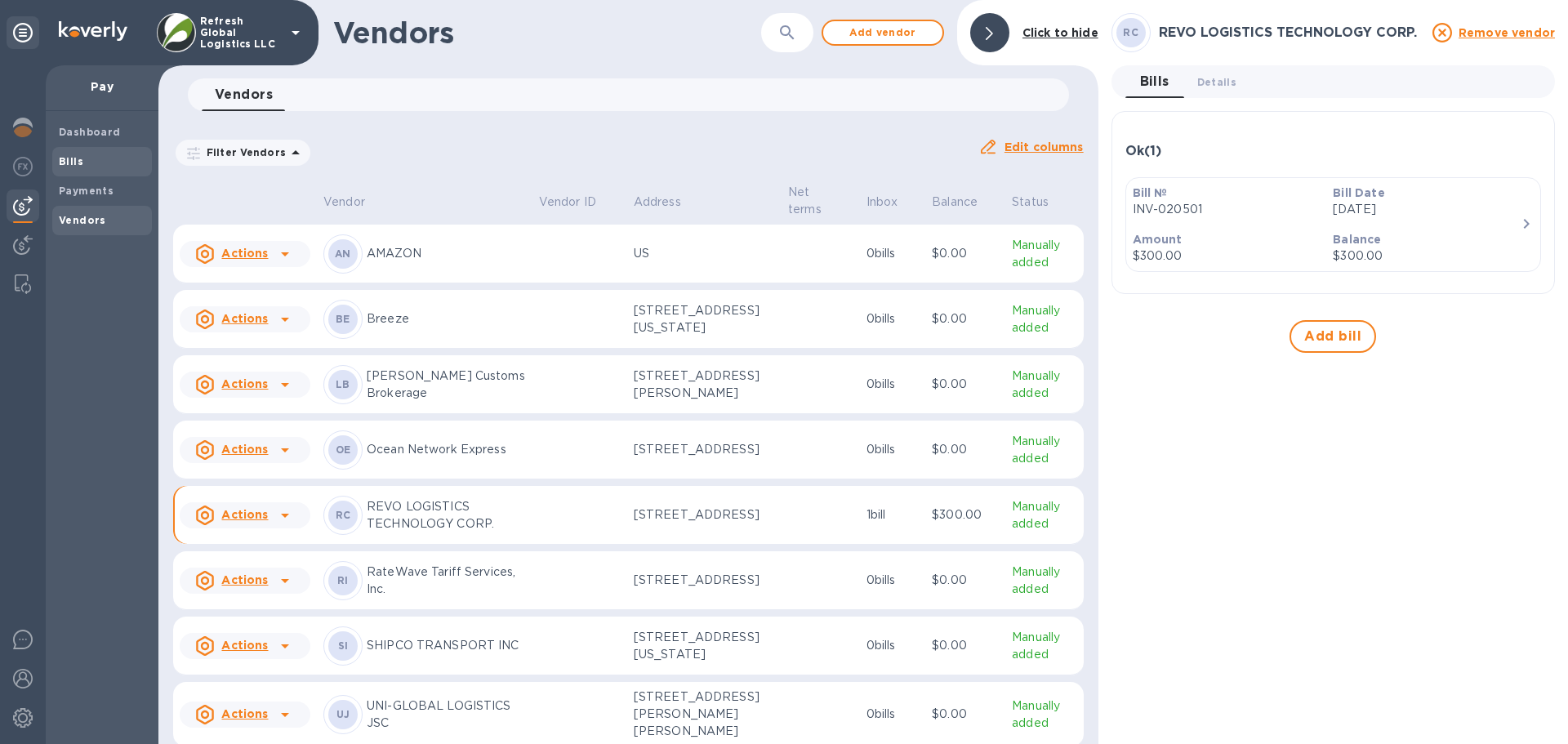
click at [74, 160] on b "Bills" at bounding box center [71, 161] width 25 height 12
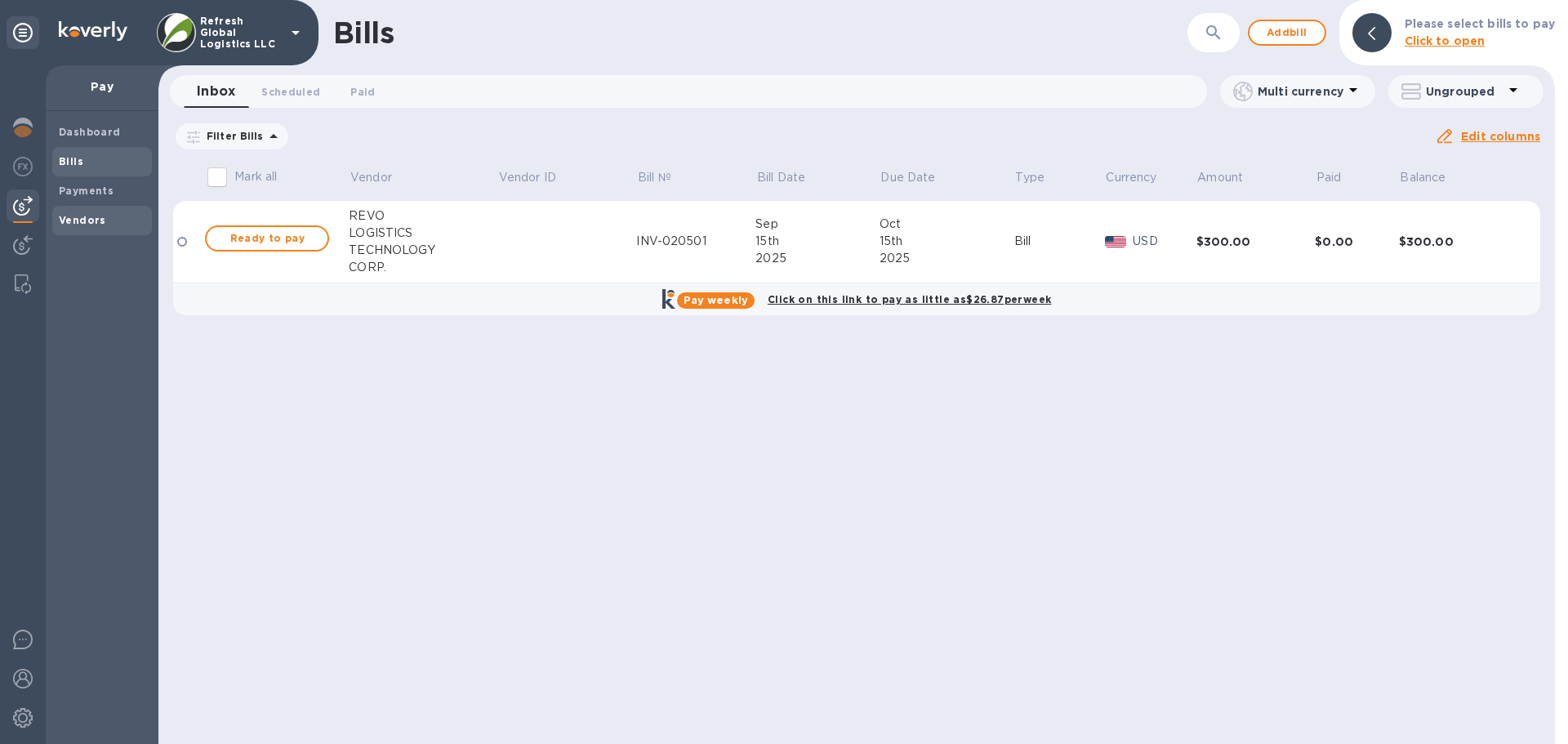
click at [77, 218] on b "Vendors" at bounding box center [82, 220] width 47 height 12
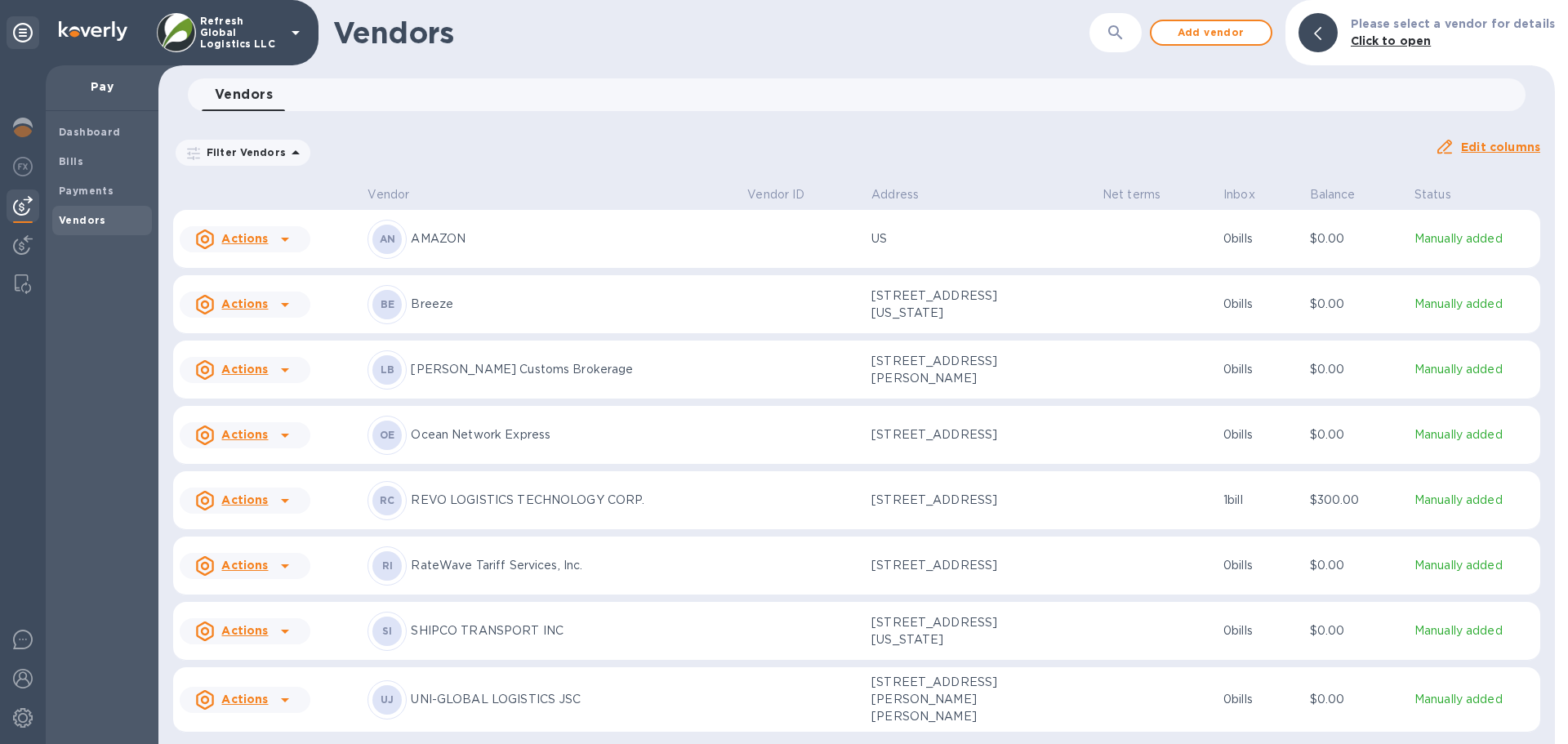
click at [475, 504] on p "REVO LOGISTICS TECHNOLOGY CORP." at bounding box center [572, 499] width 323 height 17
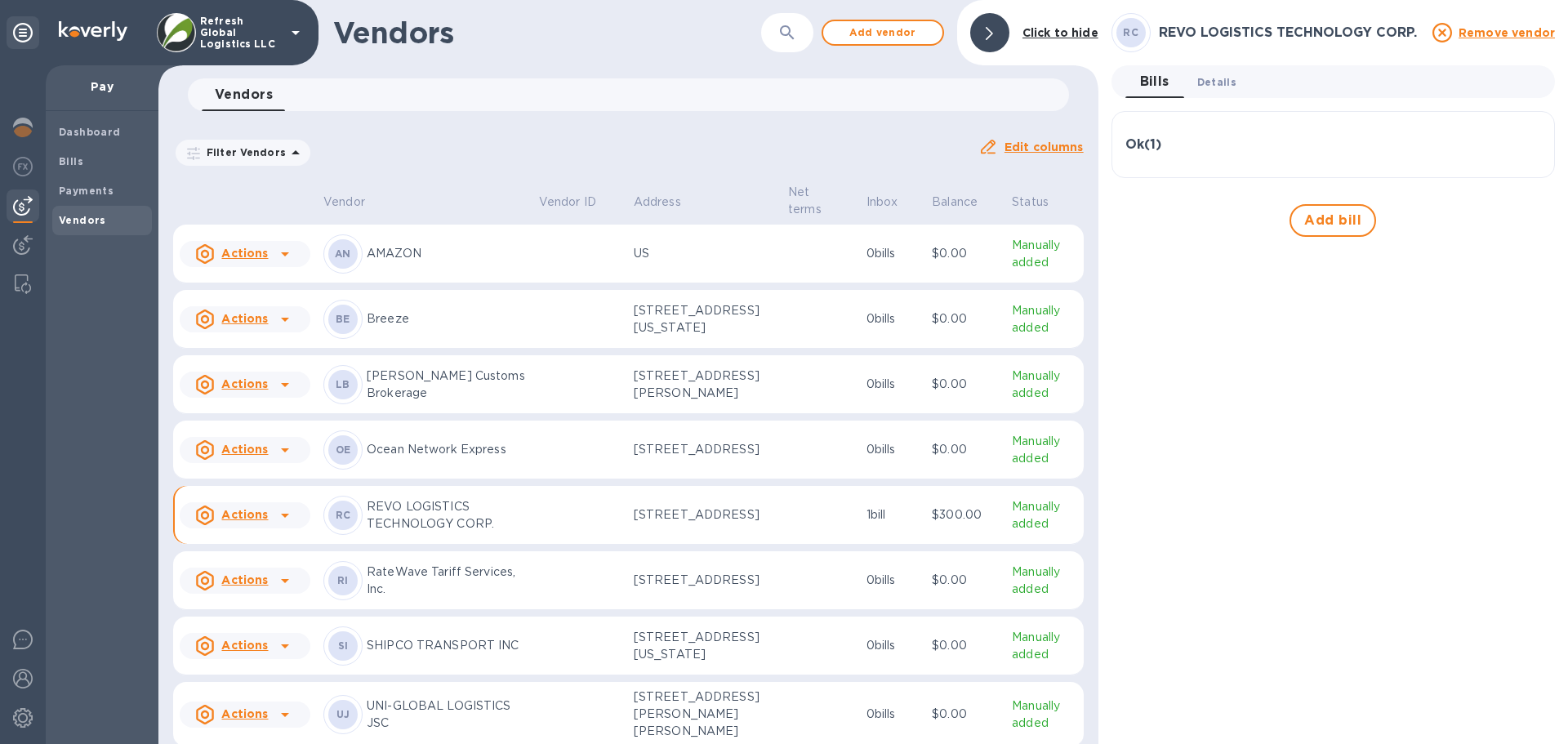
click at [1217, 84] on span "Details 0" at bounding box center [1216, 82] width 39 height 17
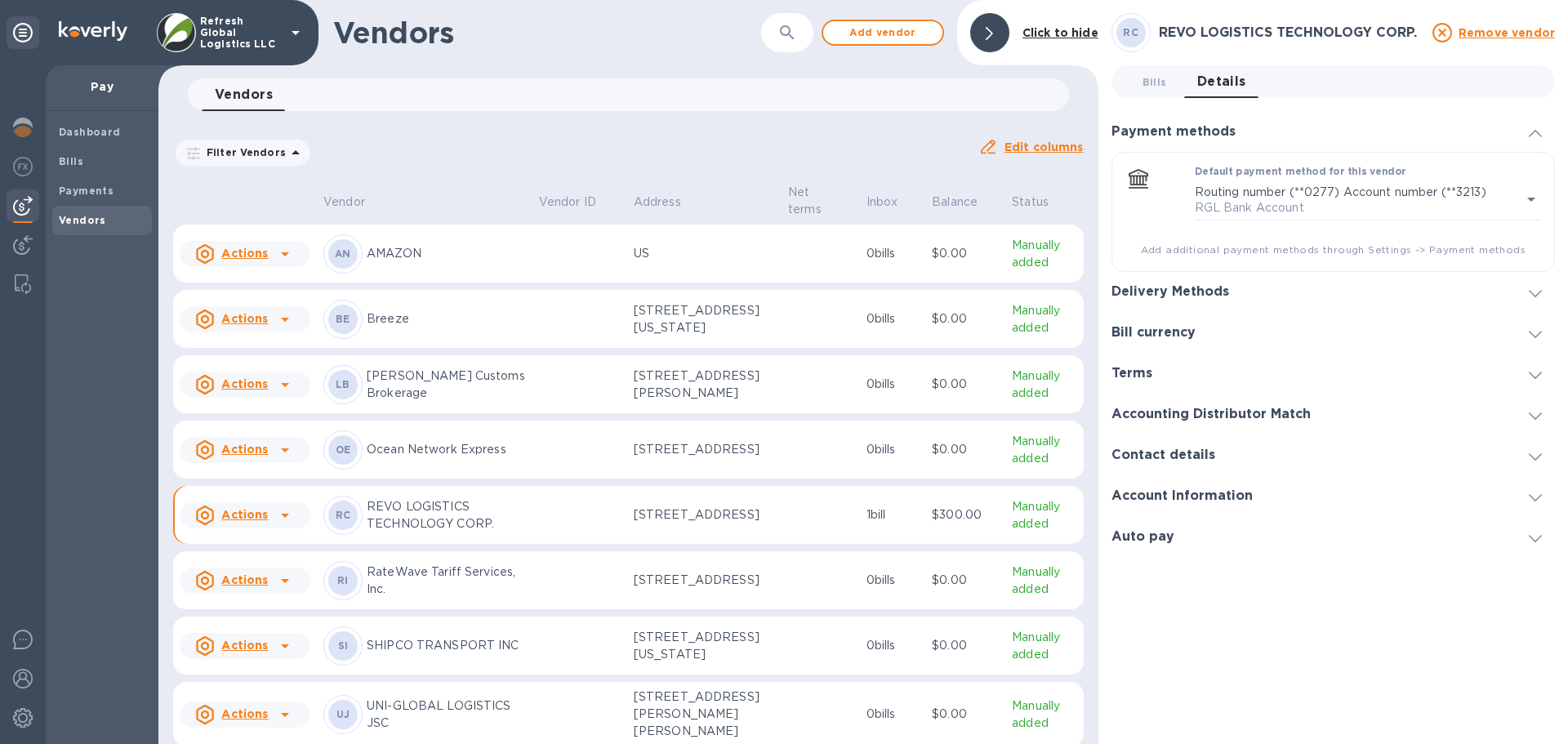
click at [1535, 498] on icon at bounding box center [1535, 498] width 13 height 8
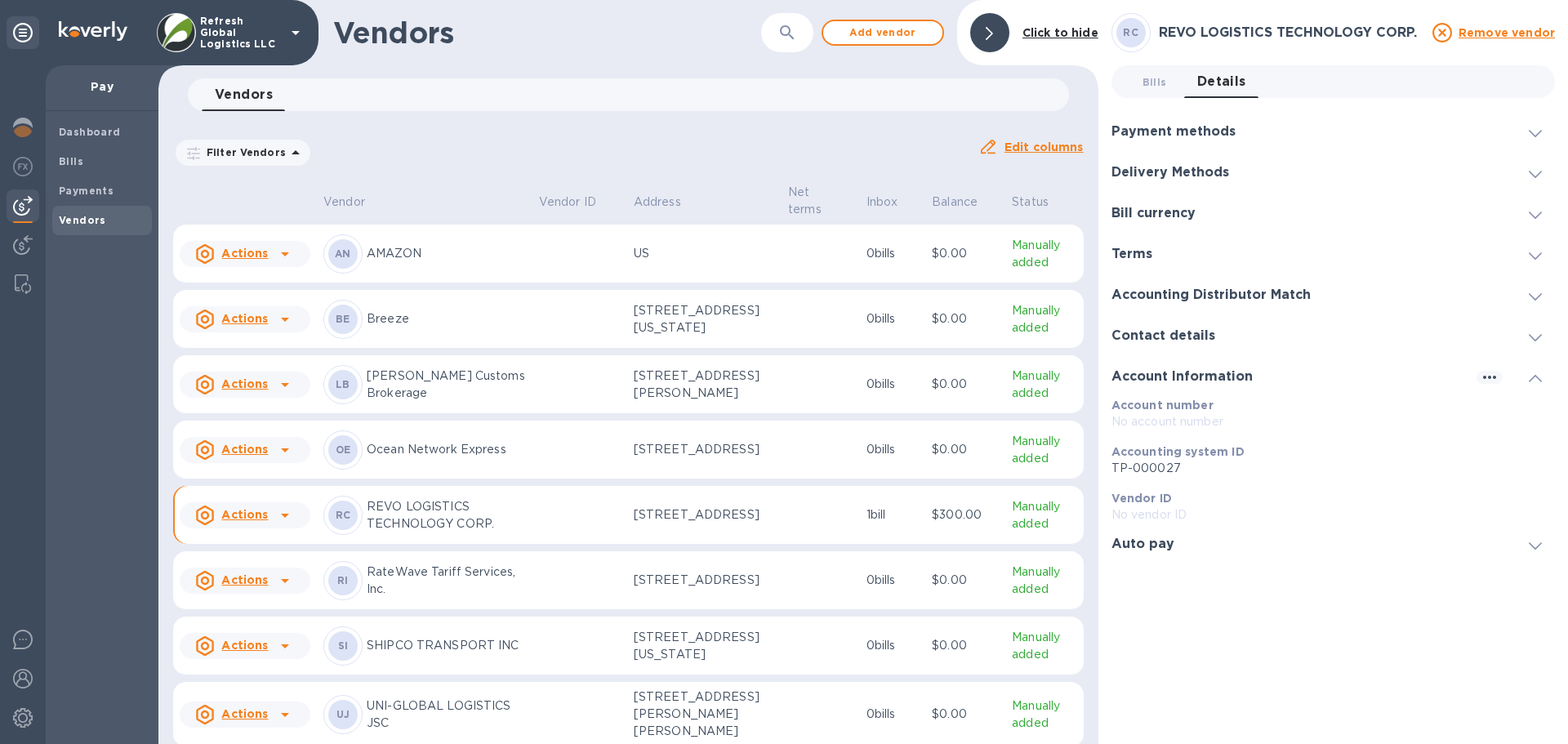
click at [1532, 340] on icon at bounding box center [1535, 337] width 13 height 8
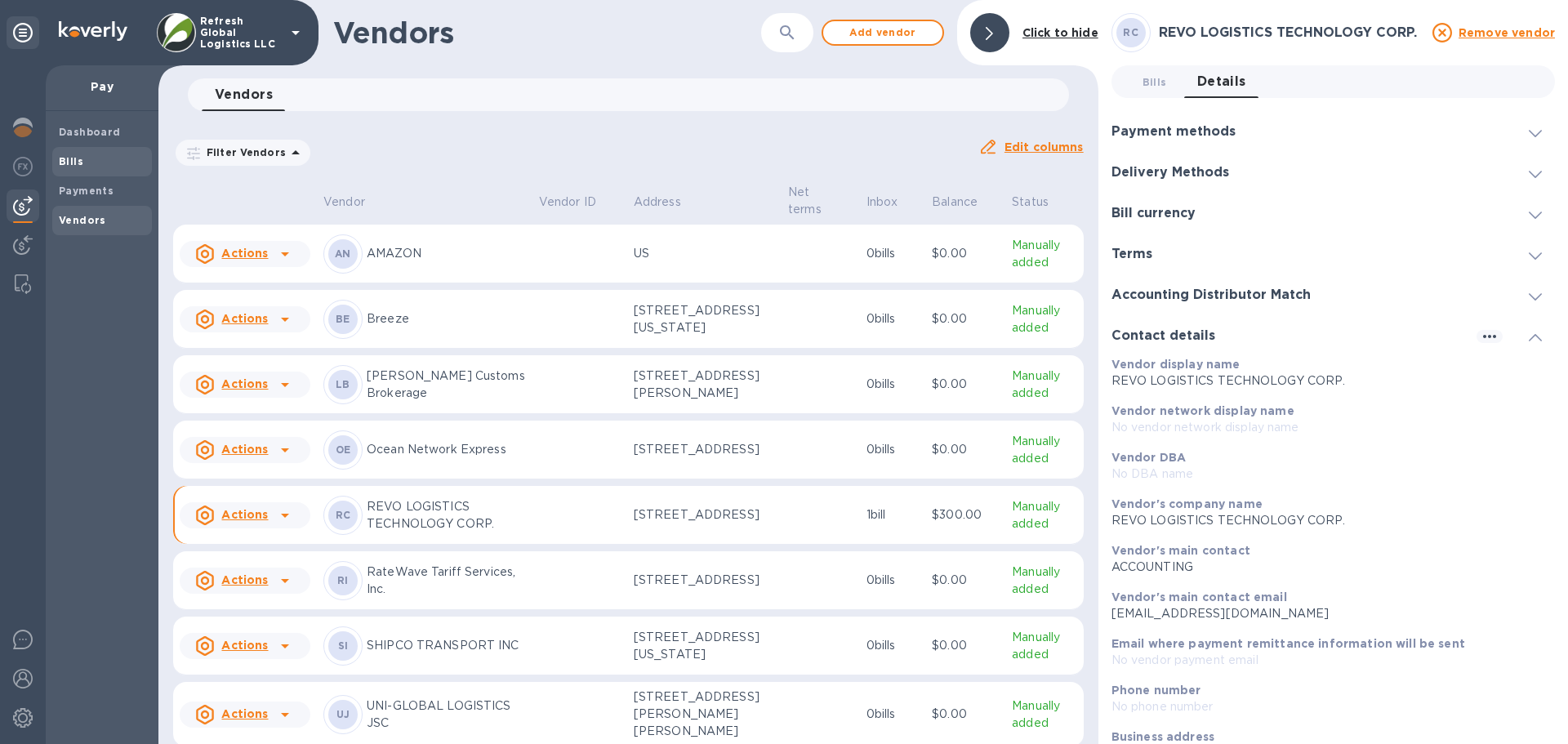
click at [79, 161] on b "Bills" at bounding box center [71, 161] width 25 height 12
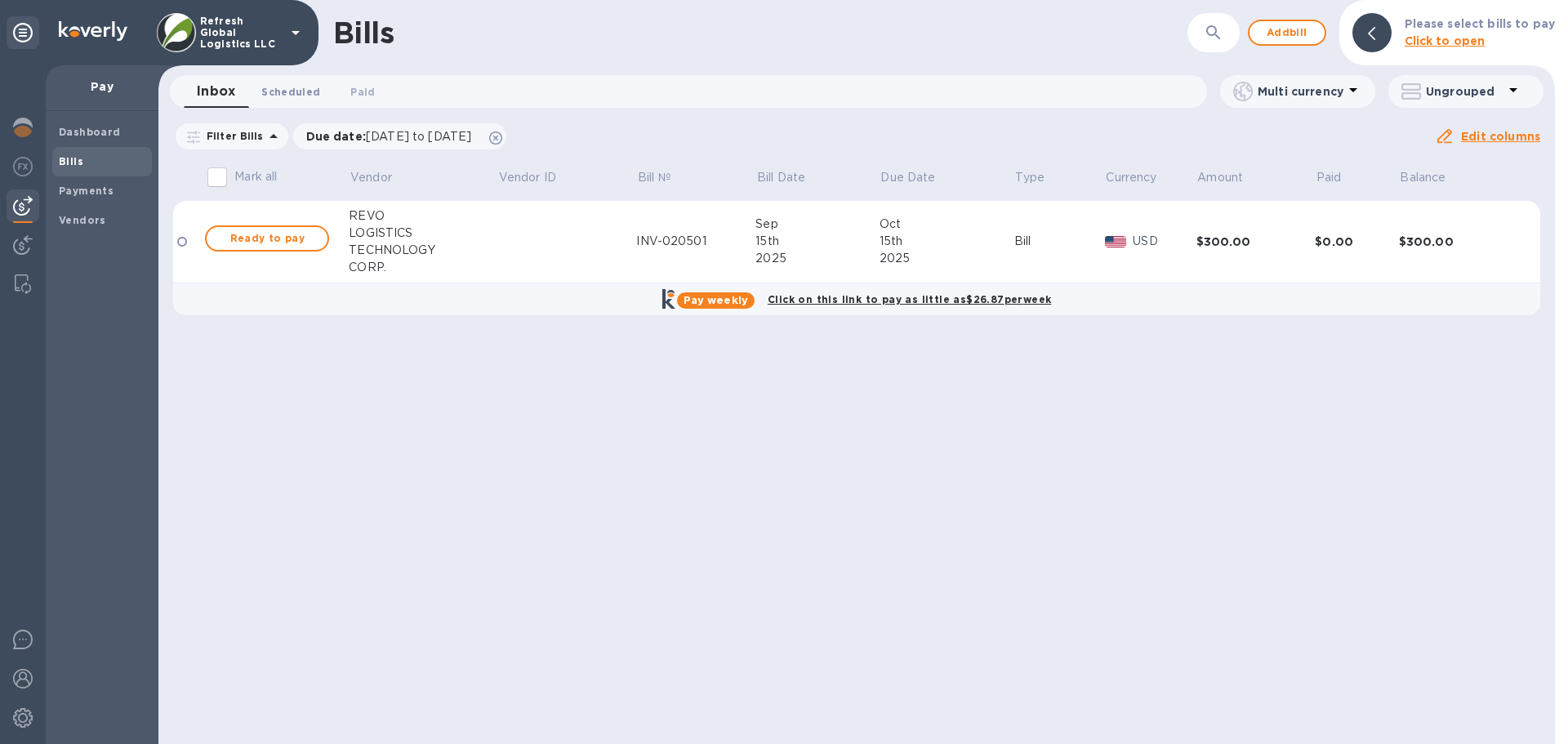
click at [291, 85] on span "Scheduled 0" at bounding box center [291, 92] width 59 height 17
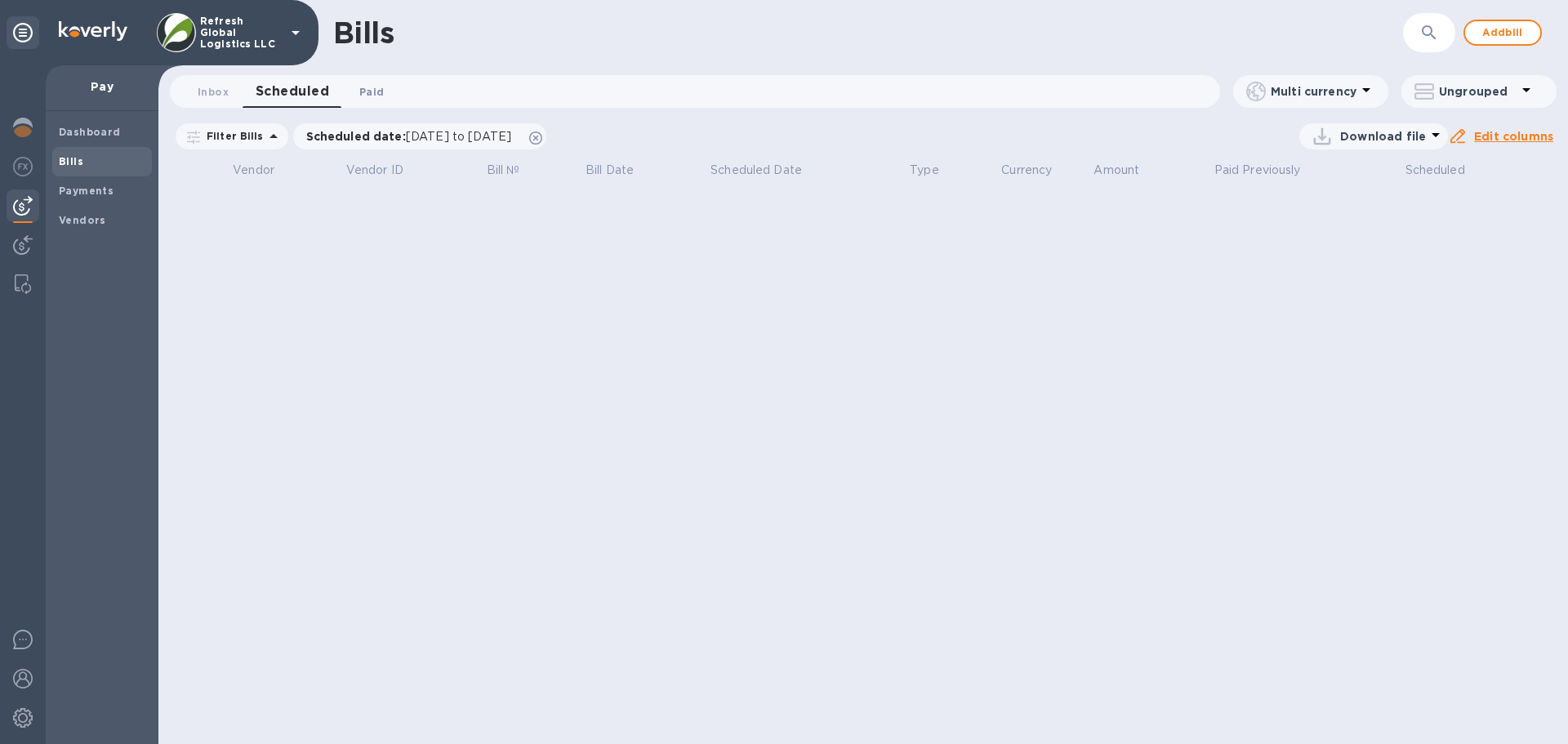
click at [374, 91] on span "Paid 0" at bounding box center [372, 92] width 25 height 17
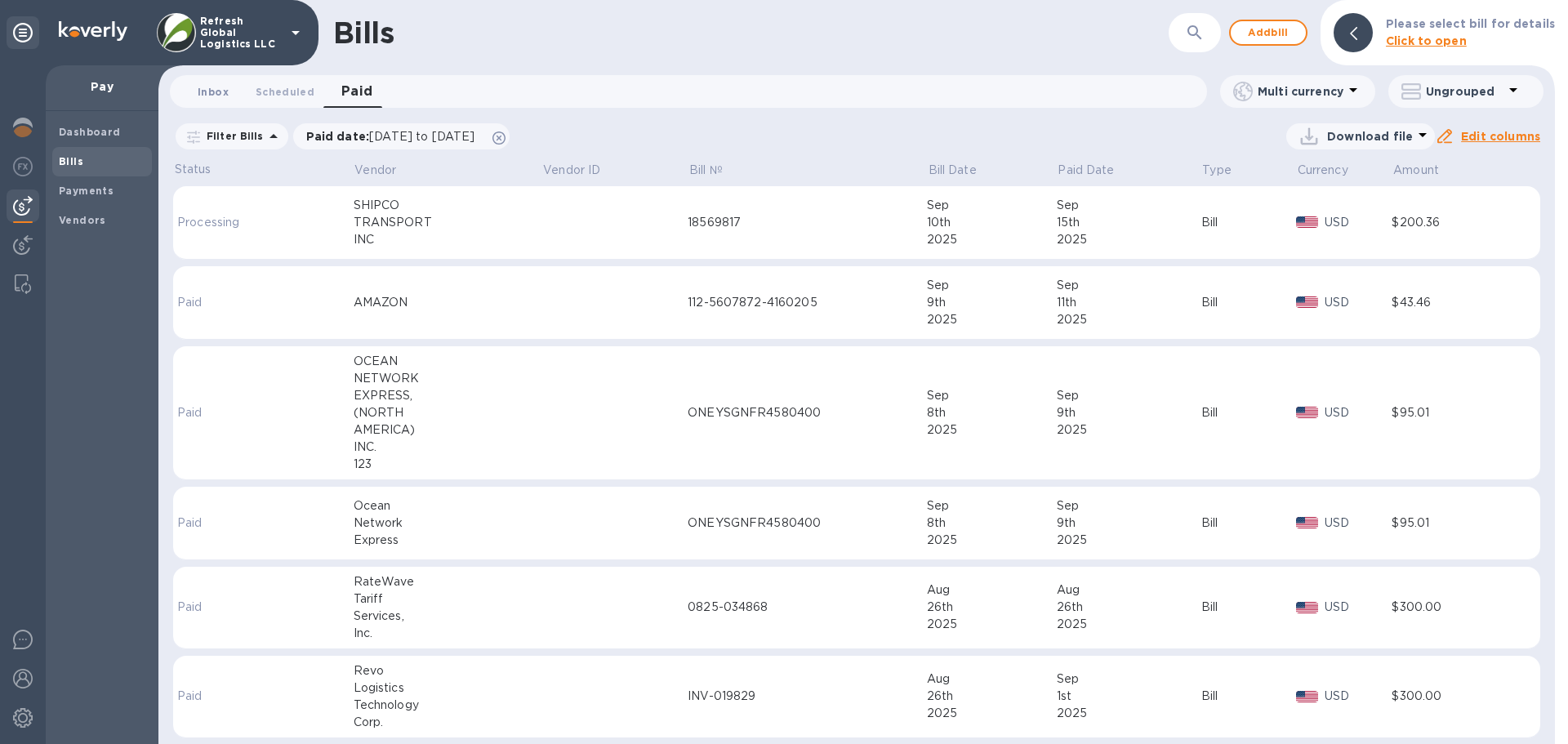
click at [211, 91] on span "Inbox 0" at bounding box center [212, 92] width 31 height 17
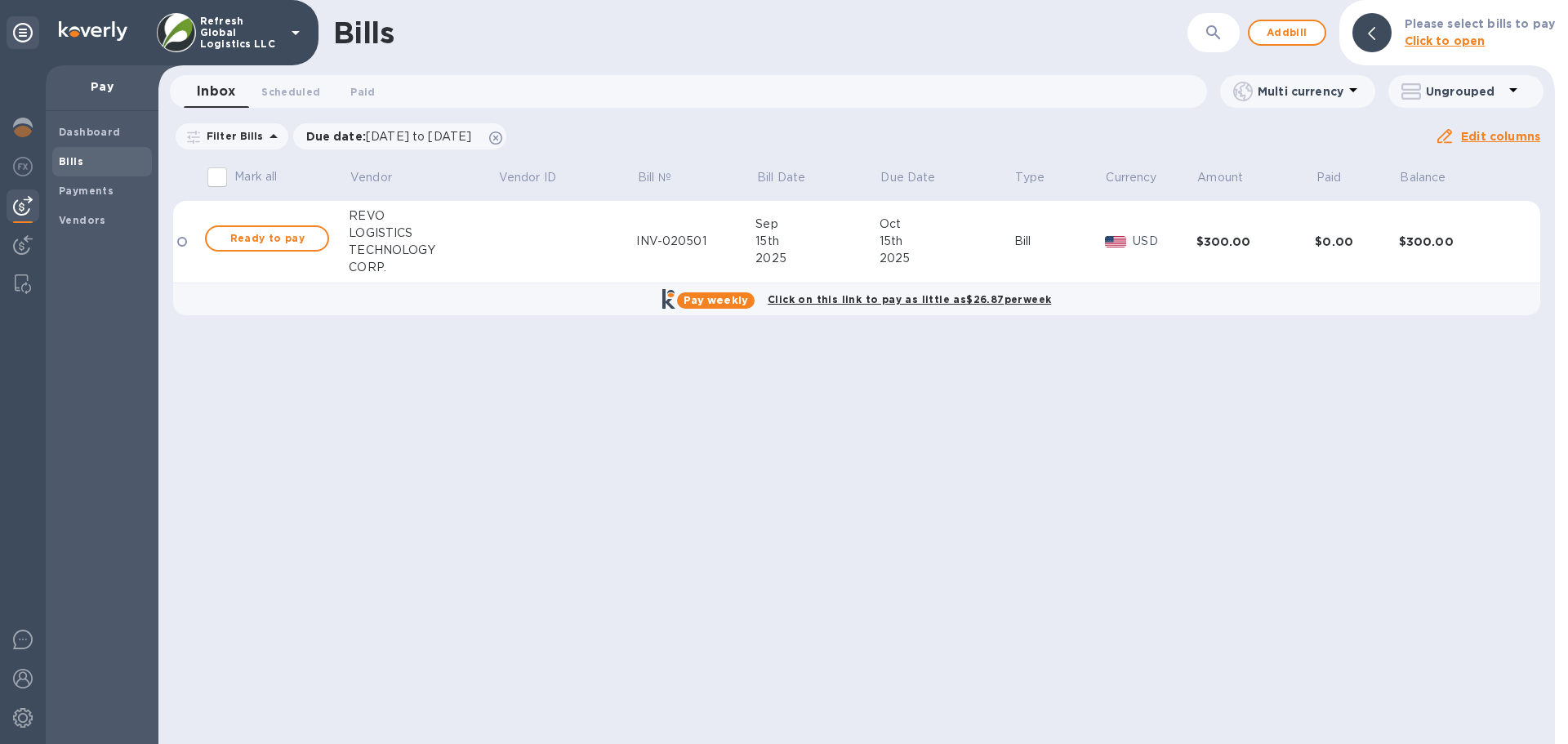
click at [461, 245] on div "TECHNOLOGY" at bounding box center [423, 250] width 149 height 17
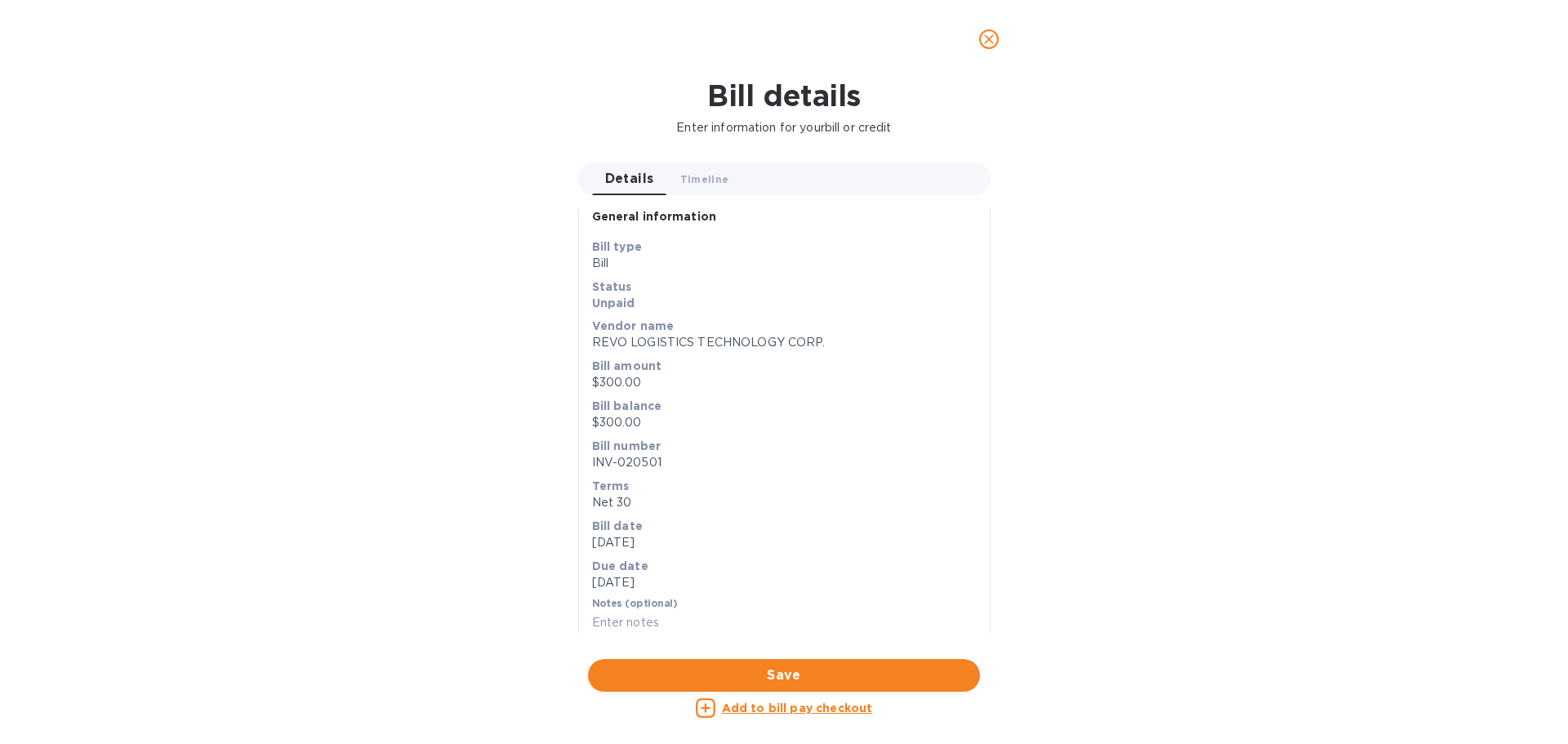
scroll to position [21, 0]
click at [638, 596] on label "Notes (optional)" at bounding box center [634, 597] width 85 height 9
click at [629, 616] on input "text" at bounding box center [784, 616] width 385 height 25
click at [624, 614] on input "text" at bounding box center [784, 616] width 385 height 25
paste input "# INV-020501"
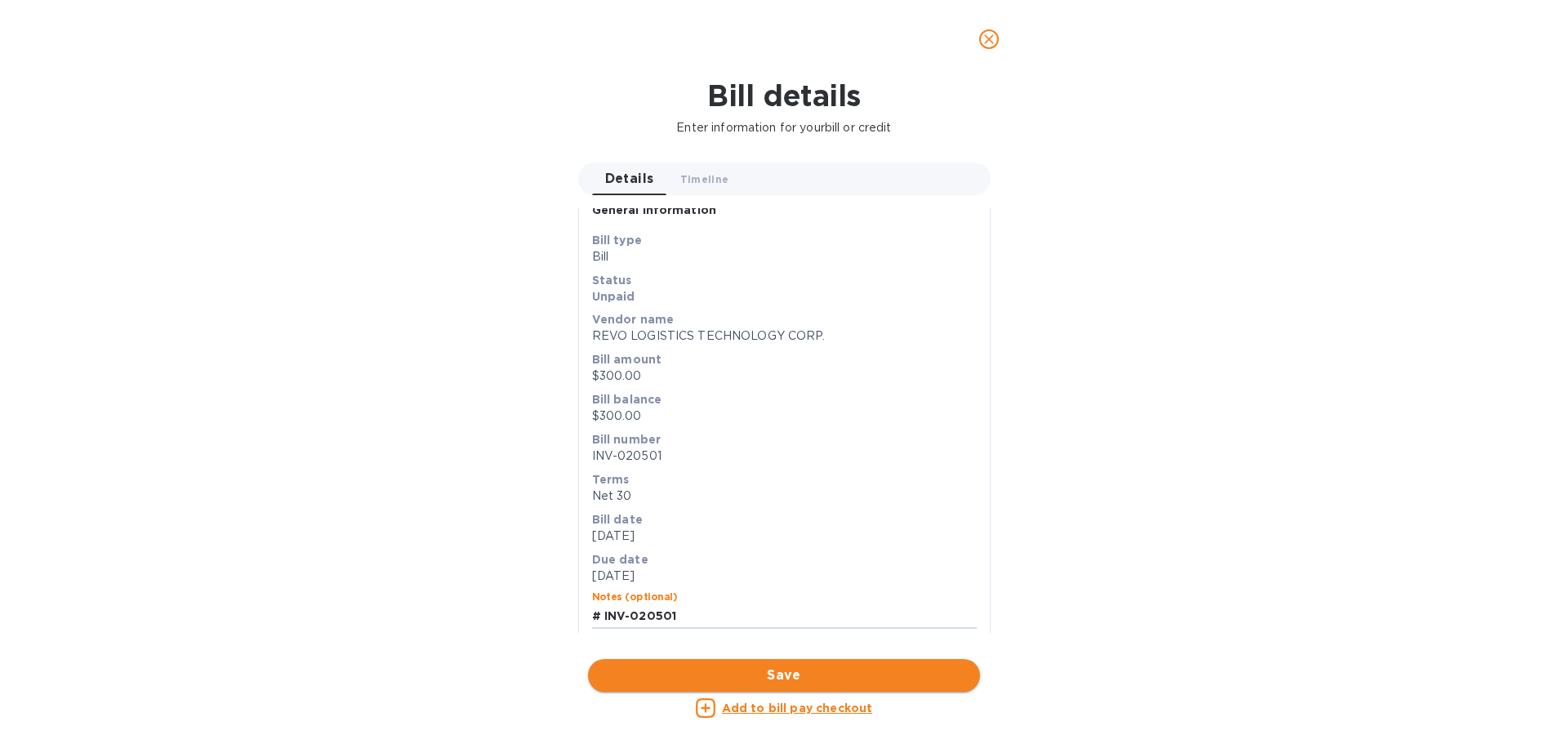
type input "# INV-020501"
click at [792, 677] on span "Save" at bounding box center [784, 675] width 366 height 20
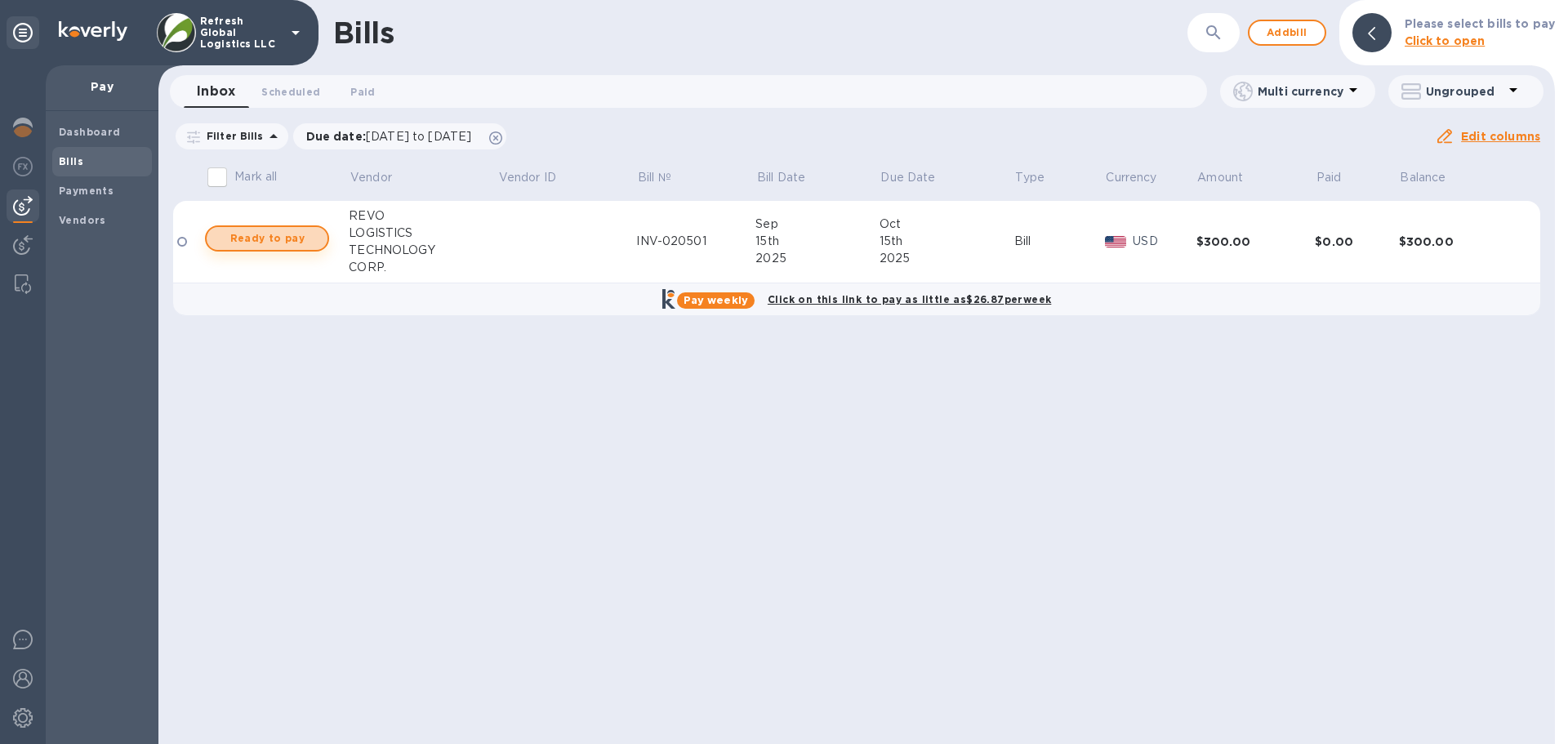
click at [277, 245] on span "Ready to pay" at bounding box center [267, 238] width 95 height 20
checkbox input "true"
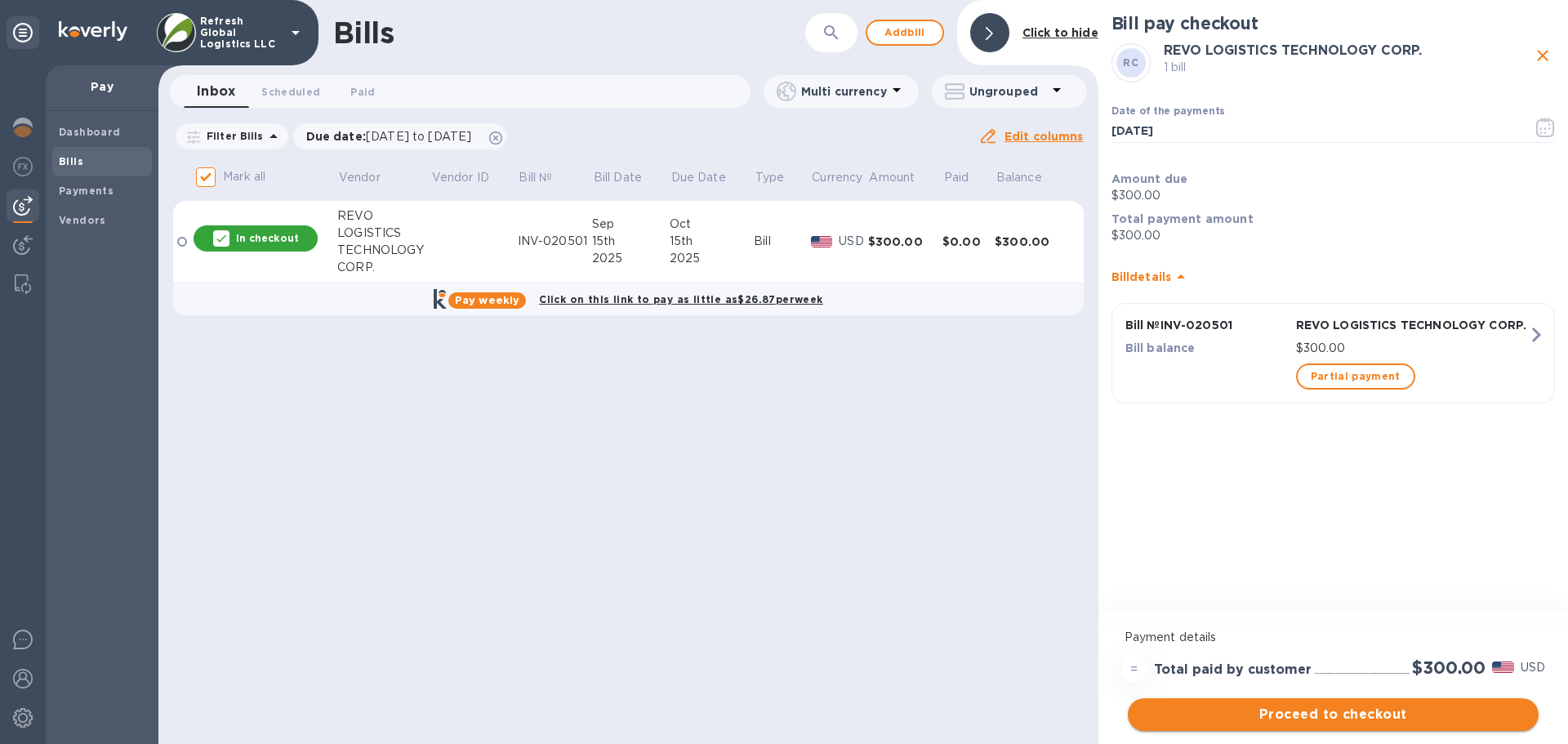
click at [1330, 717] on span "Proceed to checkout" at bounding box center [1333, 714] width 385 height 20
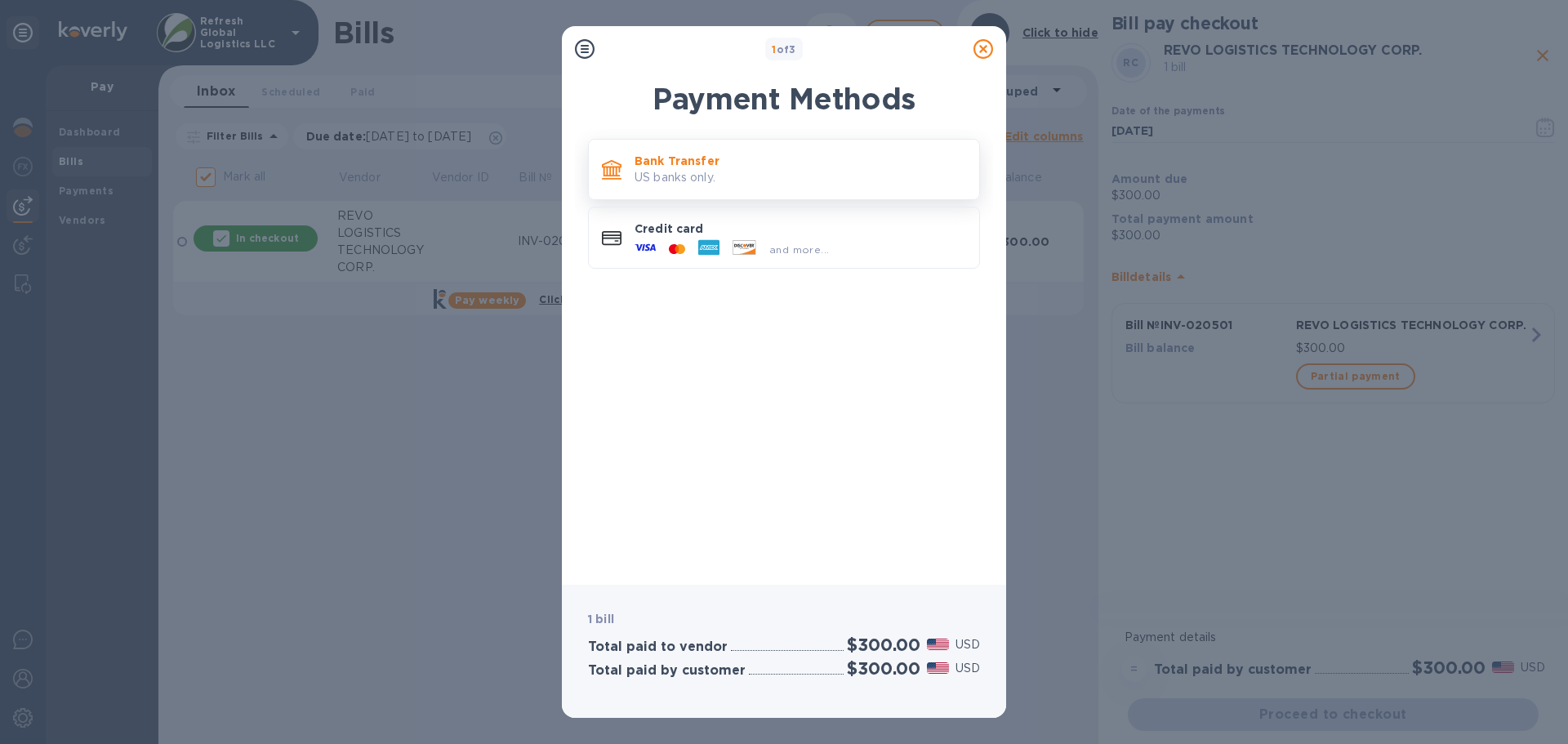
click at [684, 174] on p "US banks only." at bounding box center [800, 177] width 332 height 17
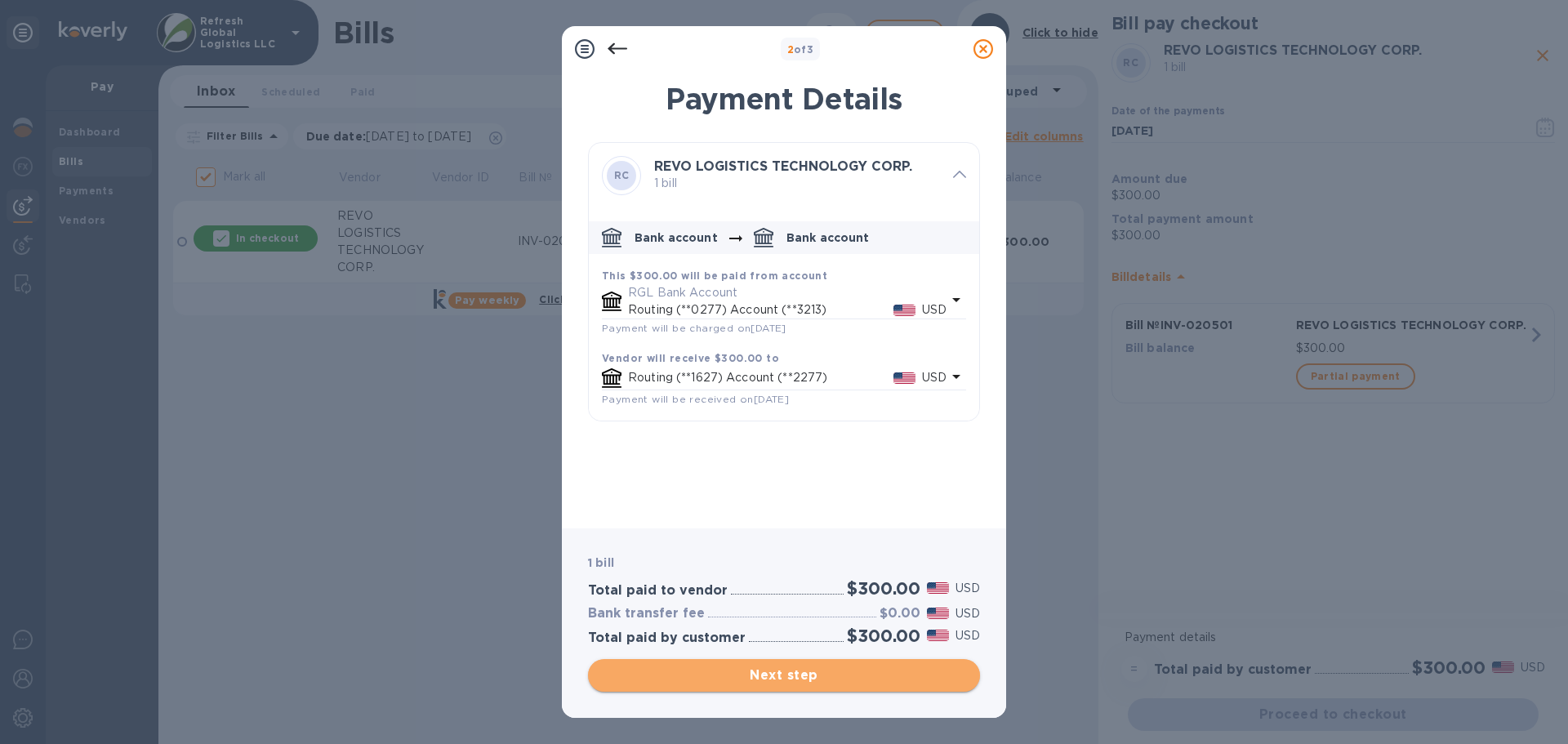
click at [786, 676] on span "Next step" at bounding box center [784, 675] width 366 height 20
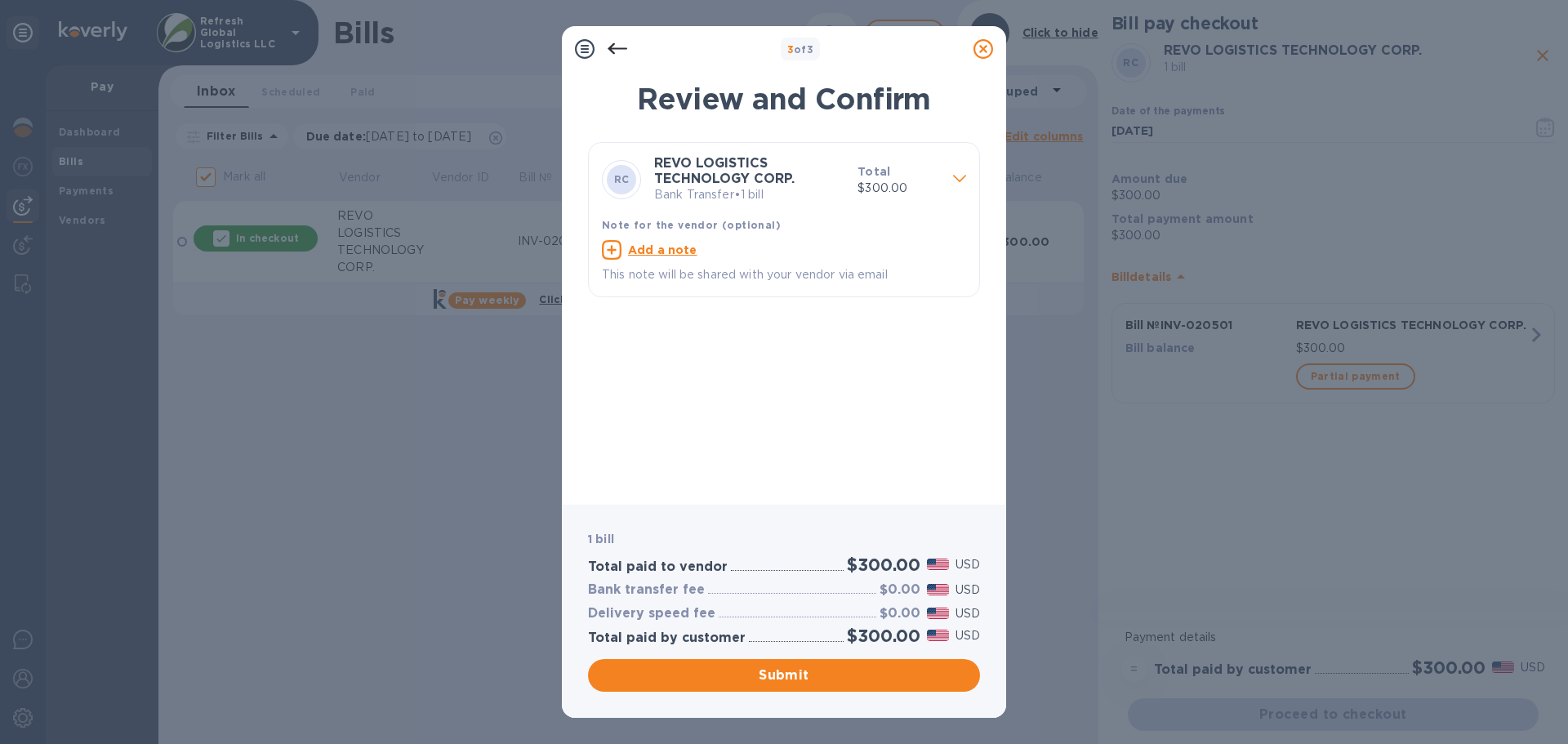
click at [662, 247] on u "Add a note" at bounding box center [662, 250] width 69 height 13
click at [637, 246] on textarea at bounding box center [771, 251] width 338 height 14
paste textarea "# INV-020501"
type textarea "# INV-020501"
click at [808, 670] on span "Submit" at bounding box center [784, 675] width 366 height 20
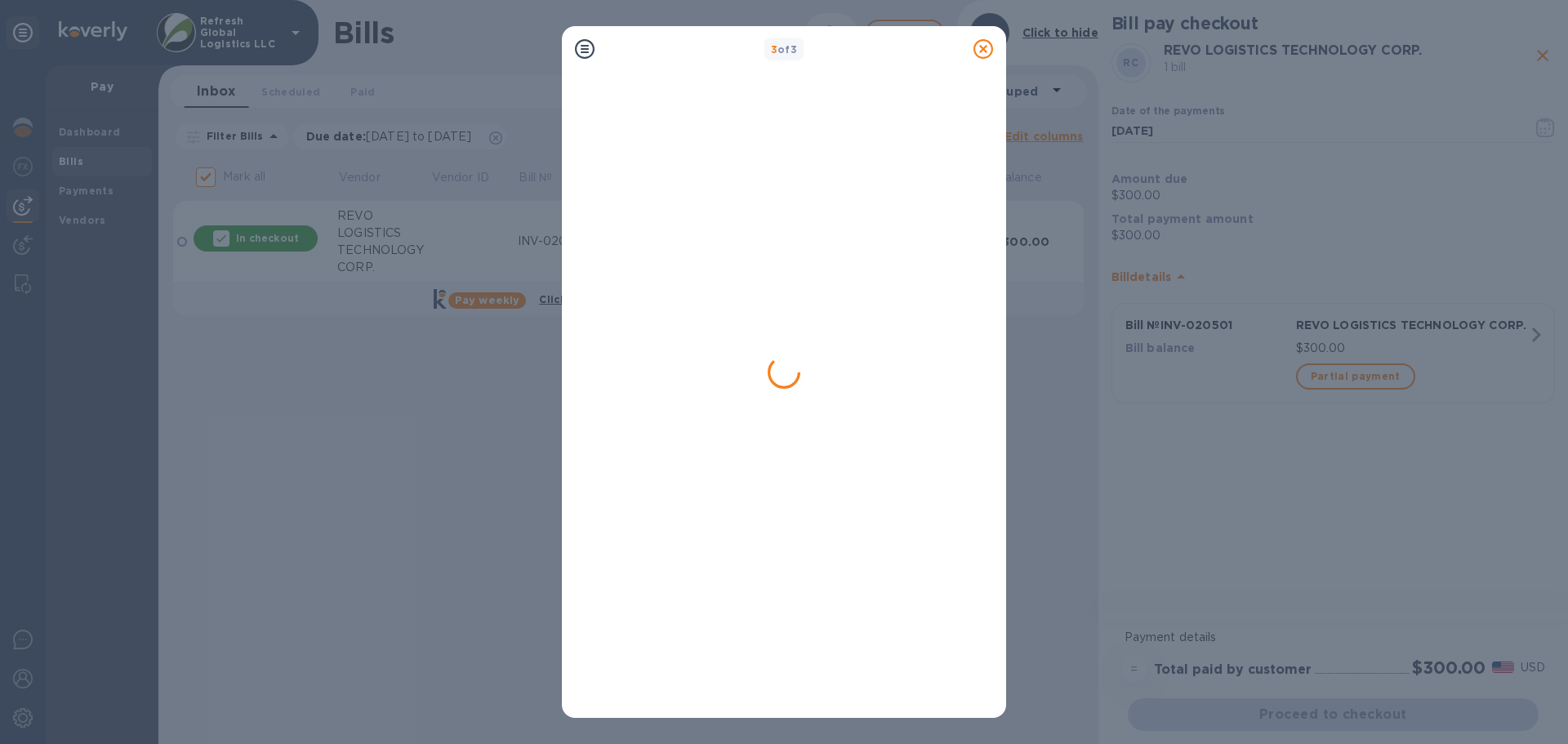
checkbox input "false"
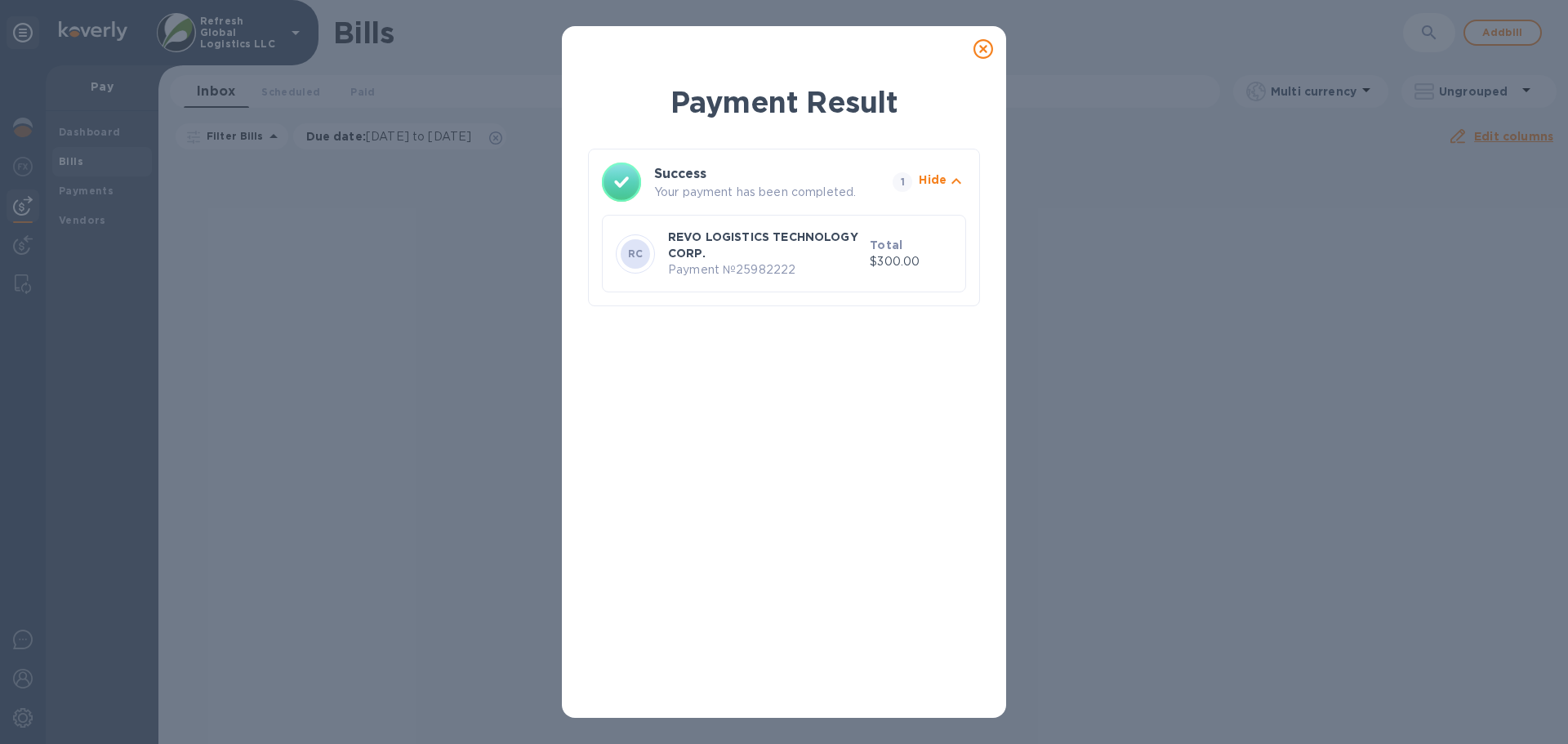
click at [980, 50] on icon at bounding box center [983, 48] width 20 height 20
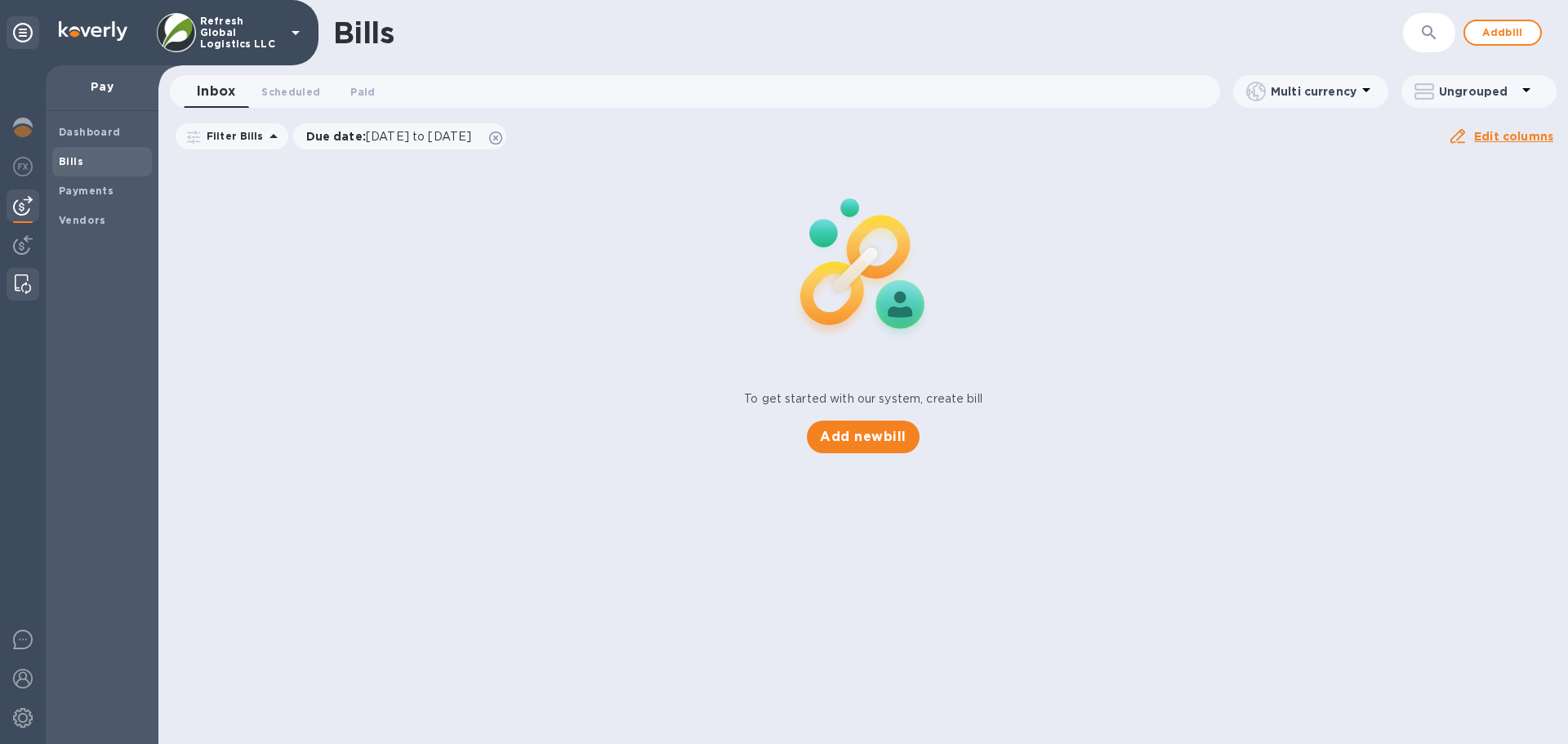
click at [24, 287] on img at bounding box center [23, 283] width 16 height 20
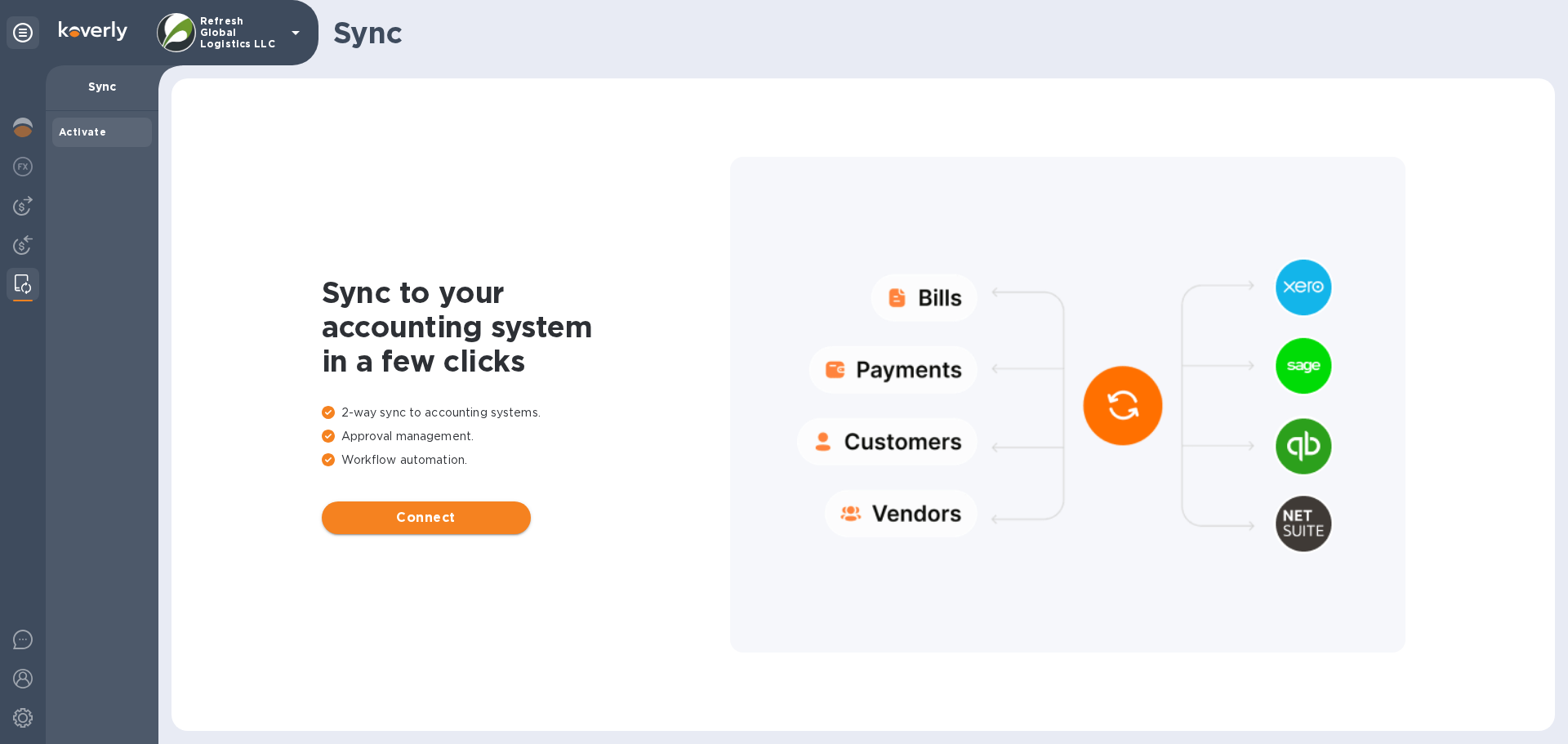
click at [448, 515] on span "Connect" at bounding box center [426, 517] width 183 height 20
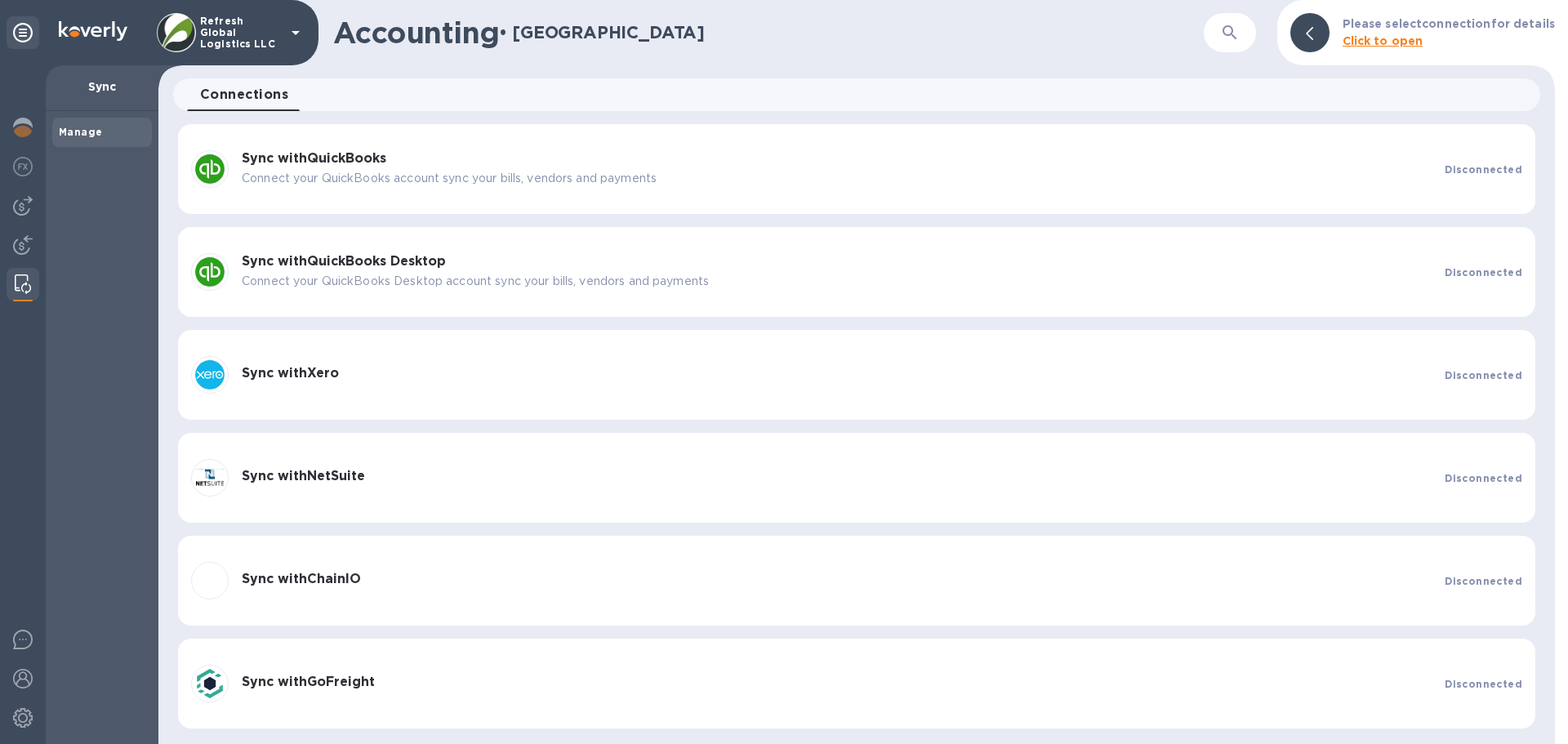
click at [427, 684] on h3 "Sync with GoFreight" at bounding box center [836, 681] width 1190 height 15
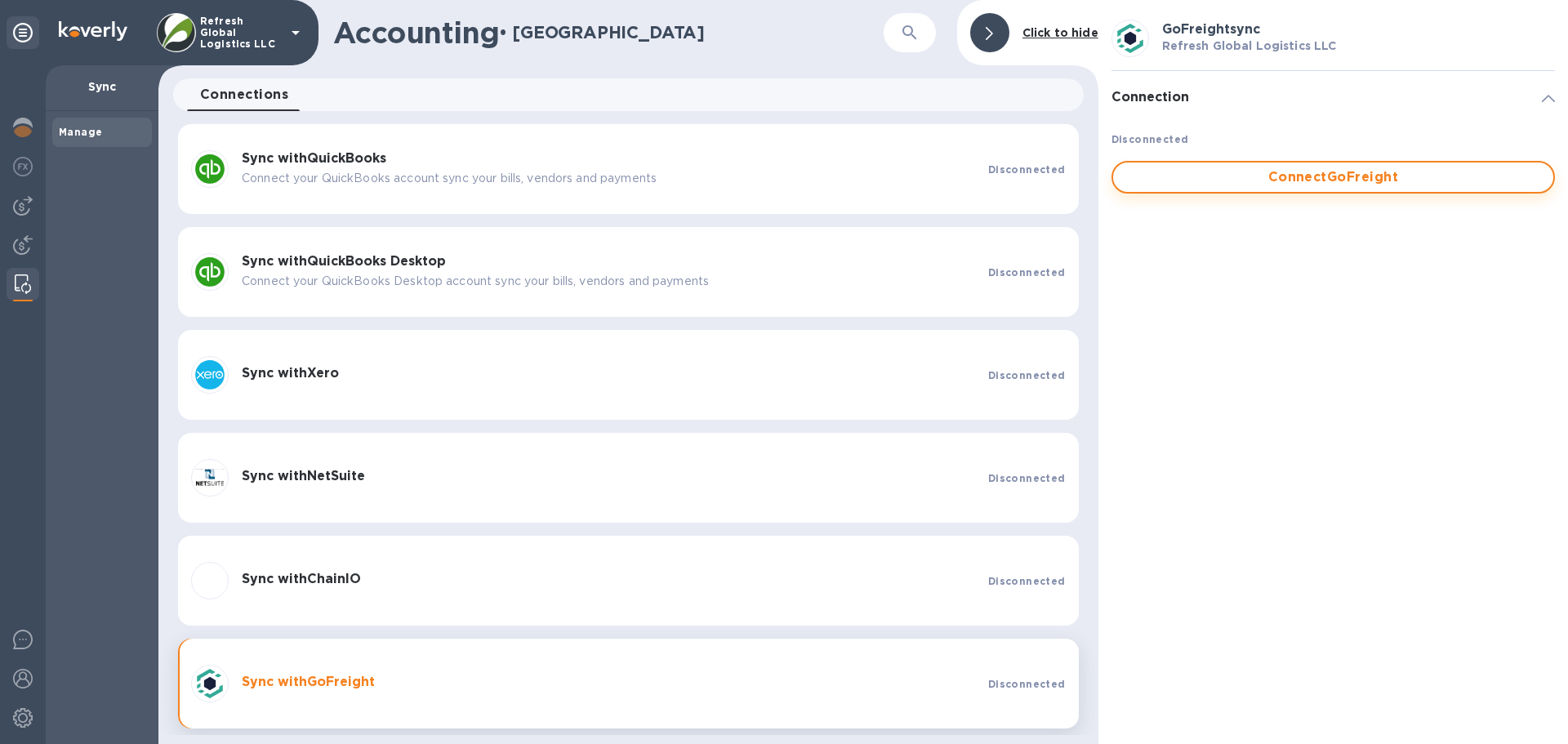
click at [1306, 173] on span "Connect GoFreight" at bounding box center [1333, 177] width 414 height 20
